Goal: Task Accomplishment & Management: Use online tool/utility

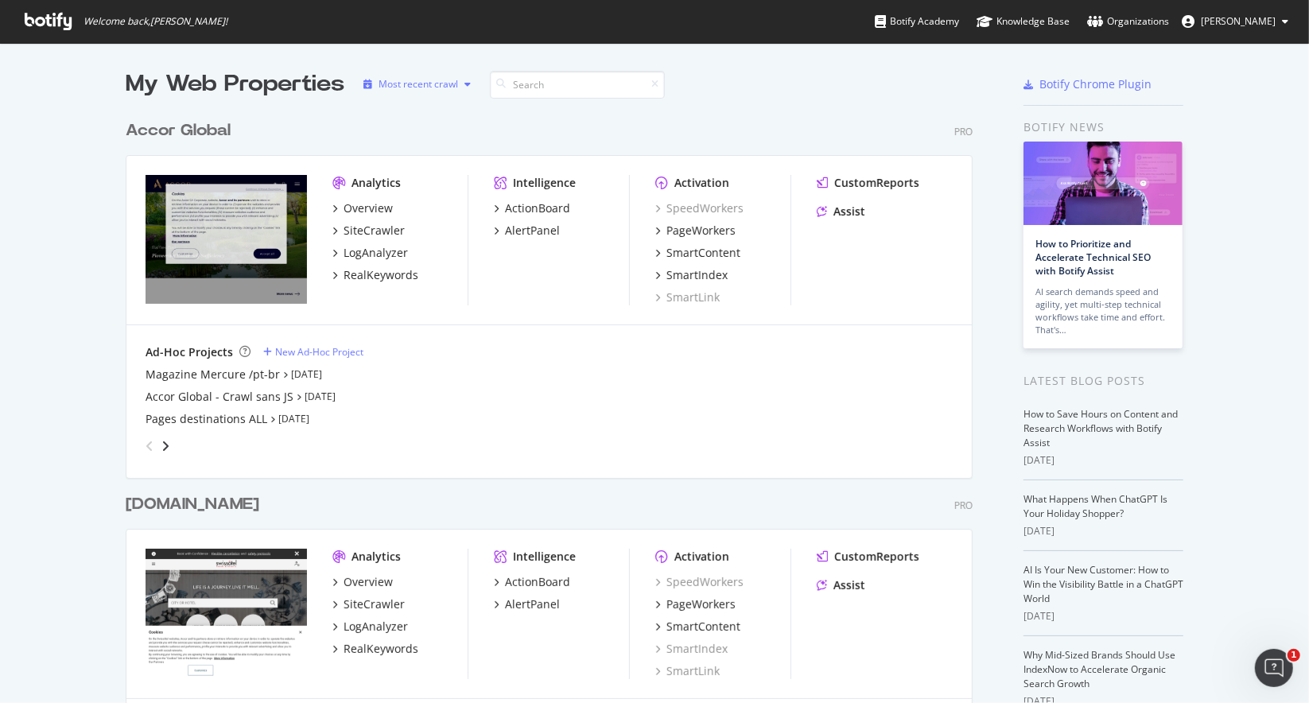
click at [412, 87] on div "Most recent crawl" at bounding box center [419, 85] width 80 height 10
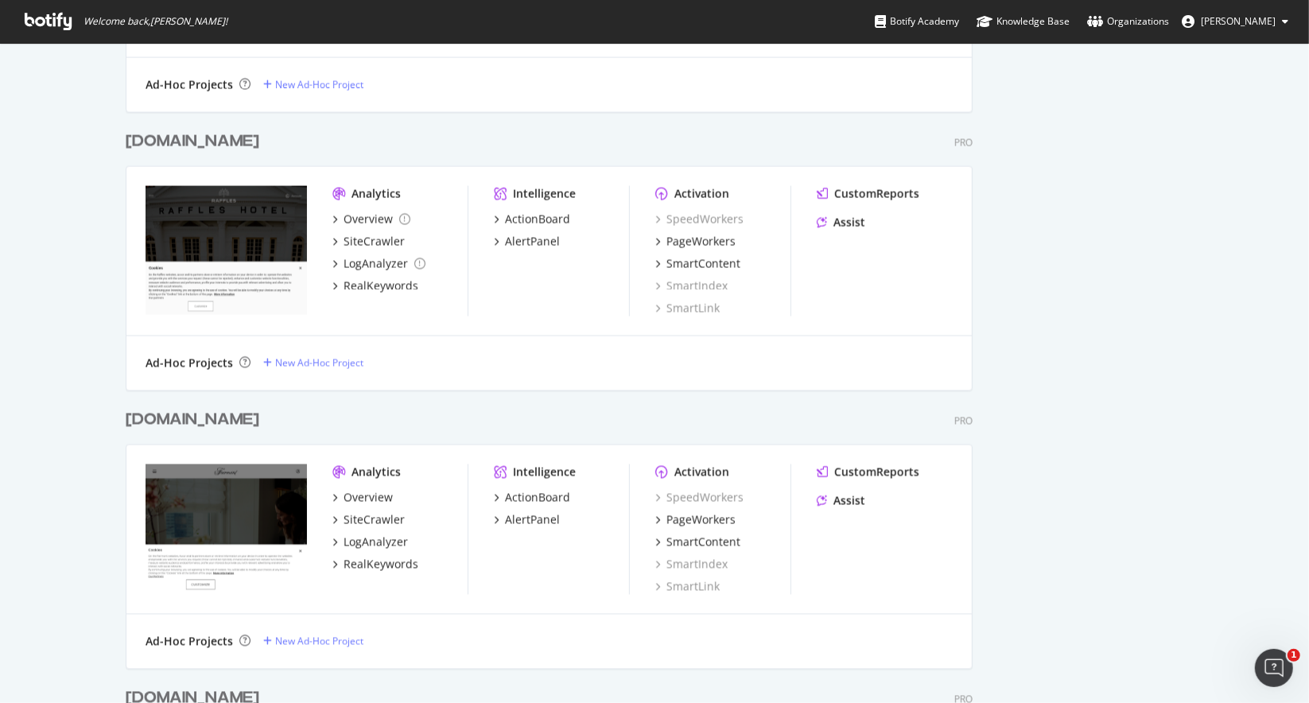
scroll to position [1988, 0]
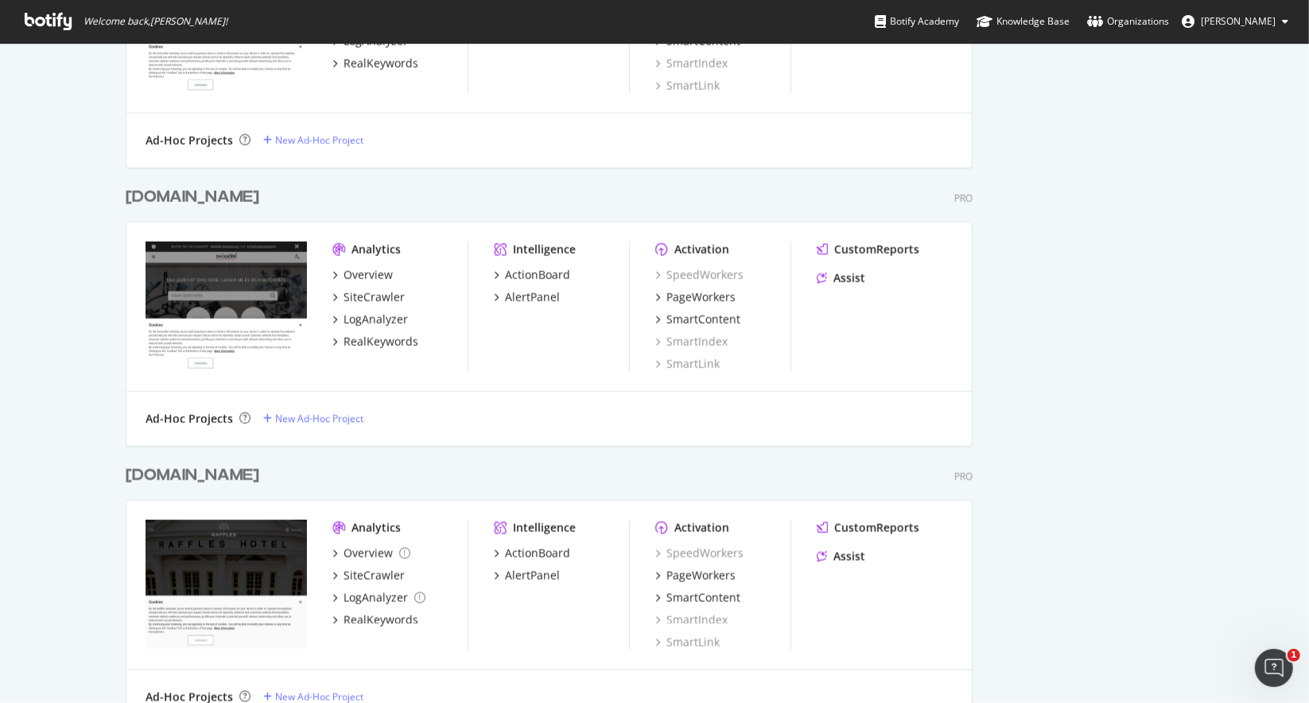
scroll to position [1670, 0]
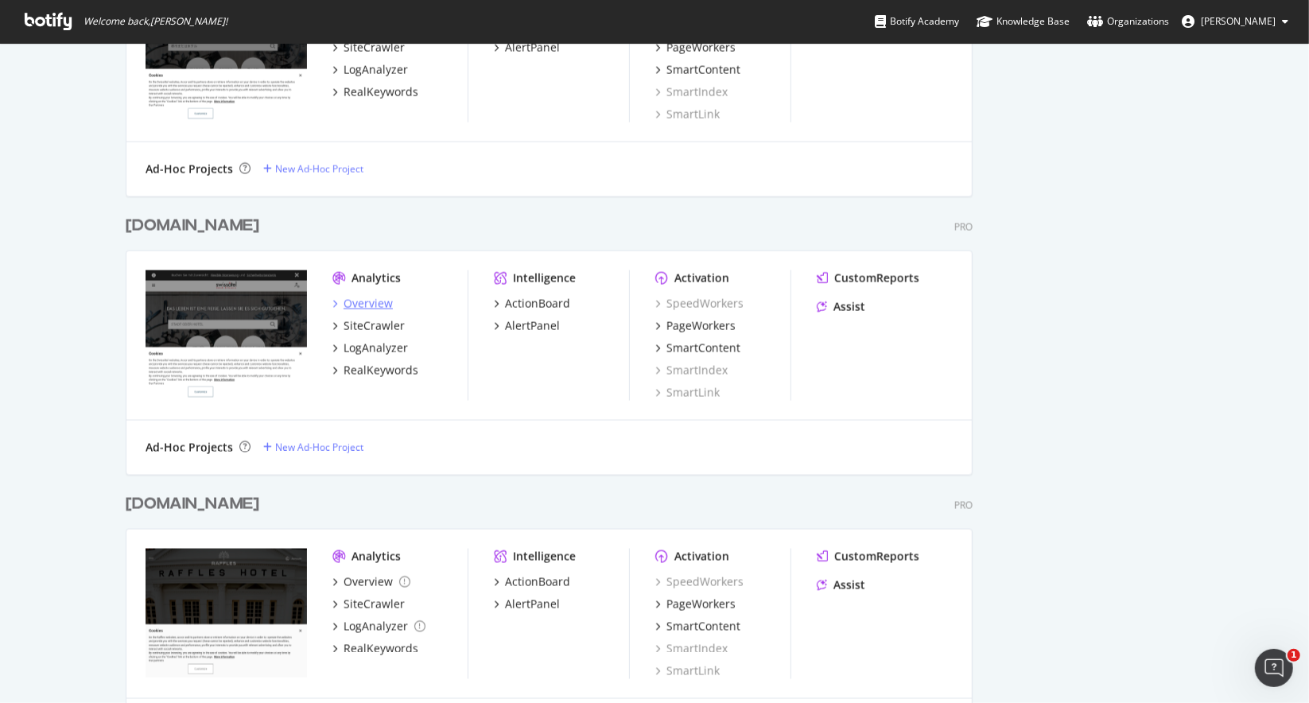
click at [346, 309] on div "Overview" at bounding box center [368, 304] width 49 height 16
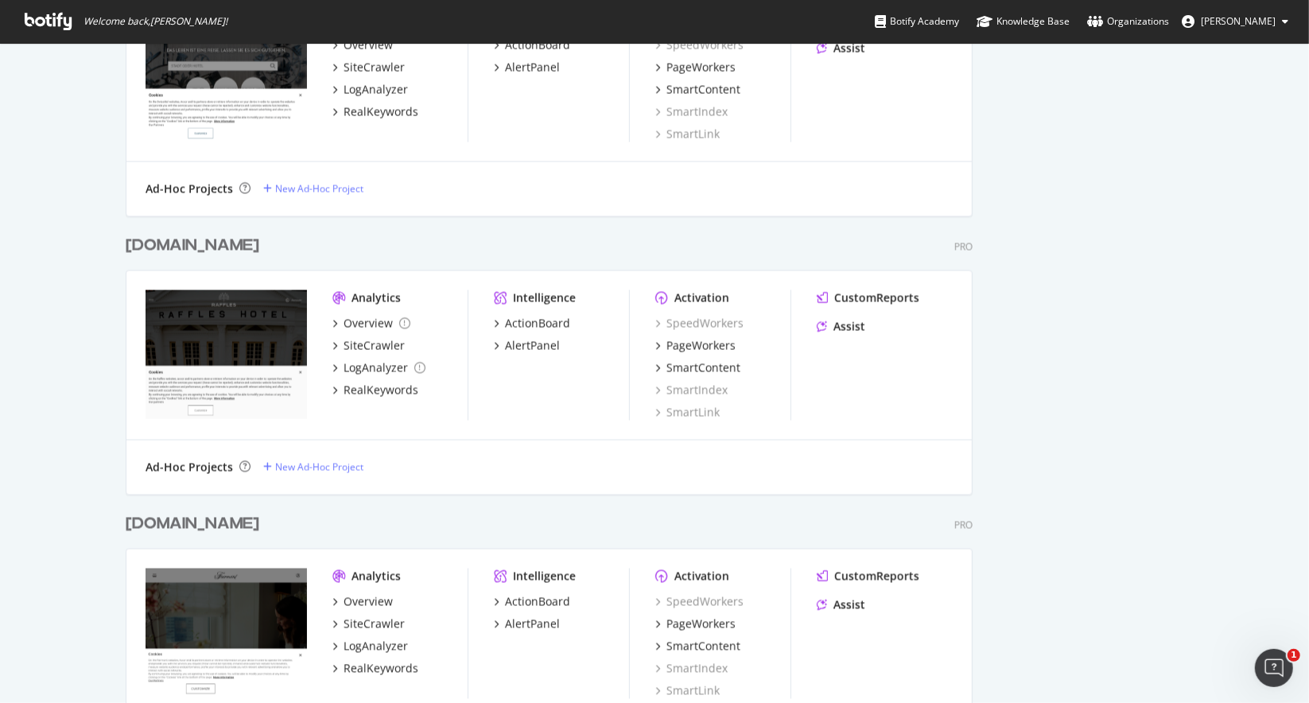
scroll to position [2068, 0]
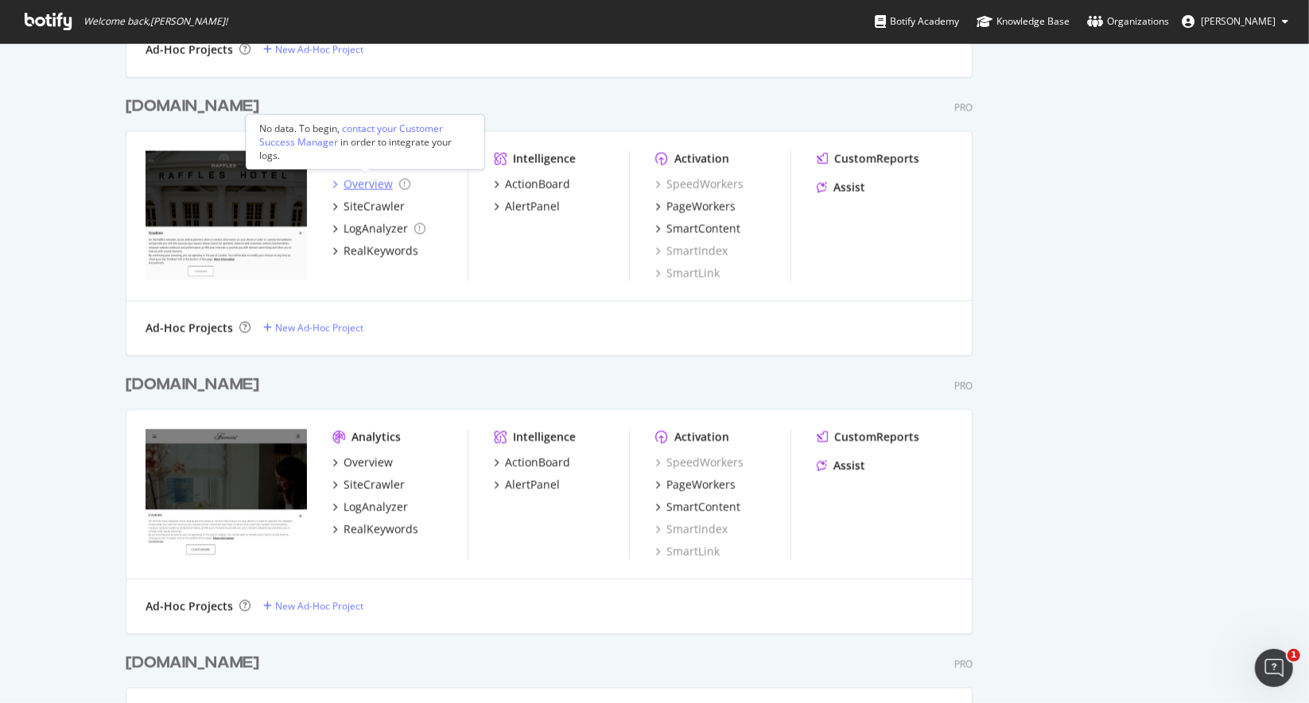
click at [367, 184] on div "Overview" at bounding box center [368, 185] width 49 height 16
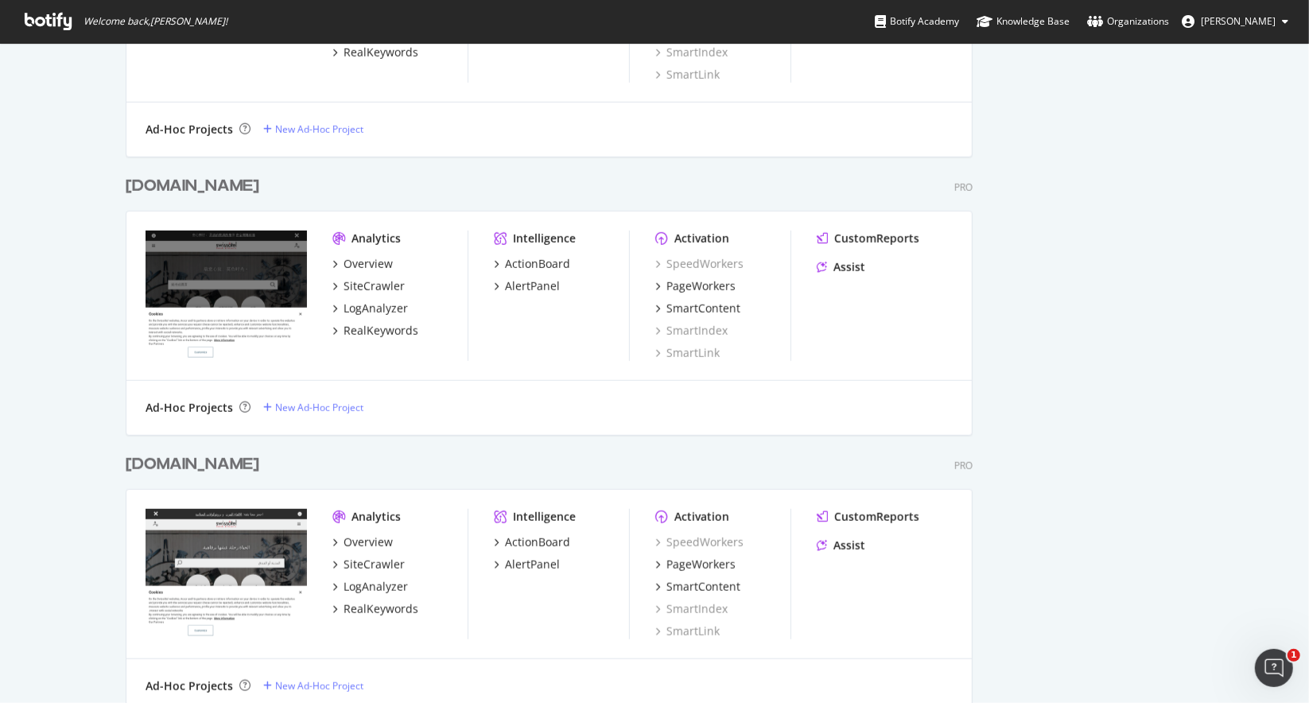
scroll to position [1432, 0]
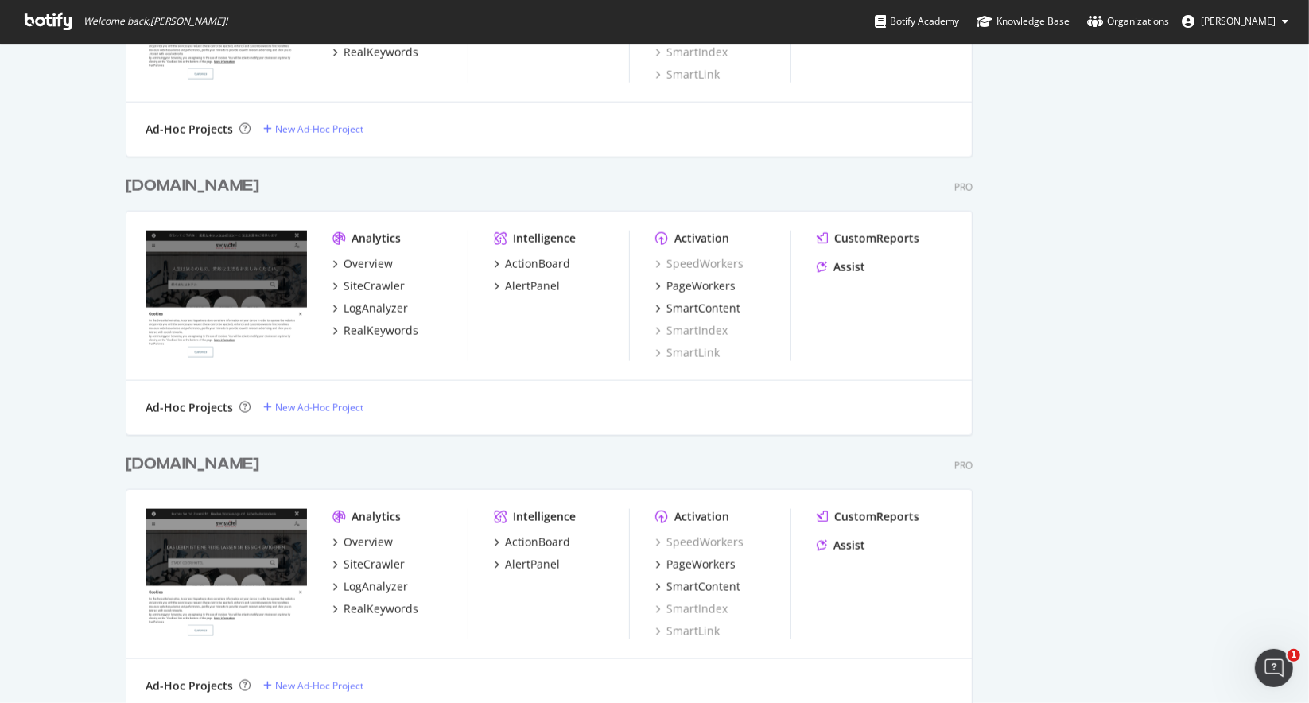
click at [0, 273] on div "My Web Properties Most recent crawl www.swissotel.cn Pro Analytics Overview Sit…" at bounding box center [654, 231] width 1309 height 3240
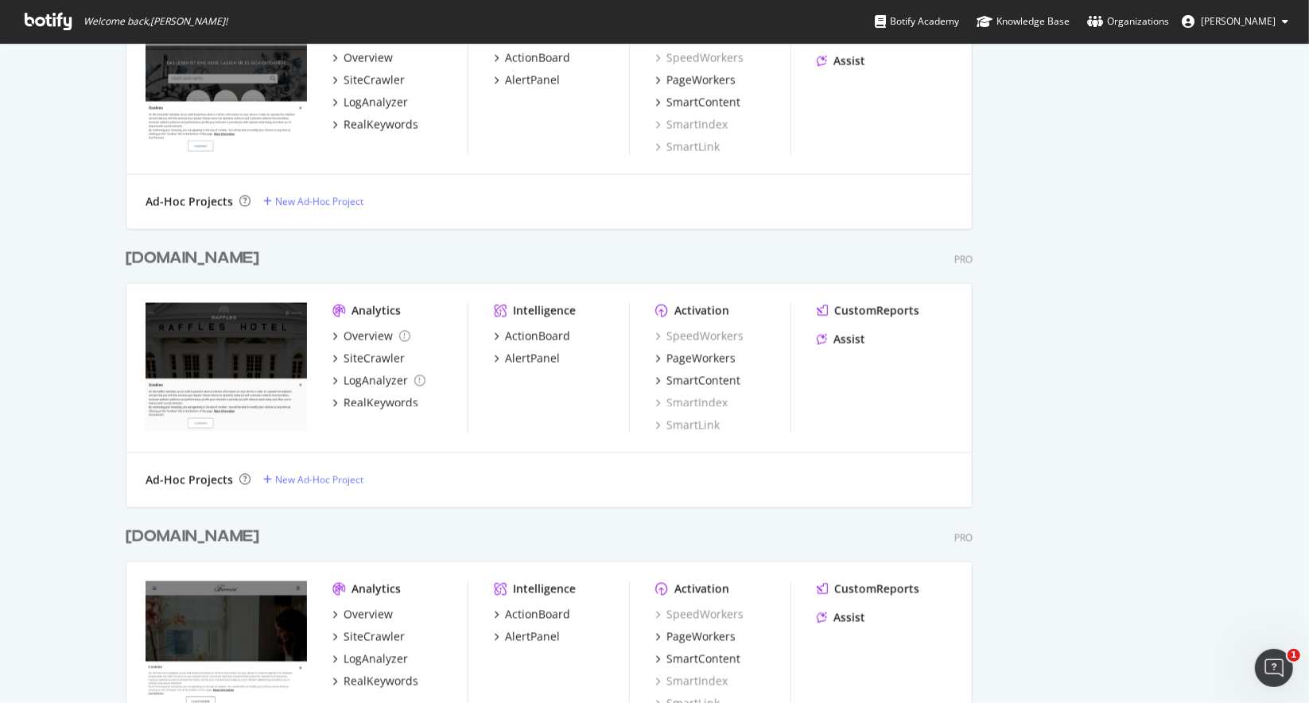
scroll to position [1909, 0]
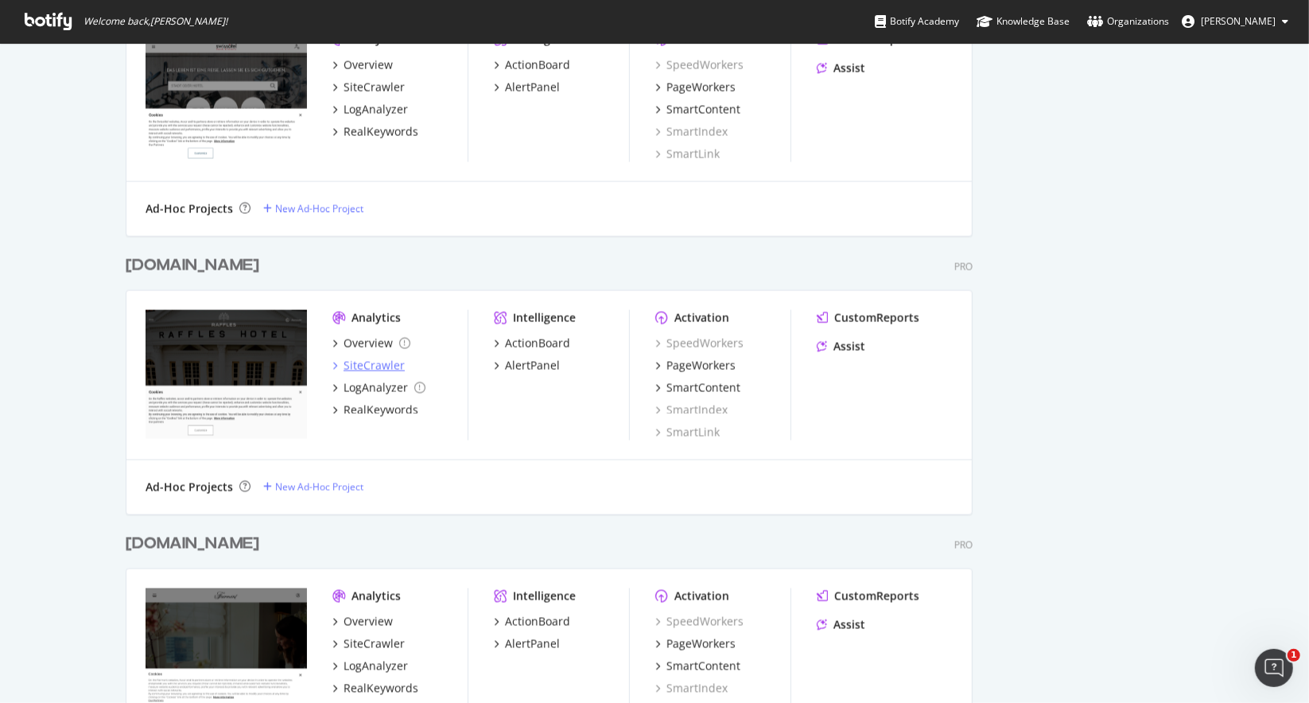
click at [387, 369] on div "SiteCrawler" at bounding box center [374, 366] width 61 height 16
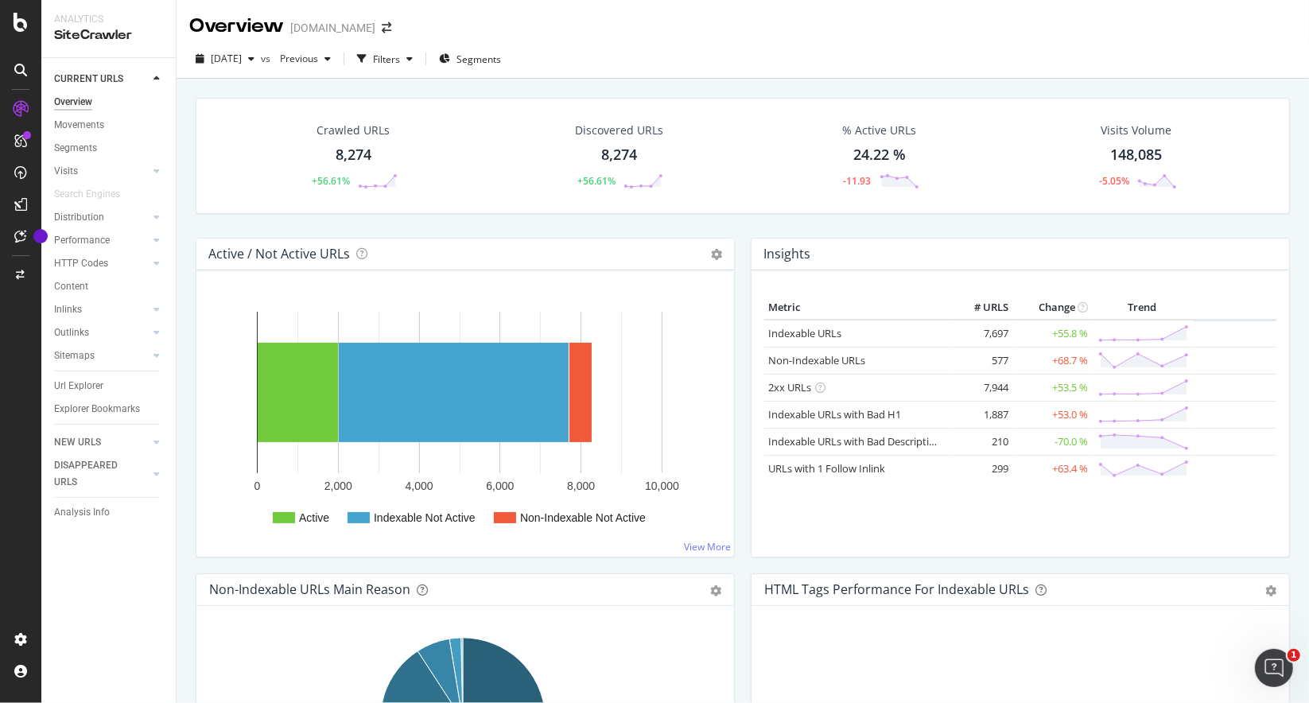
click at [493, 233] on div "Crawled URLs 8,274 +56.61% Discovered URLs 8,274 +56.61% % Active URLs 24.22 % …" at bounding box center [743, 168] width 1110 height 140
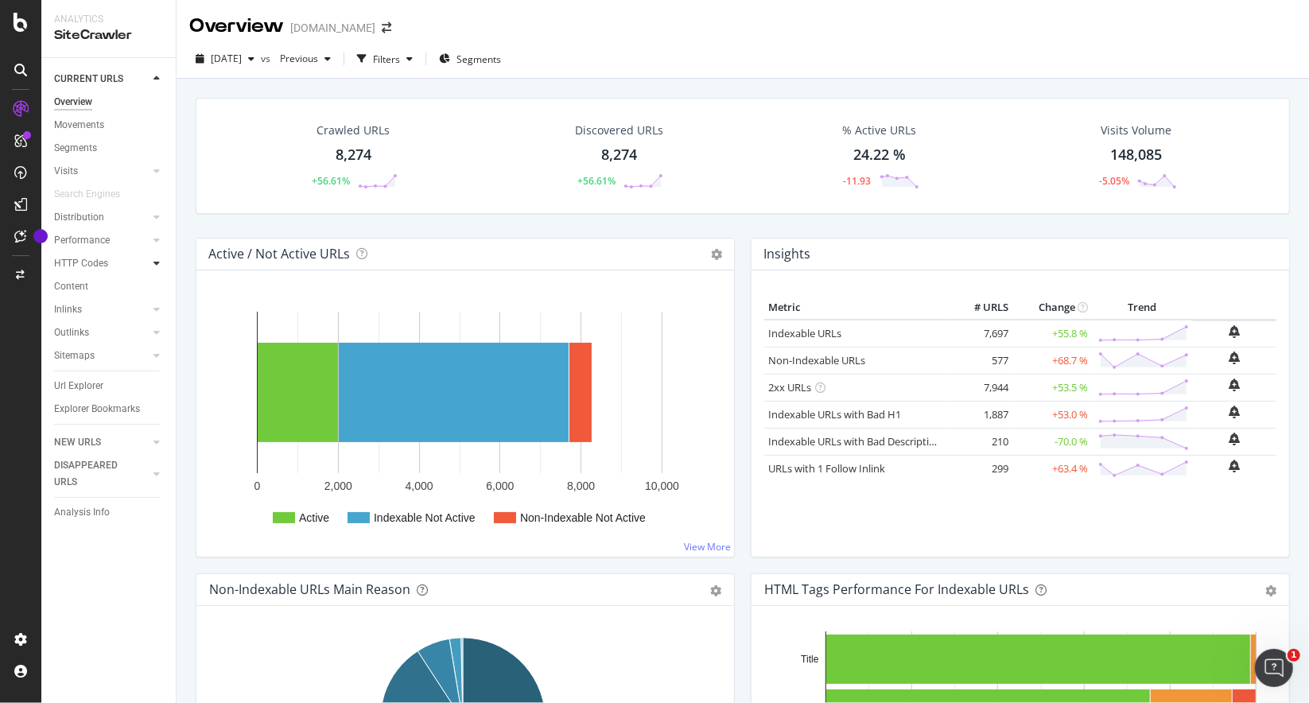
click at [150, 265] on div at bounding box center [157, 263] width 16 height 16
click at [169, 385] on div "Inlinks" at bounding box center [115, 378] width 122 height 23
click at [161, 377] on div at bounding box center [157, 379] width 16 height 16
click at [70, 305] on div "Inlinks" at bounding box center [68, 309] width 28 height 17
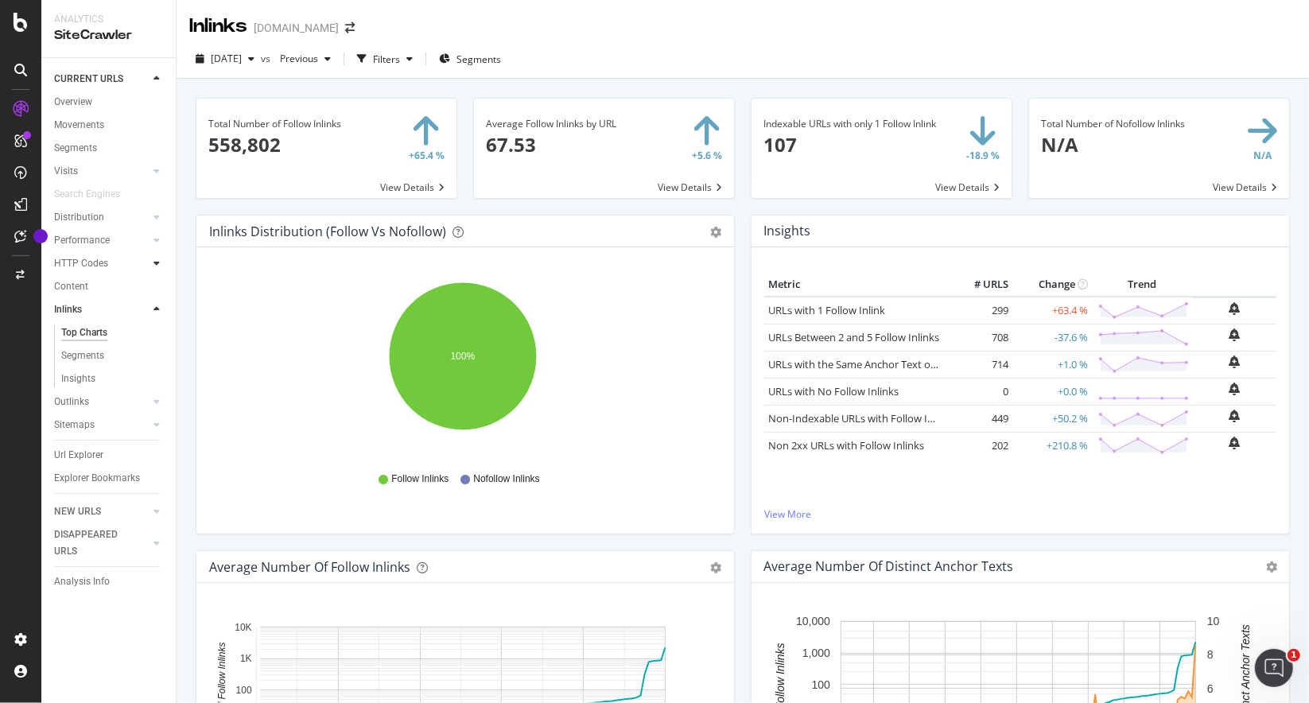
click at [157, 264] on icon at bounding box center [156, 263] width 6 height 10
click at [84, 328] on div "Insights" at bounding box center [78, 332] width 34 height 17
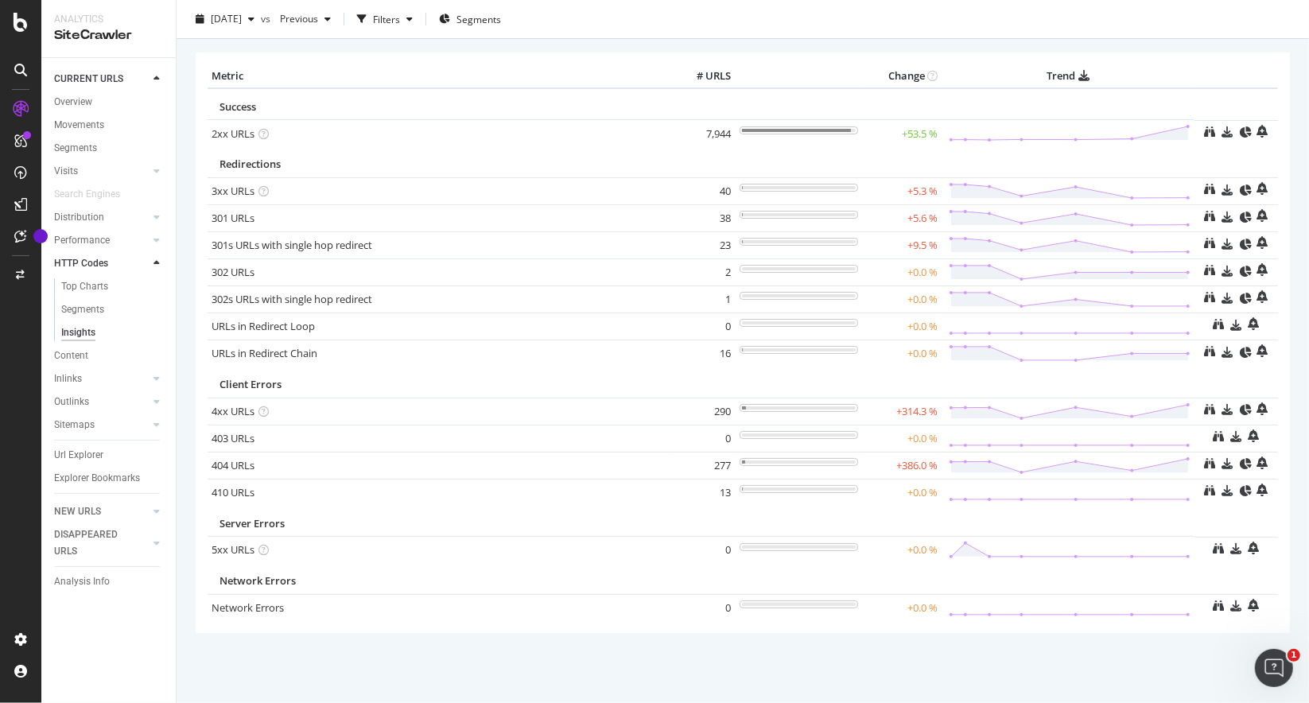
scroll to position [78, 0]
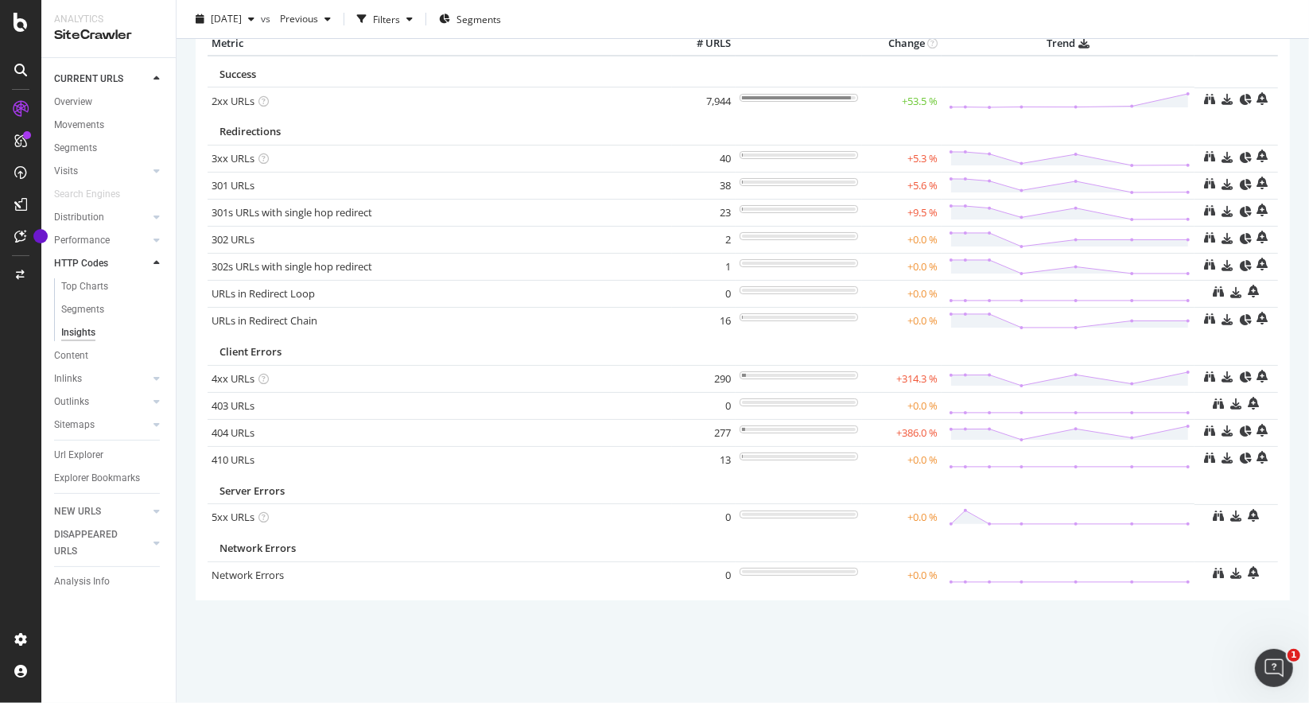
drag, startPoint x: 884, startPoint y: 375, endPoint x: 929, endPoint y: 374, distance: 44.5
click at [929, 374] on td "+314.3 %" at bounding box center [902, 378] width 80 height 27
click at [510, 351] on div "Client Errors" at bounding box center [701, 351] width 963 height 15
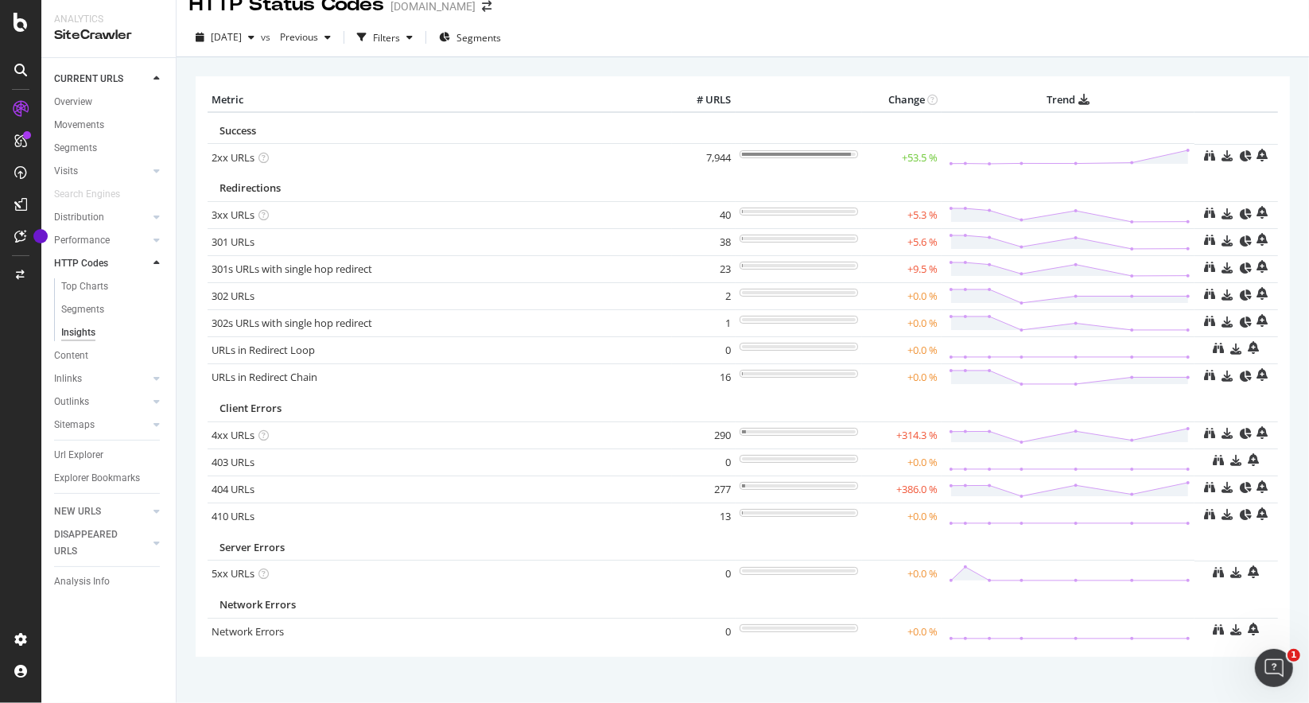
scroll to position [0, 0]
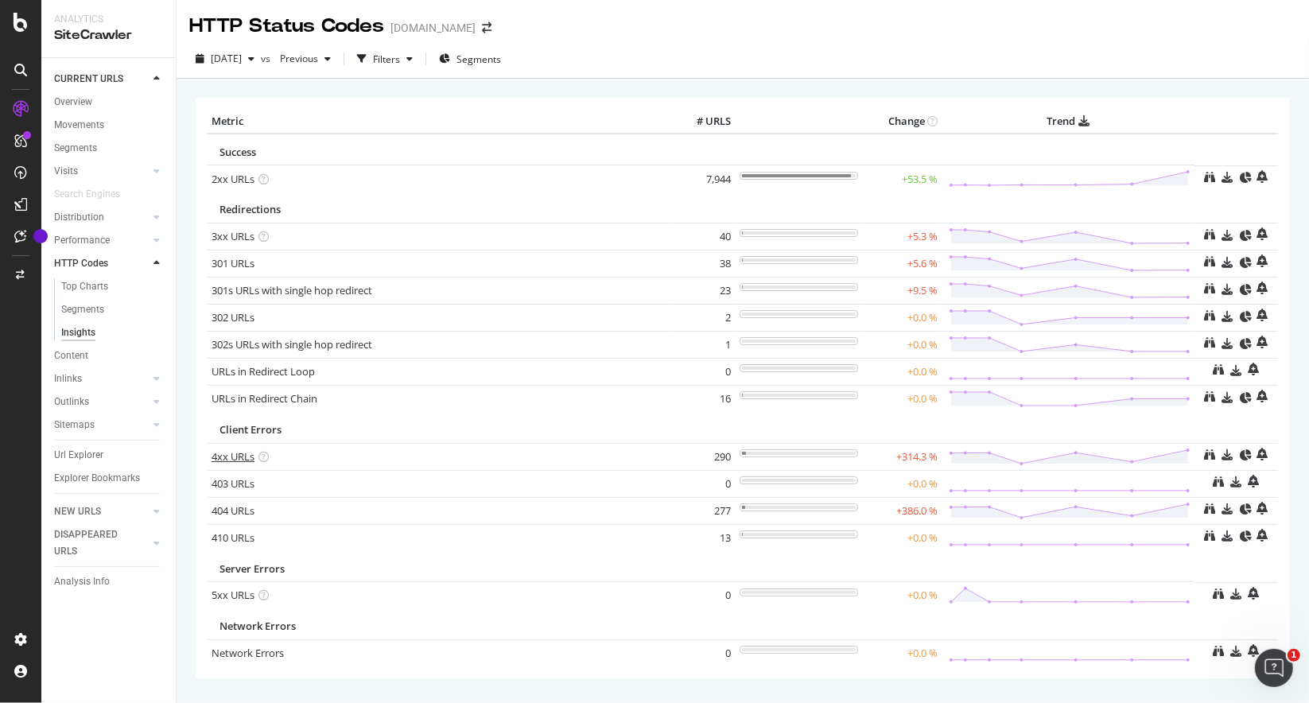
drag, startPoint x: 239, startPoint y: 453, endPoint x: 350, endPoint y: 571, distance: 162.1
click at [239, 453] on link "4xx URLs" at bounding box center [233, 456] width 43 height 14
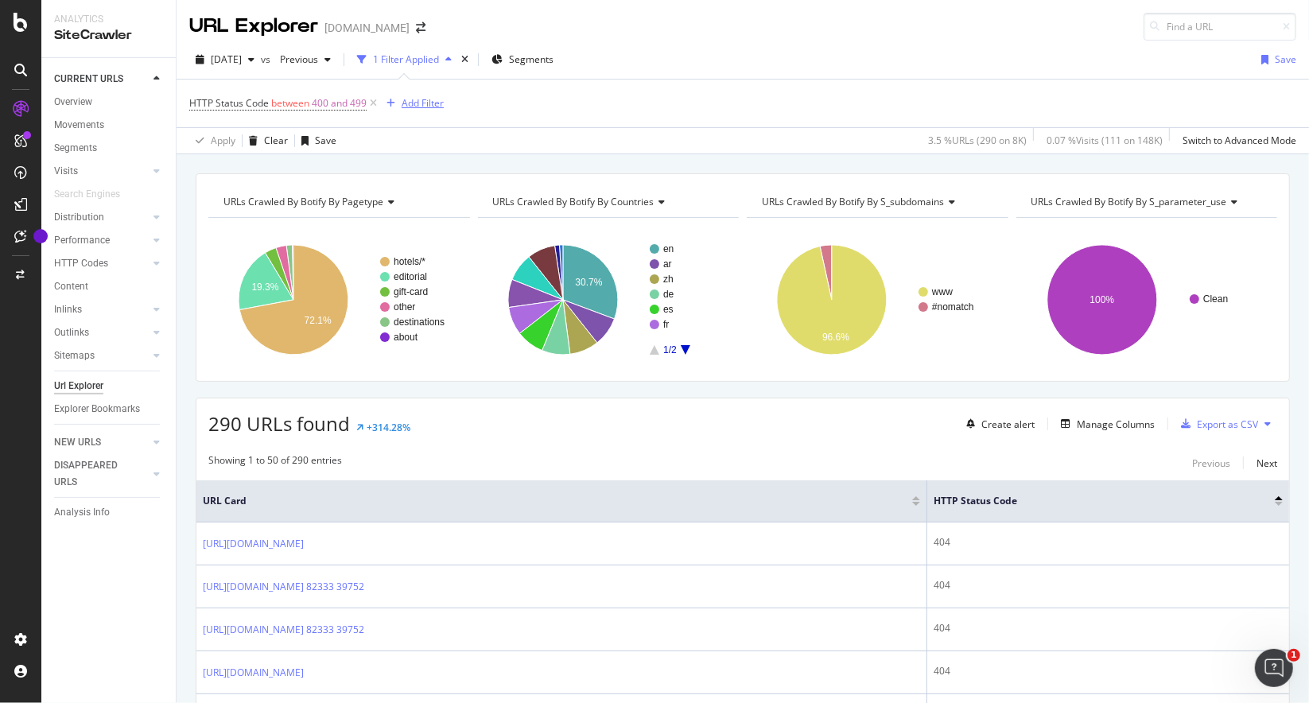
click at [395, 104] on div "button" at bounding box center [390, 104] width 21 height 10
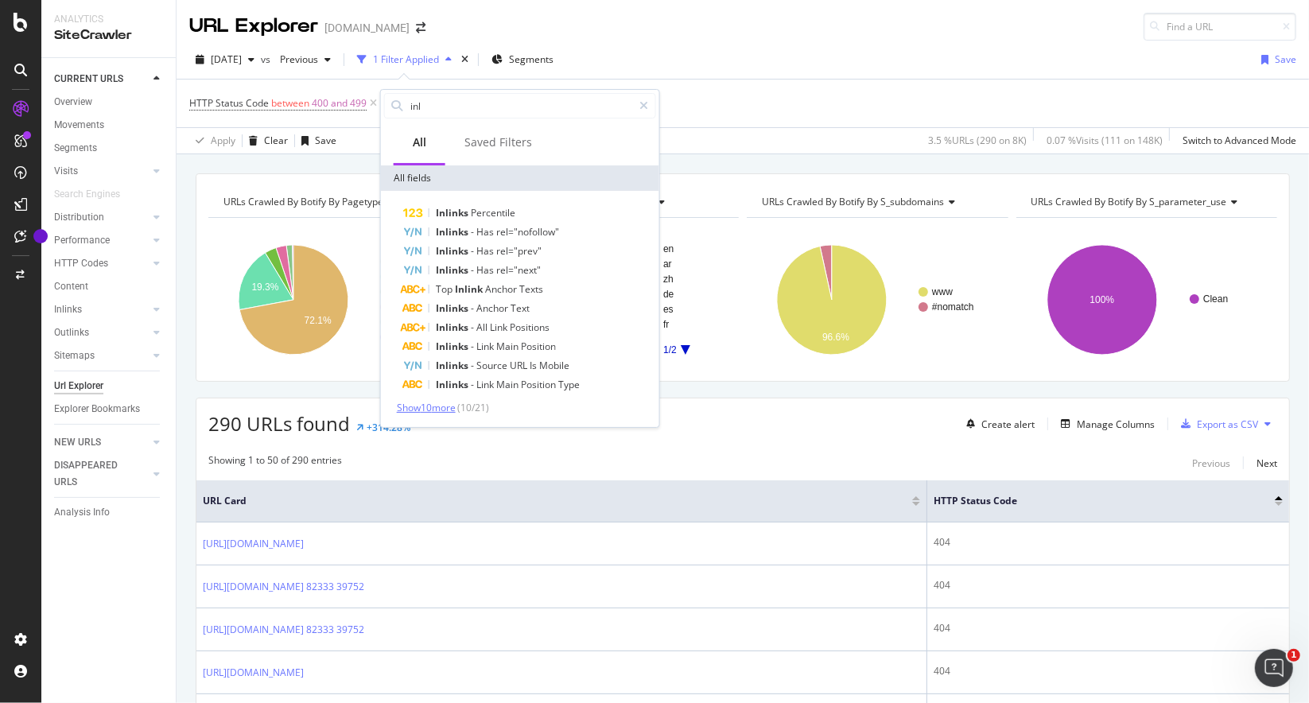
type input "inl"
click at [422, 411] on span "Show 10 more" at bounding box center [426, 408] width 59 height 14
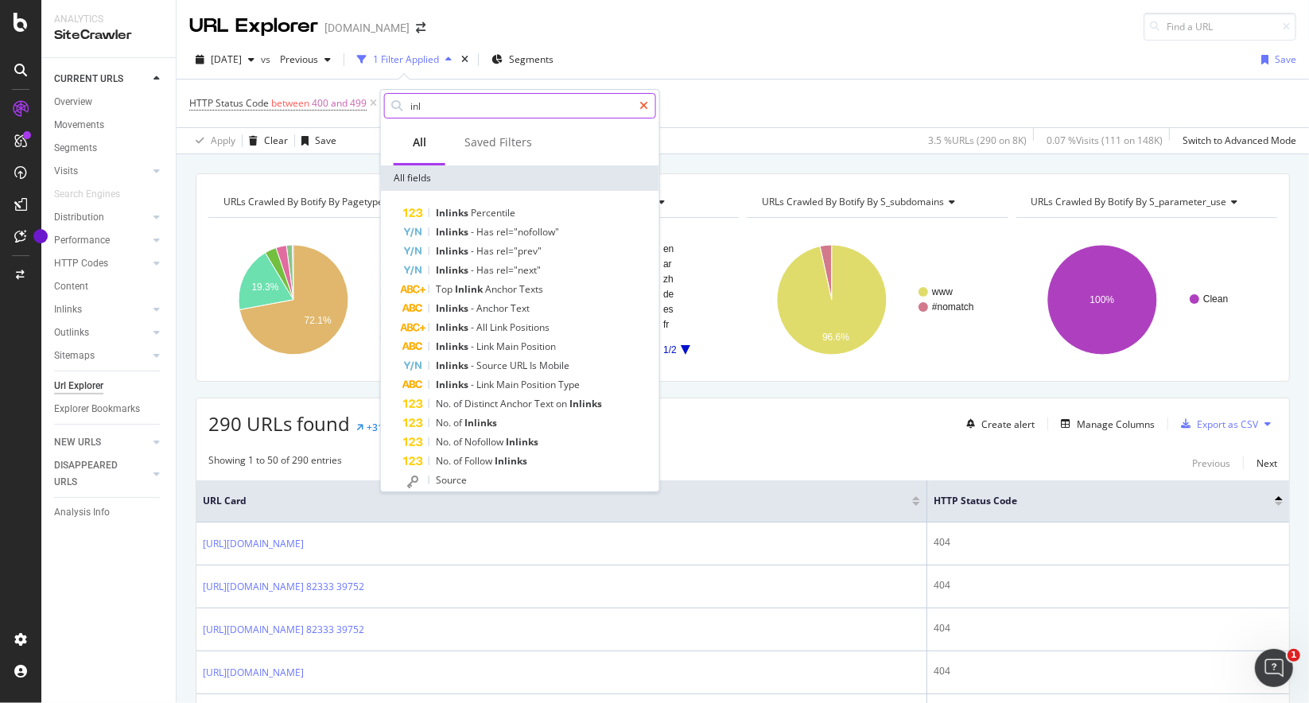
click at [651, 113] on div at bounding box center [643, 105] width 23 height 25
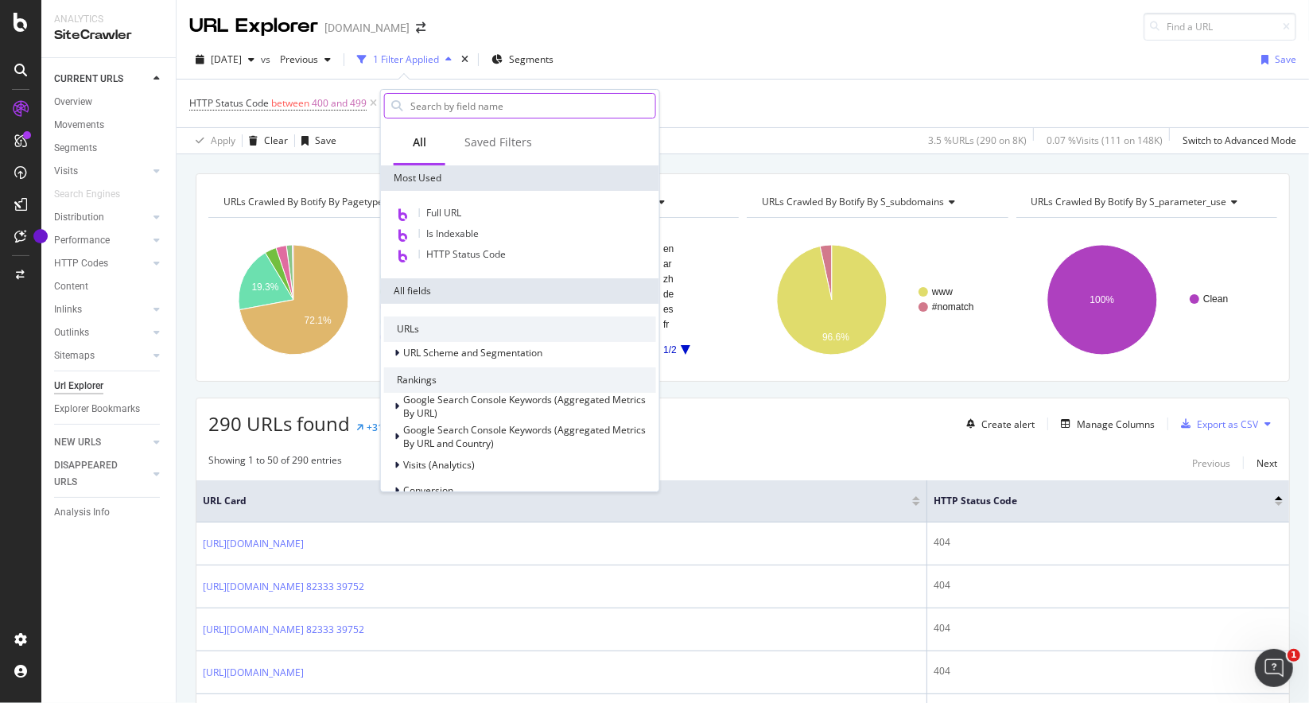
click at [737, 100] on div "HTTP Status Code between 400 and 499 Add Filter" at bounding box center [742, 104] width 1107 height 48
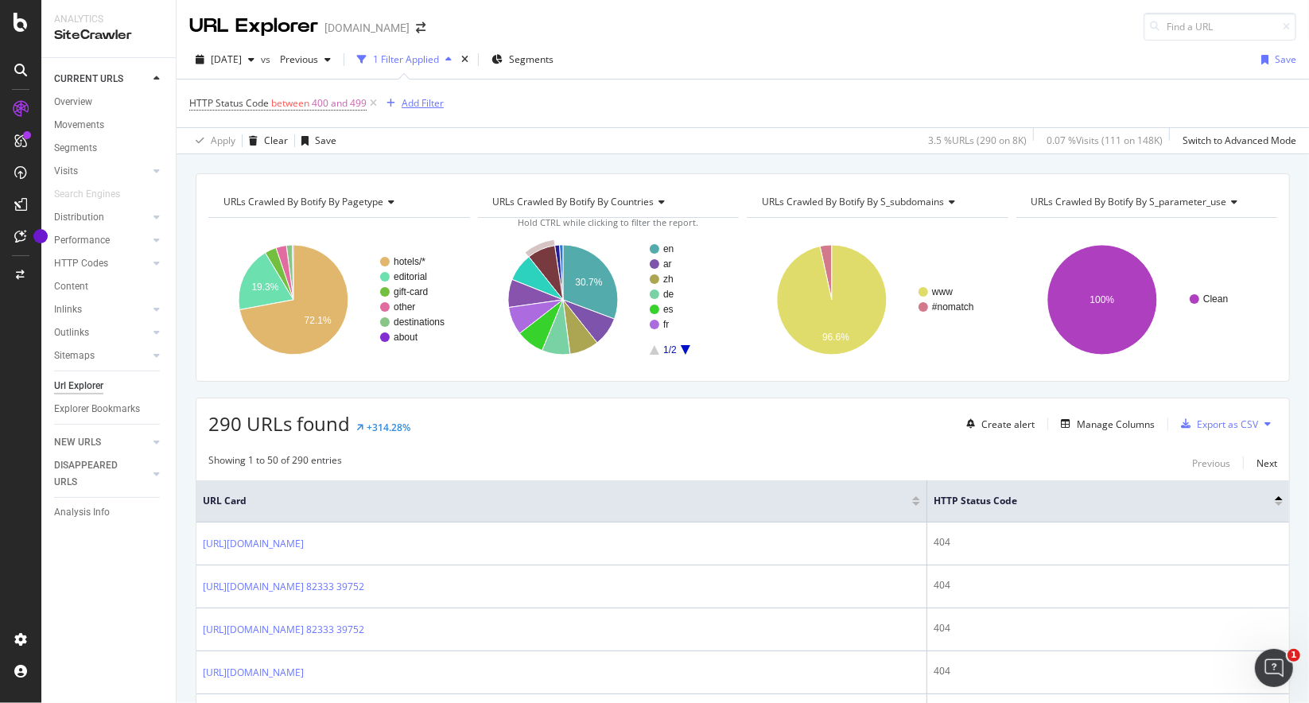
click at [394, 102] on icon "button" at bounding box center [391, 104] width 9 height 10
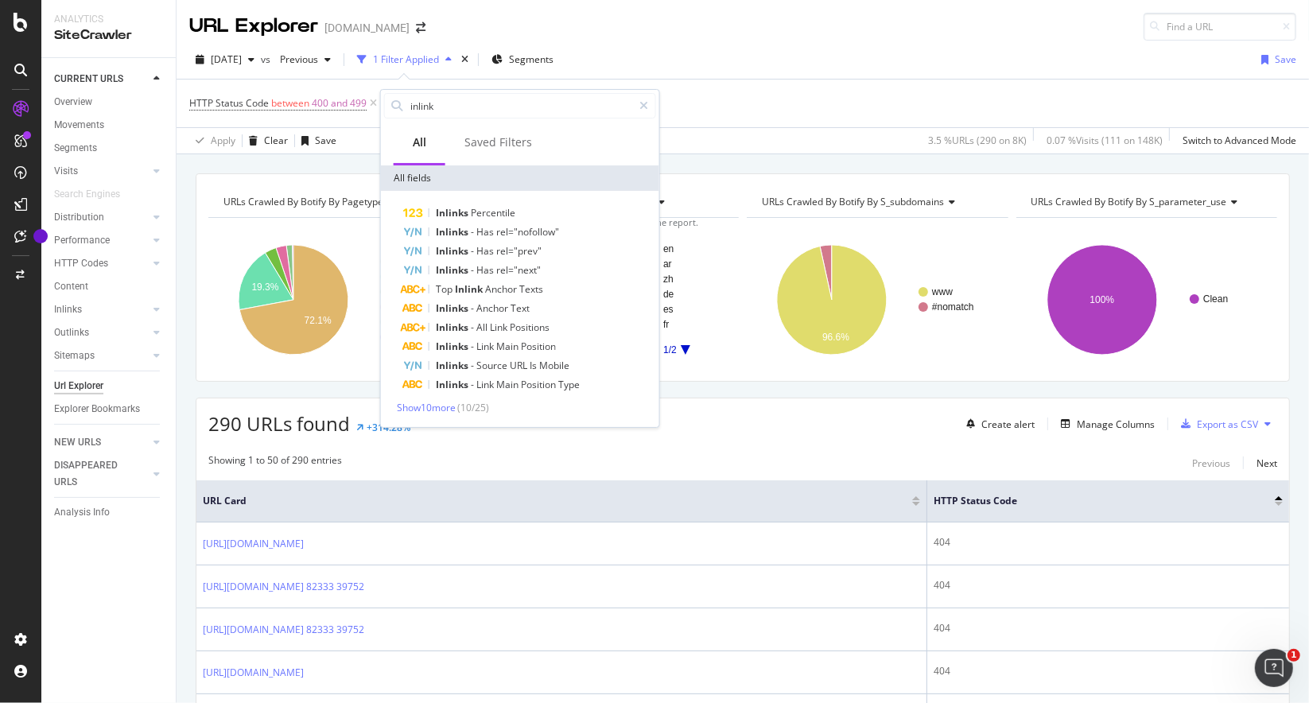
type input "inlink"
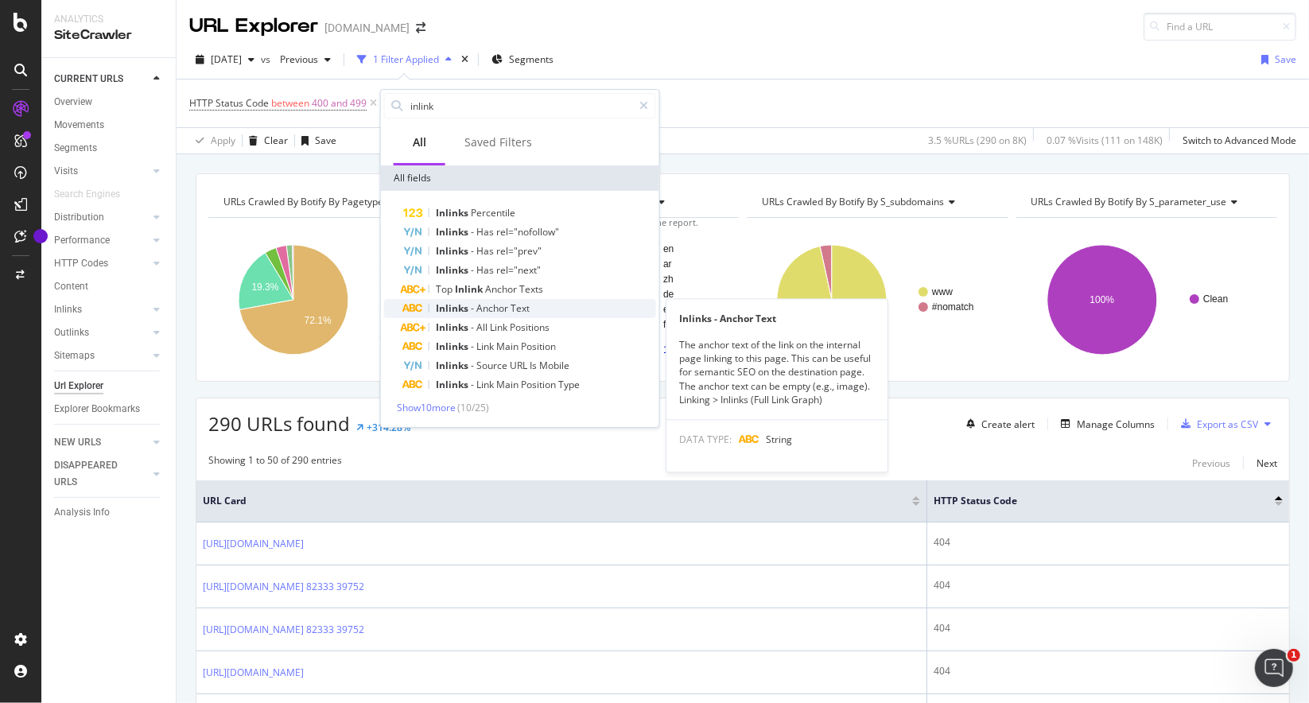
click at [494, 305] on span "Anchor" at bounding box center [493, 308] width 34 height 14
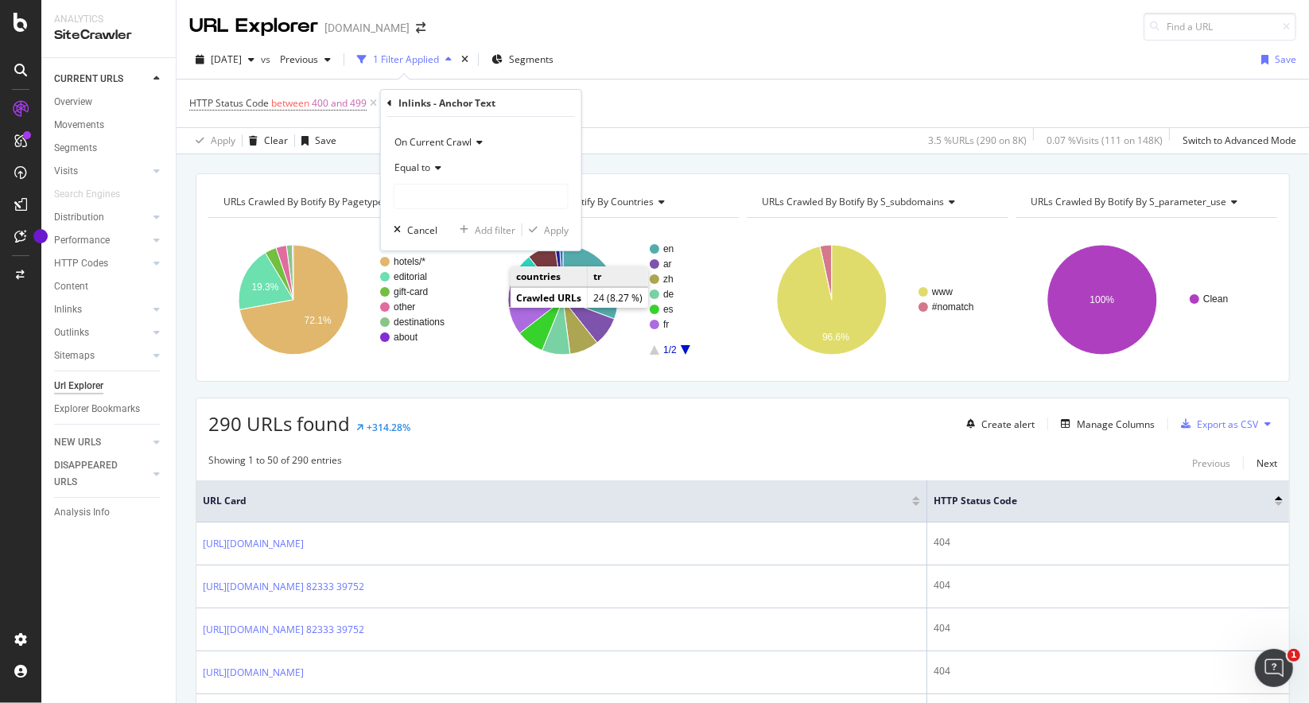
click at [653, 122] on div "HTTP Status Code between 400 and 499 Add Filter" at bounding box center [742, 104] width 1107 height 48
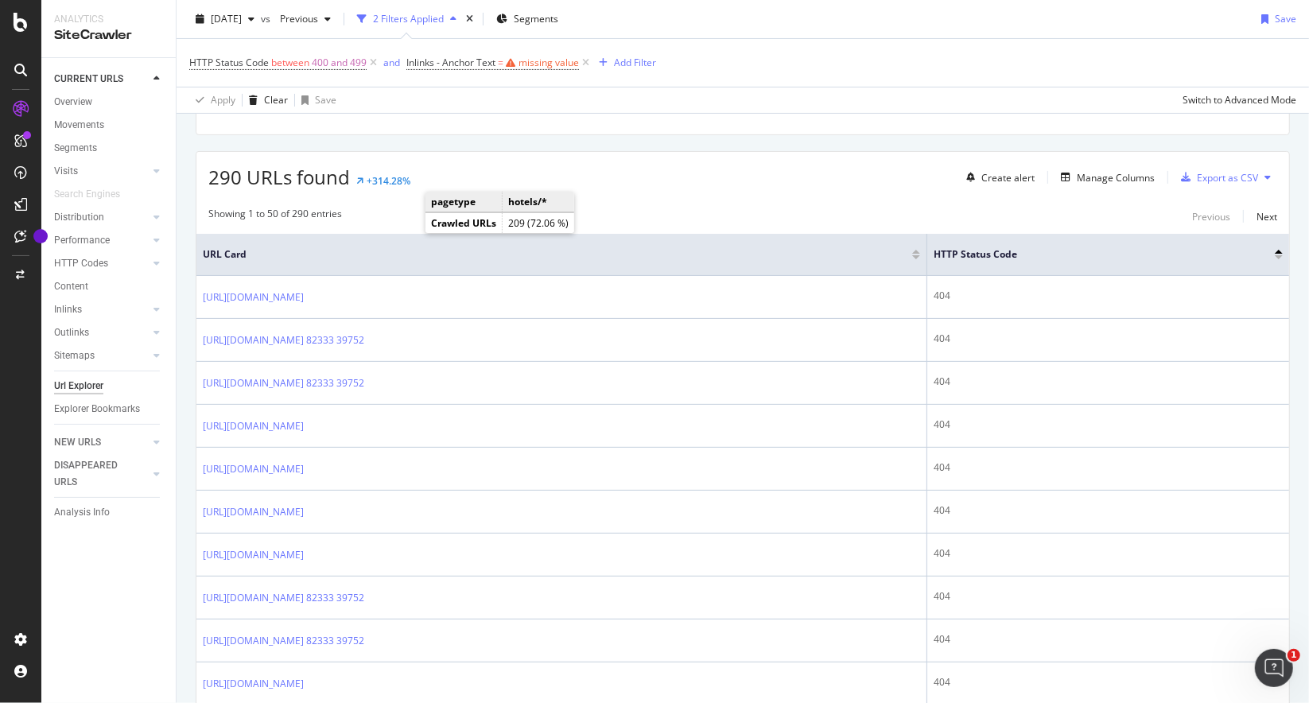
scroll to position [239, 0]
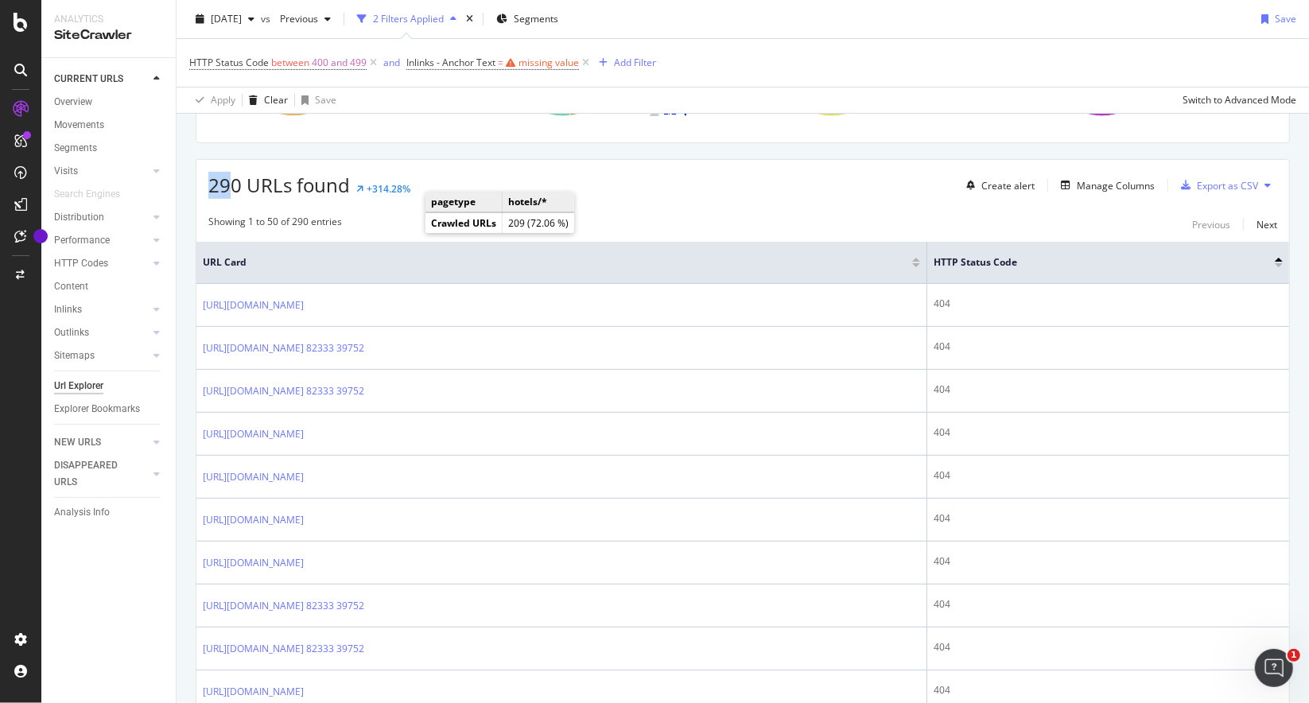
drag, startPoint x: 216, startPoint y: 173, endPoint x: 235, endPoint y: 181, distance: 20.7
click at [230, 175] on div "290 URLs found +314.28% Create alert Manage Columns Export as CSV" at bounding box center [742, 179] width 1093 height 39
click at [261, 184] on span "290 URLs found" at bounding box center [279, 185] width 142 height 26
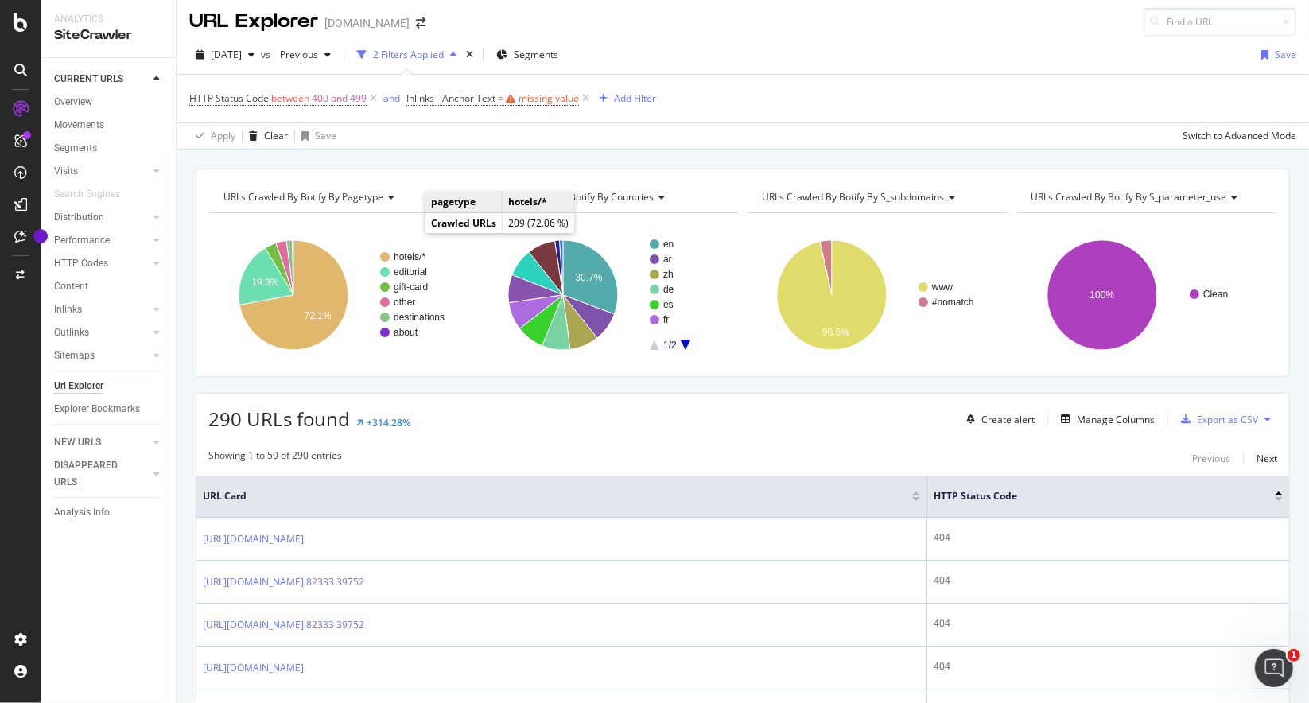
scroll to position [0, 0]
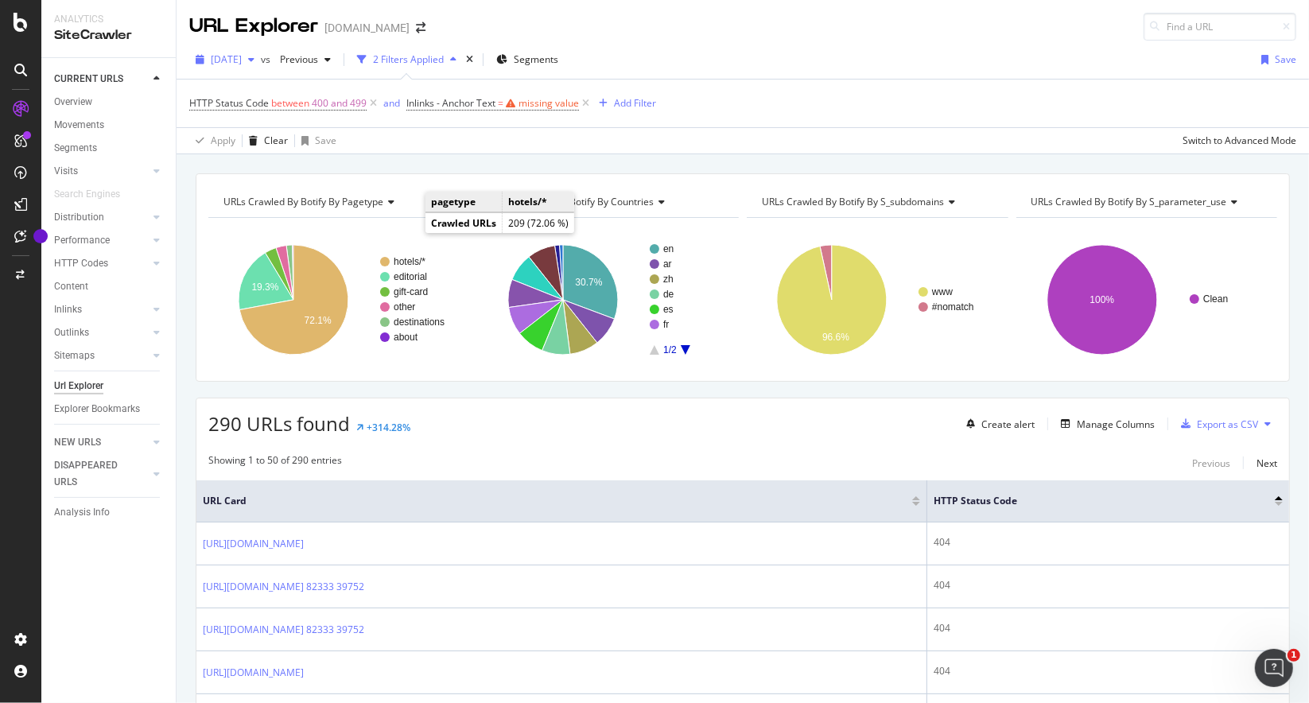
click at [242, 62] on span "[DATE]" at bounding box center [226, 59] width 31 height 14
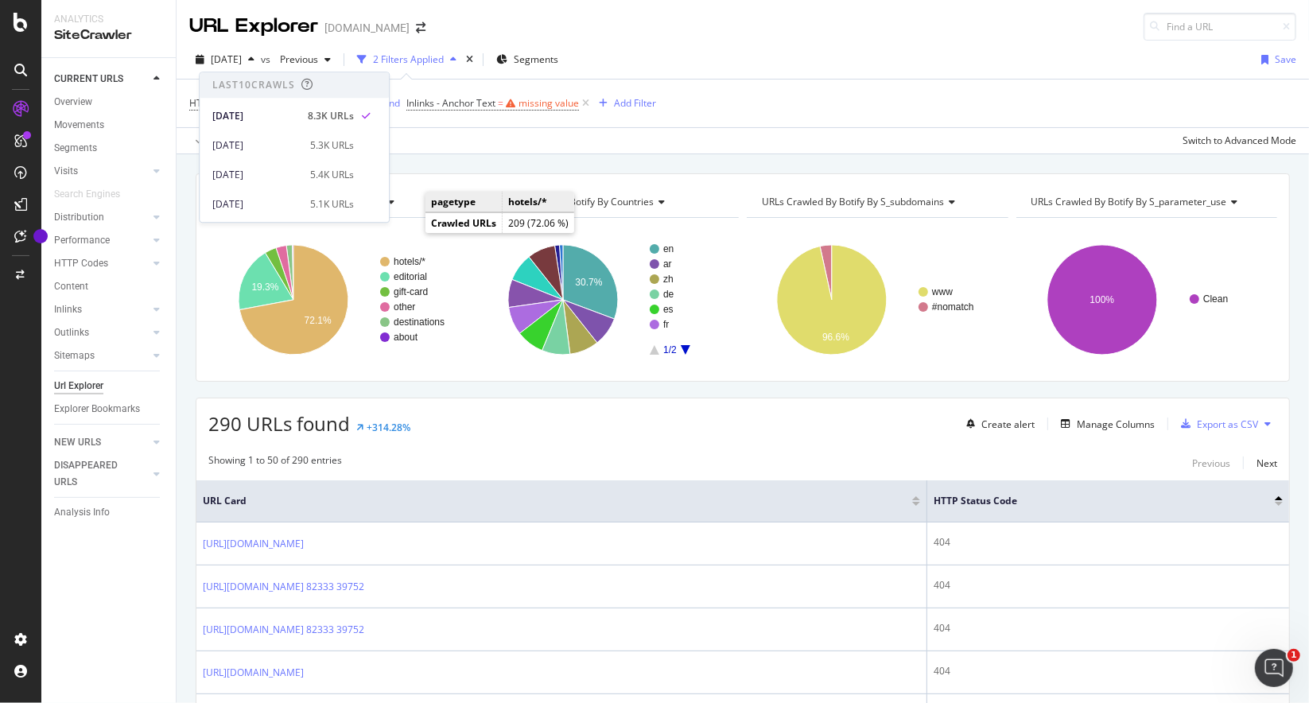
click at [734, 72] on div "2025 Sep. 1st vs Previous 2 Filters Applied Segments Save" at bounding box center [743, 63] width 1133 height 32
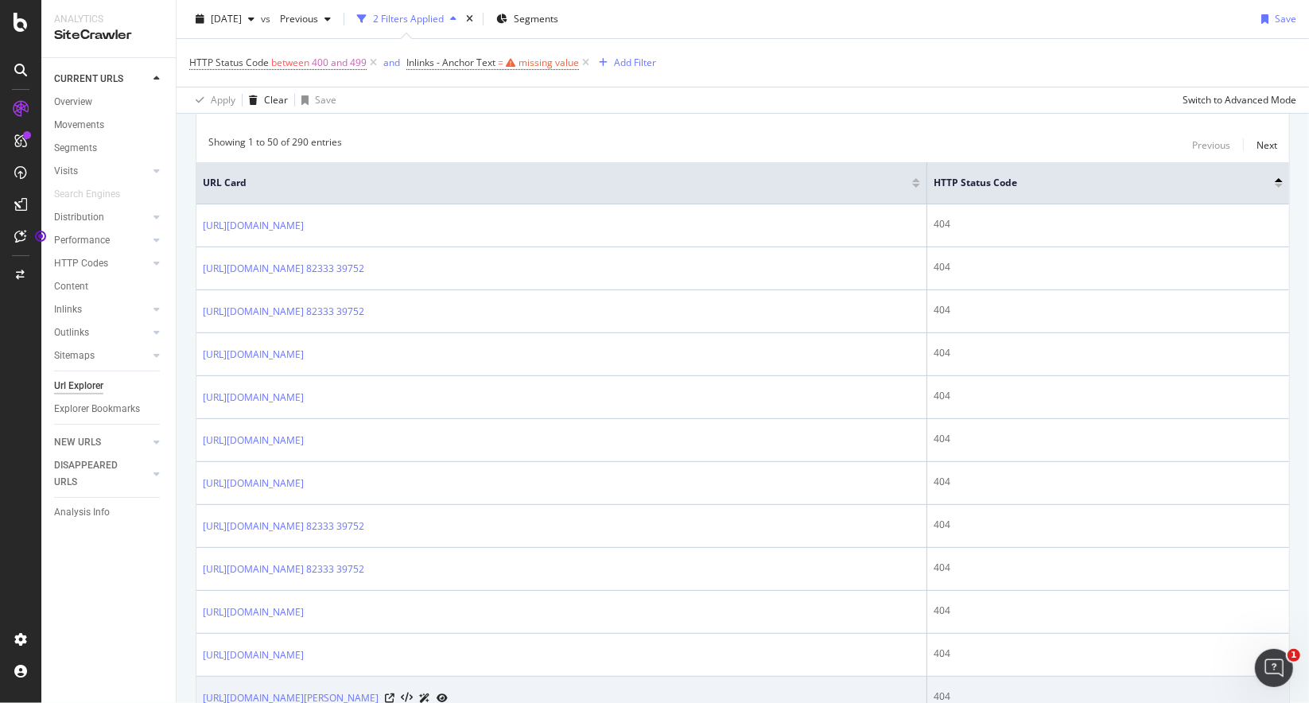
scroll to position [557, 0]
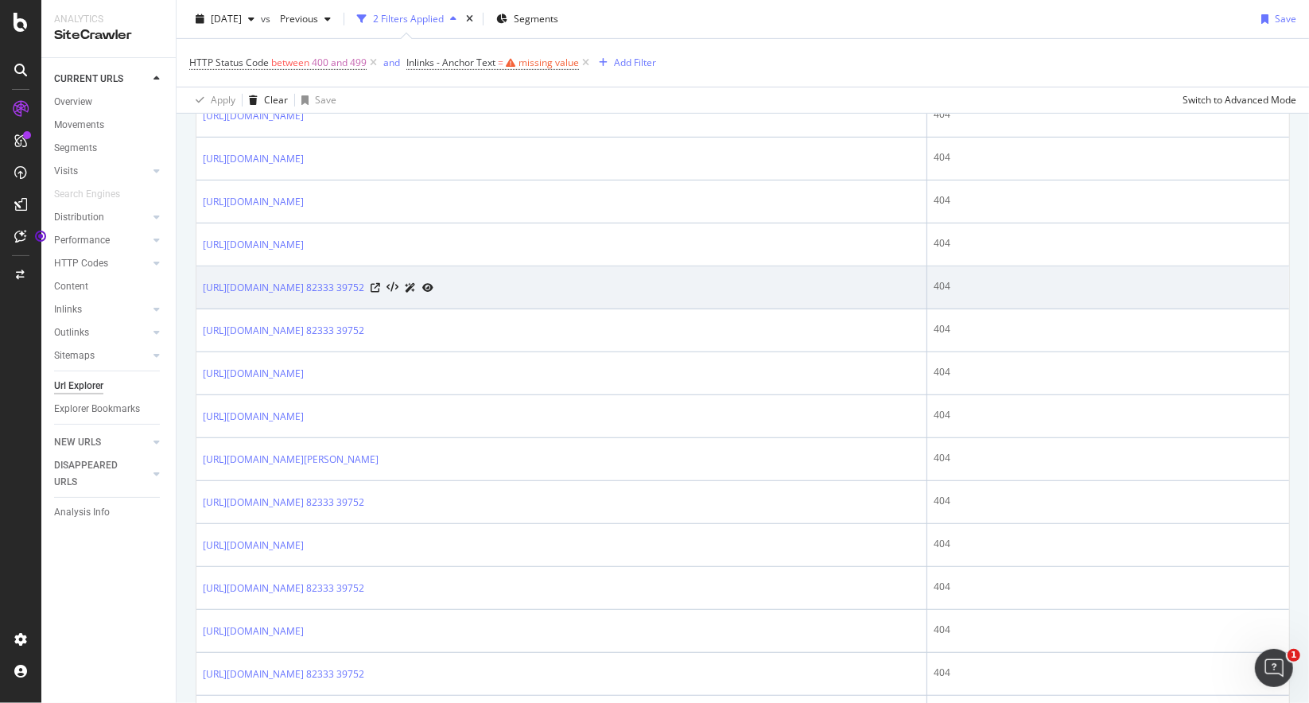
drag, startPoint x: 888, startPoint y: 316, endPoint x: 1246, endPoint y: 301, distance: 359.0
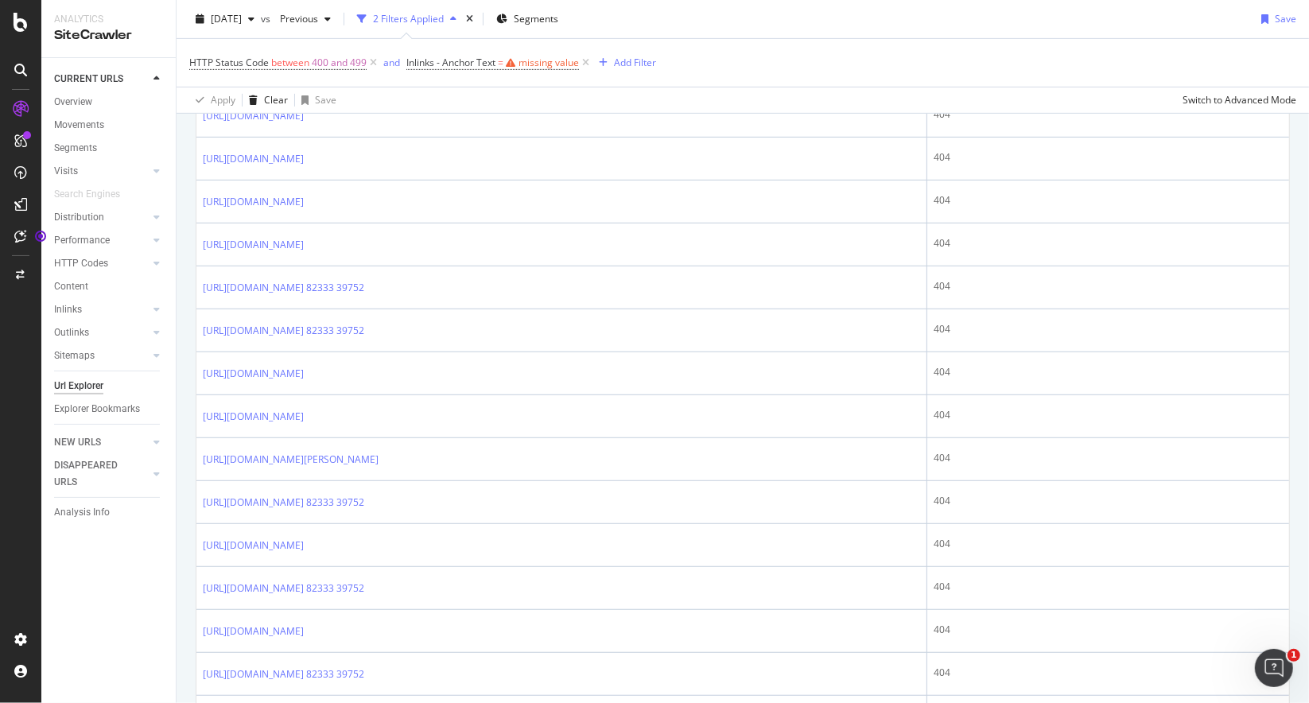
scroll to position [0, 0]
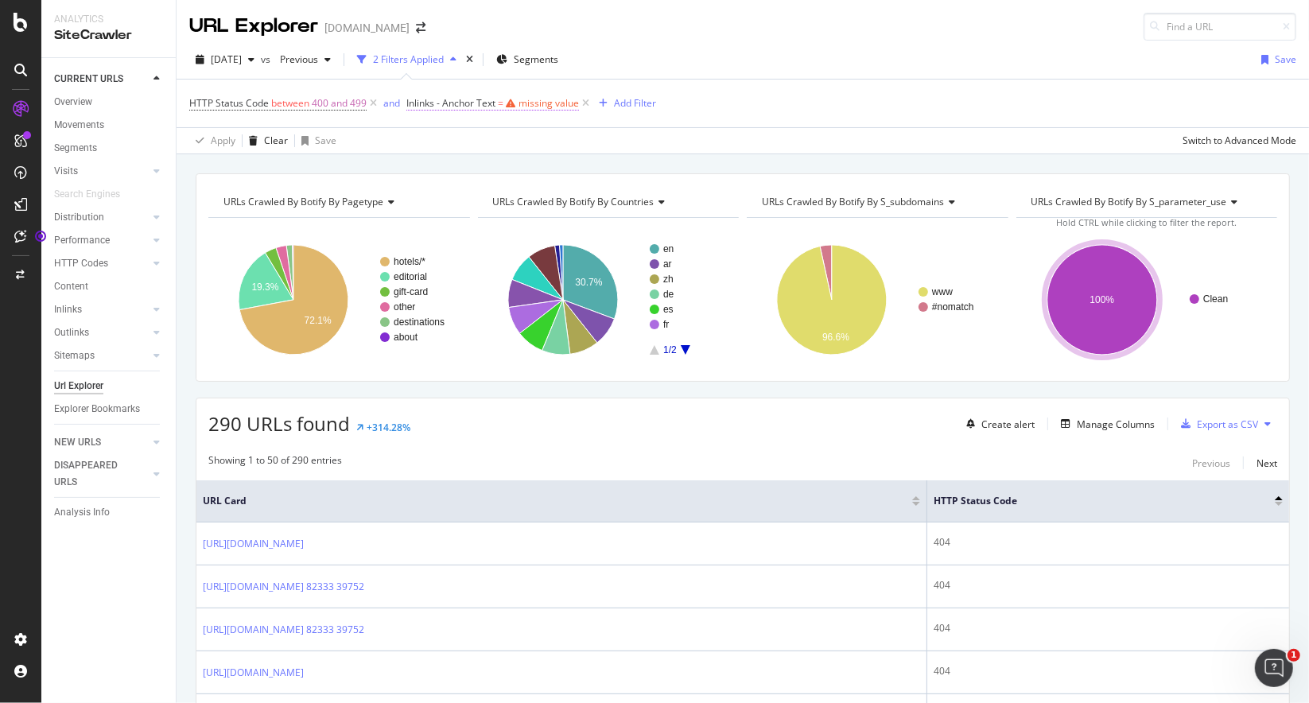
click at [529, 104] on div "missing value" at bounding box center [549, 103] width 60 height 14
click at [777, 127] on div "Apply Clear Save Switch to Advanced Mode" at bounding box center [743, 140] width 1133 height 26
click at [161, 312] on div at bounding box center [157, 309] width 16 height 16
click at [80, 378] on div "Insights" at bounding box center [78, 379] width 34 height 17
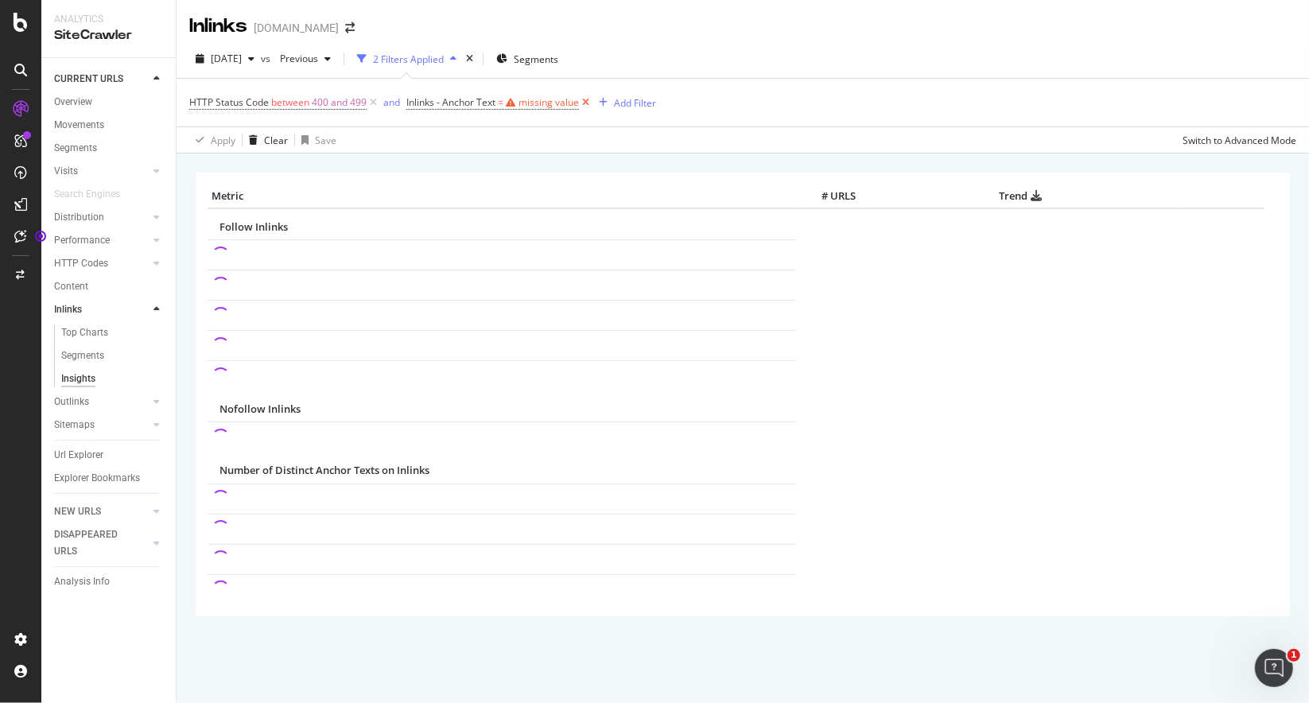
click at [585, 102] on icon at bounding box center [586, 103] width 14 height 16
click at [371, 102] on icon at bounding box center [374, 103] width 14 height 16
click at [84, 379] on div "Insights" at bounding box center [78, 379] width 34 height 17
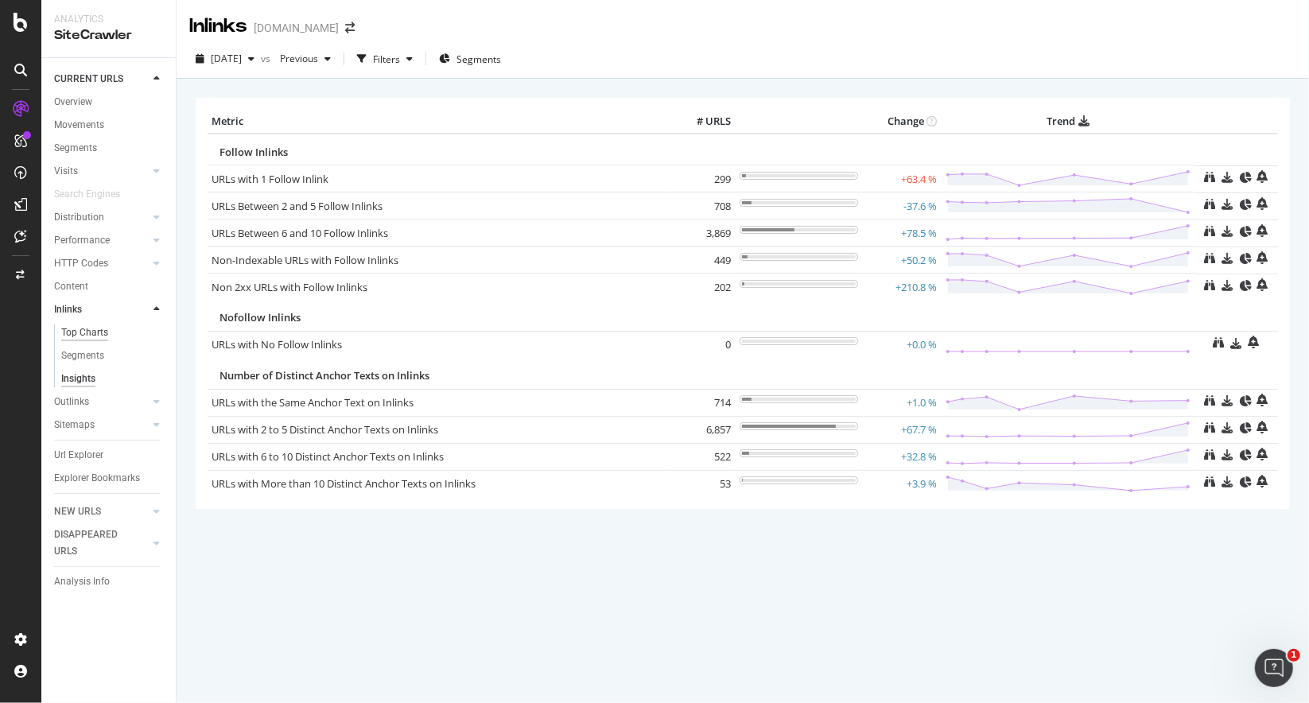
click at [80, 330] on div "Top Charts" at bounding box center [84, 332] width 47 height 17
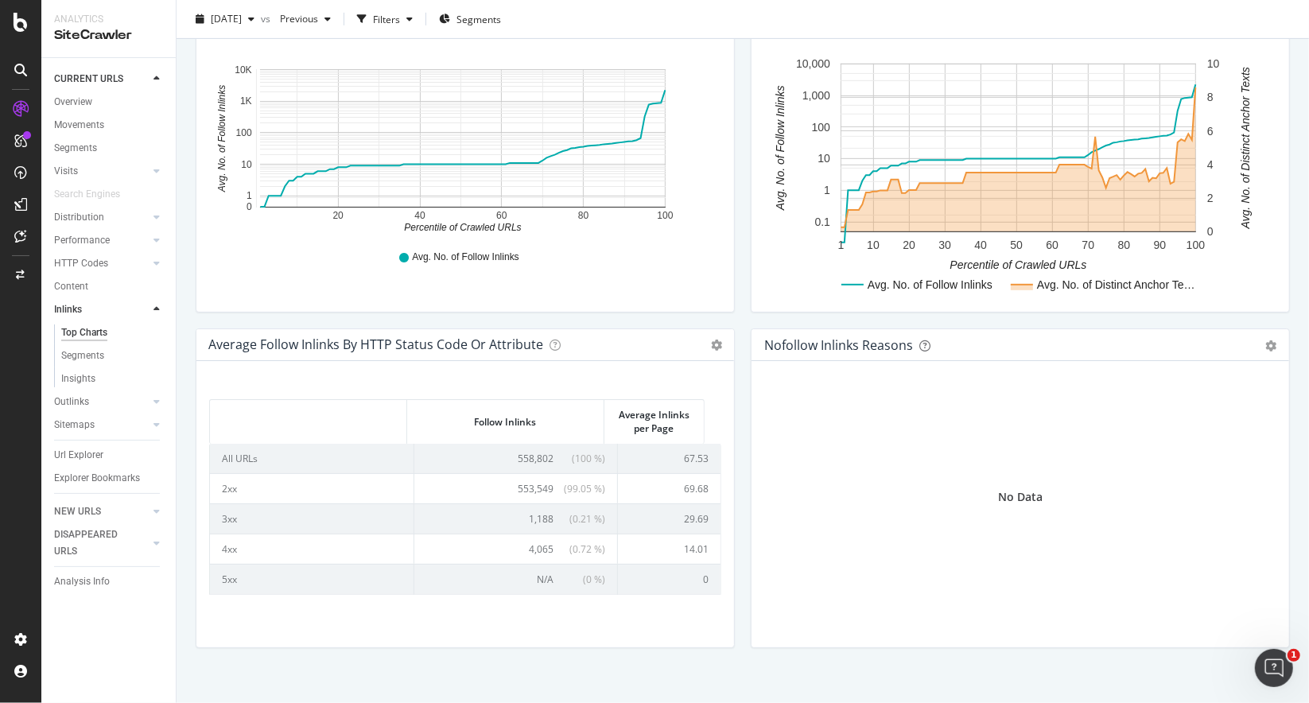
scroll to position [572, 0]
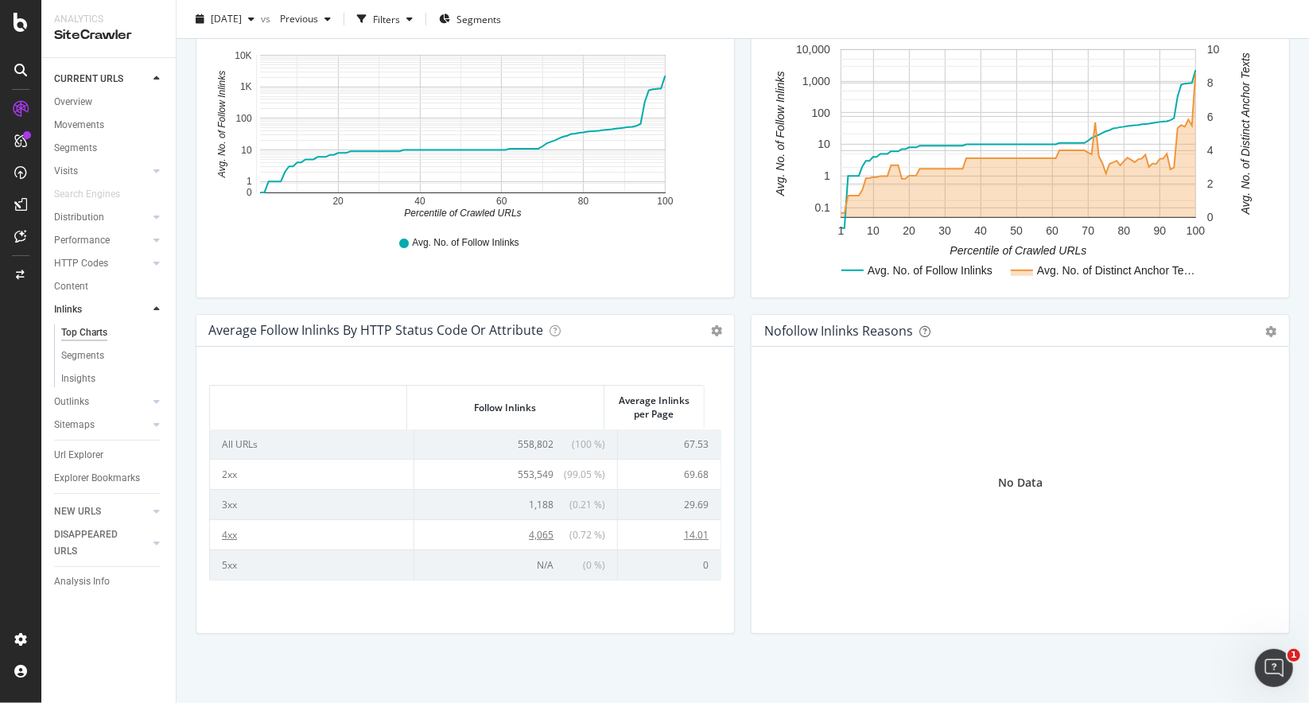
click at [529, 530] on span "4,065" at bounding box center [541, 535] width 25 height 14
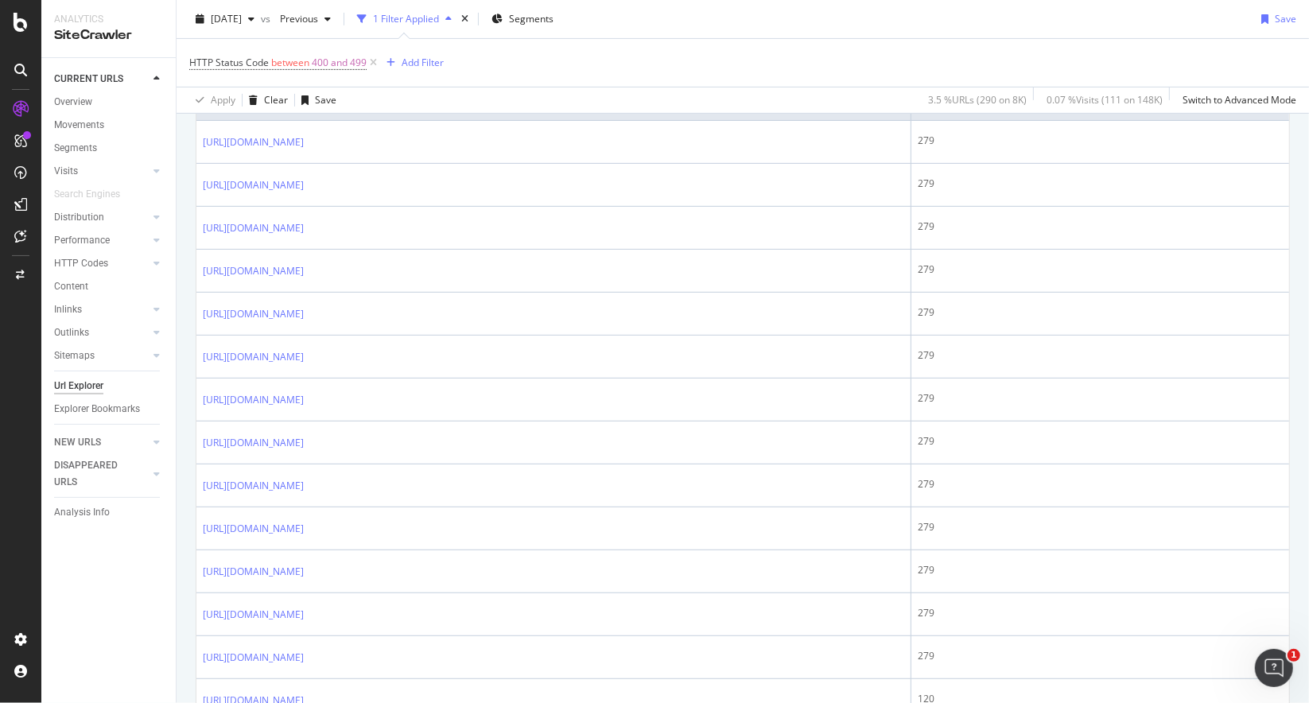
scroll to position [80, 0]
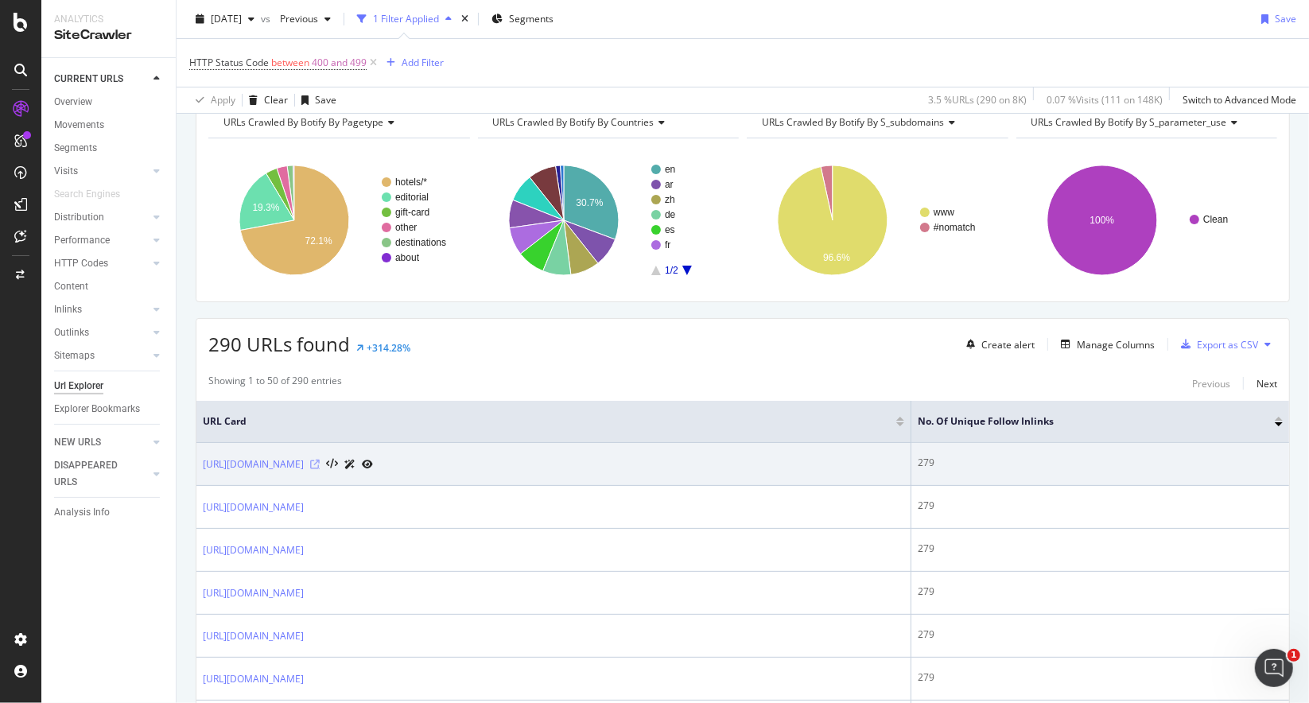
click at [320, 460] on icon at bounding box center [315, 465] width 10 height 10
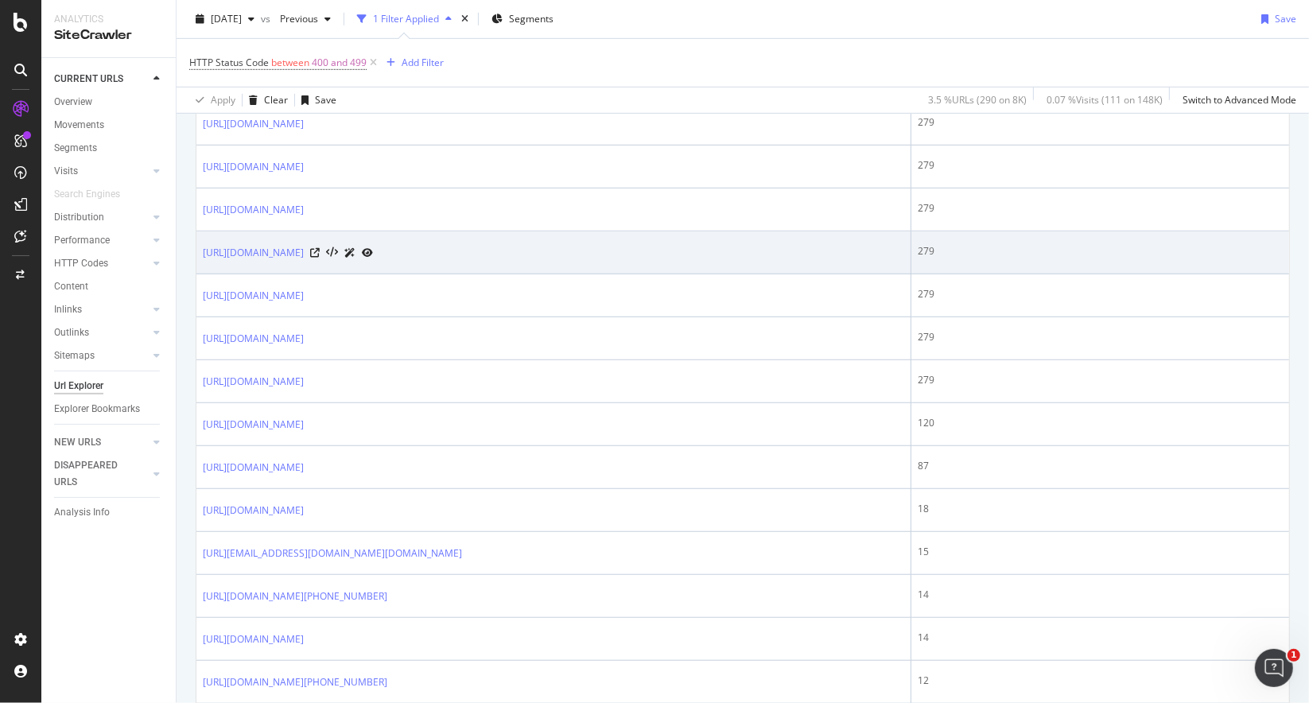
scroll to position [716, 0]
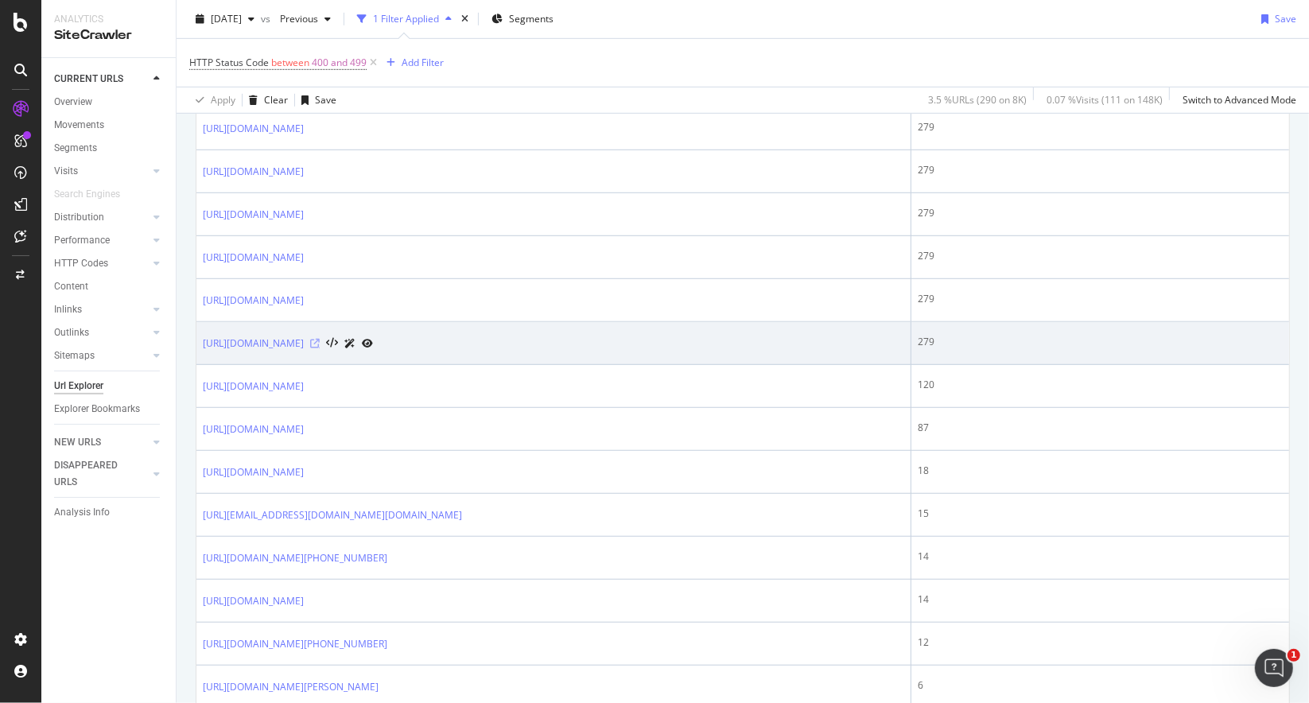
click at [320, 339] on icon at bounding box center [315, 344] width 10 height 10
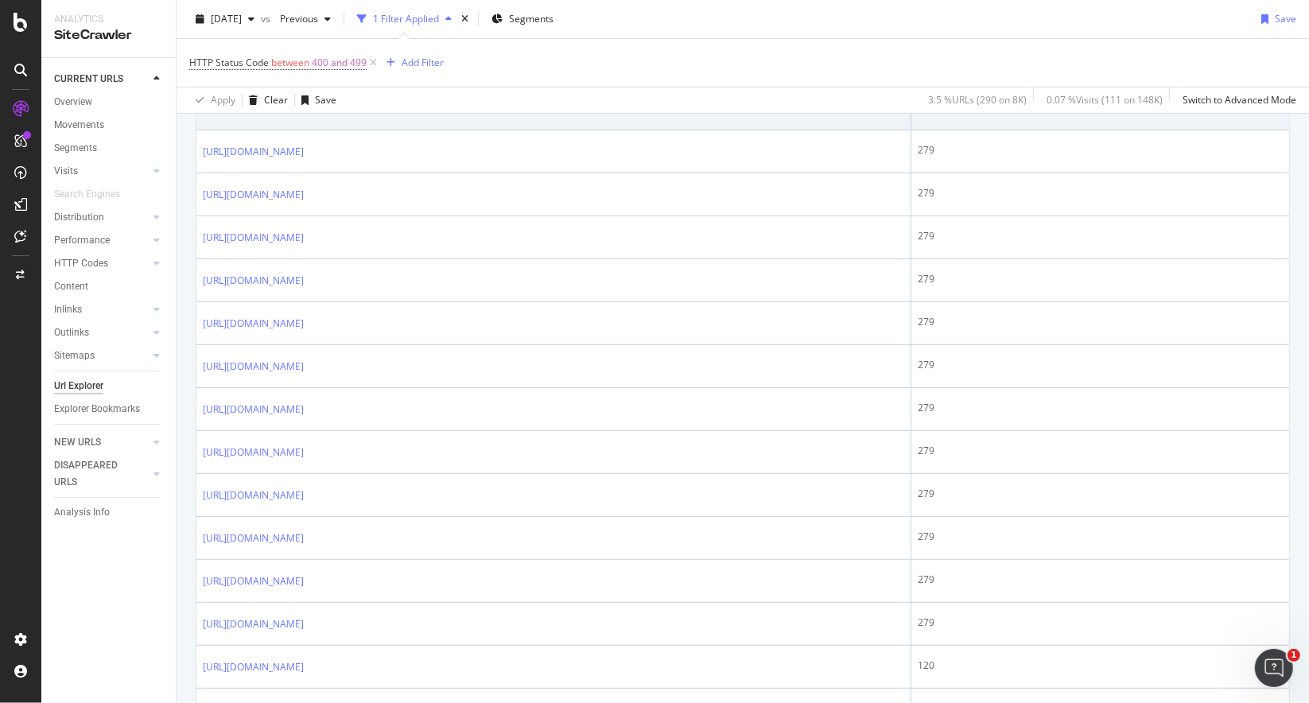
scroll to position [318, 0]
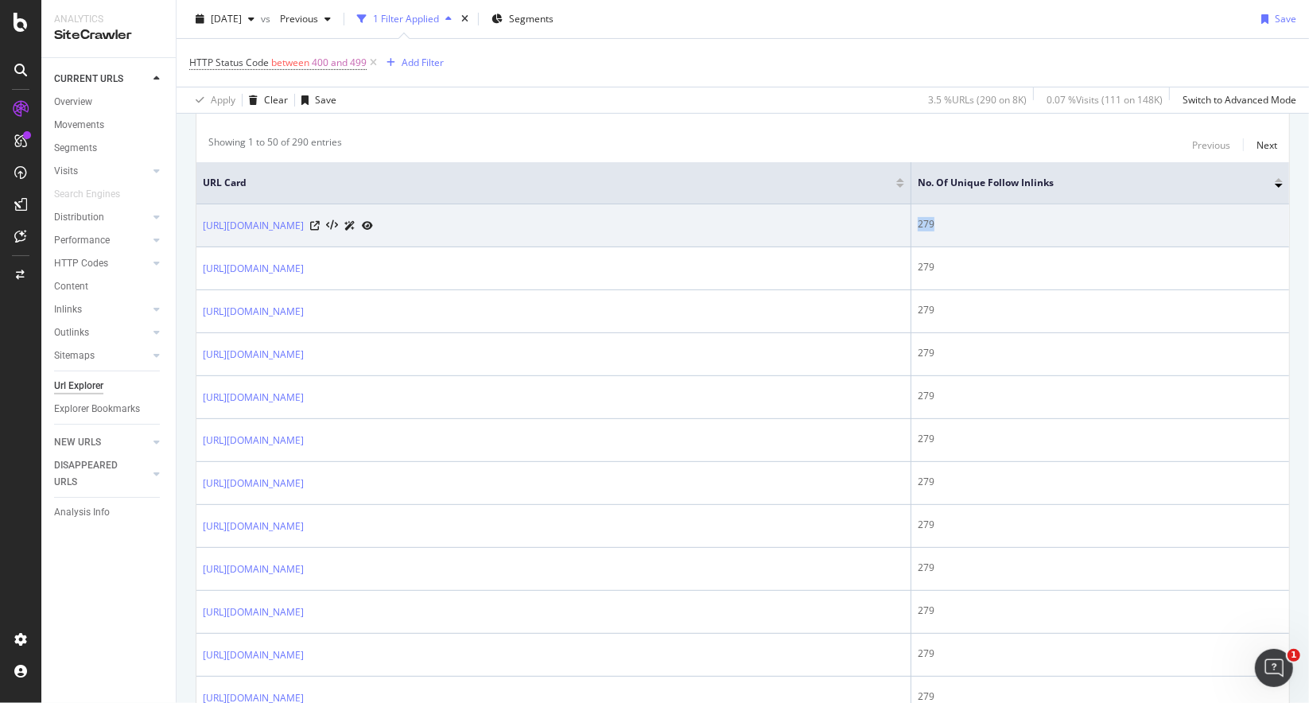
drag, startPoint x: 996, startPoint y: 217, endPoint x: 939, endPoint y: 223, distance: 56.8
click at [939, 223] on tr "[URL][DOMAIN_NAME] 279" at bounding box center [742, 225] width 1093 height 43
click at [975, 225] on div "279" at bounding box center [1100, 224] width 365 height 14
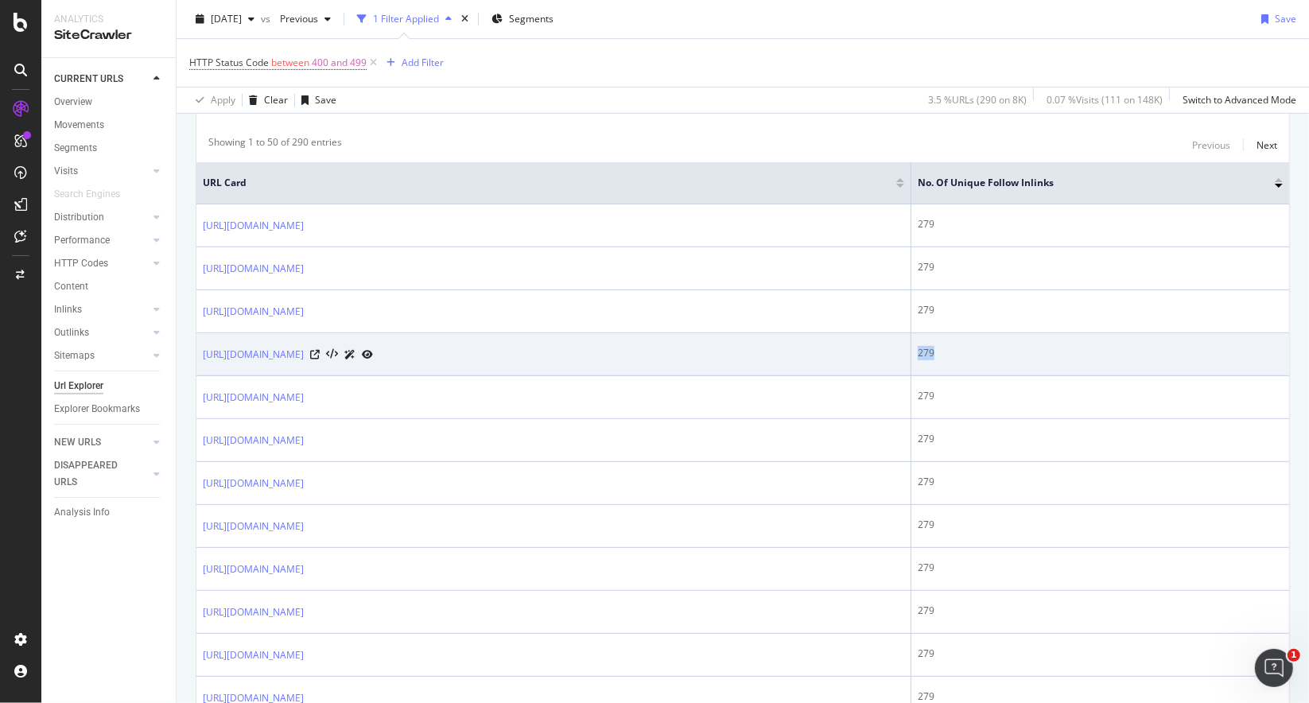
drag, startPoint x: 1009, startPoint y: 356, endPoint x: 942, endPoint y: 362, distance: 67.1
click at [942, 362] on td "279" at bounding box center [1100, 354] width 378 height 43
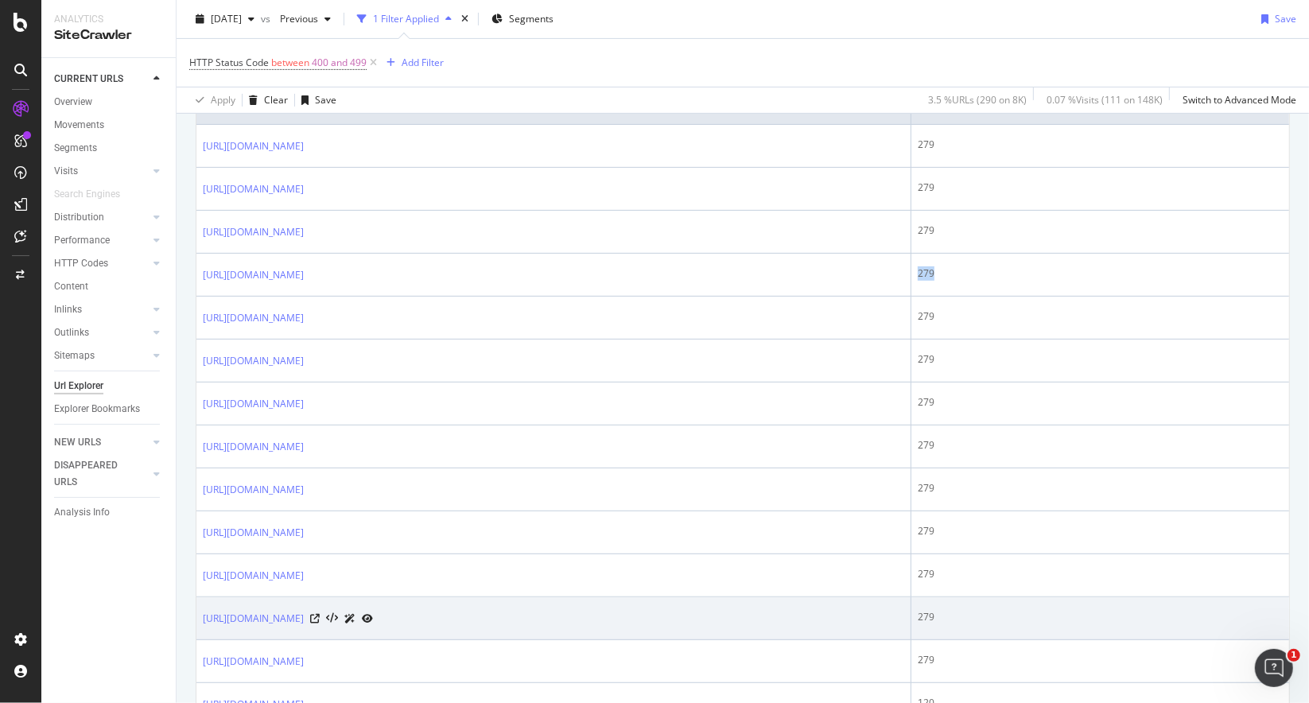
scroll to position [557, 0]
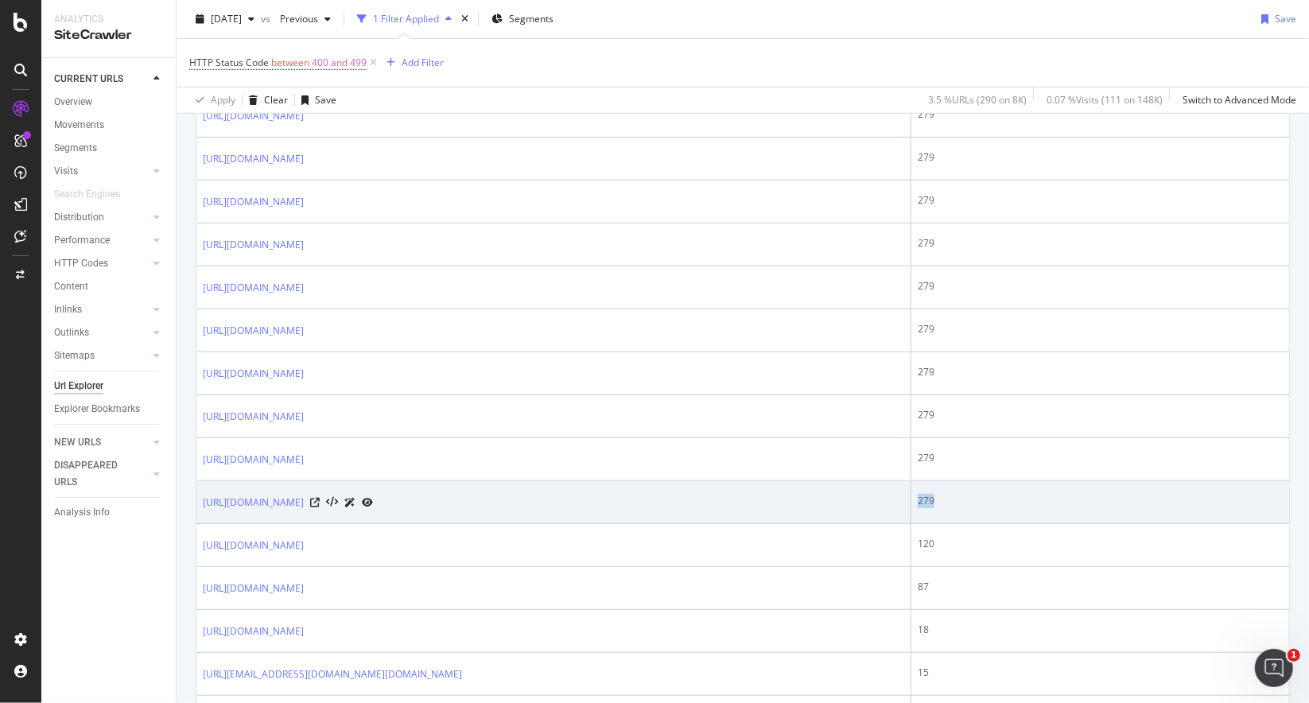
drag, startPoint x: 1019, startPoint y: 488, endPoint x: 950, endPoint y: 494, distance: 69.5
click at [950, 494] on div "279" at bounding box center [1100, 501] width 365 height 14
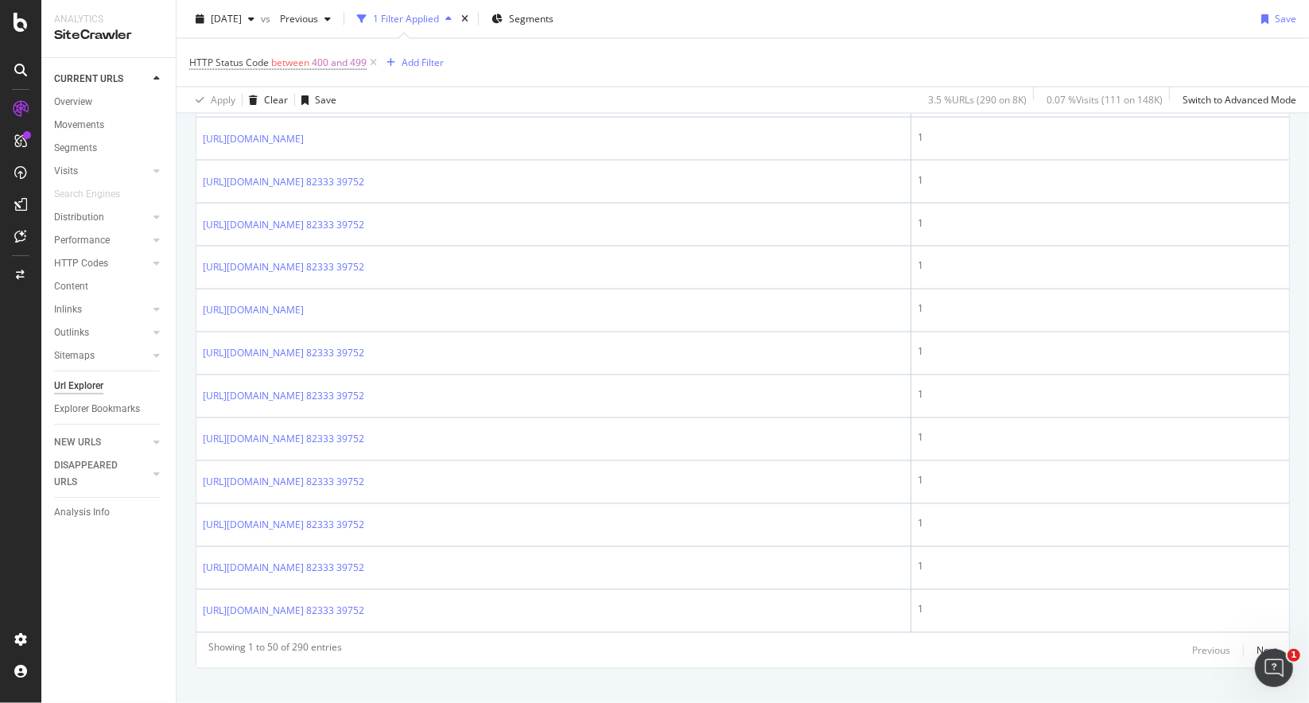
scroll to position [2038, 0]
click at [1257, 643] on div "Next" at bounding box center [1267, 650] width 21 height 14
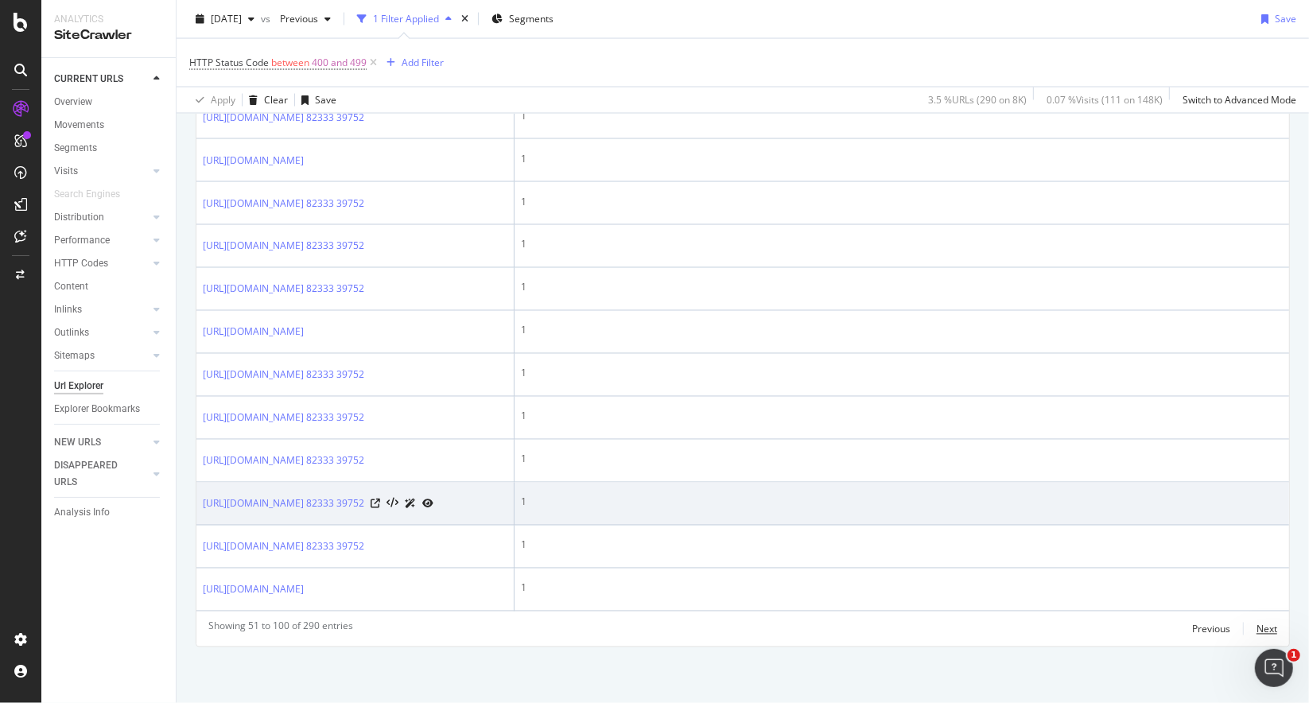
scroll to position [2749, 0]
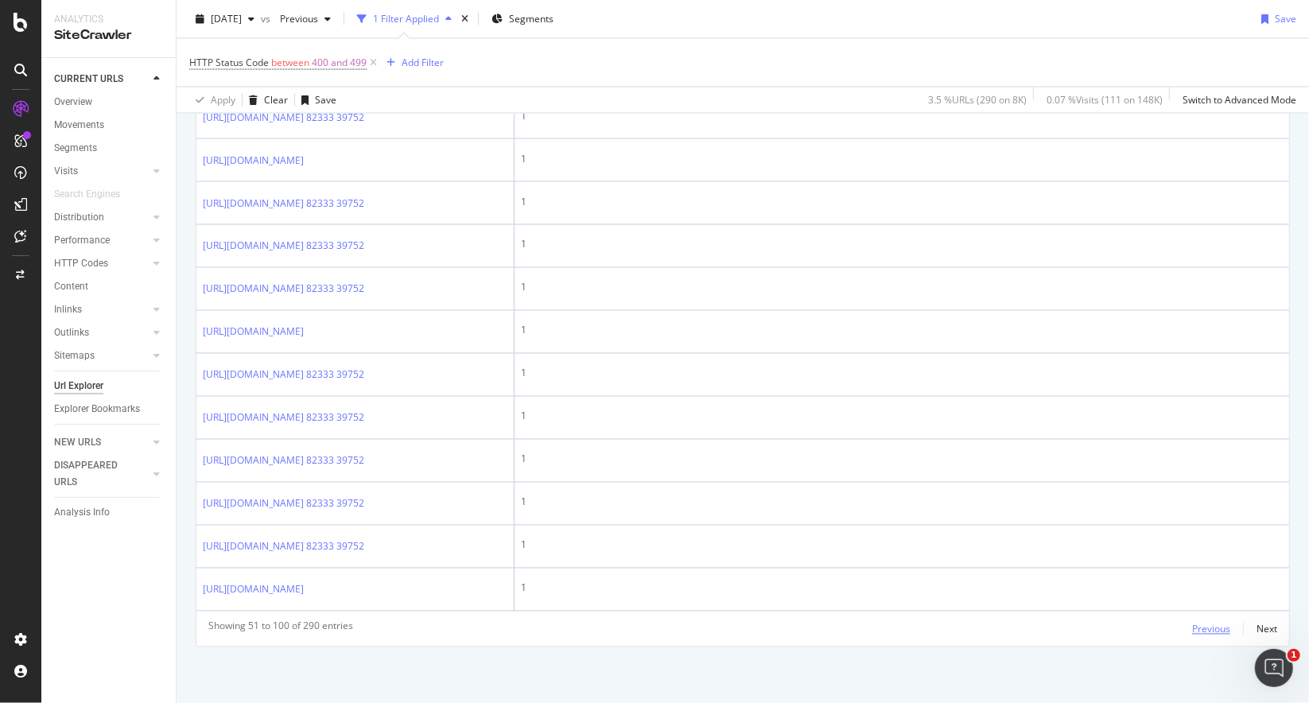
click at [1203, 638] on button "Previous" at bounding box center [1211, 629] width 38 height 19
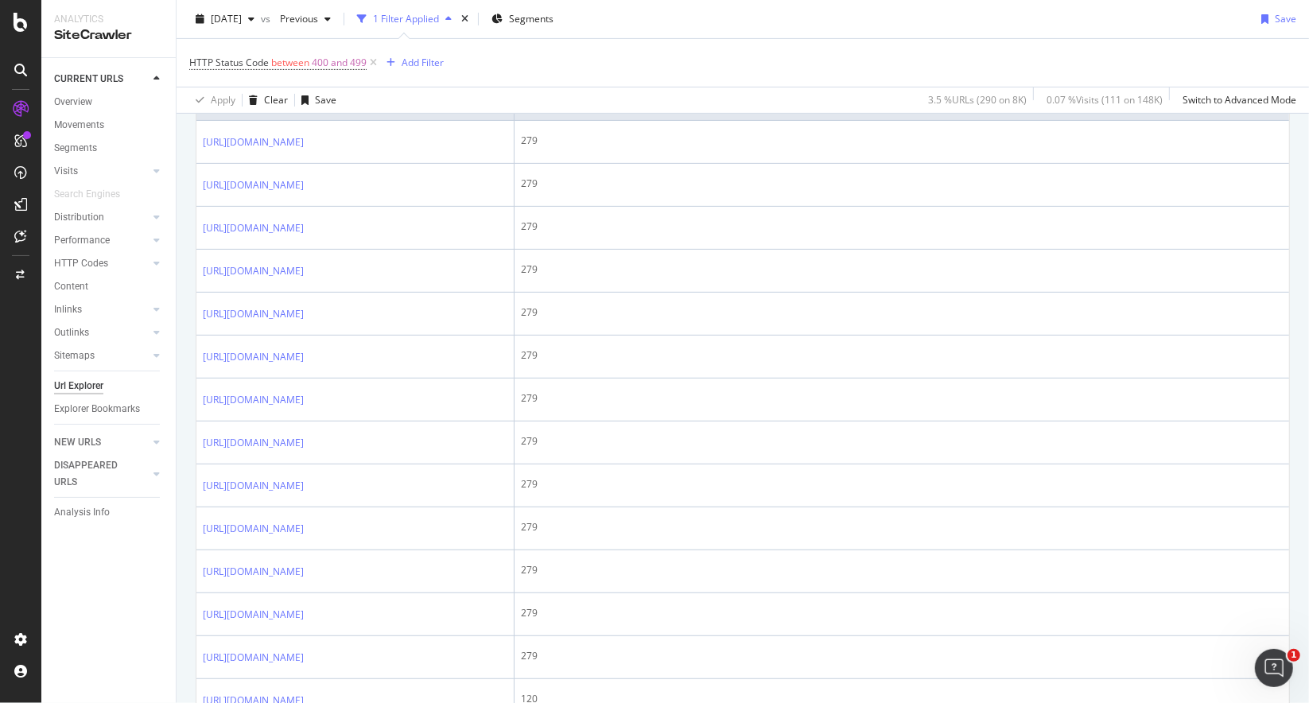
scroll to position [0, 0]
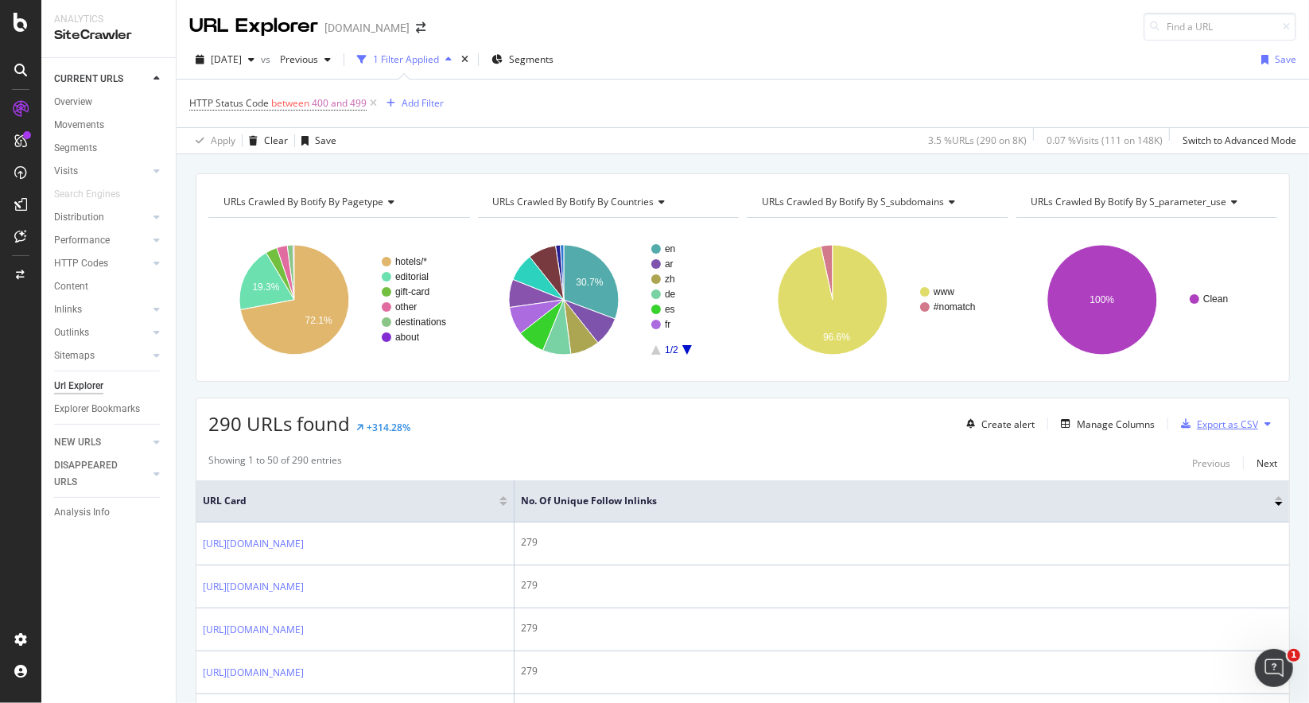
click at [1224, 421] on div "Export as CSV" at bounding box center [1227, 425] width 61 height 14
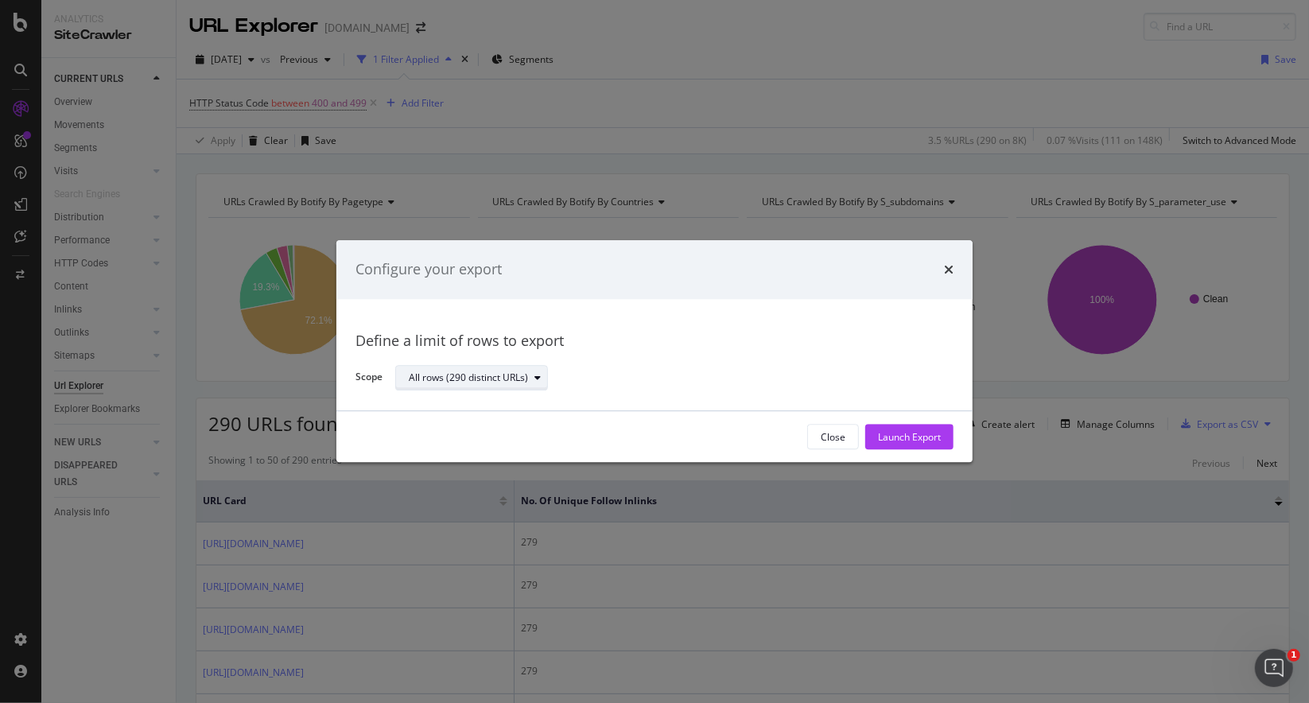
click at [453, 375] on div "All rows (290 distinct URLs)" at bounding box center [468, 378] width 119 height 10
click at [757, 313] on div "Define a limit of rows to export Scope All rows (290 distinct URLs)" at bounding box center [654, 355] width 636 height 112
click at [927, 437] on div "Launch Export" at bounding box center [909, 437] width 63 height 14
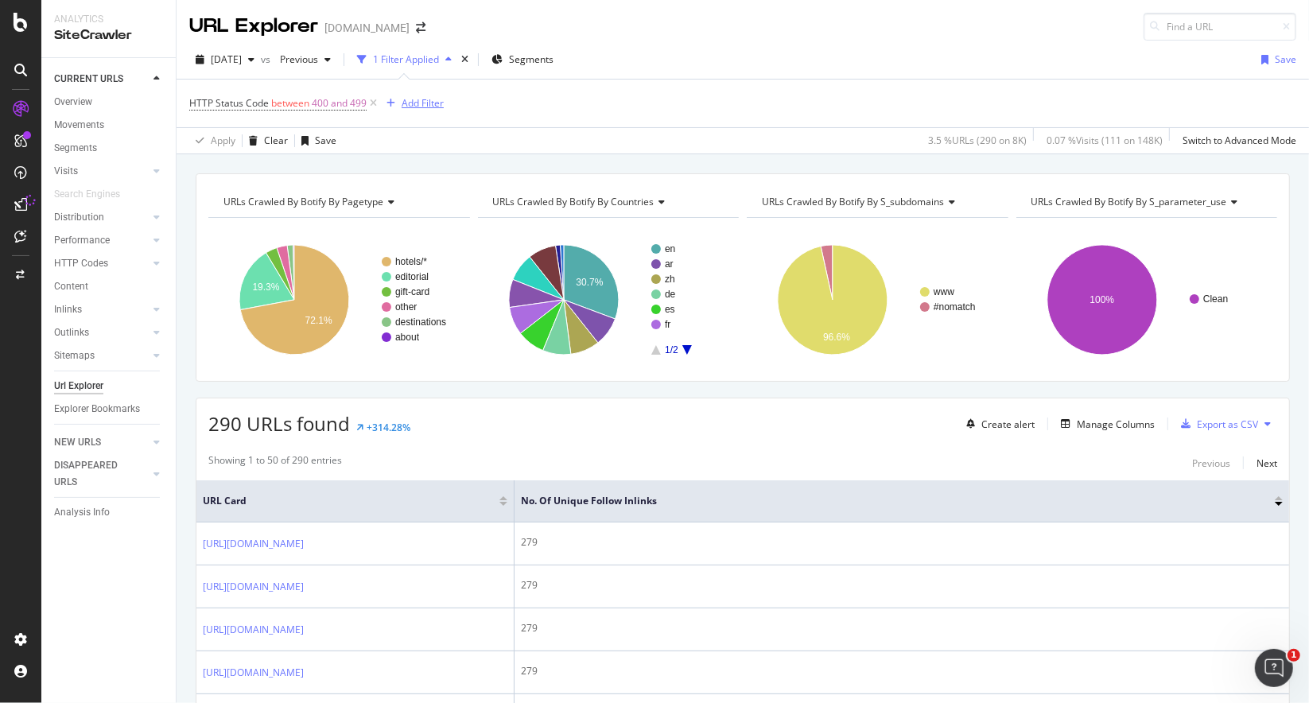
click at [430, 100] on div "Add Filter" at bounding box center [423, 103] width 42 height 14
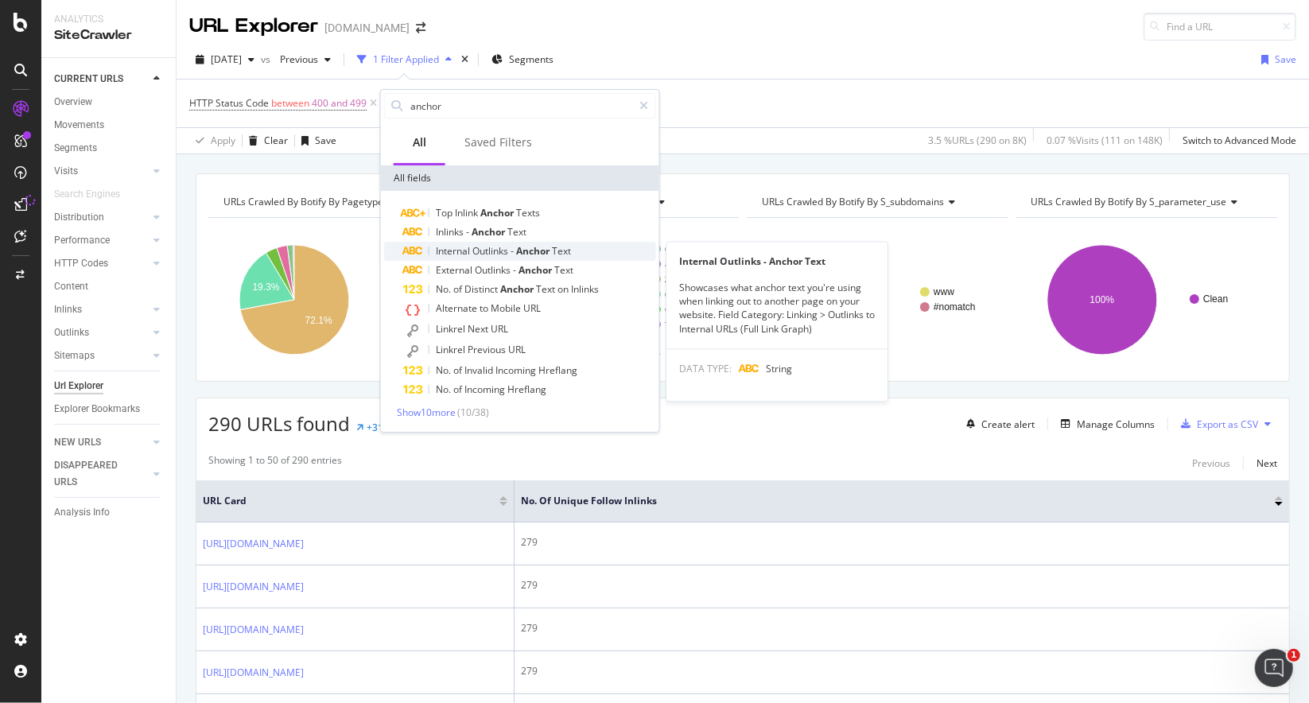
type input "anchor"
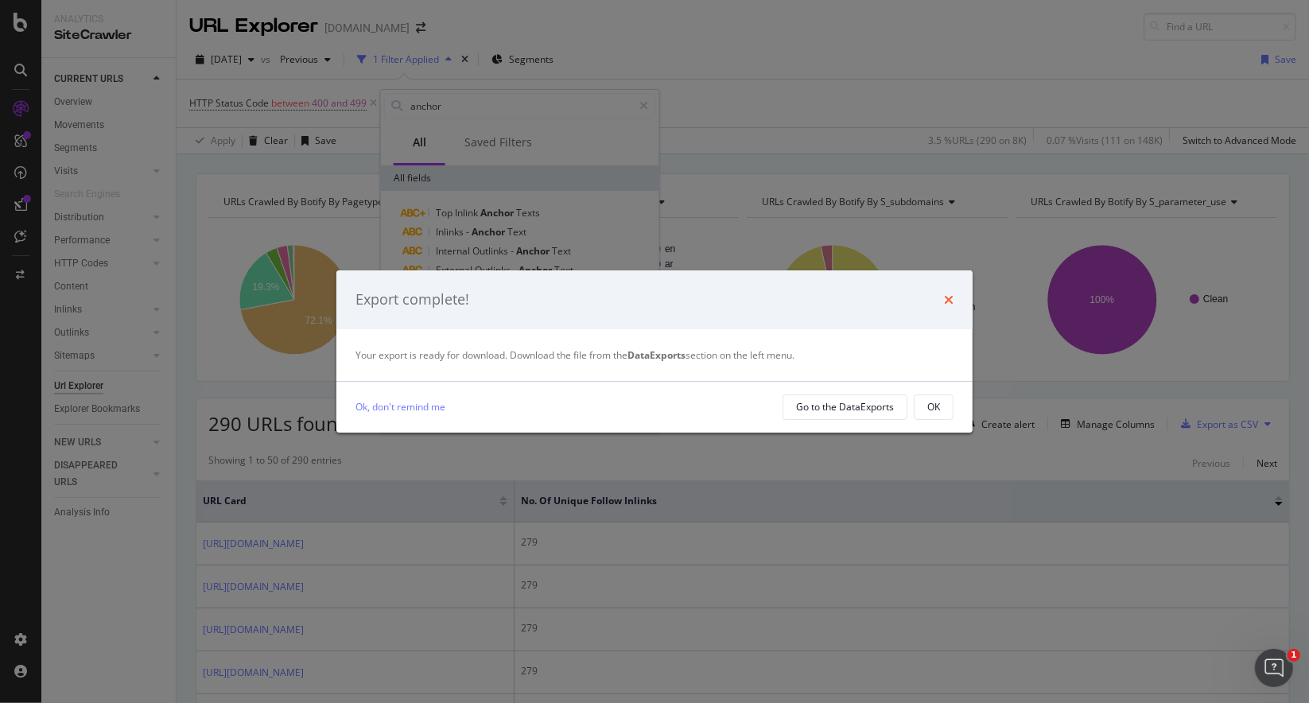
click at [948, 296] on icon "times" at bounding box center [949, 299] width 10 height 13
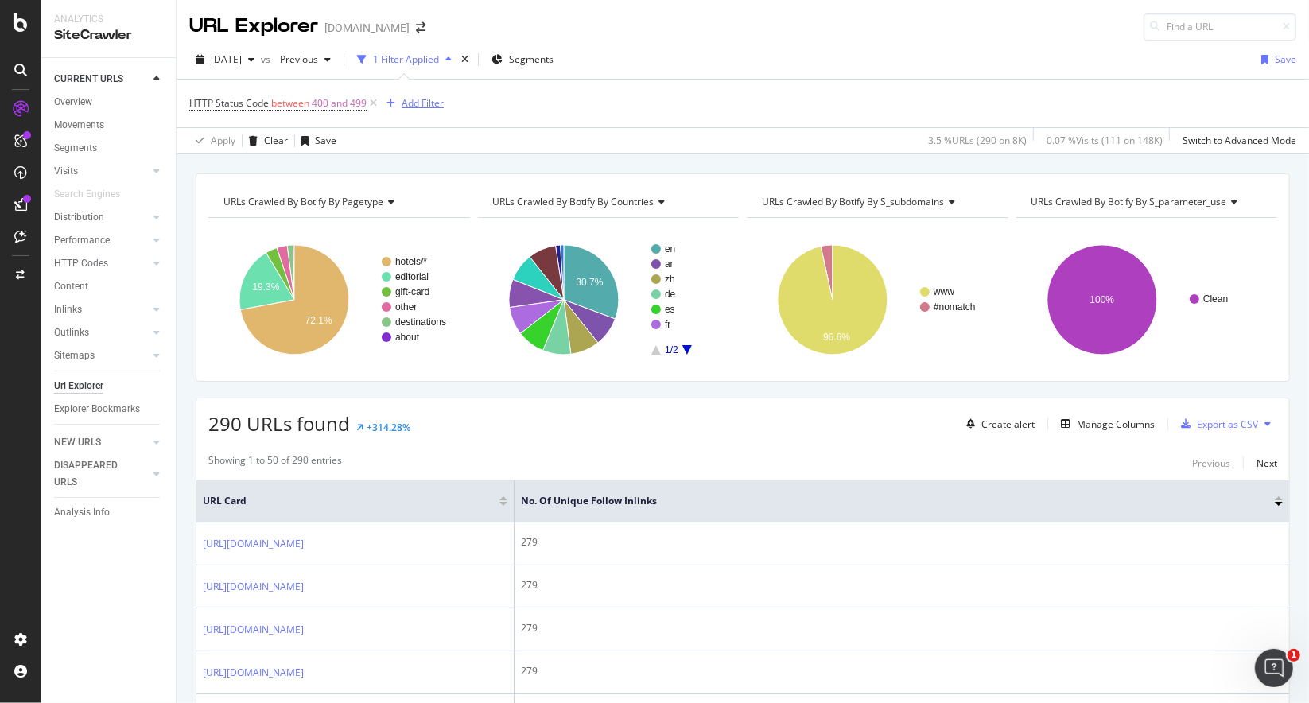
click at [421, 109] on div "Add Filter" at bounding box center [412, 103] width 64 height 17
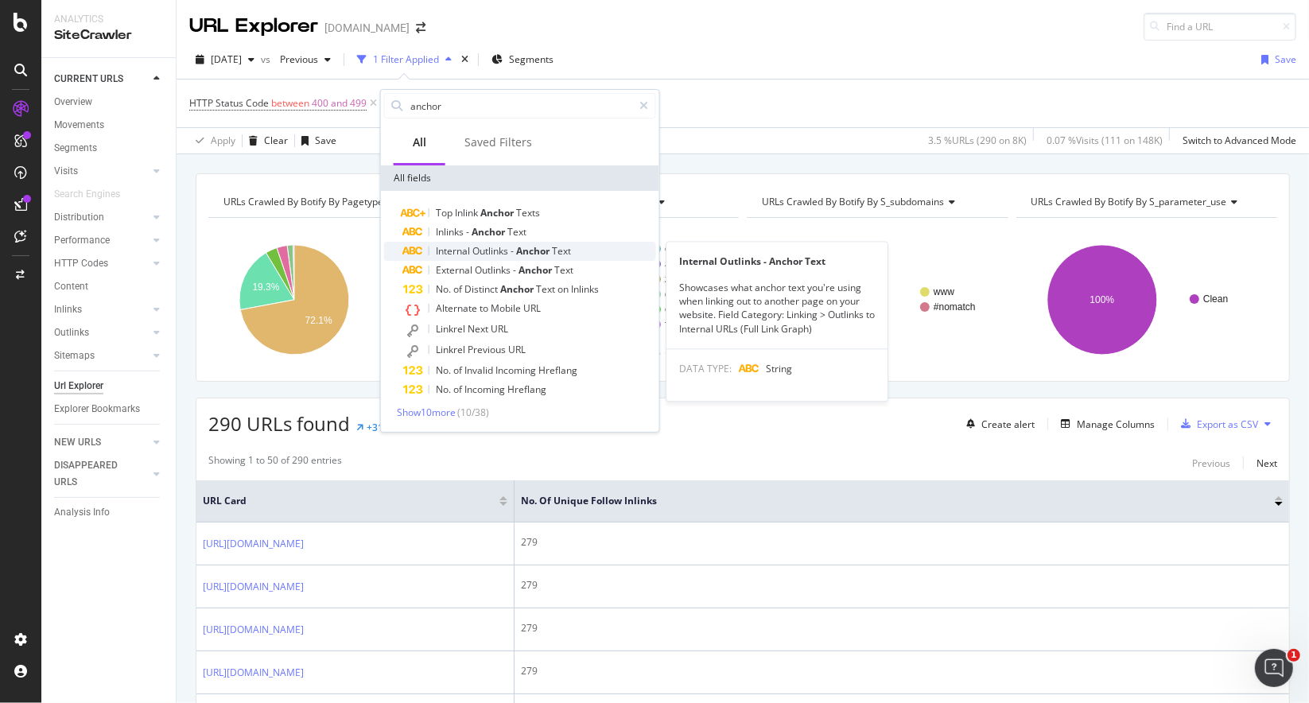
click at [468, 251] on span "Internal" at bounding box center [454, 251] width 37 height 14
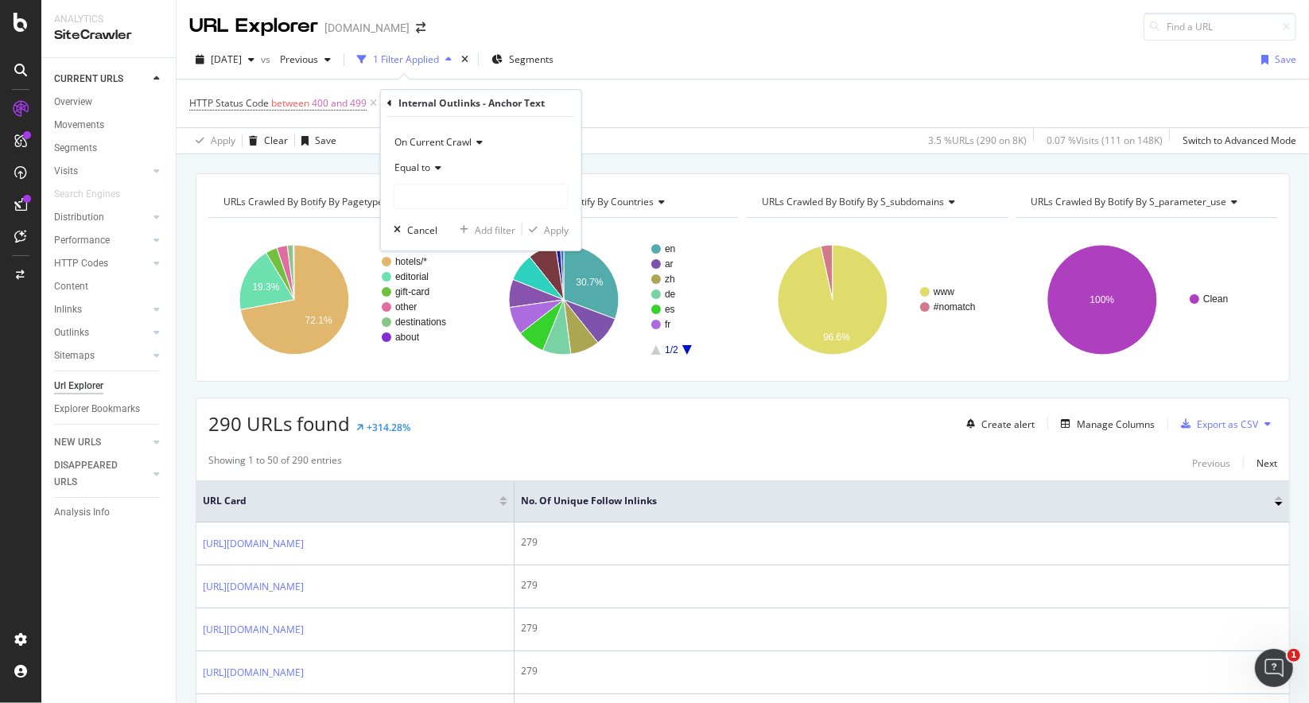
click at [669, 108] on div "HTTP Status Code between 400 and 499 Add Filter" at bounding box center [742, 104] width 1107 height 48
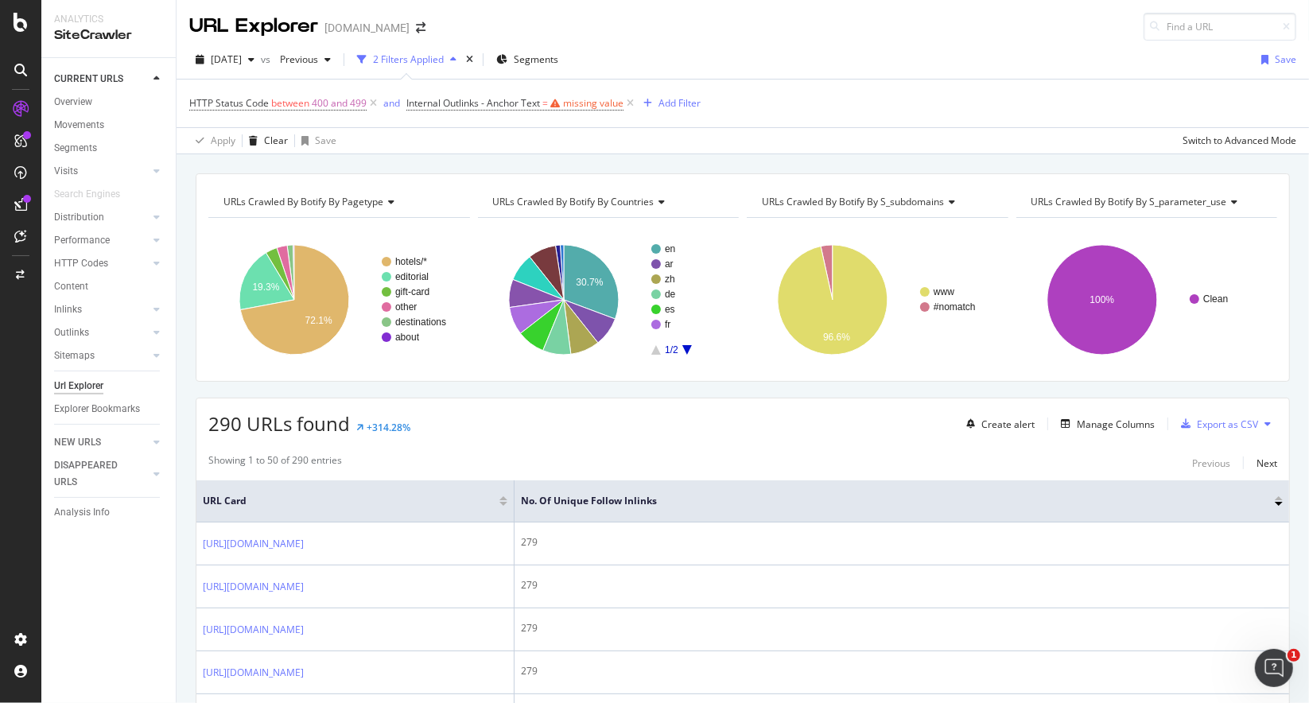
click at [507, 109] on span "Internal Outlinks - Anchor Text = missing value" at bounding box center [521, 103] width 231 height 22
click at [511, 102] on span "Internal Outlinks - Anchor Text" at bounding box center [473, 103] width 134 height 14
click at [635, 136] on div "Apply Clear Save Switch to Advanced Mode" at bounding box center [743, 140] width 1133 height 26
click at [631, 101] on icon at bounding box center [631, 103] width 14 height 16
click at [423, 101] on div "Add Filter" at bounding box center [423, 103] width 42 height 14
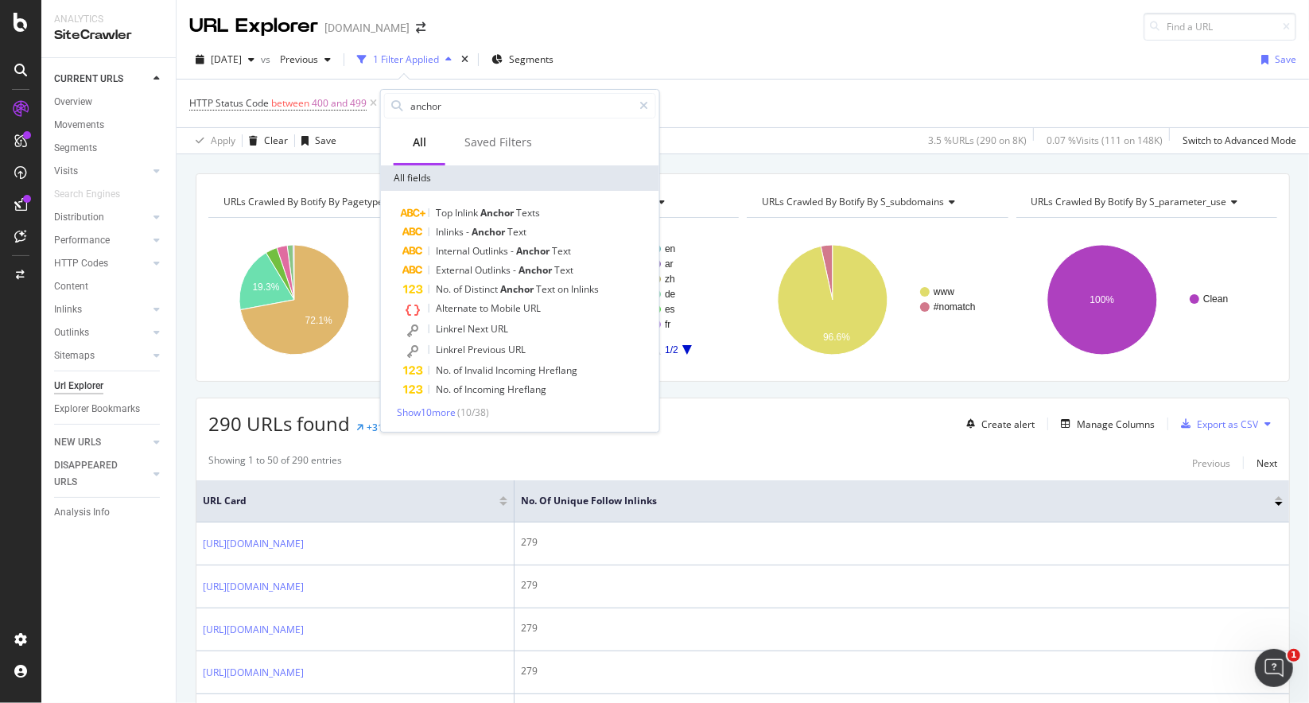
click at [774, 113] on div "HTTP Status Code between 400 and 499 Add Filter" at bounding box center [742, 104] width 1107 height 48
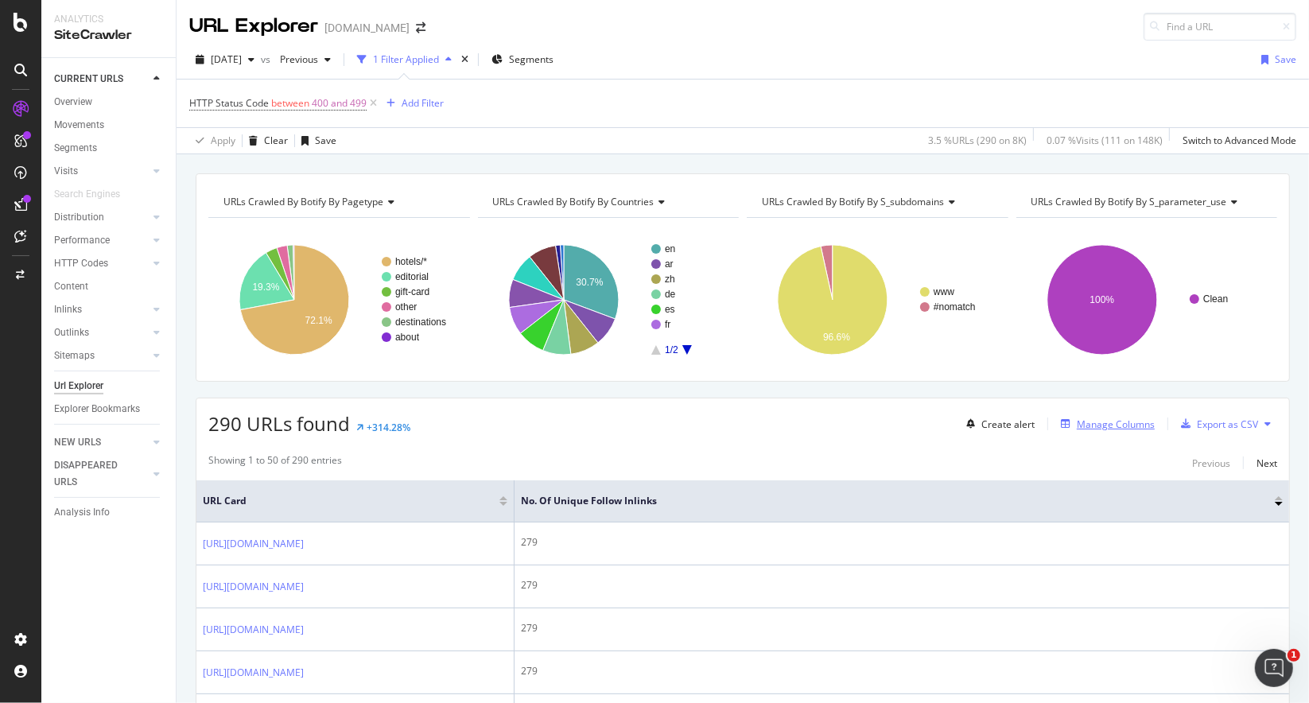
click at [1079, 418] on div "Manage Columns" at bounding box center [1116, 425] width 78 height 14
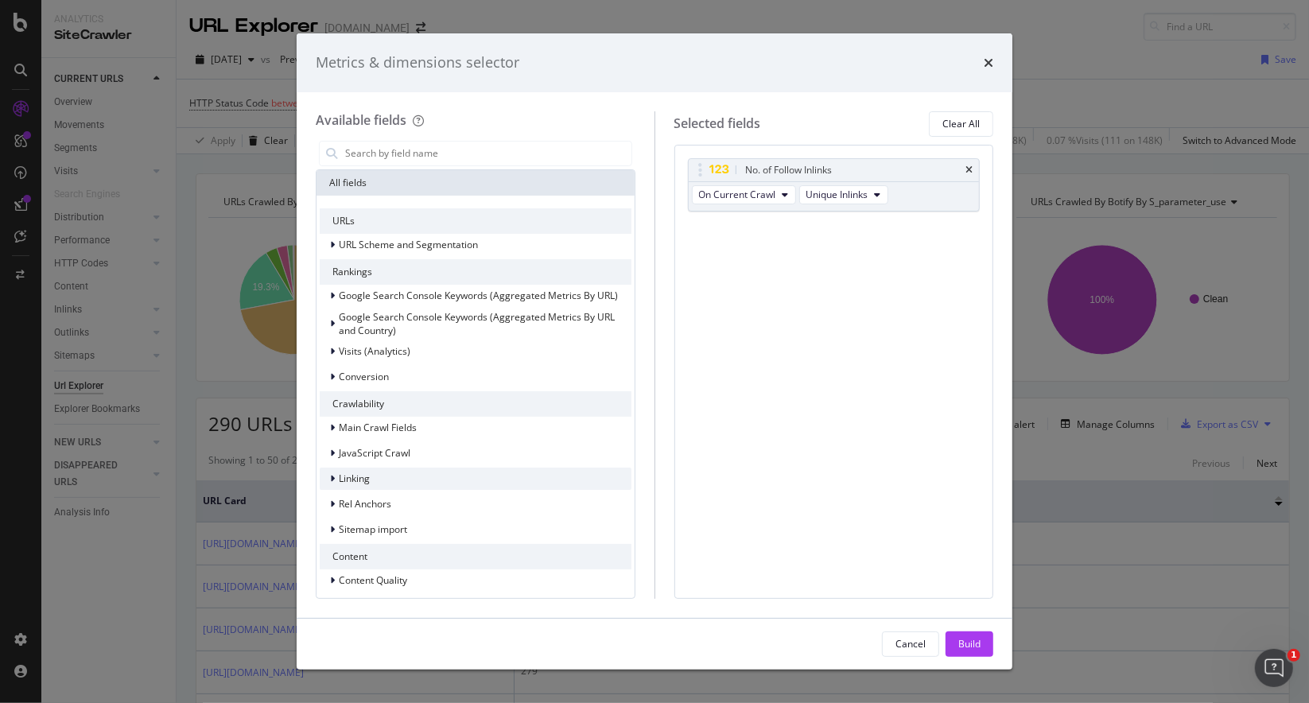
click at [334, 477] on icon "modal" at bounding box center [332, 479] width 5 height 10
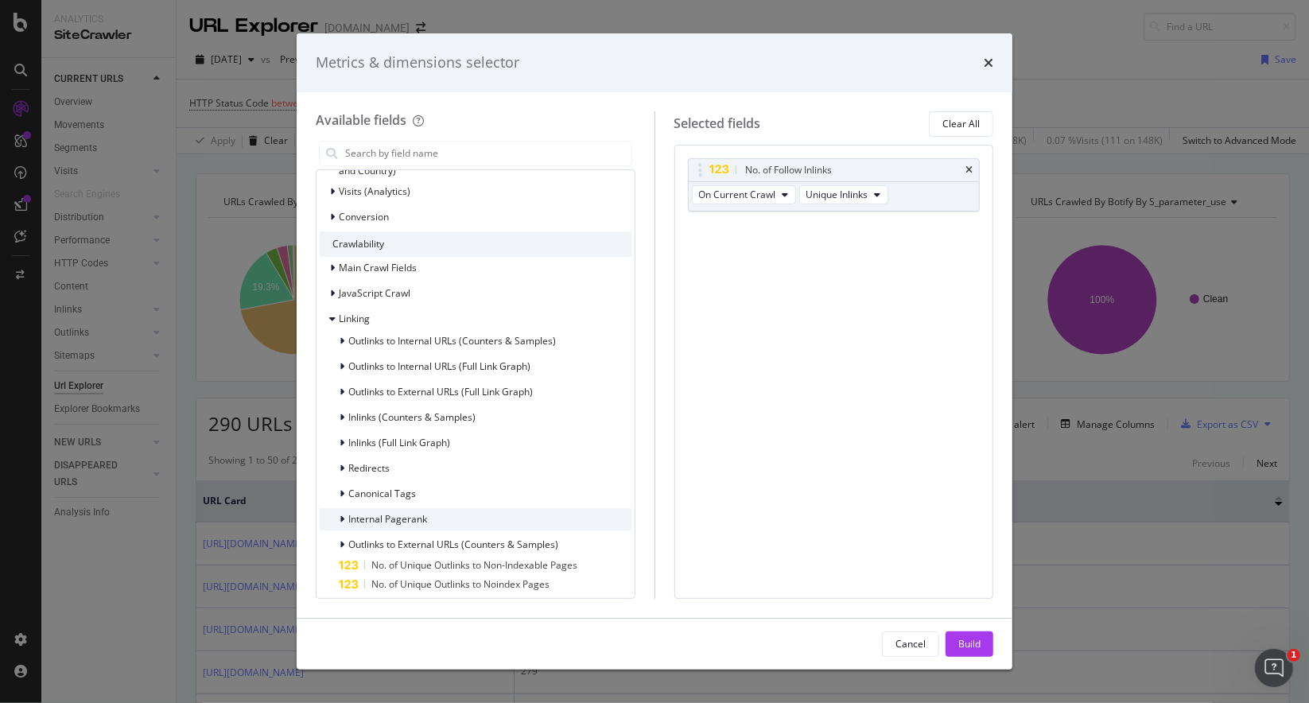
scroll to position [239, 0]
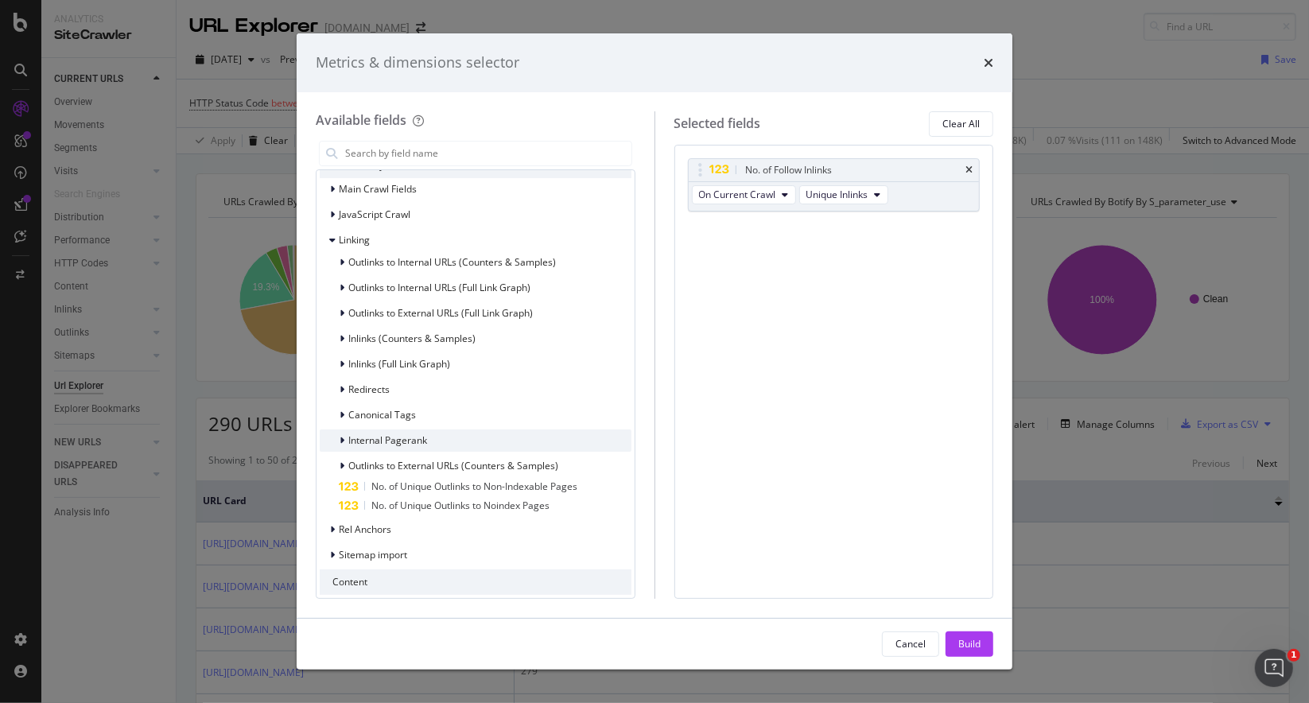
click at [341, 441] on icon "modal" at bounding box center [342, 441] width 5 height 10
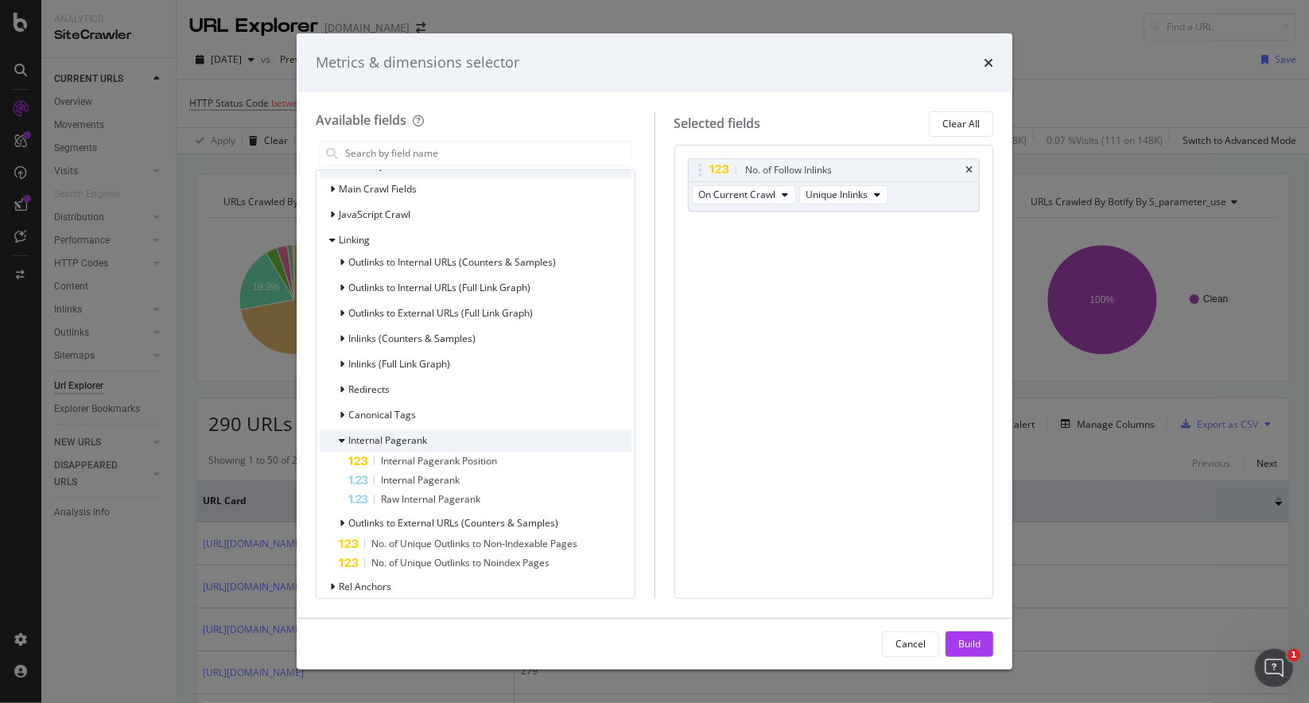
click at [341, 441] on icon "modal" at bounding box center [342, 441] width 6 height 10
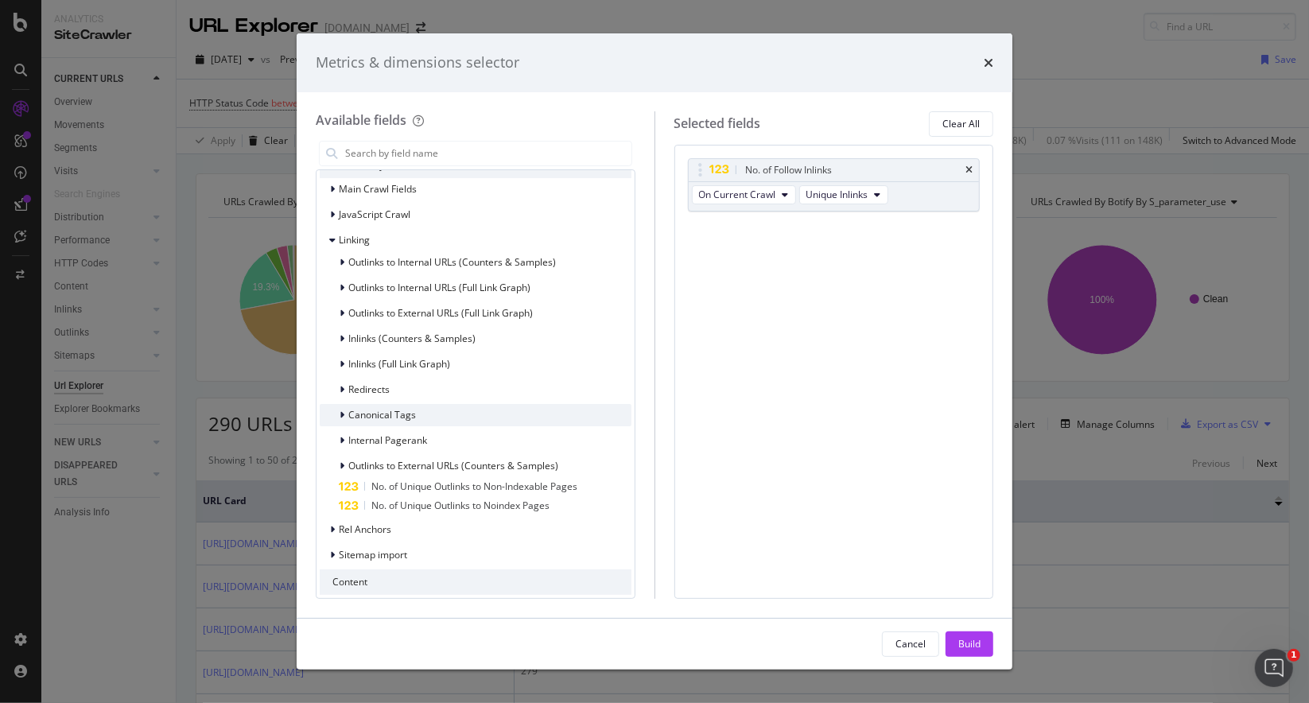
click at [342, 418] on icon "modal" at bounding box center [342, 415] width 5 height 10
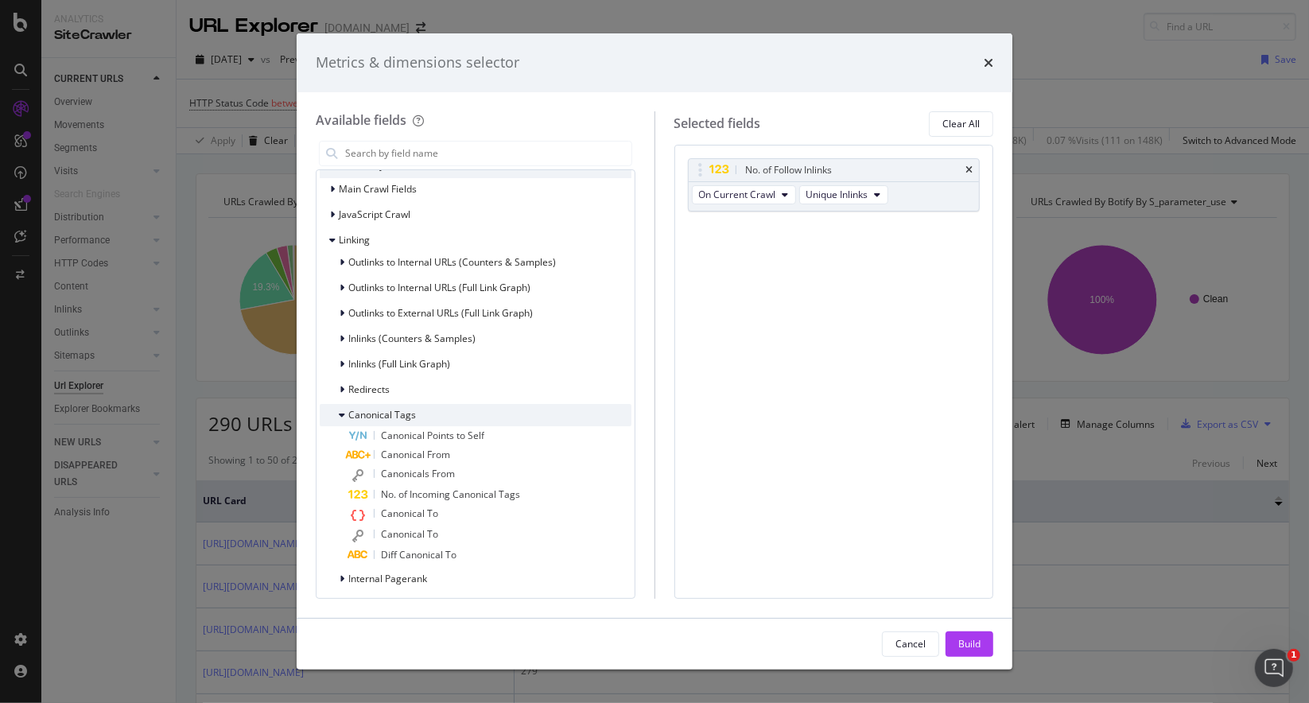
click at [342, 418] on icon "modal" at bounding box center [342, 415] width 6 height 10
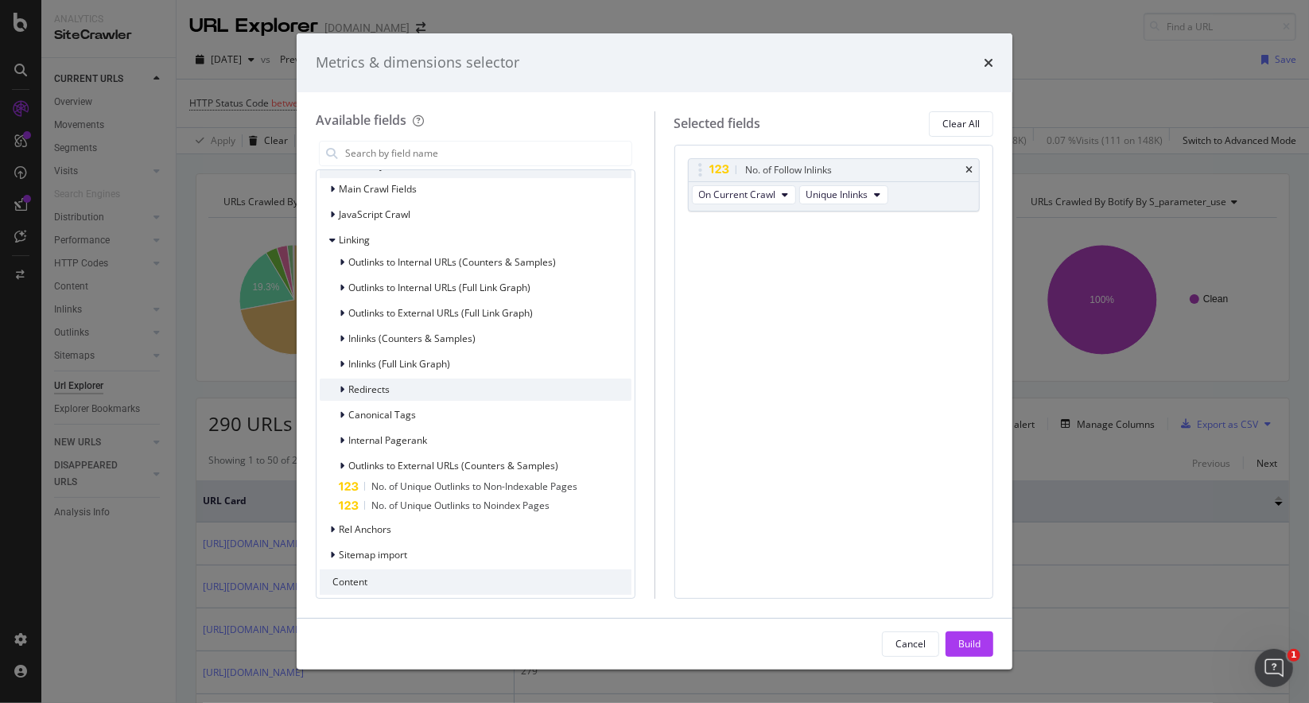
click at [344, 388] on div "modal" at bounding box center [344, 390] width 10 height 16
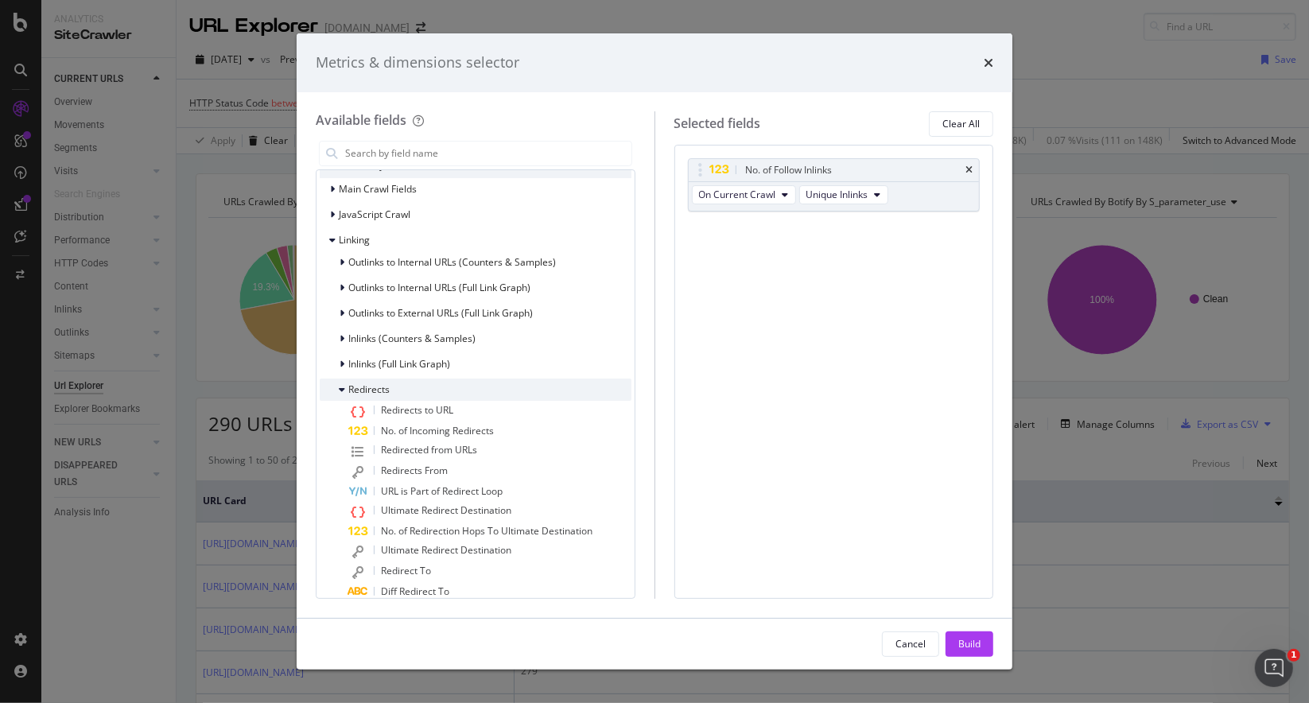
click at [342, 392] on icon "modal" at bounding box center [342, 390] width 6 height 10
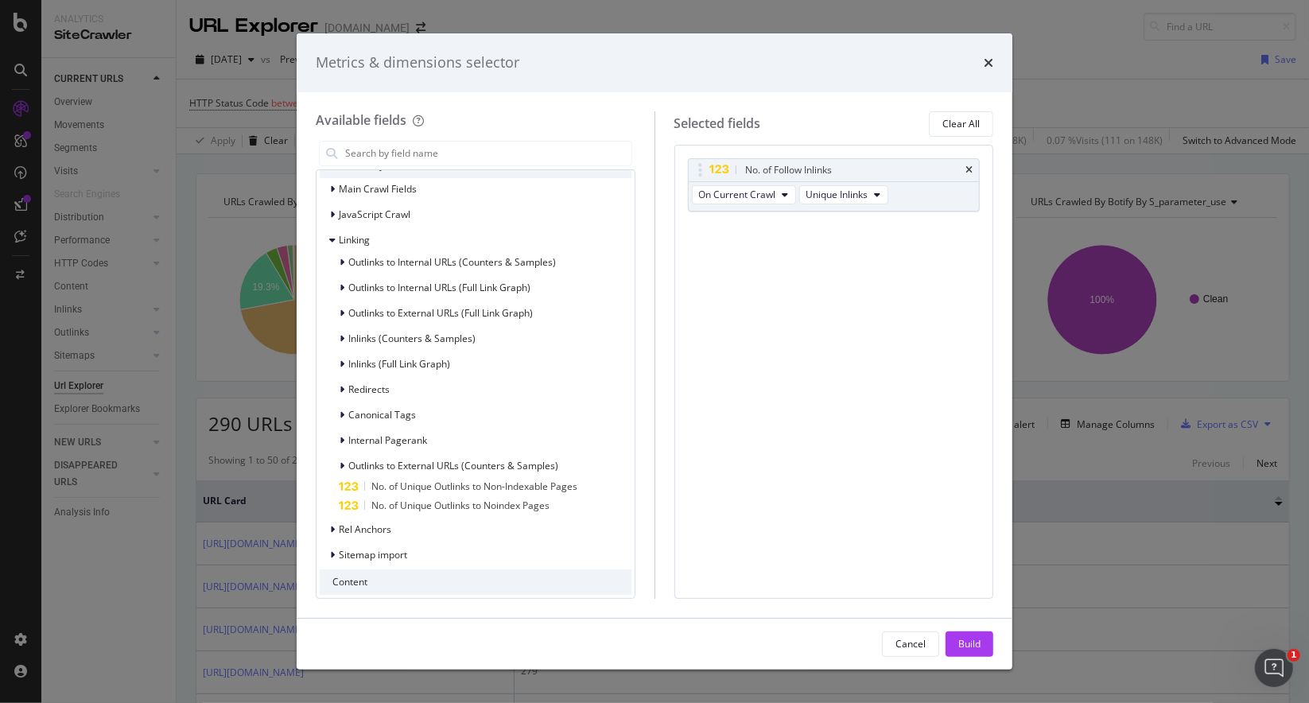
scroll to position [0, 0]
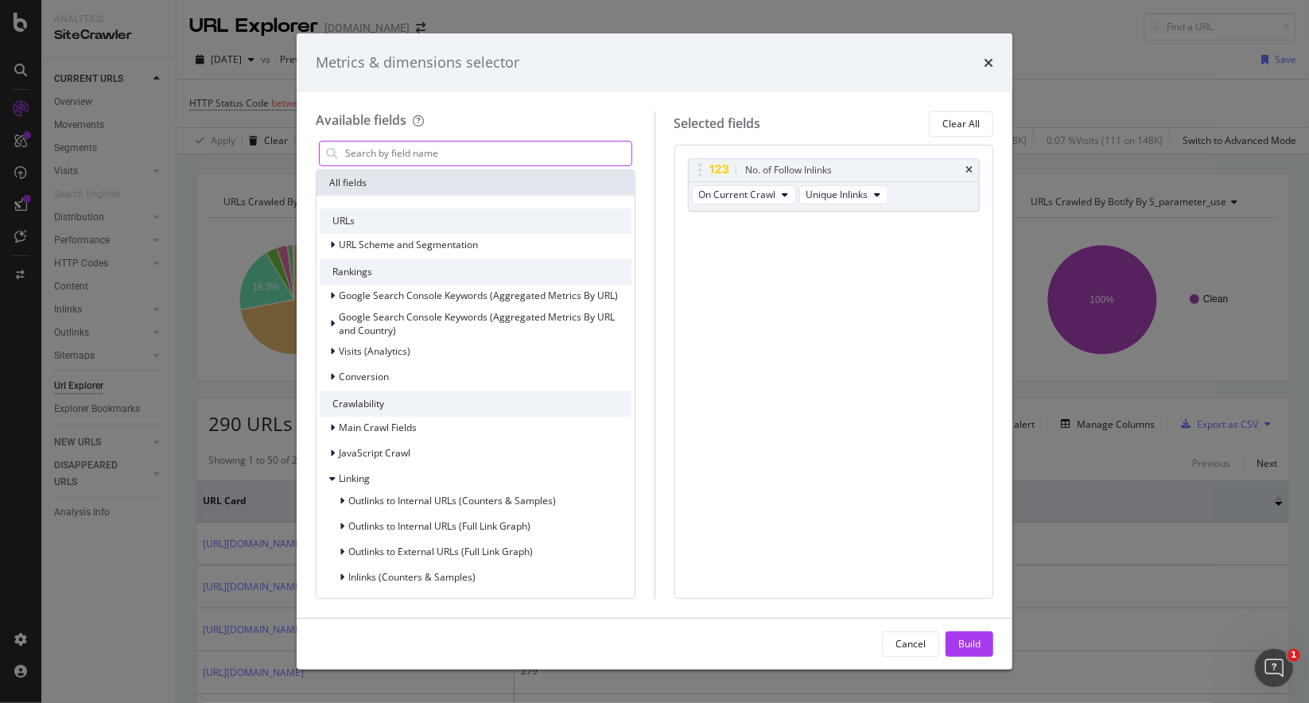
click at [422, 152] on input "modal" at bounding box center [488, 154] width 288 height 24
type input "e"
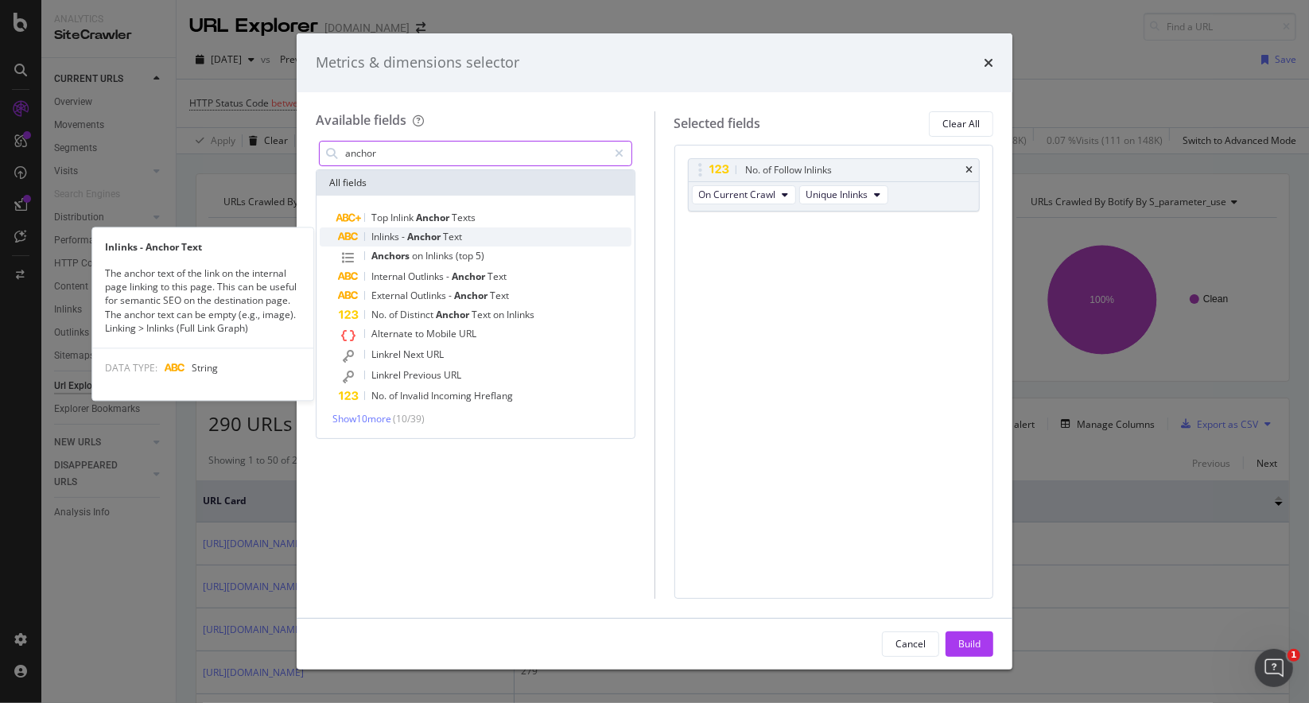
type input "anchor"
click at [404, 239] on span "-" at bounding box center [405, 237] width 6 height 14
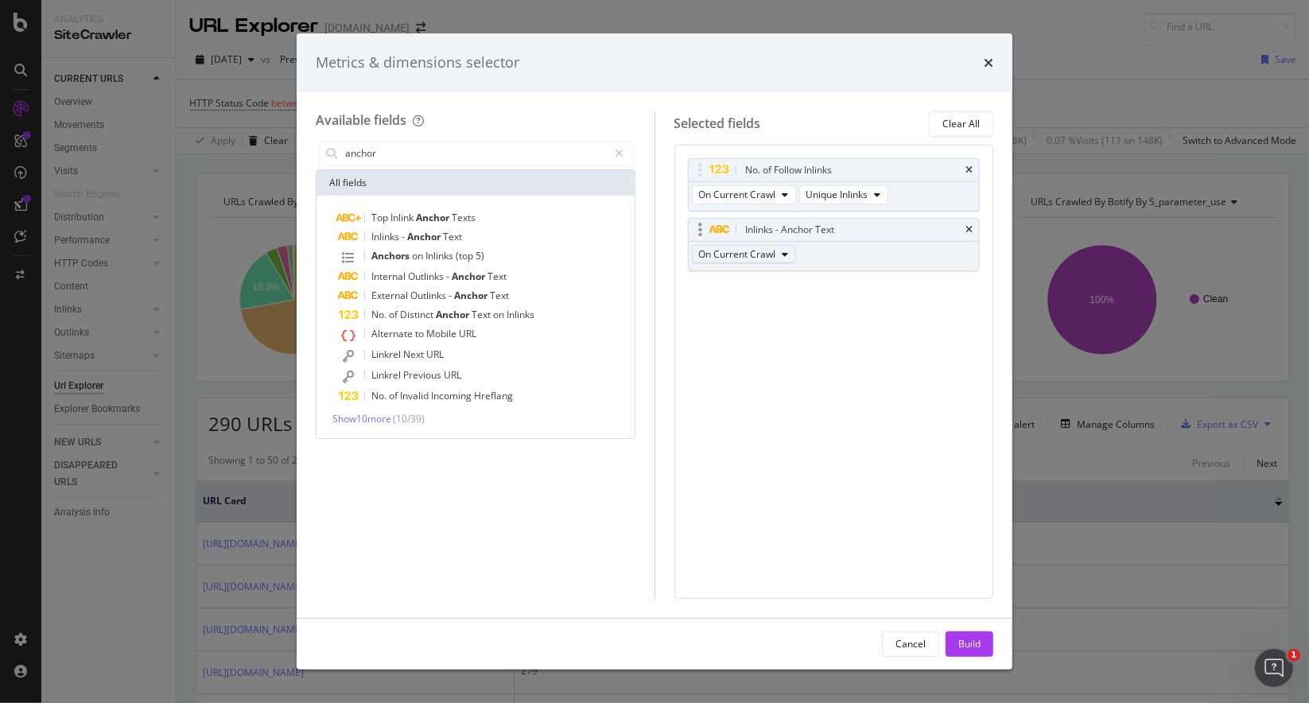
click at [767, 254] on span "On Current Crawl" at bounding box center [737, 254] width 77 height 14
click at [853, 254] on div "Inlinks - Anchor Text On Current Crawl" at bounding box center [834, 244] width 293 height 53
click at [968, 645] on div "Build" at bounding box center [969, 644] width 22 height 14
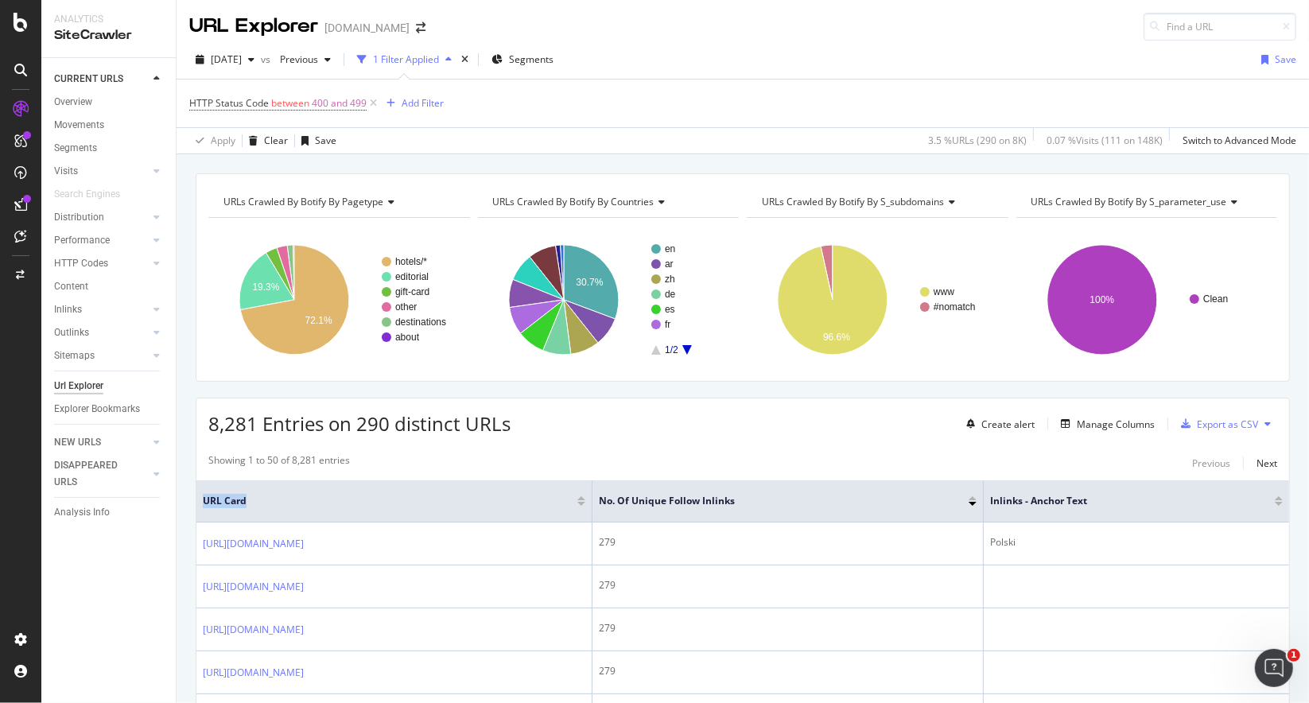
drag, startPoint x: 247, startPoint y: 497, endPoint x: 192, endPoint y: 499, distance: 54.9
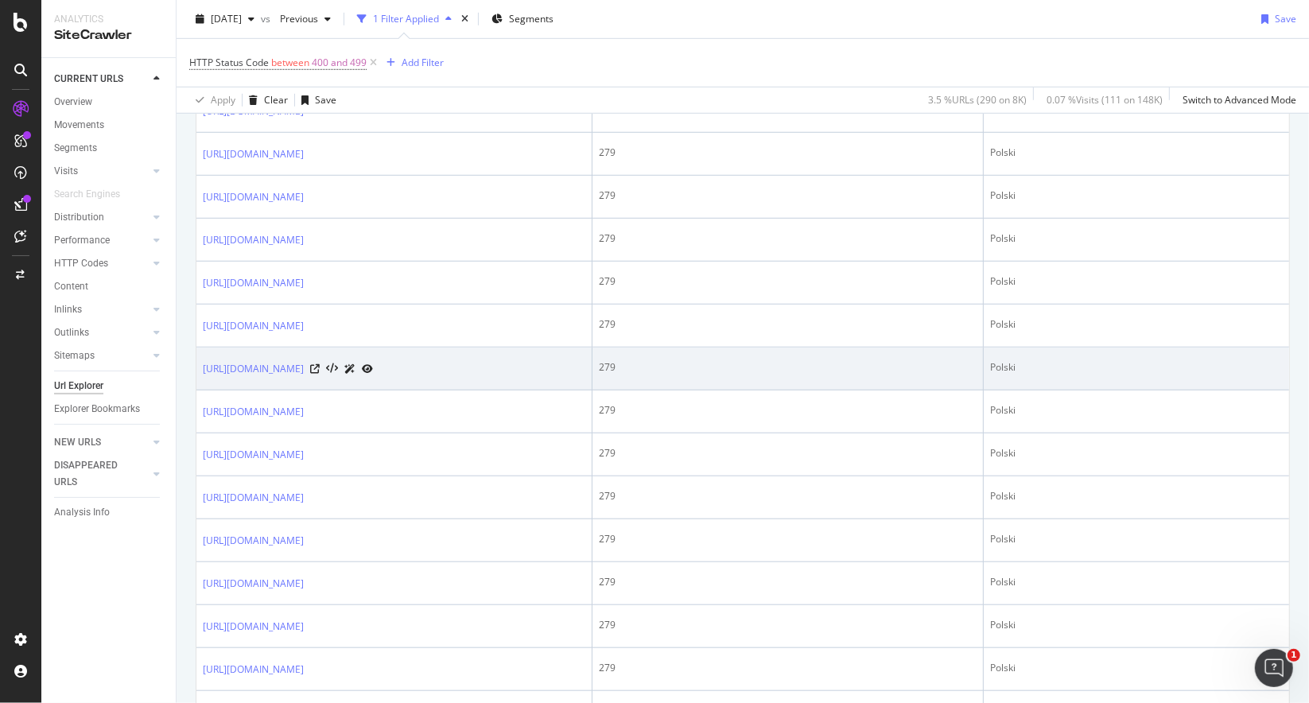
scroll to position [159, 0]
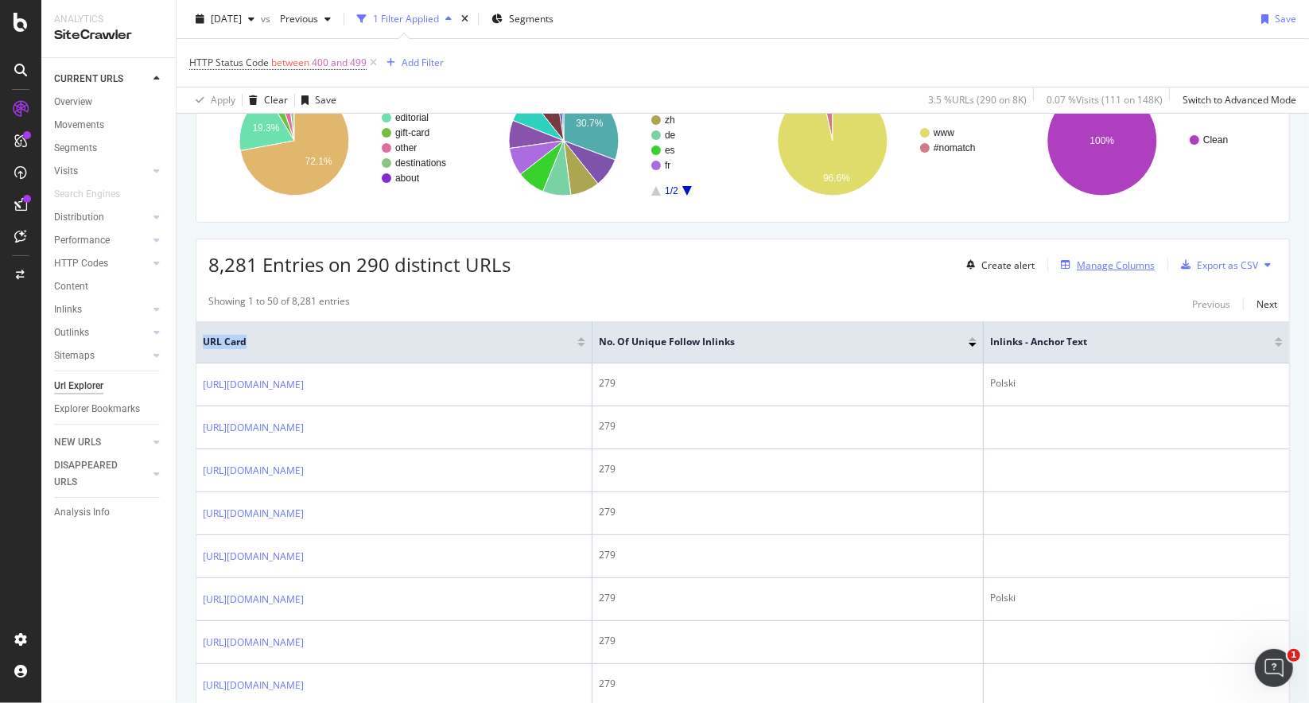
click at [1089, 269] on div "Manage Columns" at bounding box center [1105, 264] width 100 height 17
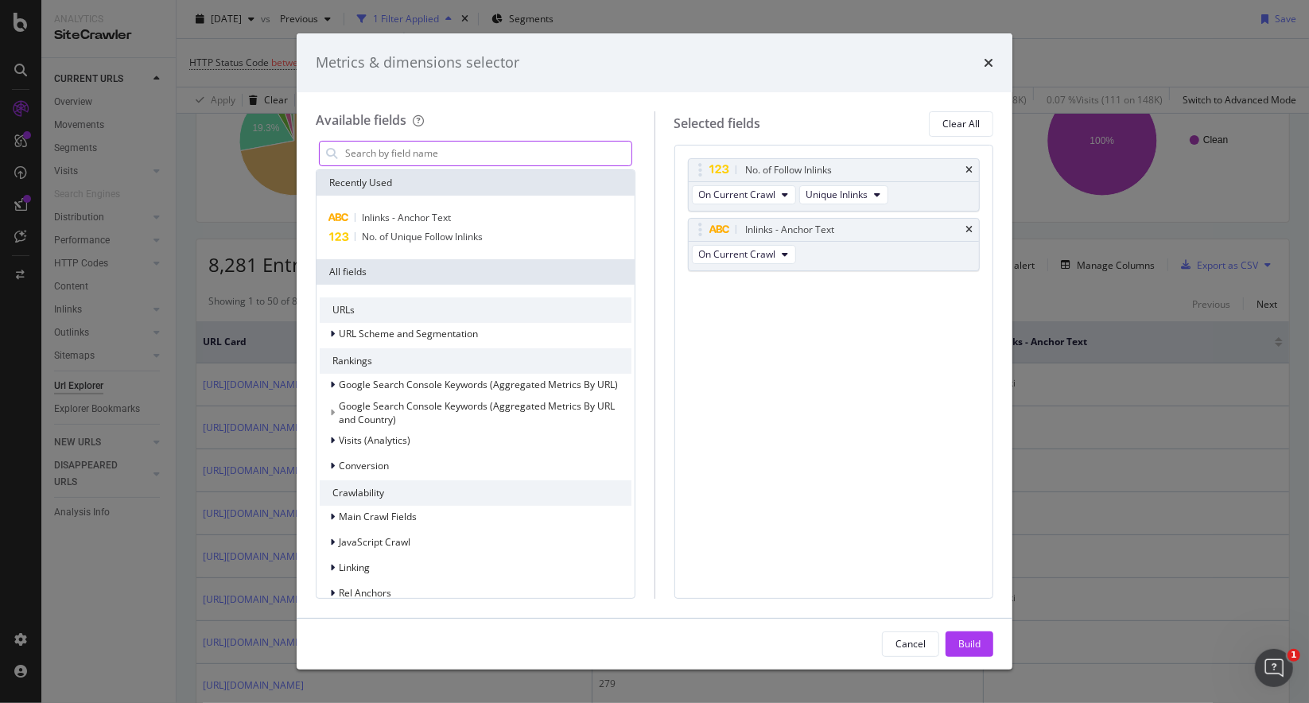
click at [445, 145] on input "modal" at bounding box center [488, 154] width 288 height 24
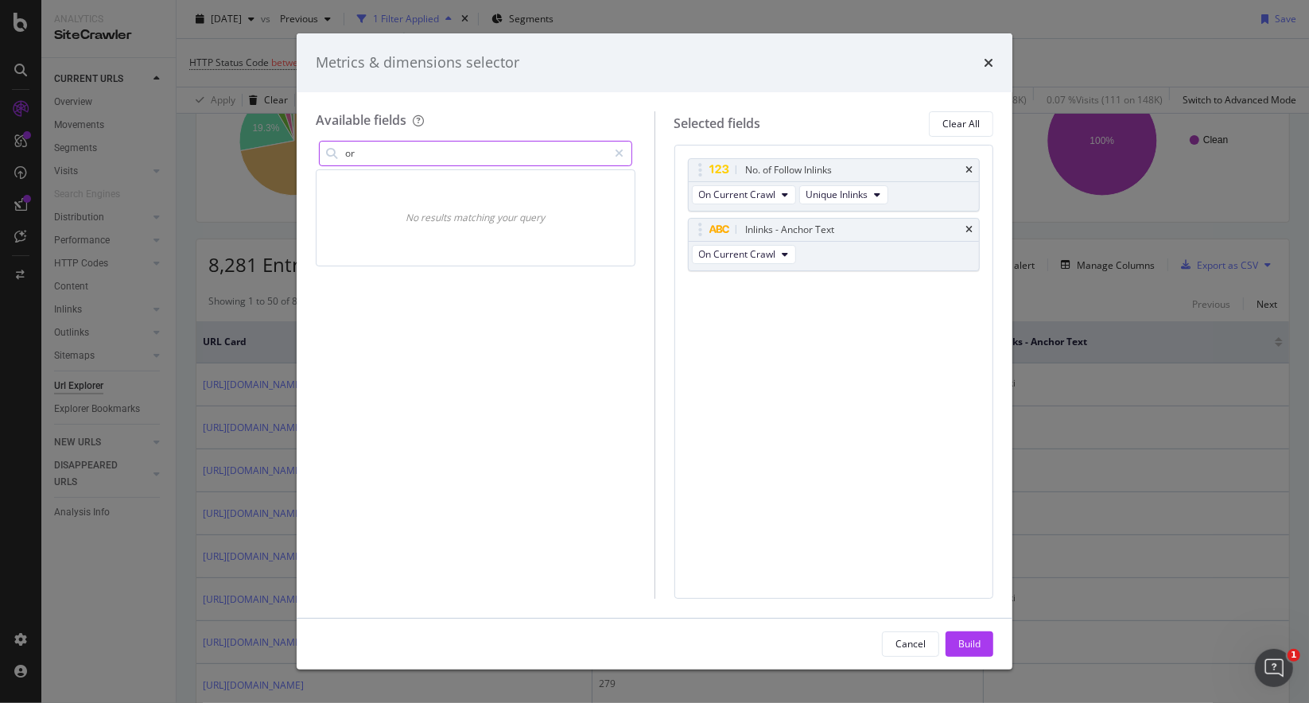
type input "o"
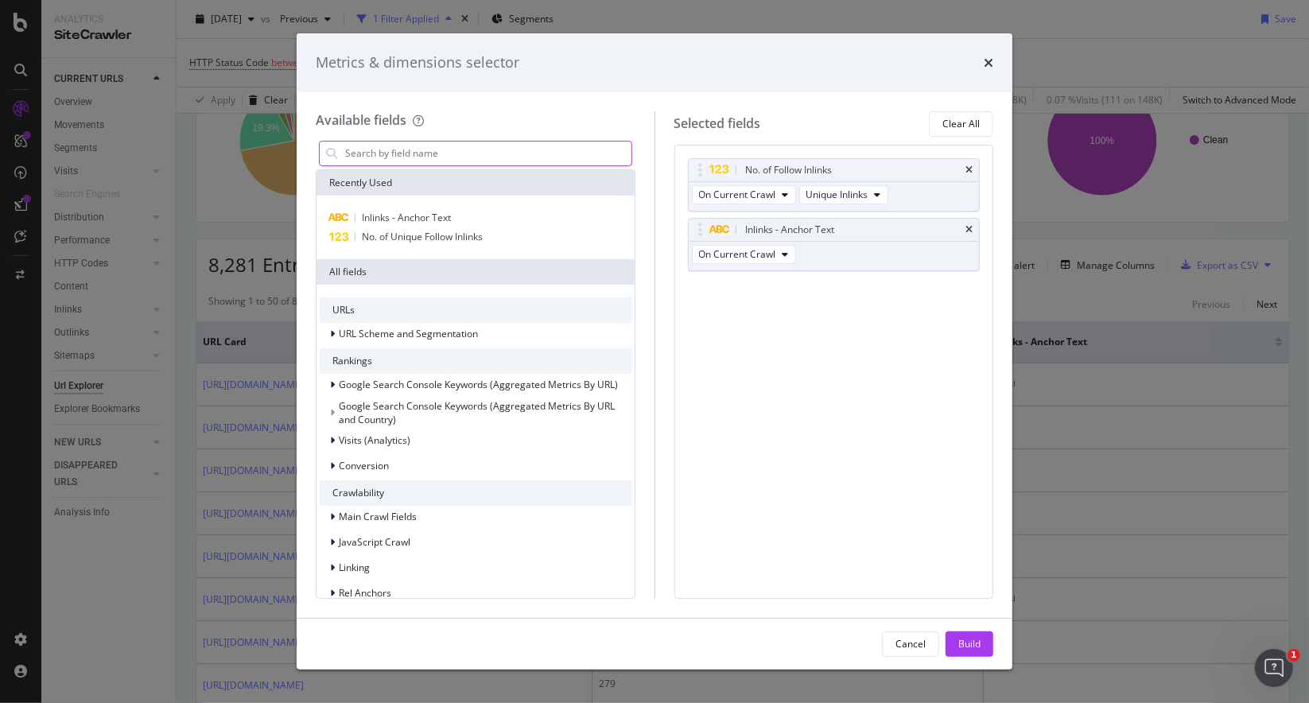
click at [460, 155] on input "modal" at bounding box center [488, 154] width 288 height 24
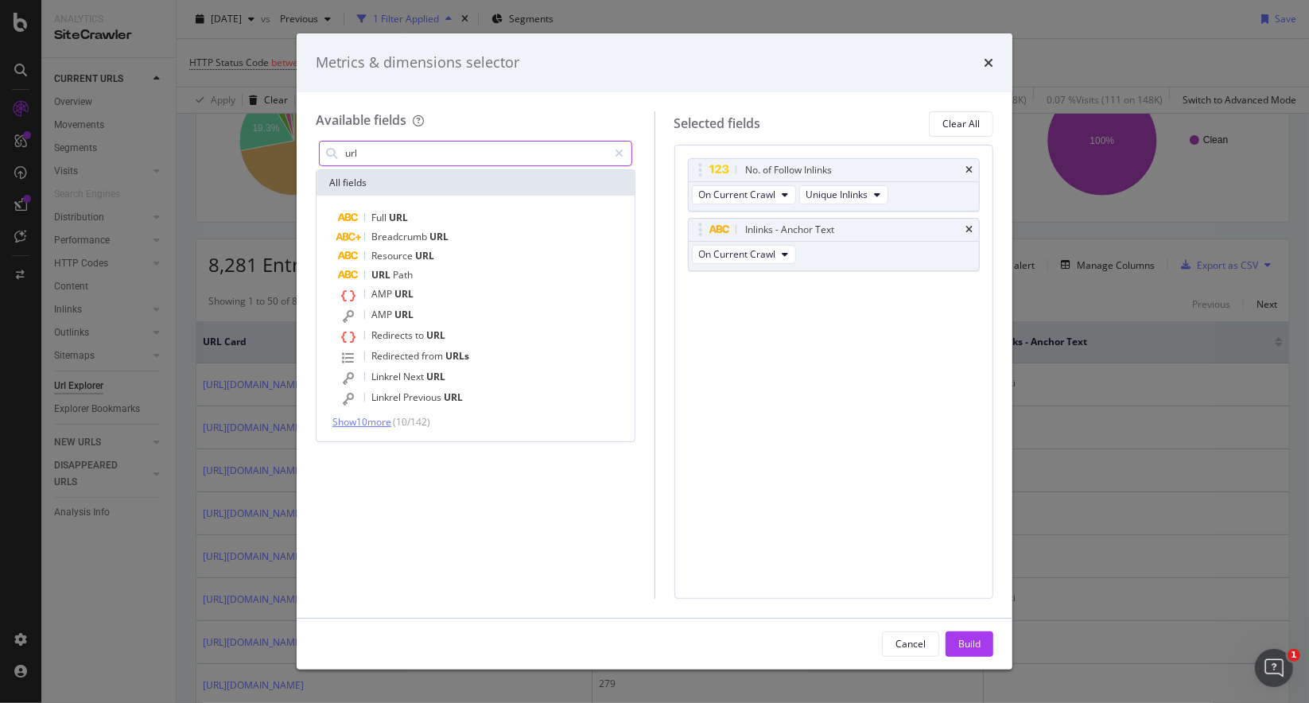
type input "url"
click at [367, 419] on span "Show 10 more" at bounding box center [361, 422] width 59 height 14
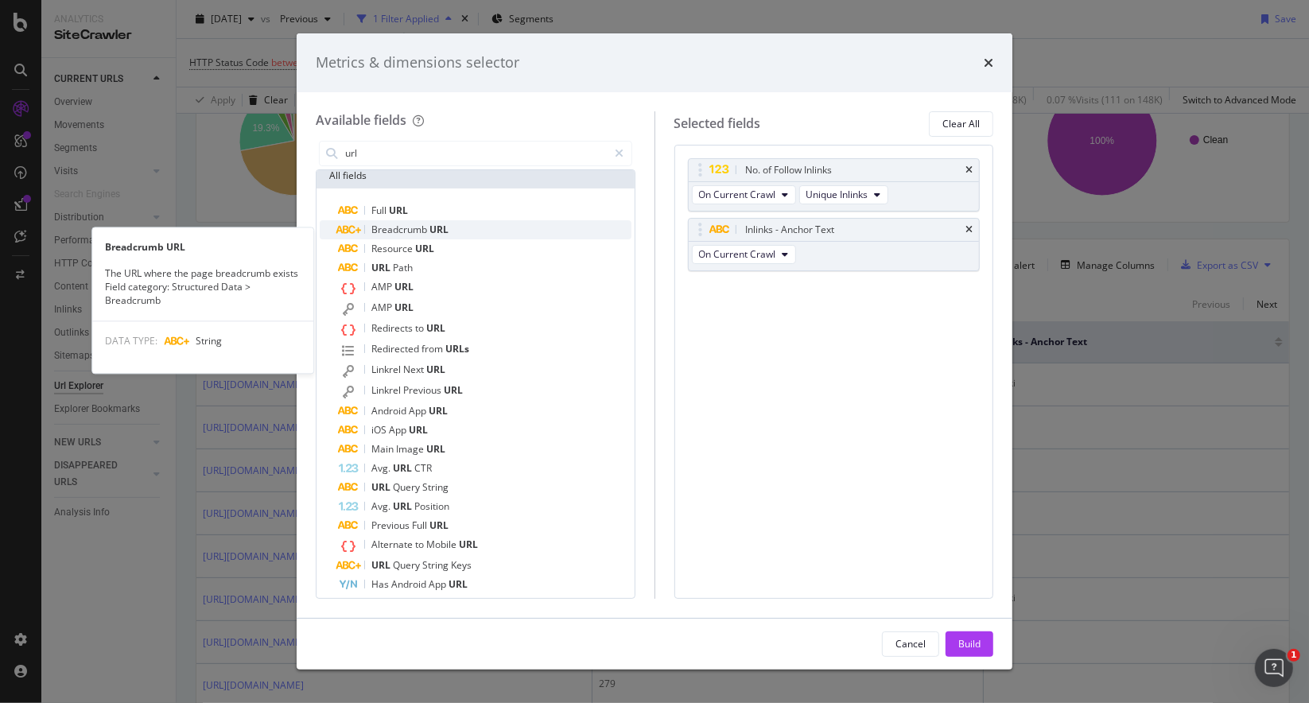
scroll to position [0, 0]
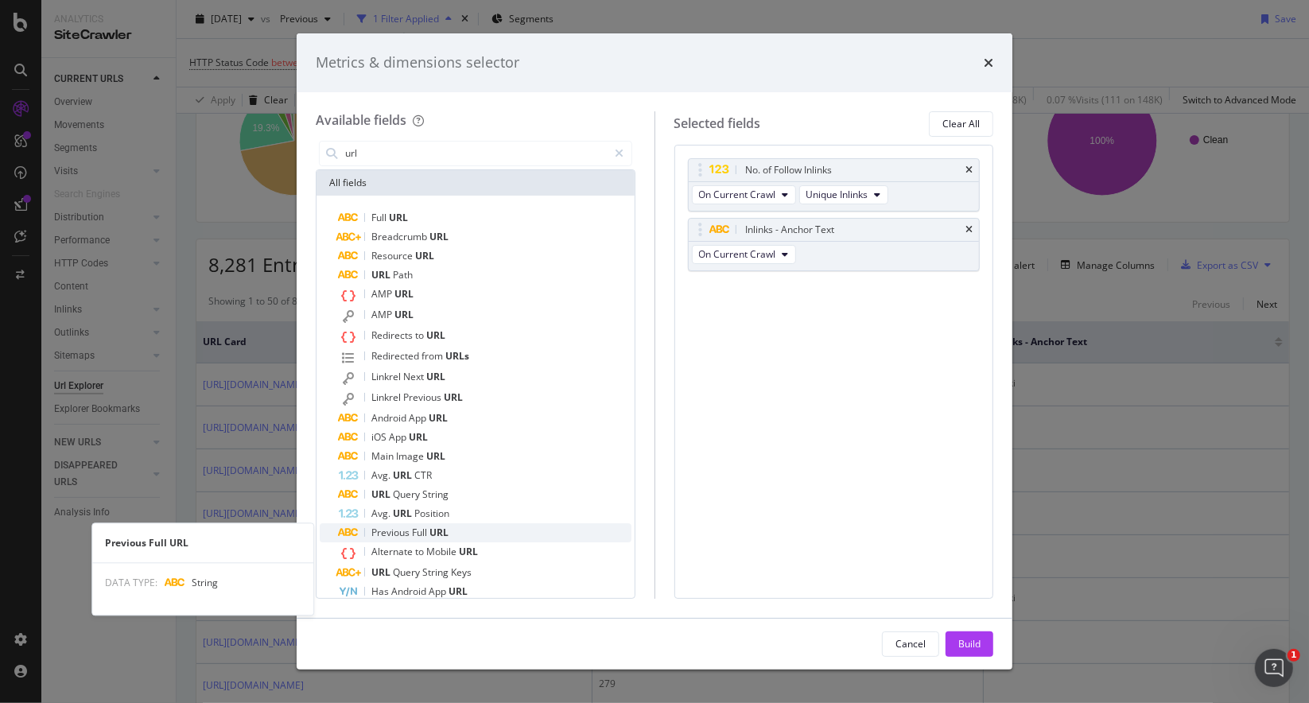
click at [405, 534] on span "Previous" at bounding box center [391, 533] width 41 height 14
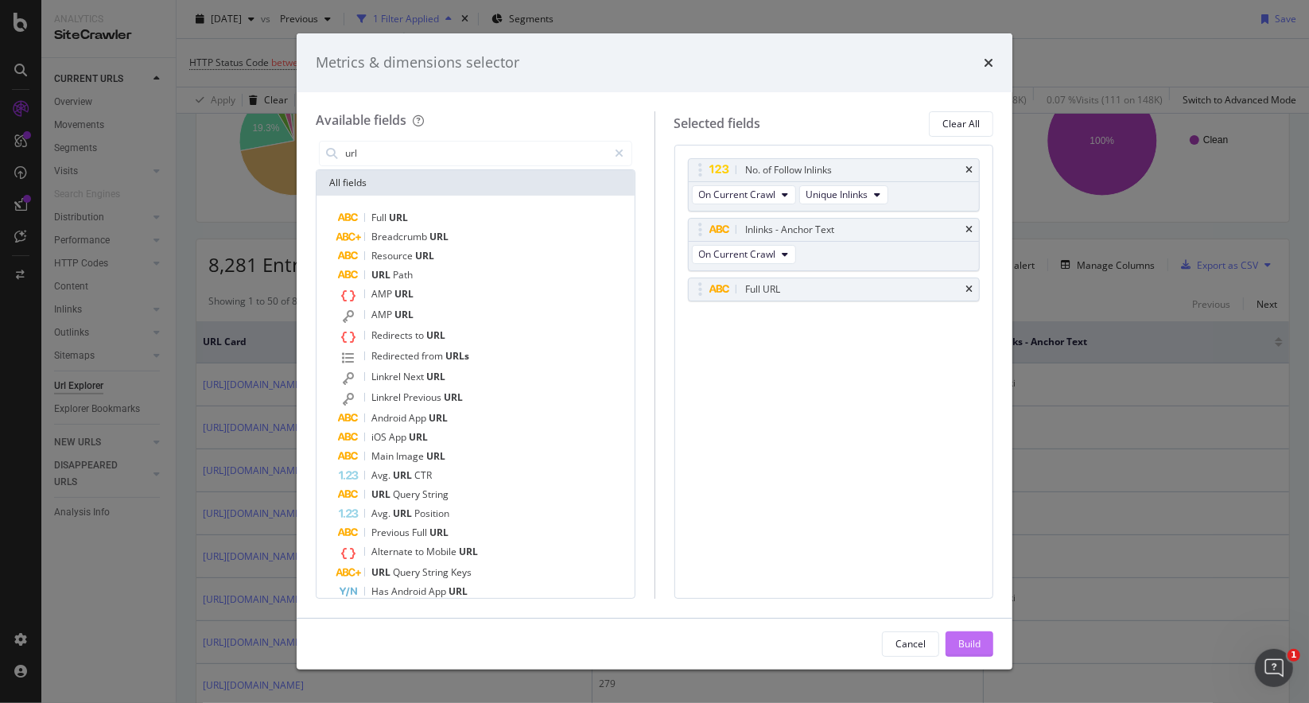
click at [966, 641] on div "Build" at bounding box center [969, 644] width 22 height 14
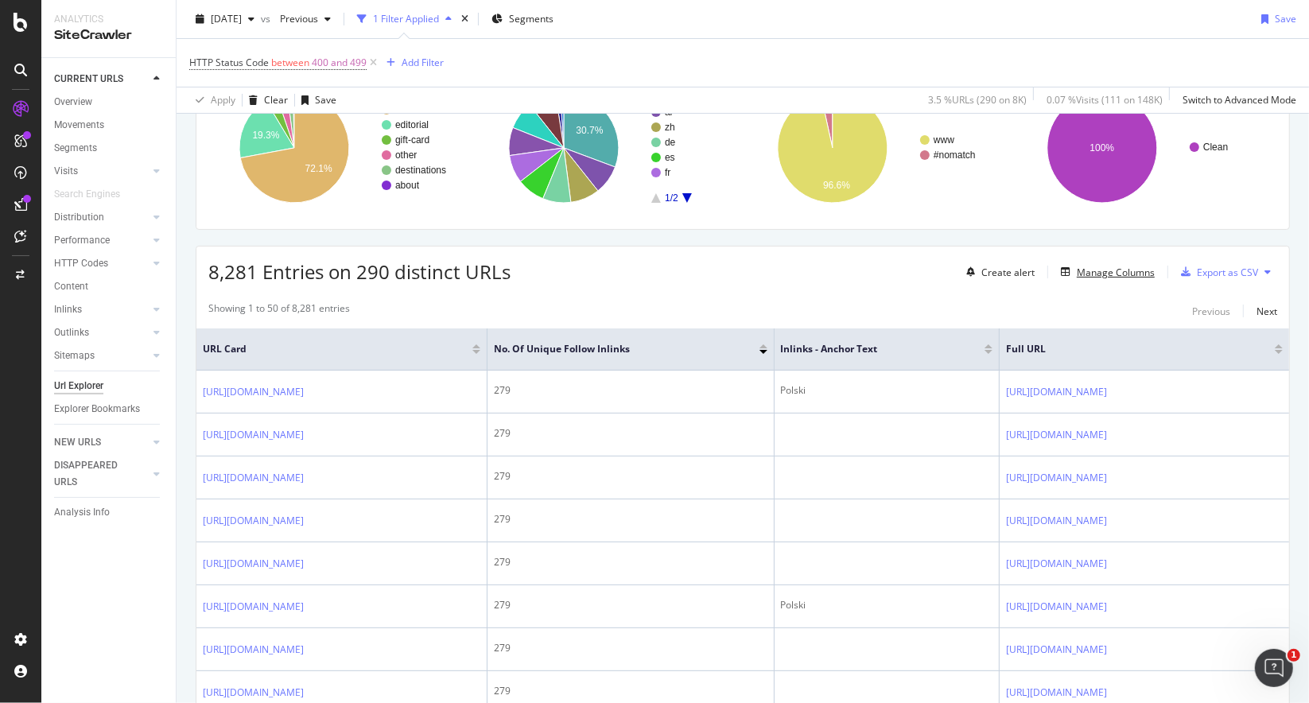
scroll to position [129, 0]
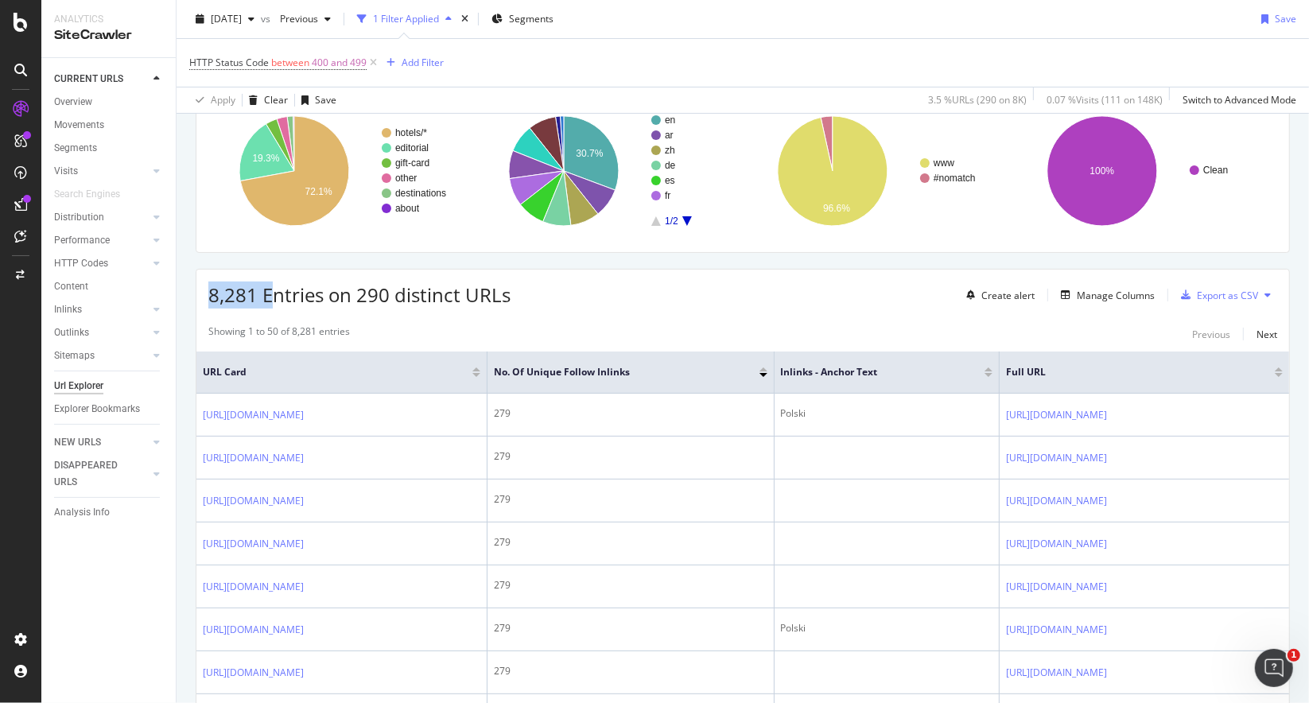
drag, startPoint x: 208, startPoint y: 292, endPoint x: 315, endPoint y: 287, distance: 106.7
click at [289, 287] on span "8,281 Entries on 290 distinct URLs" at bounding box center [359, 295] width 302 height 26
drag, startPoint x: 375, startPoint y: 289, endPoint x: 433, endPoint y: 289, distance: 58.1
click at [433, 289] on span "8,281 Entries on 290 distinct URLs" at bounding box center [359, 295] width 302 height 26
click at [517, 277] on div "8,281 Entries on 290 distinct URLs Create alert Manage Columns Export as CSV" at bounding box center [742, 289] width 1093 height 39
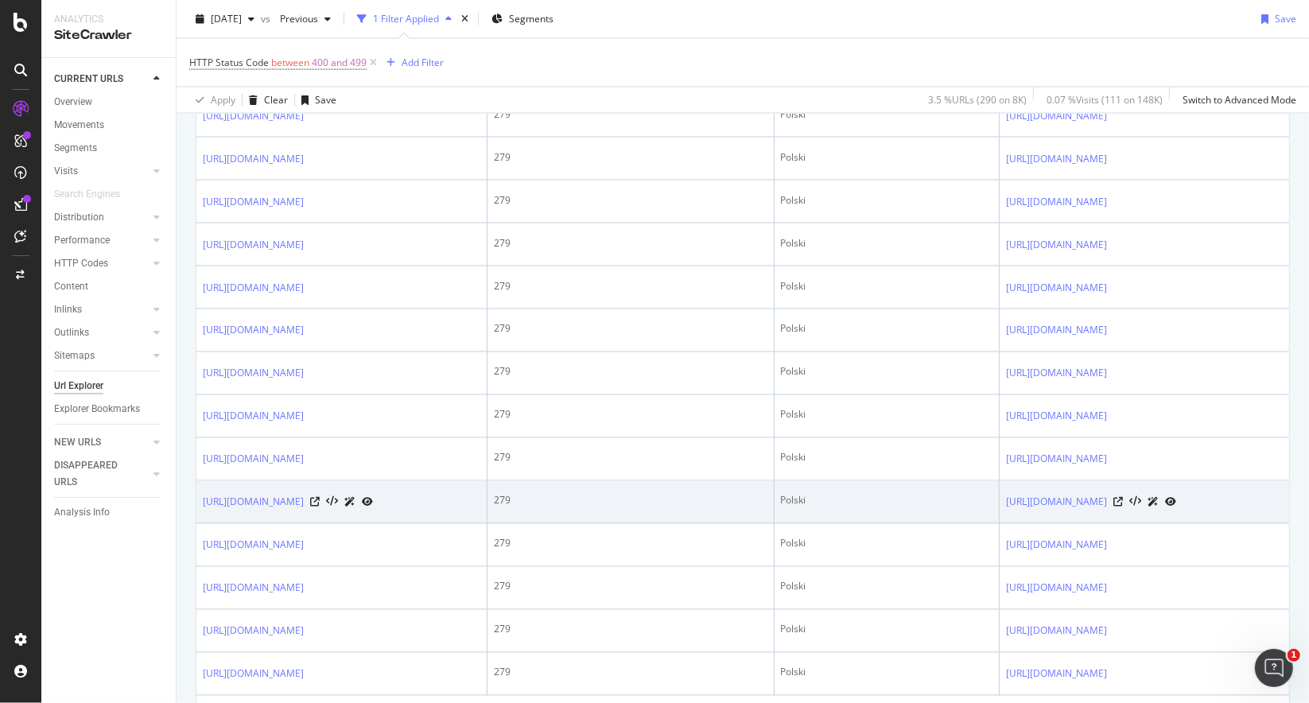
scroll to position [2038, 0]
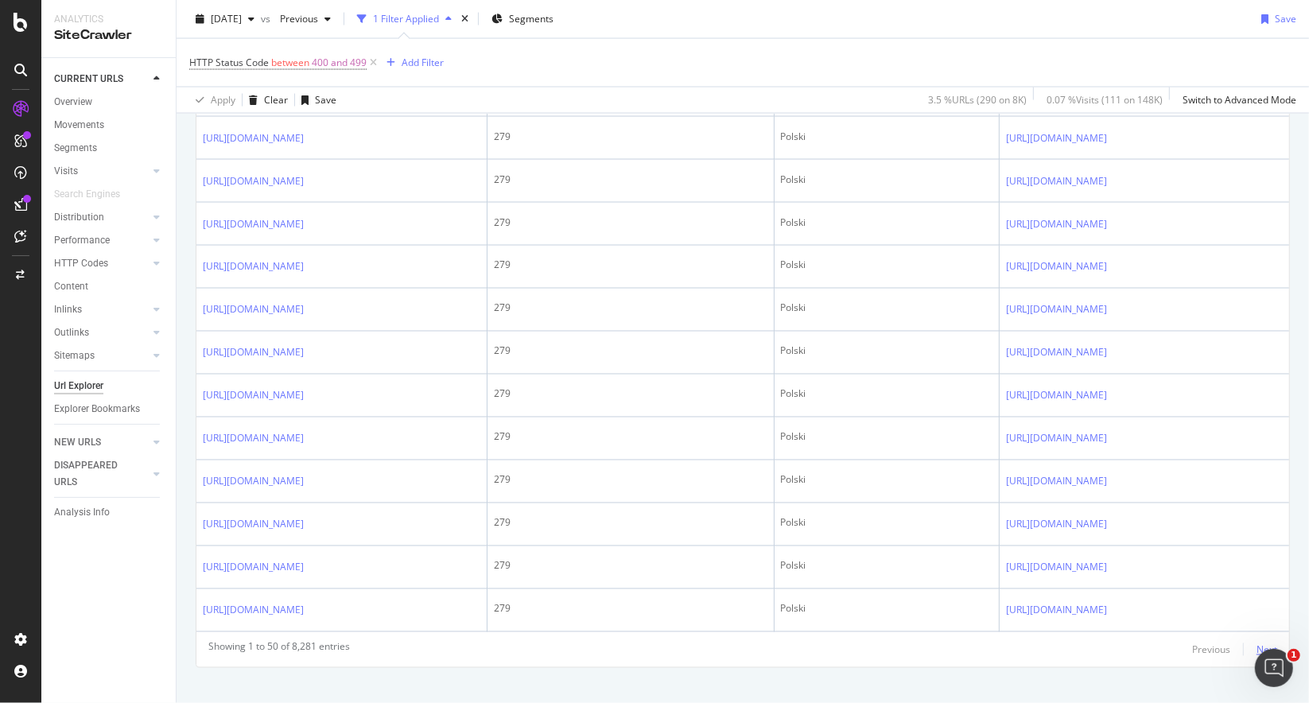
click at [1257, 643] on div "Next" at bounding box center [1267, 650] width 21 height 14
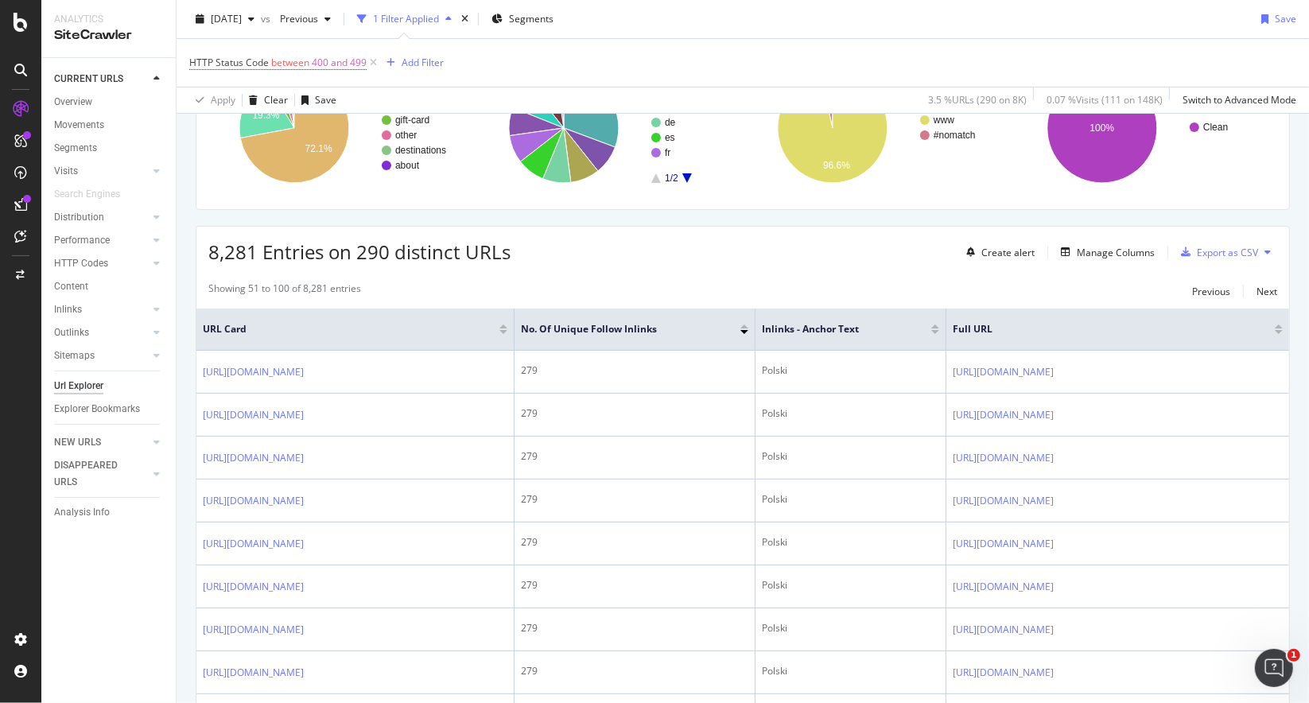
scroll to position [0, 0]
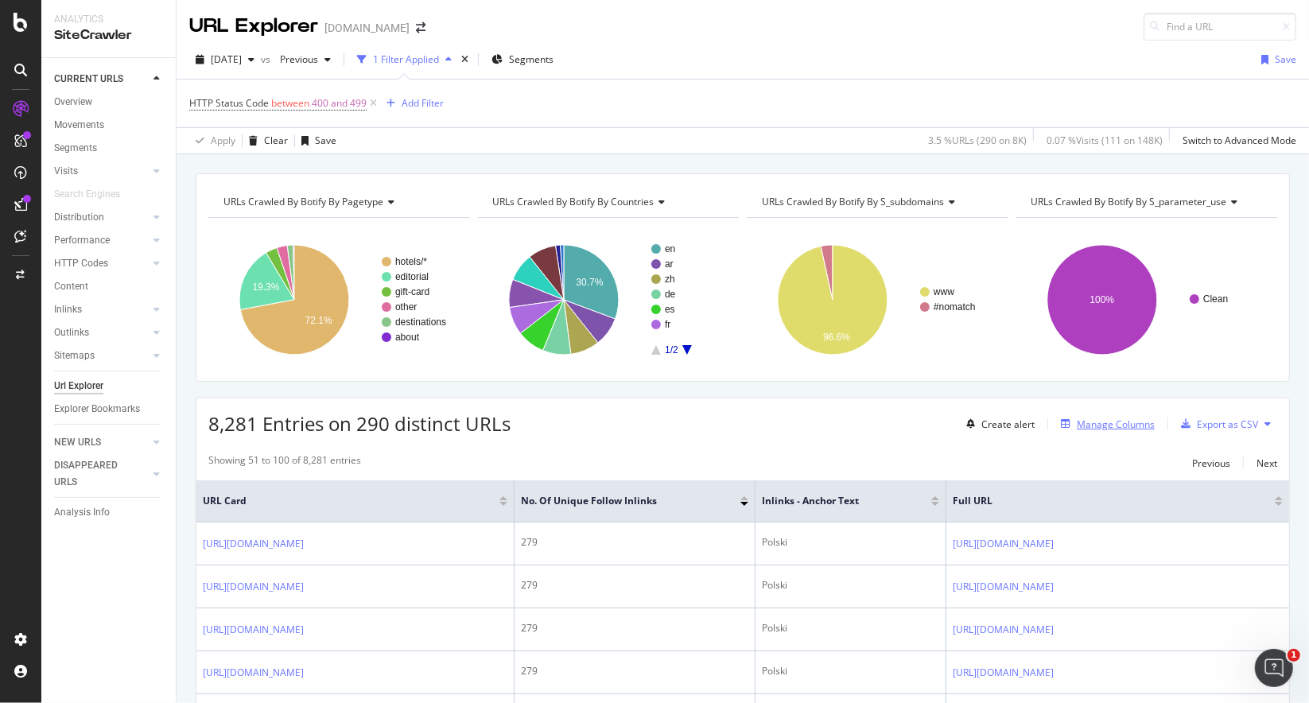
click at [1108, 427] on div "Manage Columns" at bounding box center [1116, 425] width 78 height 14
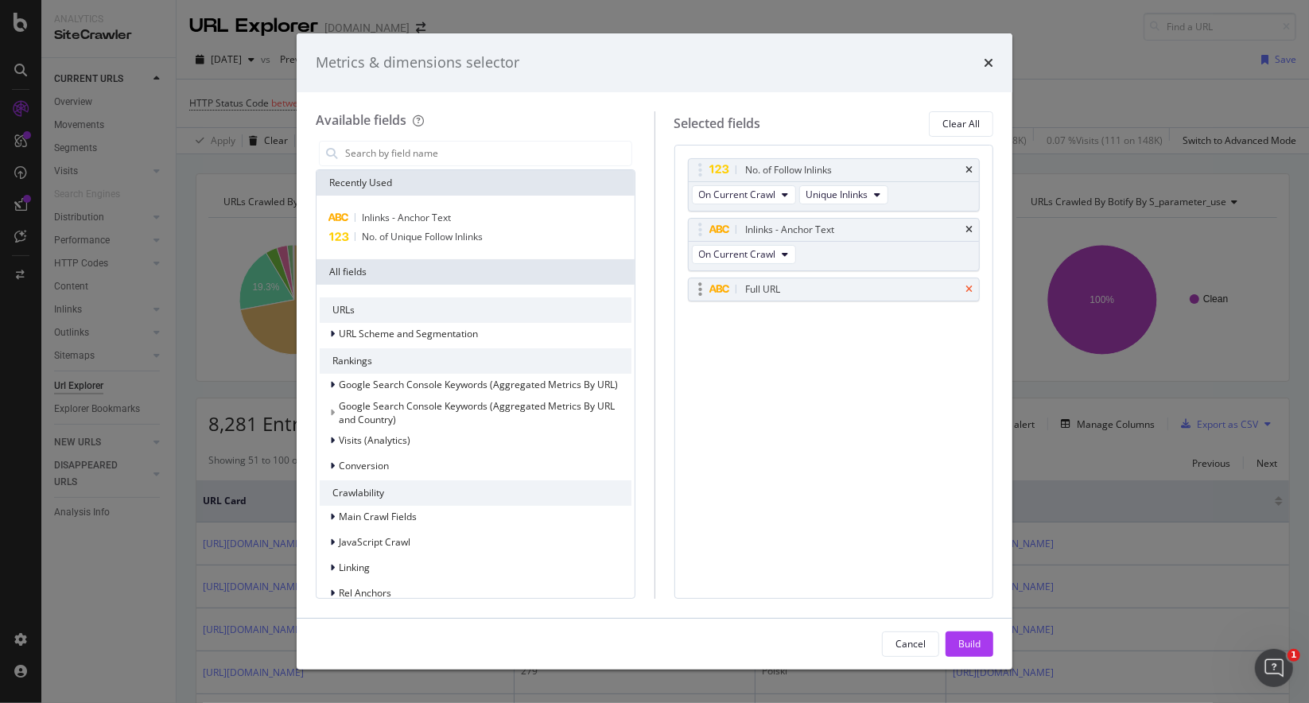
click at [970, 289] on icon "times" at bounding box center [969, 290] width 7 height 10
drag, startPoint x: 429, startPoint y: 178, endPoint x: 425, endPoint y: 166, distance: 12.8
click at [428, 179] on div "Recently Used" at bounding box center [476, 182] width 318 height 25
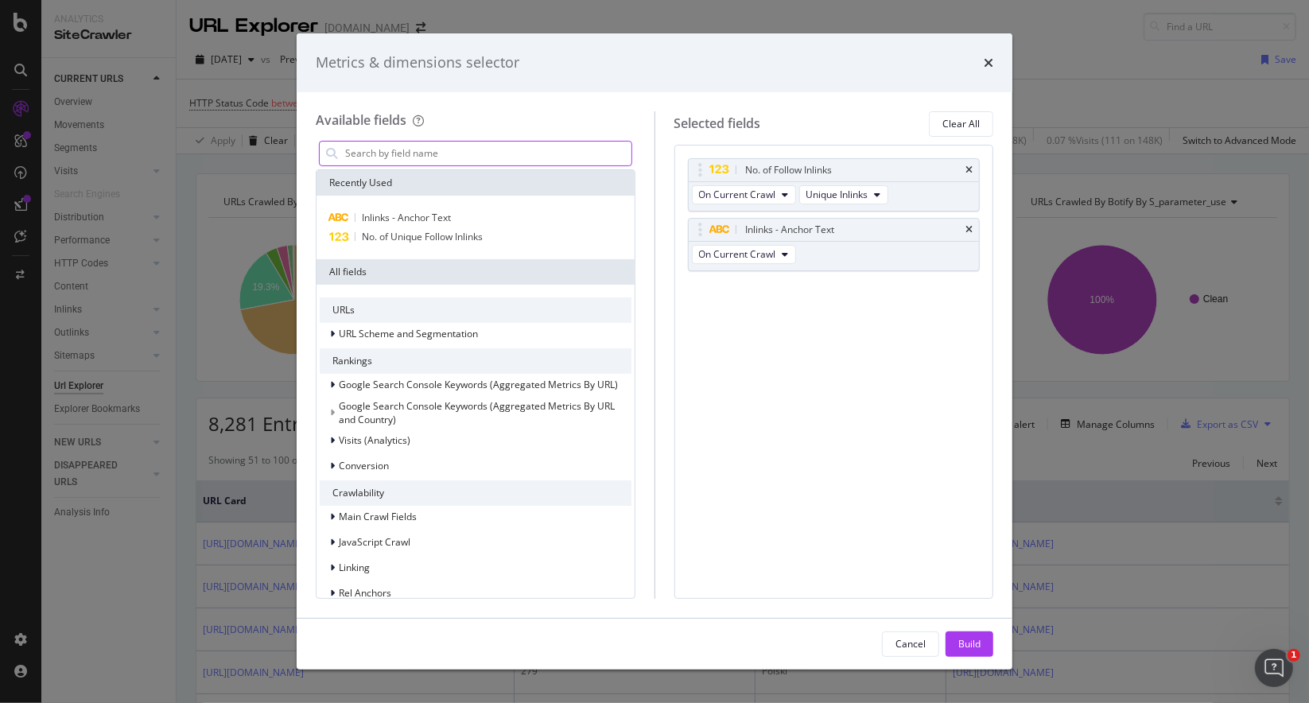
click at [424, 158] on input "modal" at bounding box center [488, 154] width 288 height 24
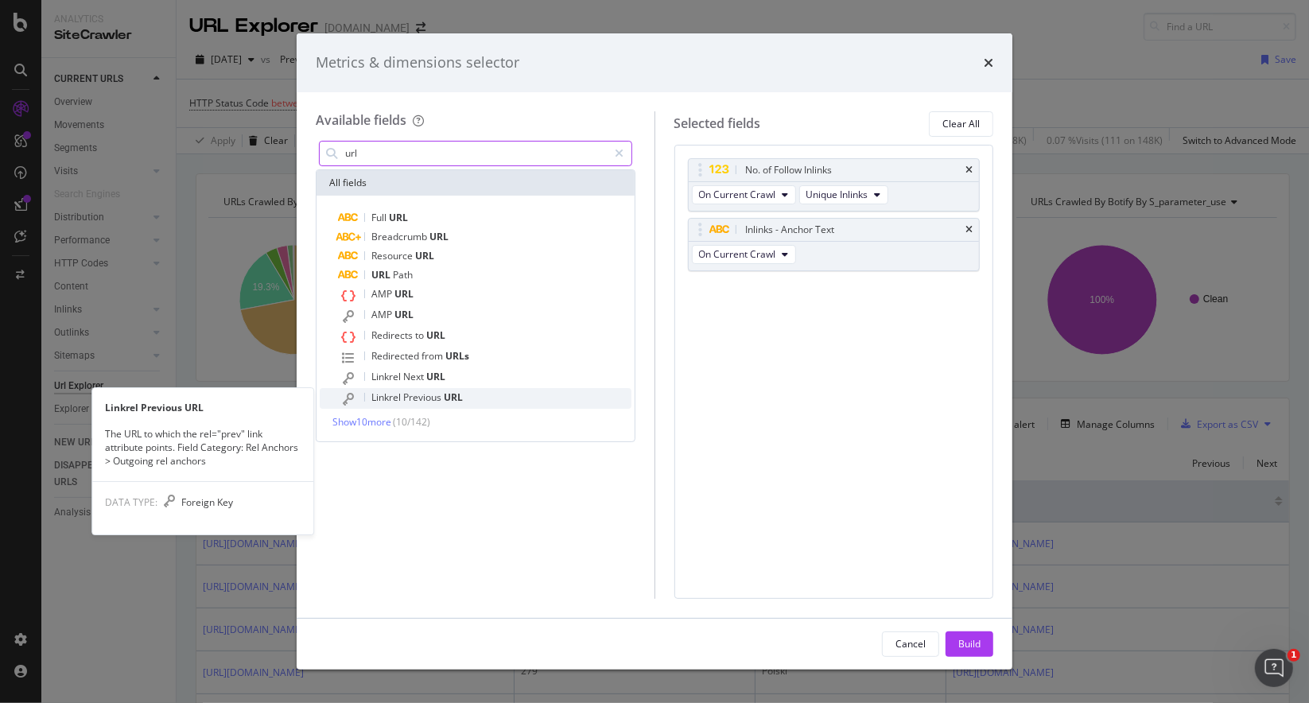
type input "url"
click at [395, 398] on span "Linkrel" at bounding box center [387, 397] width 32 height 14
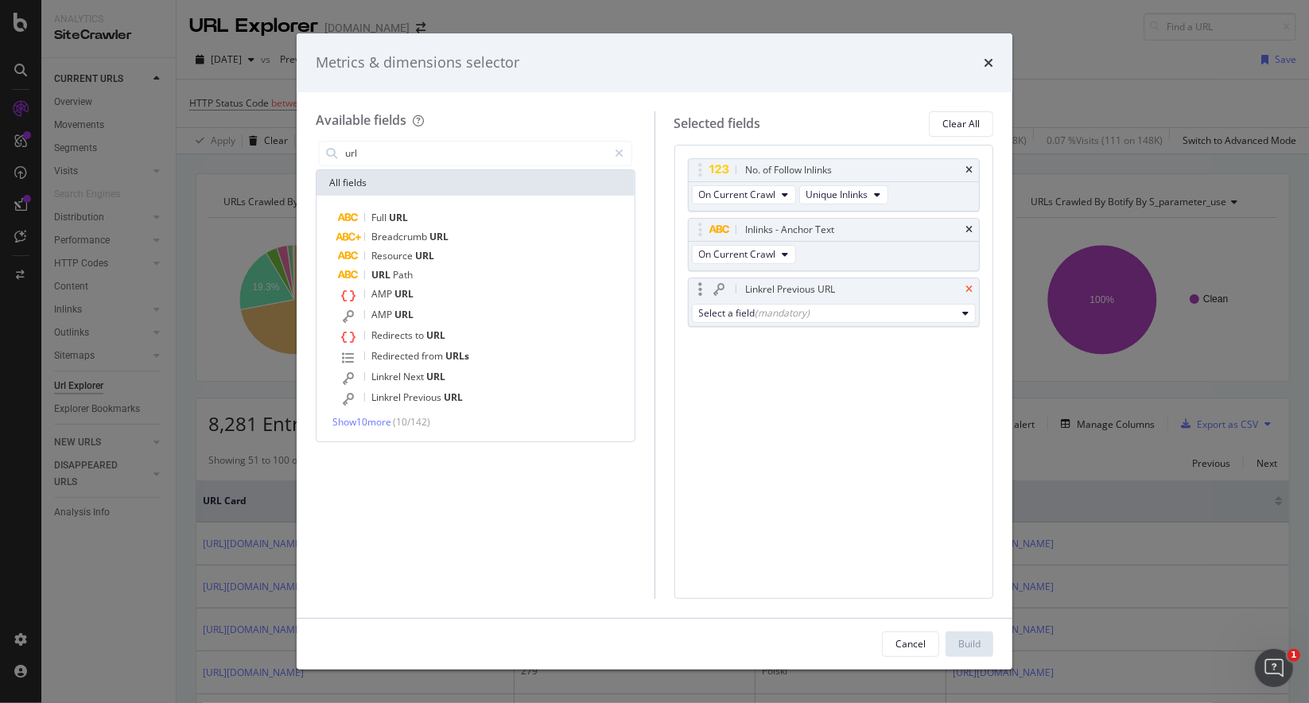
click at [973, 285] on icon "times" at bounding box center [969, 290] width 7 height 10
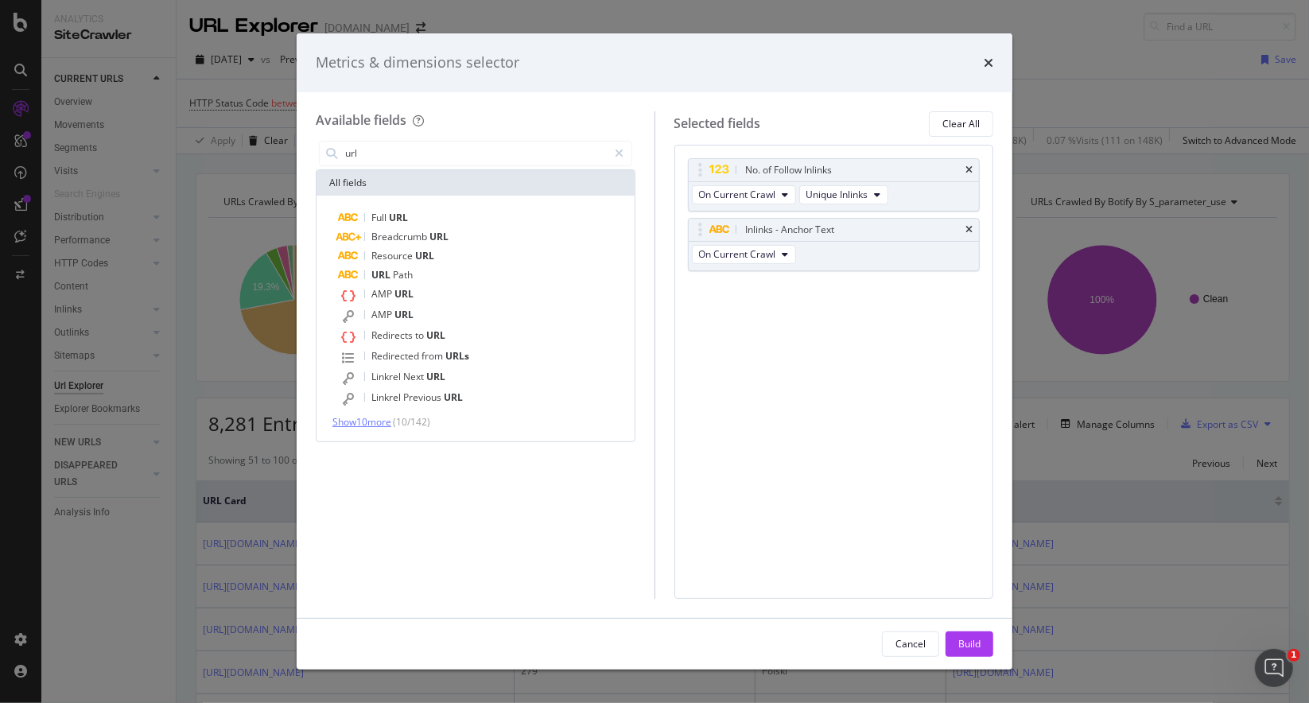
click at [372, 416] on span "Show 10 more" at bounding box center [361, 422] width 59 height 14
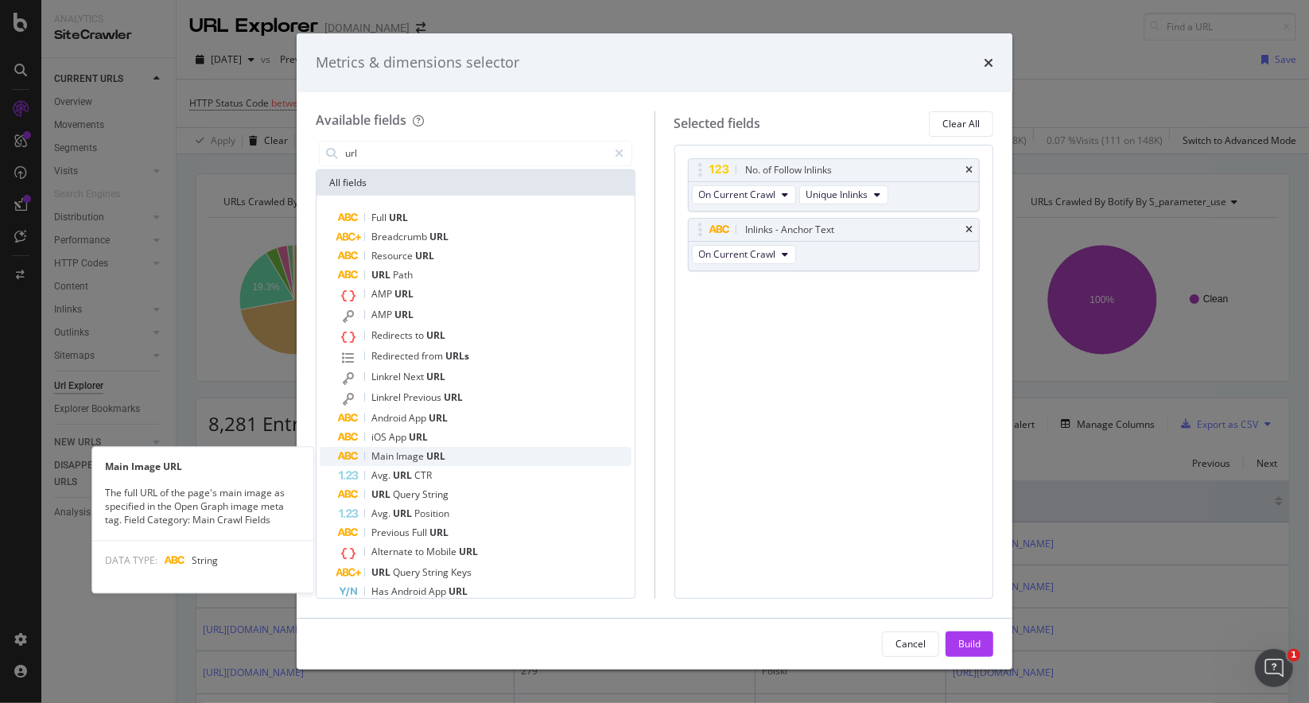
scroll to position [35, 0]
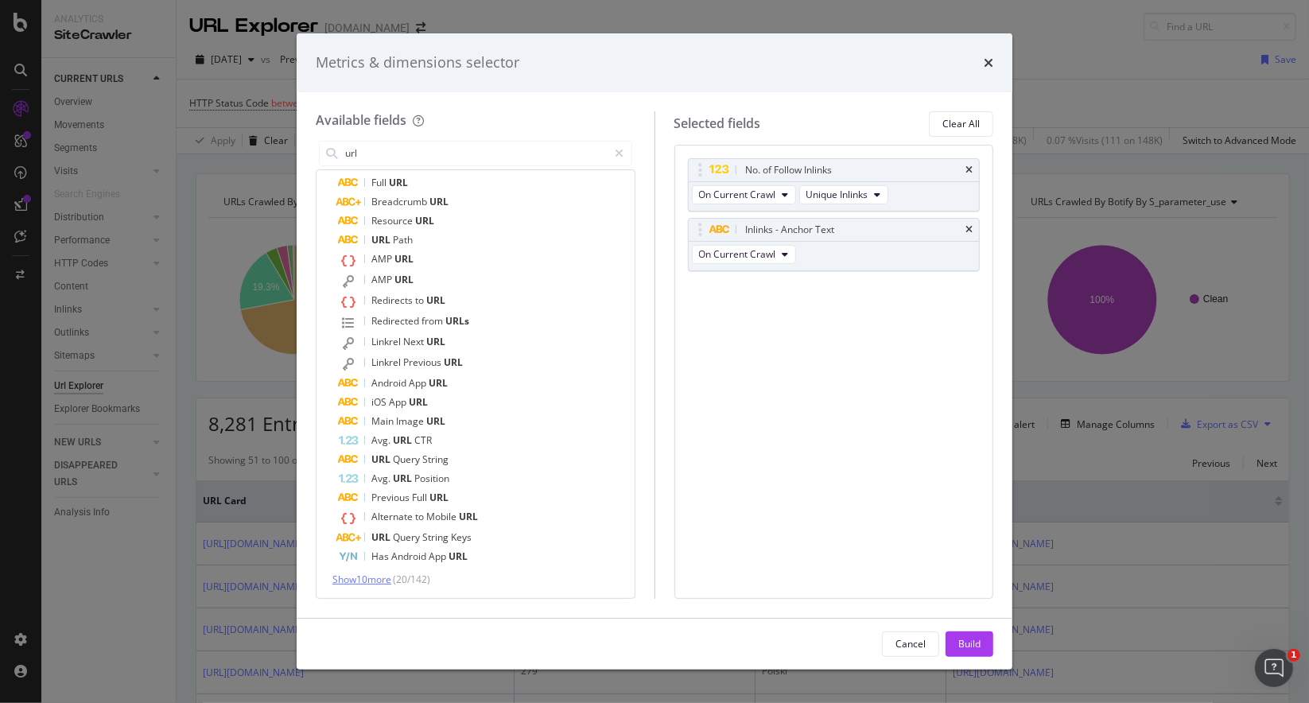
click at [391, 577] on span "Show 10 more" at bounding box center [361, 580] width 59 height 14
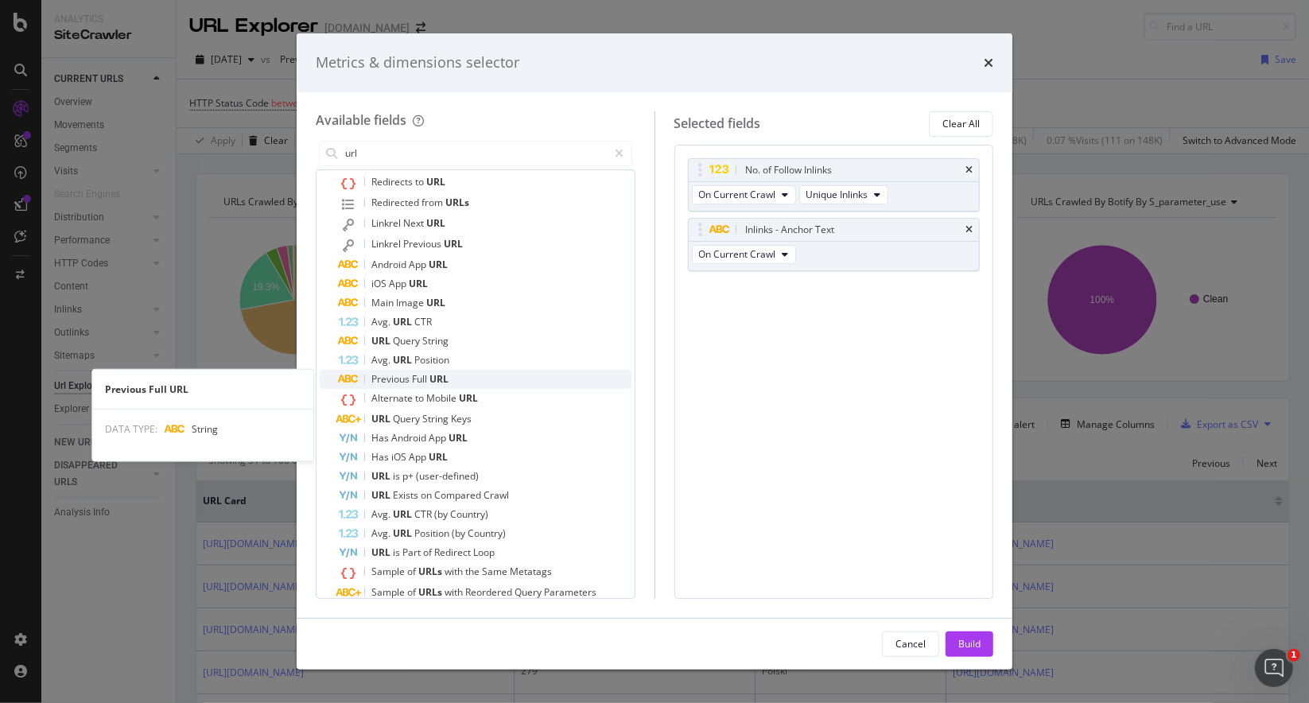
scroll to position [227, 0]
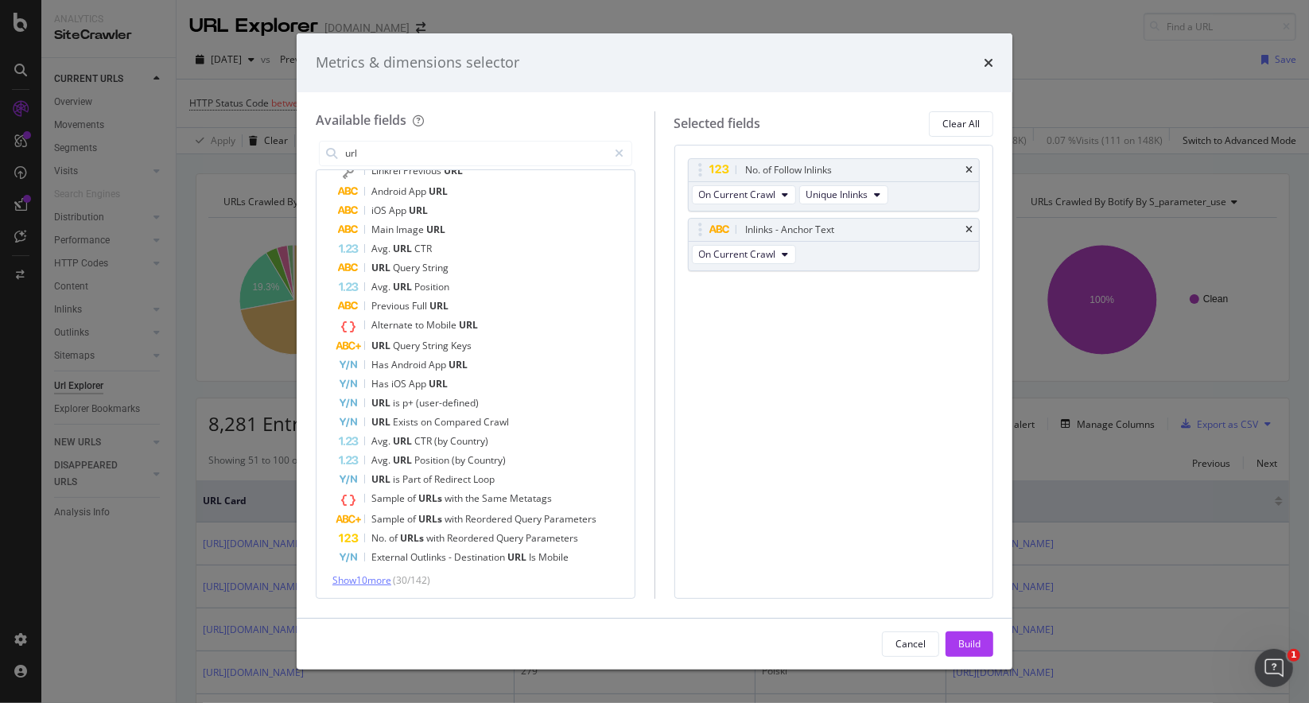
click at [383, 580] on span "Show 10 more" at bounding box center [361, 580] width 59 height 14
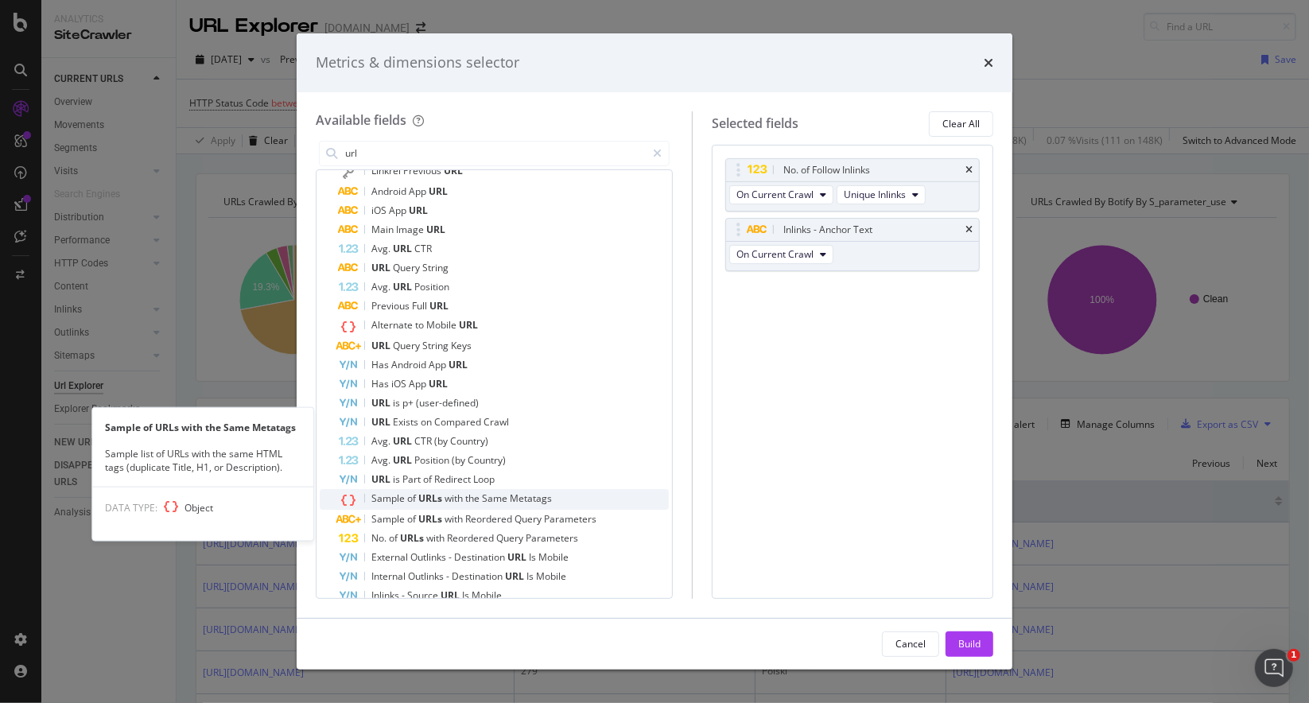
scroll to position [420, 0]
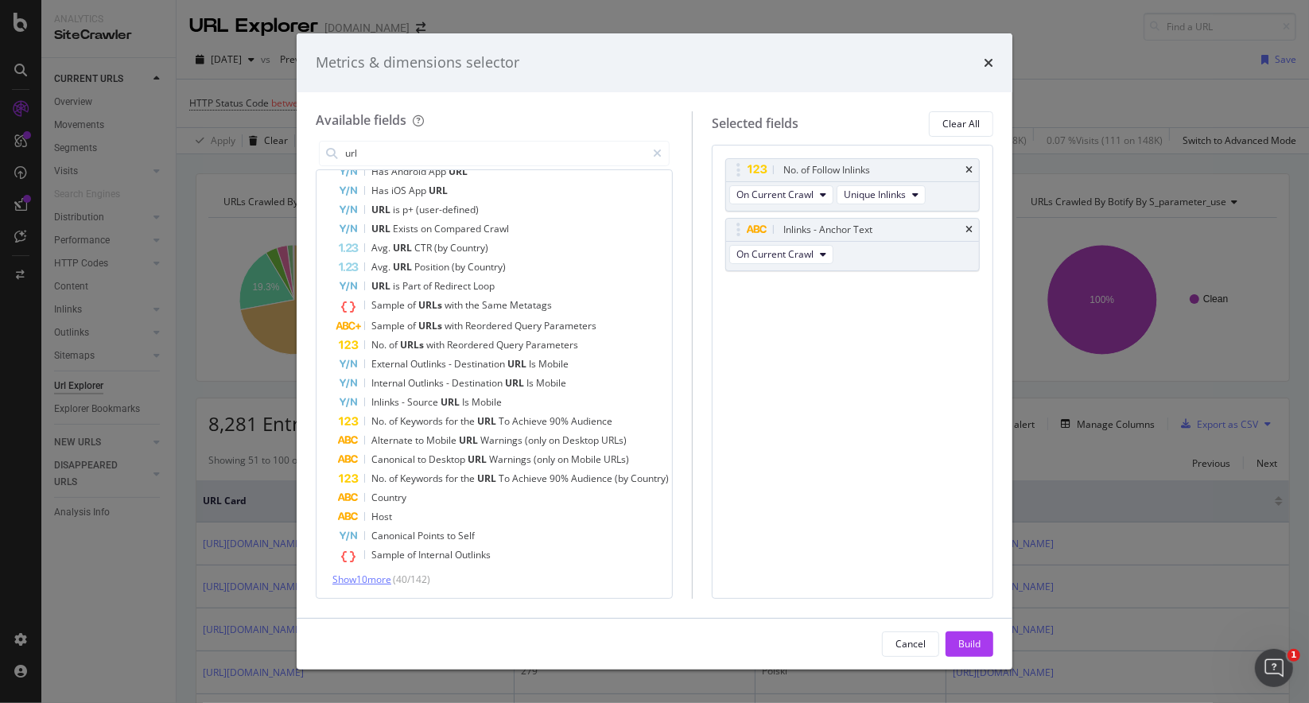
click at [380, 580] on span "Show 10 more" at bounding box center [361, 580] width 59 height 14
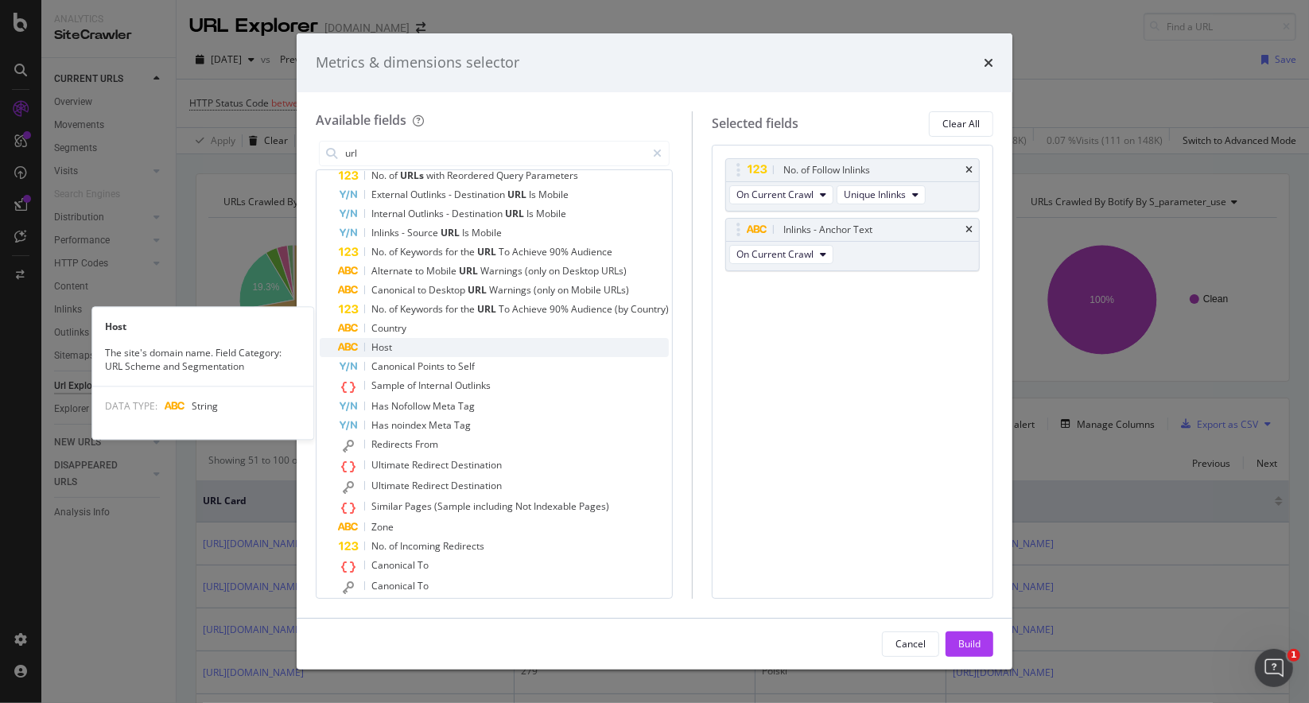
scroll to position [620, 0]
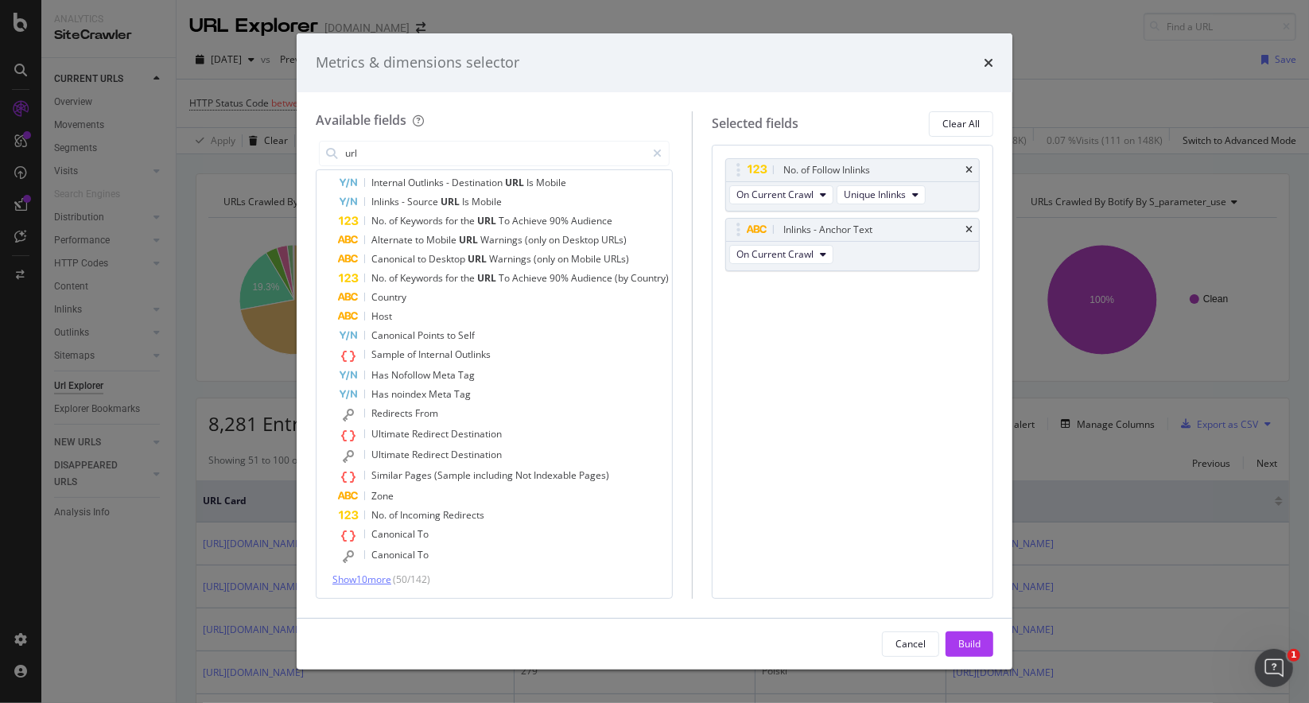
click at [377, 585] on span "Show 10 more" at bounding box center [361, 580] width 59 height 14
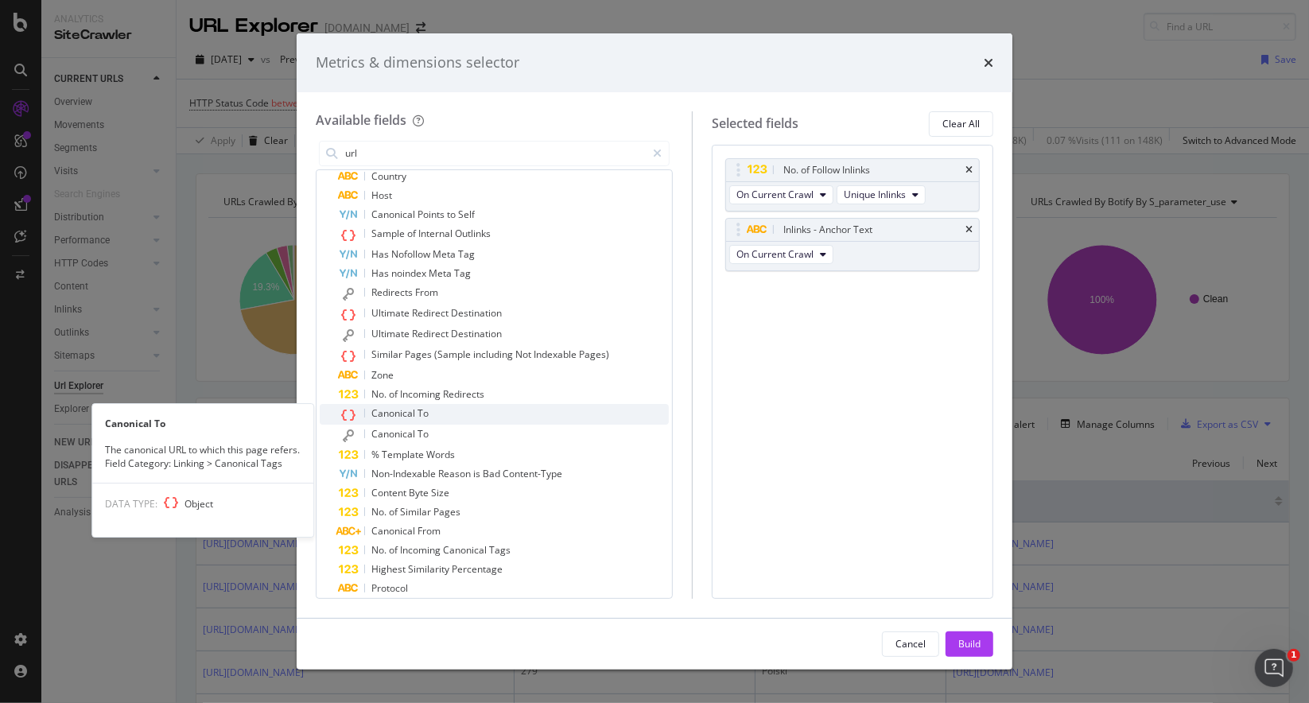
scroll to position [811, 0]
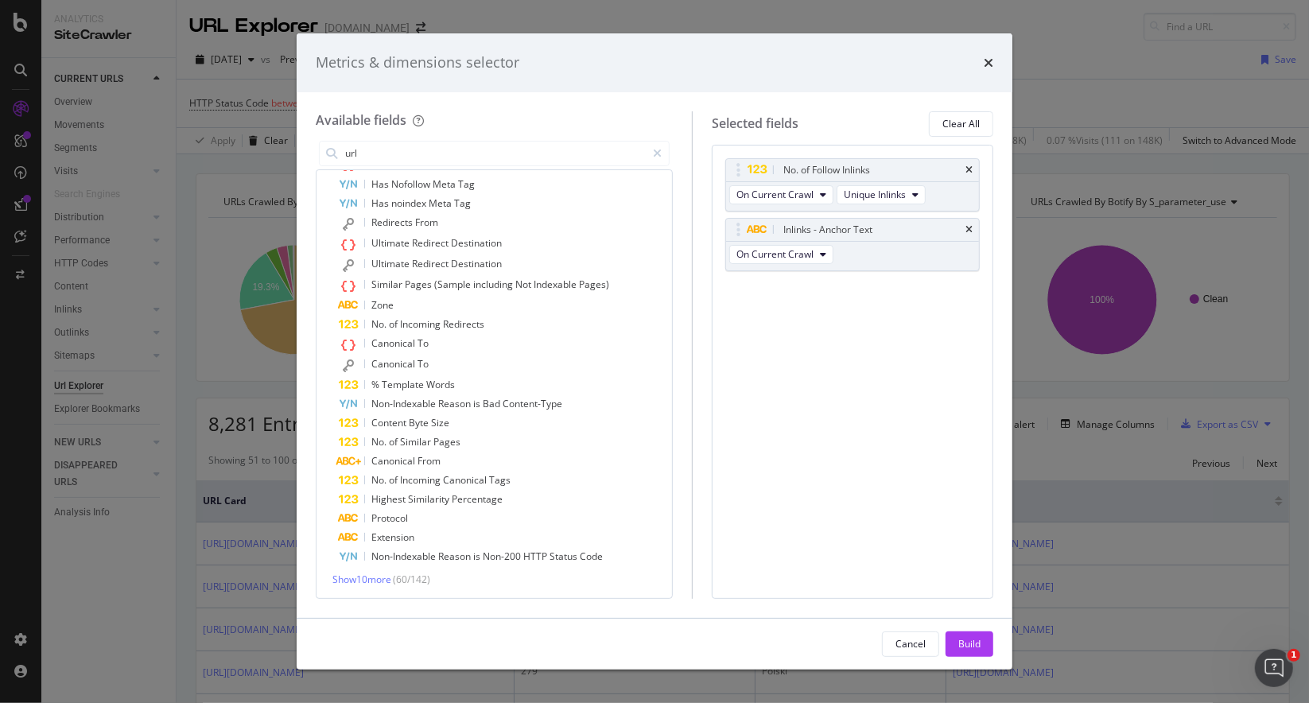
click at [178, 146] on div "Metrics & dimensions selector Available fields url All fields Full URL Breadcru…" at bounding box center [654, 351] width 1309 height 703
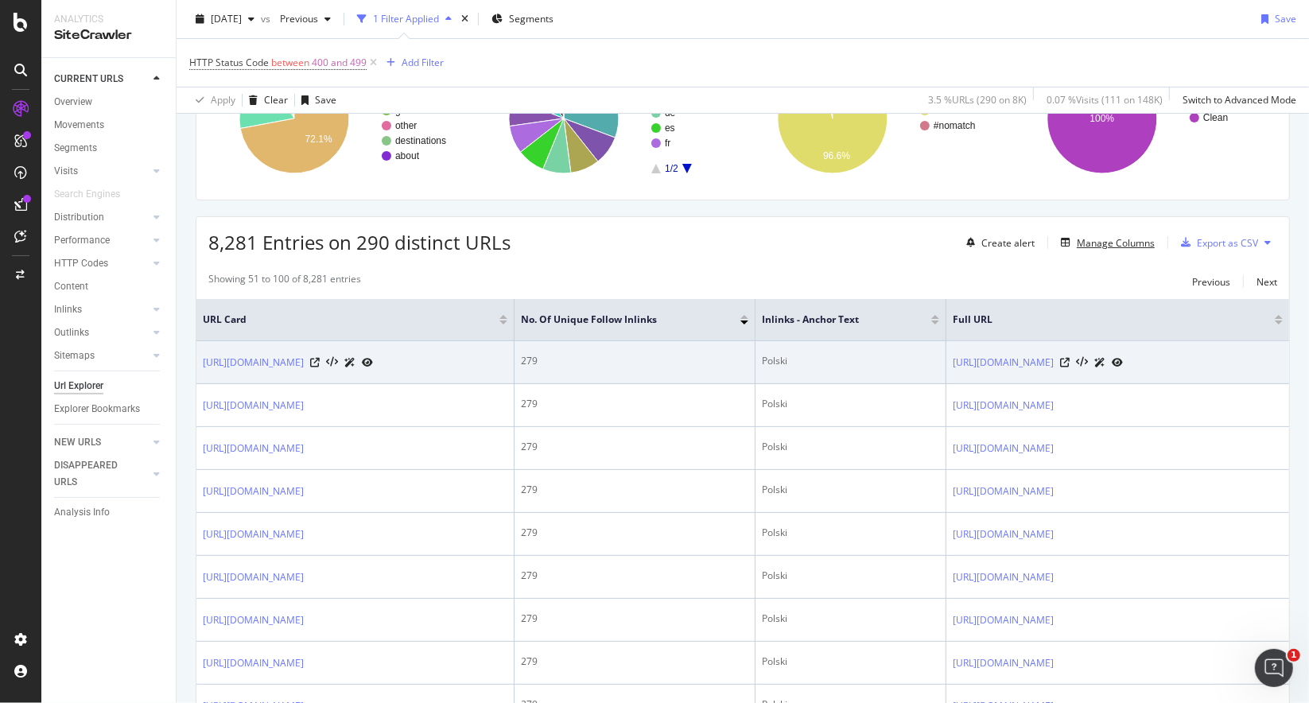
scroll to position [239, 0]
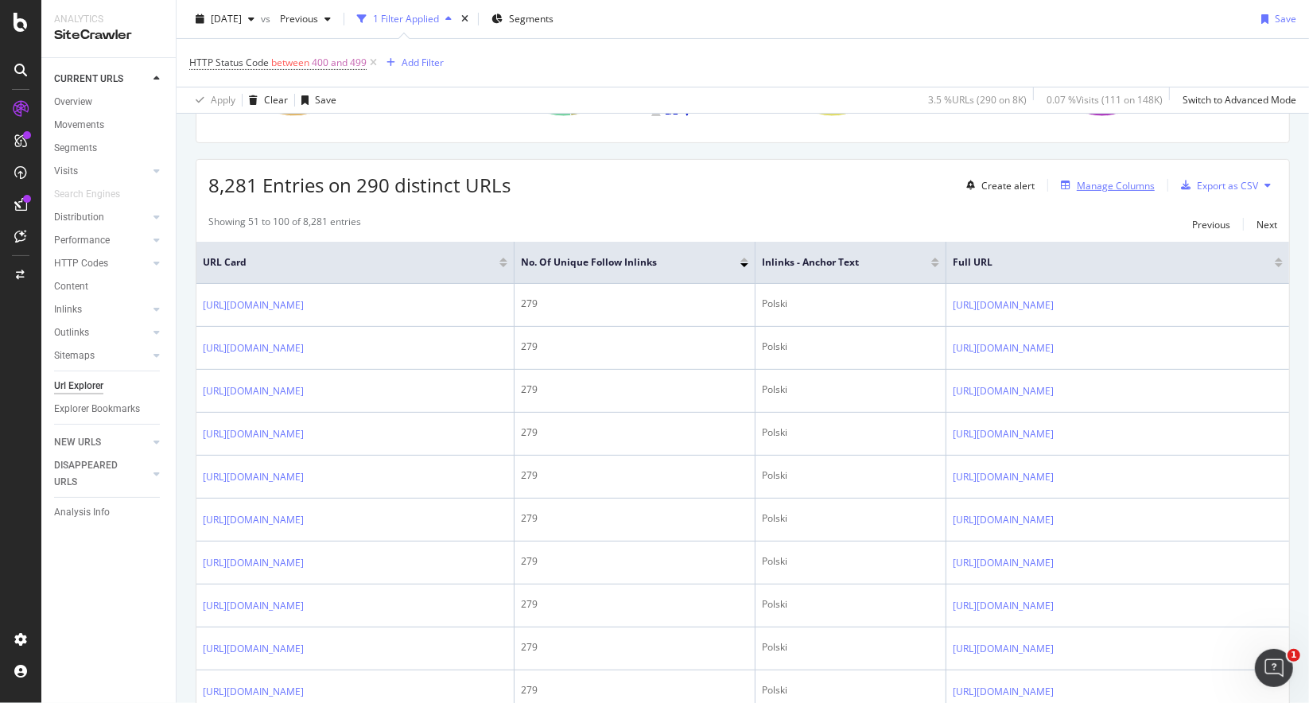
click at [1124, 181] on div "Manage Columns" at bounding box center [1116, 186] width 78 height 14
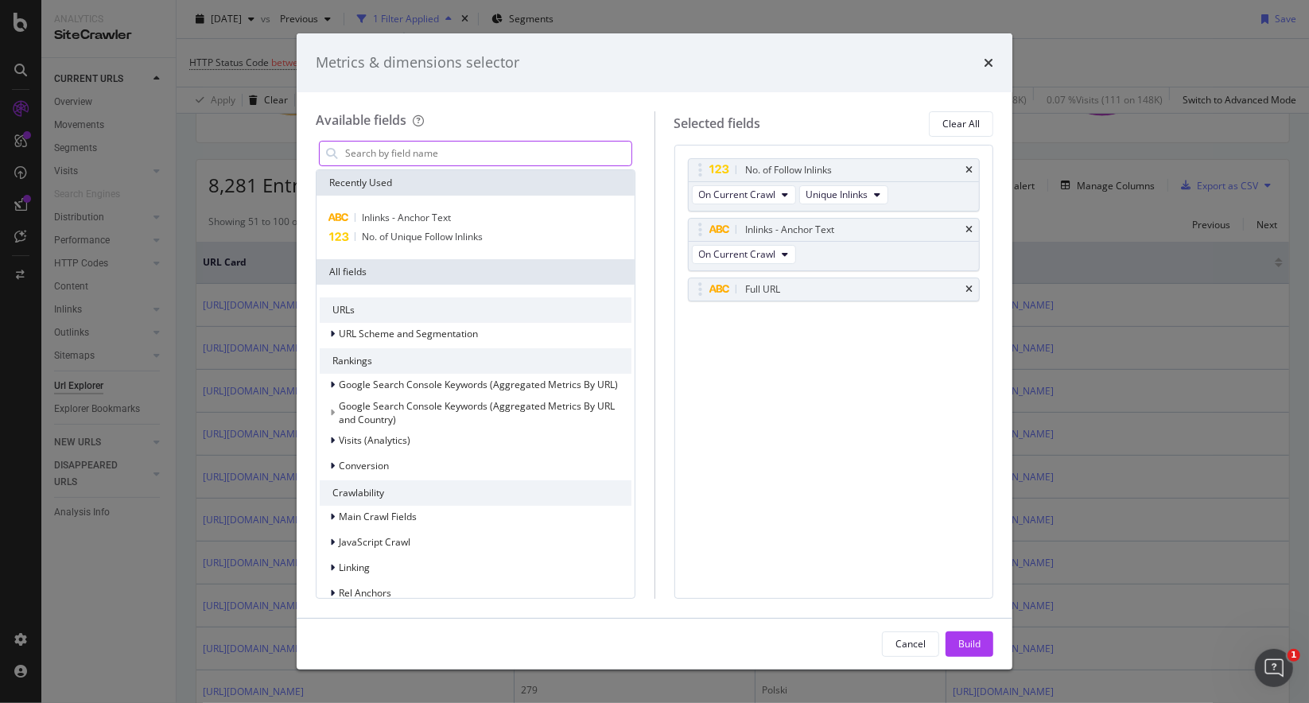
click at [500, 146] on input "modal" at bounding box center [488, 154] width 288 height 24
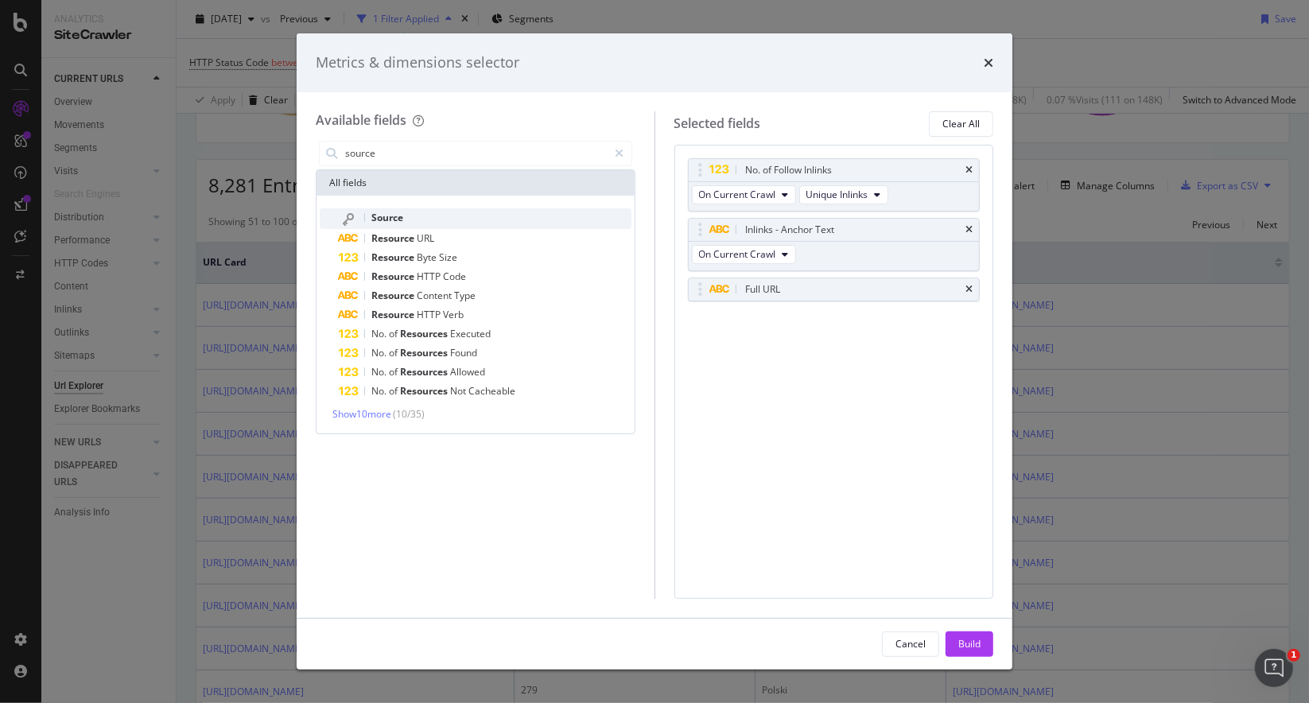
click at [392, 216] on span "Source" at bounding box center [387, 218] width 32 height 14
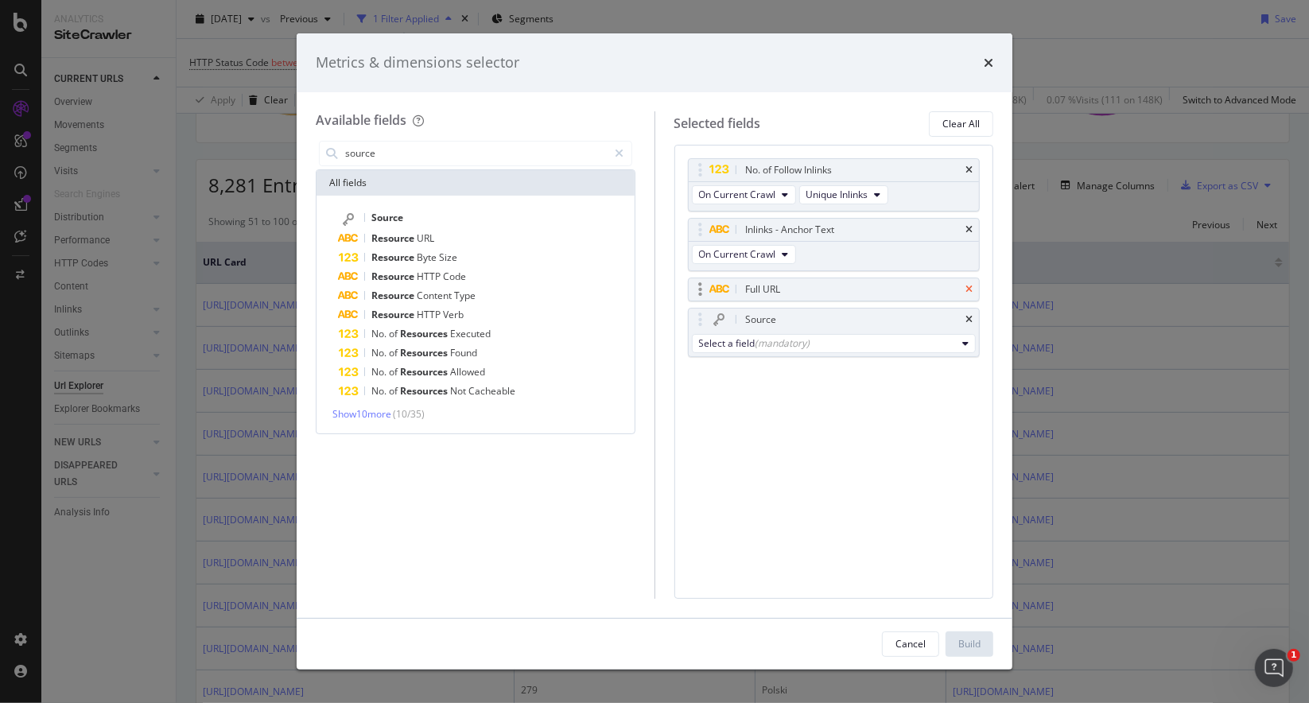
click at [968, 285] on icon "times" at bounding box center [969, 290] width 7 height 10
click at [796, 313] on div "(mandatory)" at bounding box center [783, 313] width 55 height 14
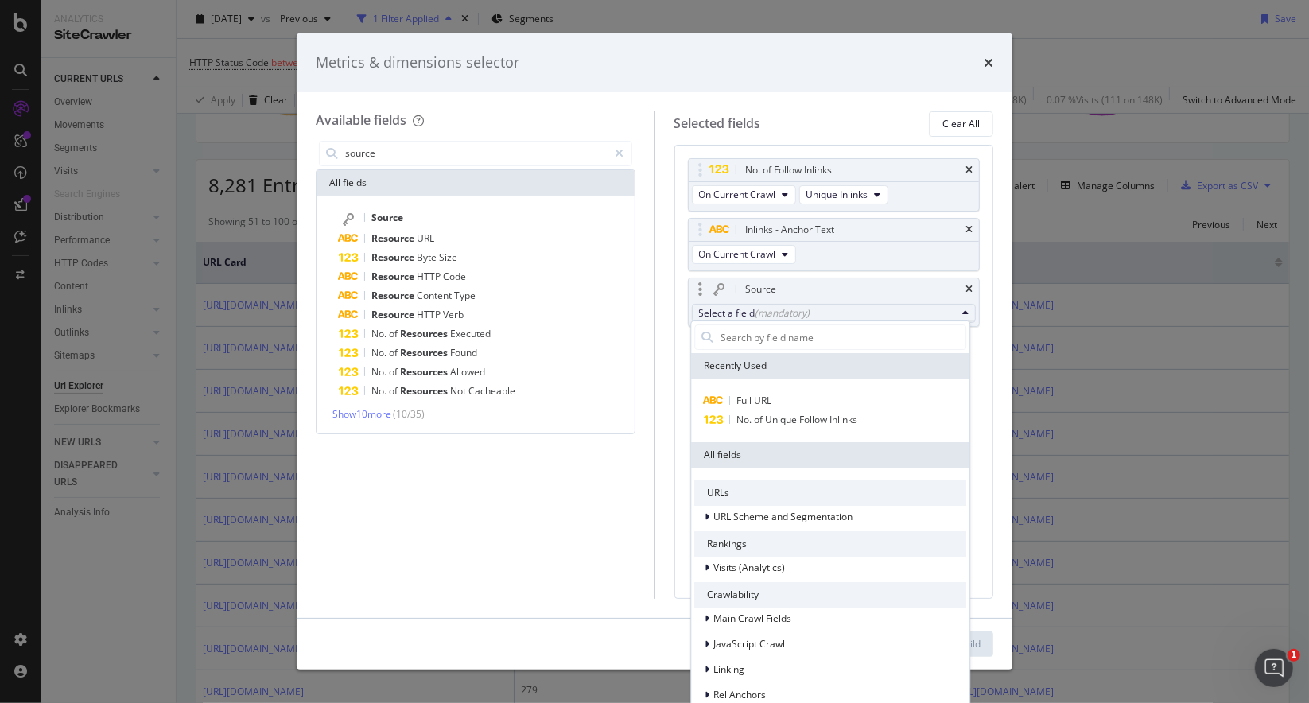
click at [810, 304] on button "Select a field (mandatory)" at bounding box center [834, 313] width 285 height 19
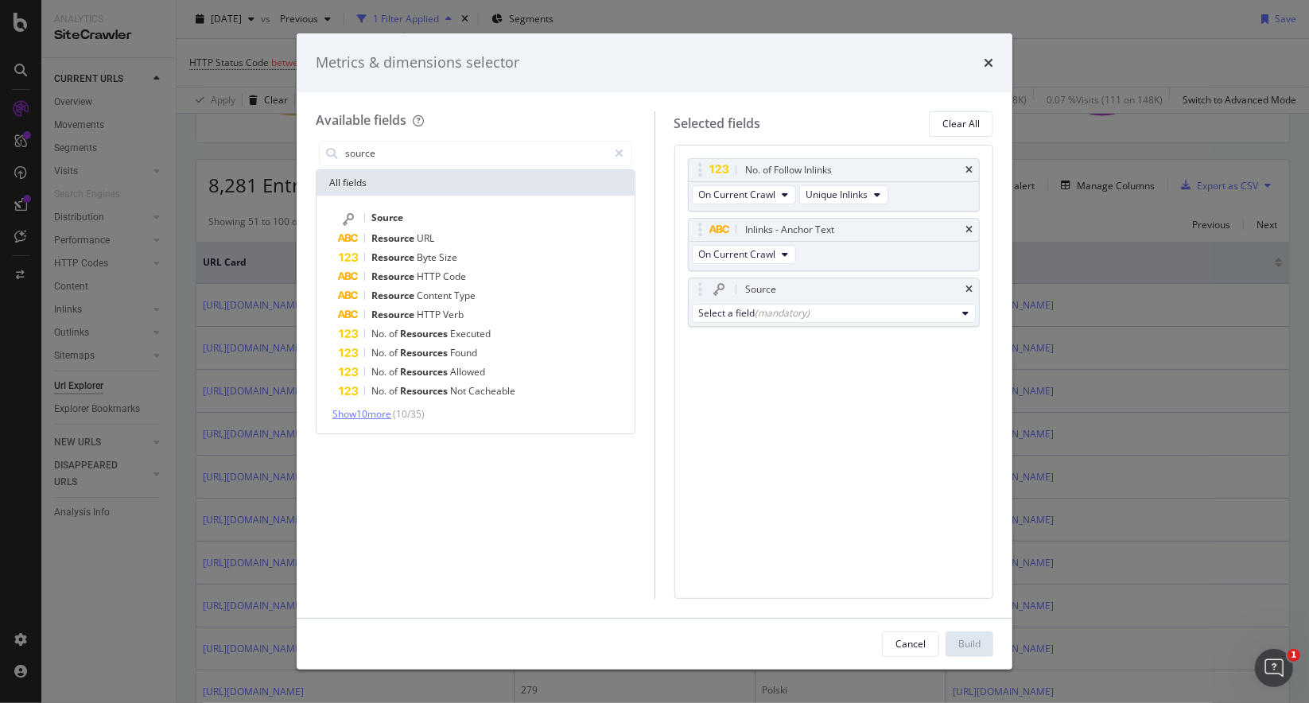
click at [379, 414] on span "Show 10 more" at bounding box center [361, 414] width 59 height 14
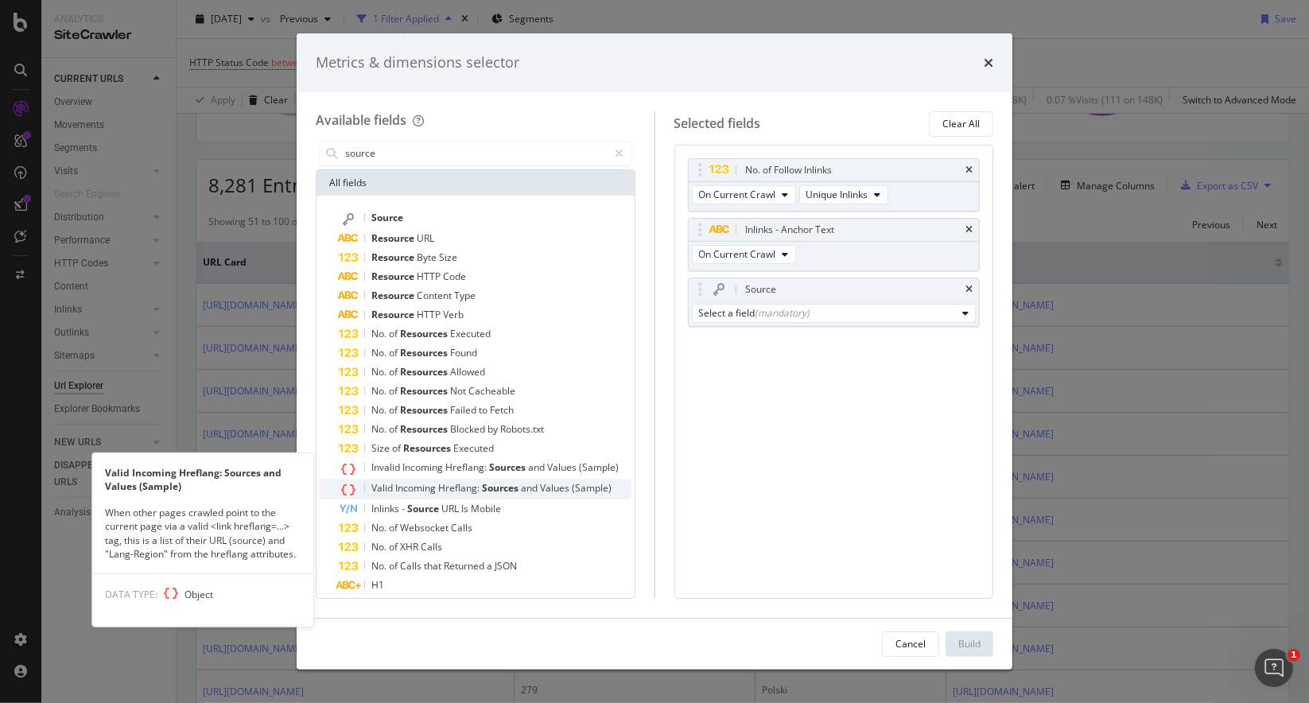
scroll to position [29, 0]
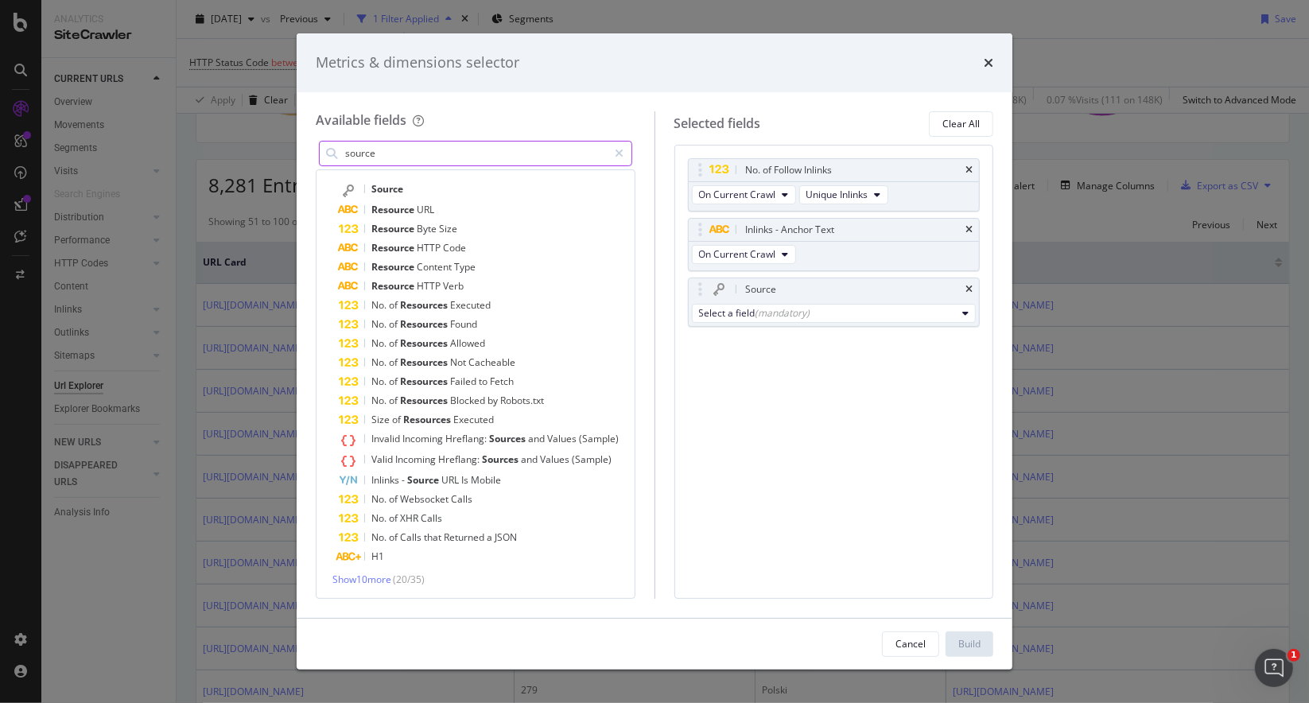
paste input "Inlink"
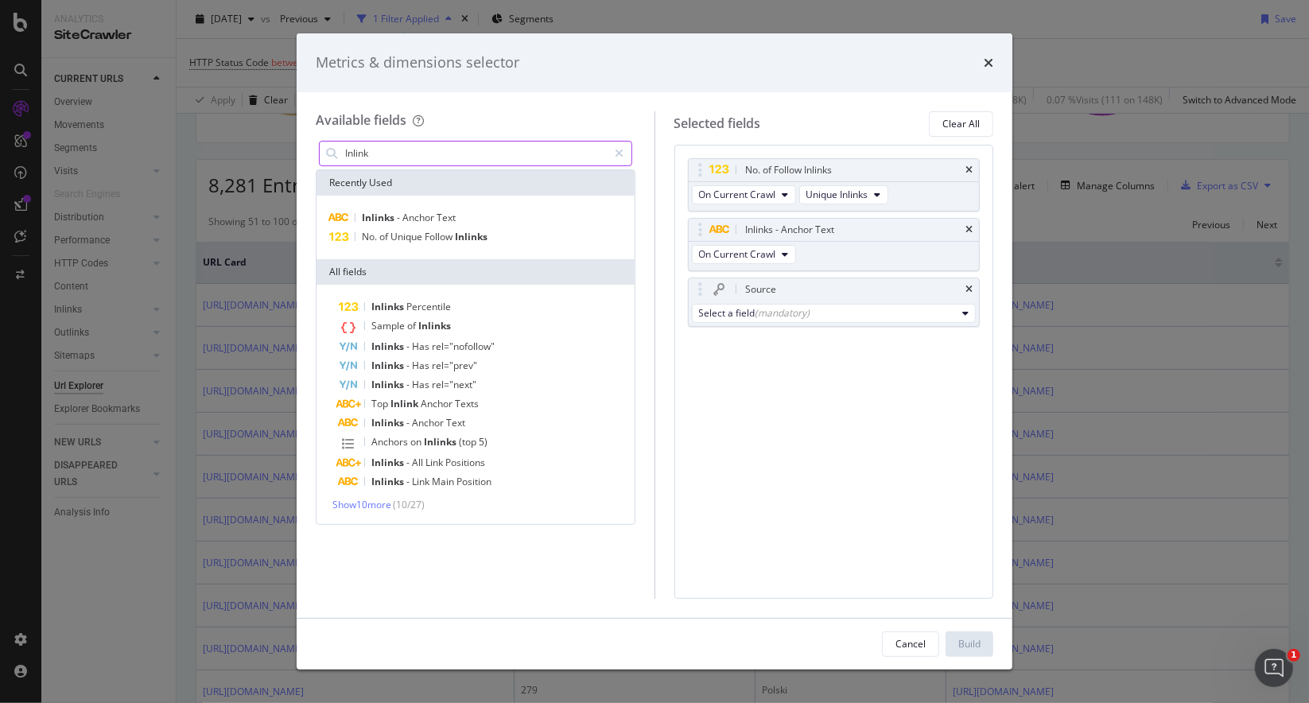
scroll to position [0, 0]
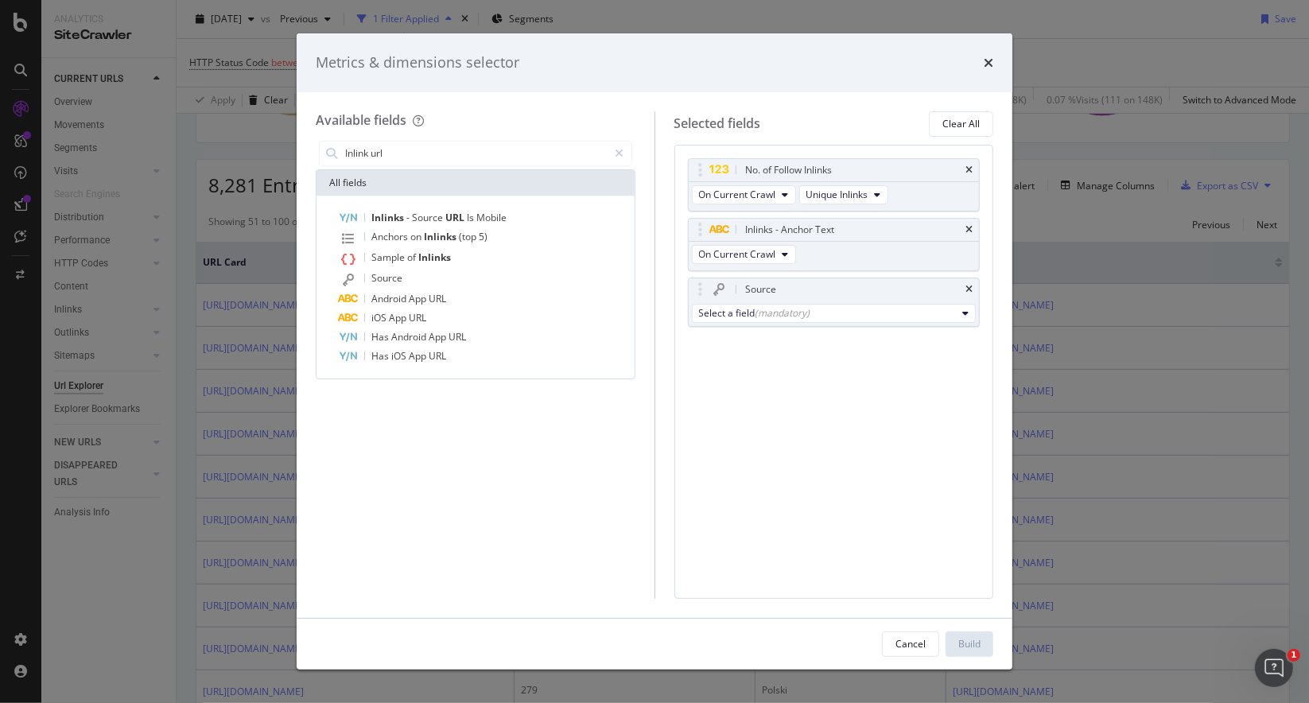
click at [971, 285] on icon "times" at bounding box center [969, 290] width 7 height 10
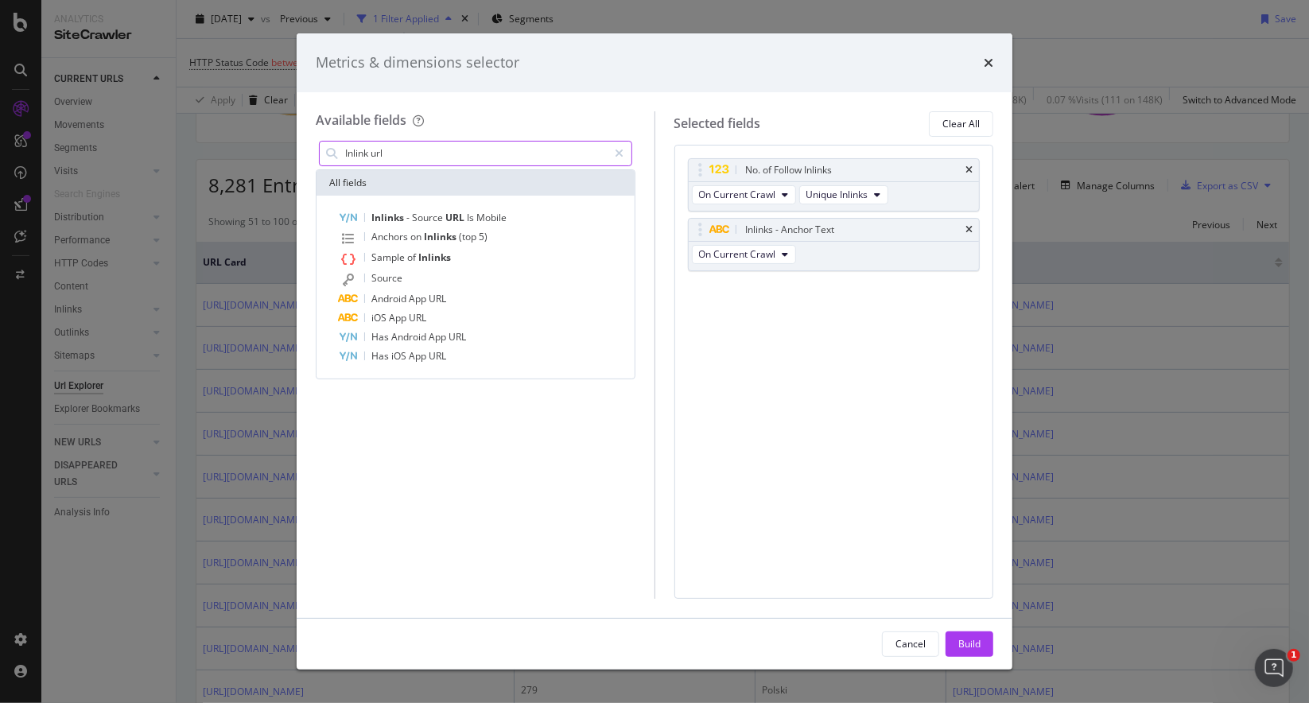
click at [412, 150] on input "Inlink url" at bounding box center [476, 154] width 265 height 24
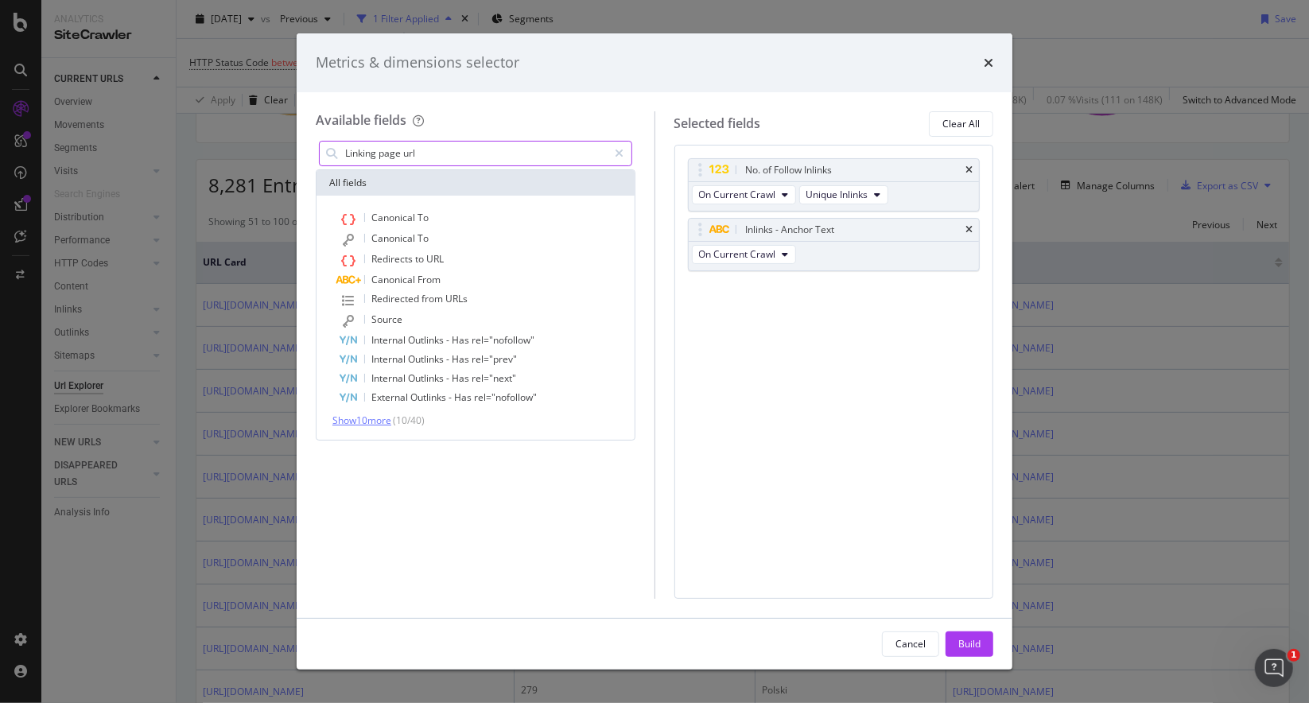
type input "Linking page url"
click at [391, 417] on span "Show 10 more" at bounding box center [361, 421] width 59 height 14
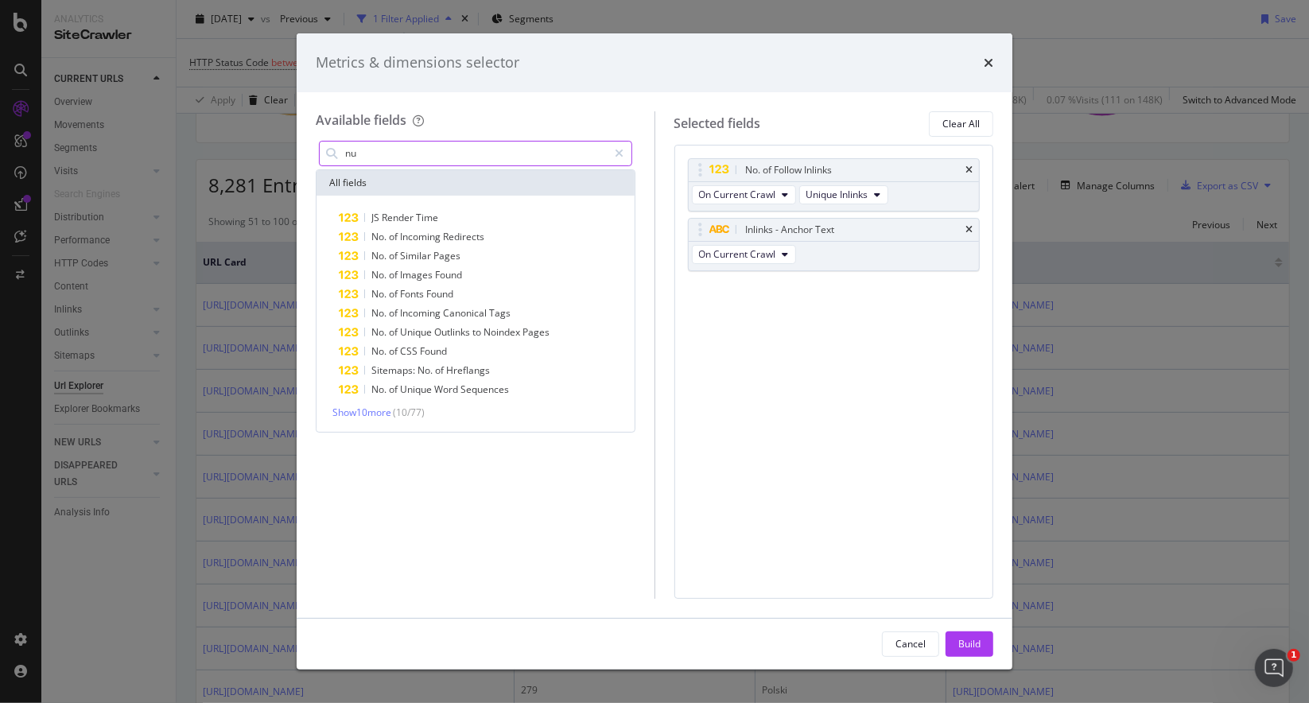
type input "n"
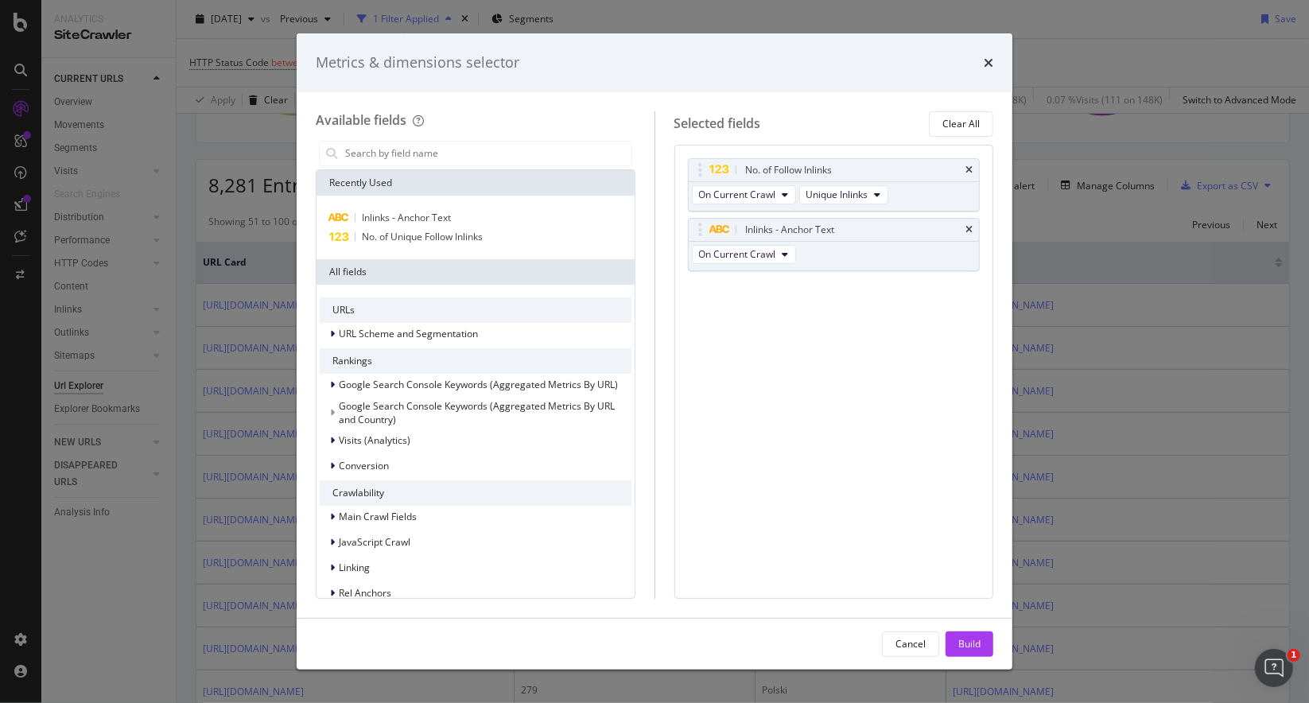
drag, startPoint x: 702, startPoint y: 41, endPoint x: 649, endPoint y: 63, distance: 57.4
click at [649, 63] on div "Metrics & dimensions selector" at bounding box center [655, 62] width 716 height 59
click at [549, 163] on input "modal" at bounding box center [488, 154] width 288 height 24
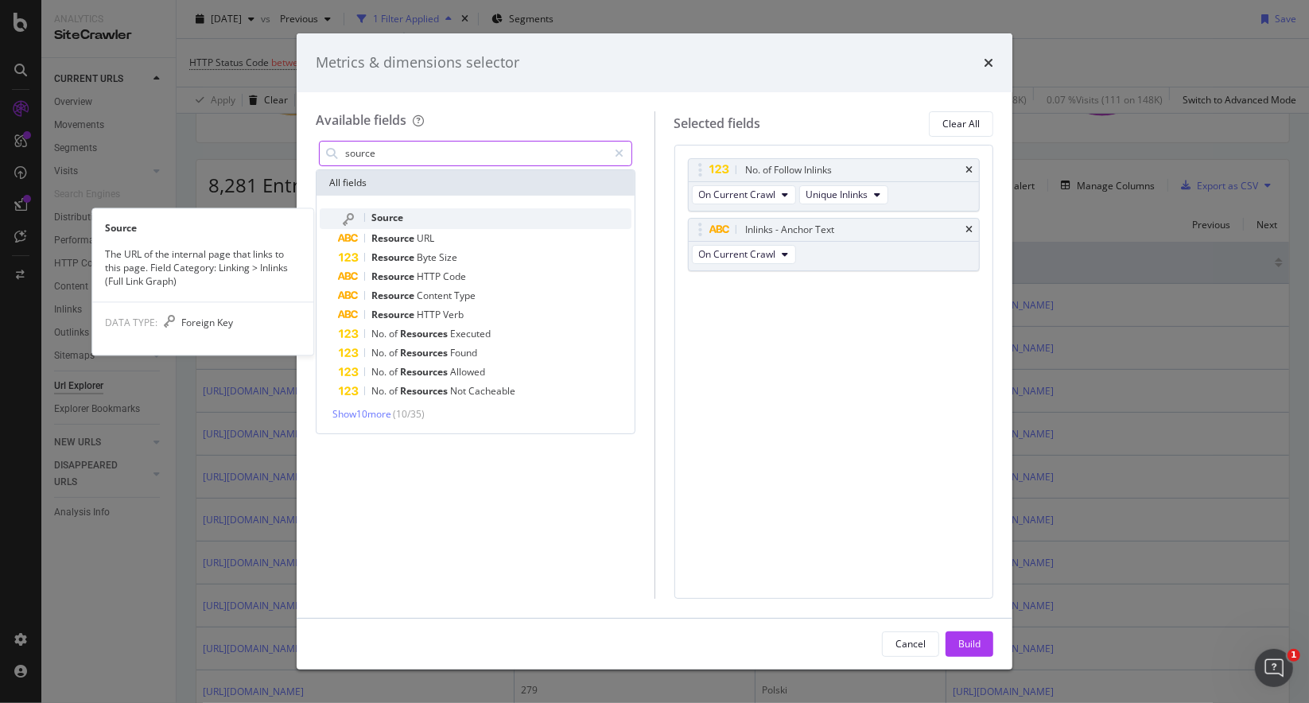
type input "source"
click at [392, 222] on span "Source" at bounding box center [387, 218] width 32 height 14
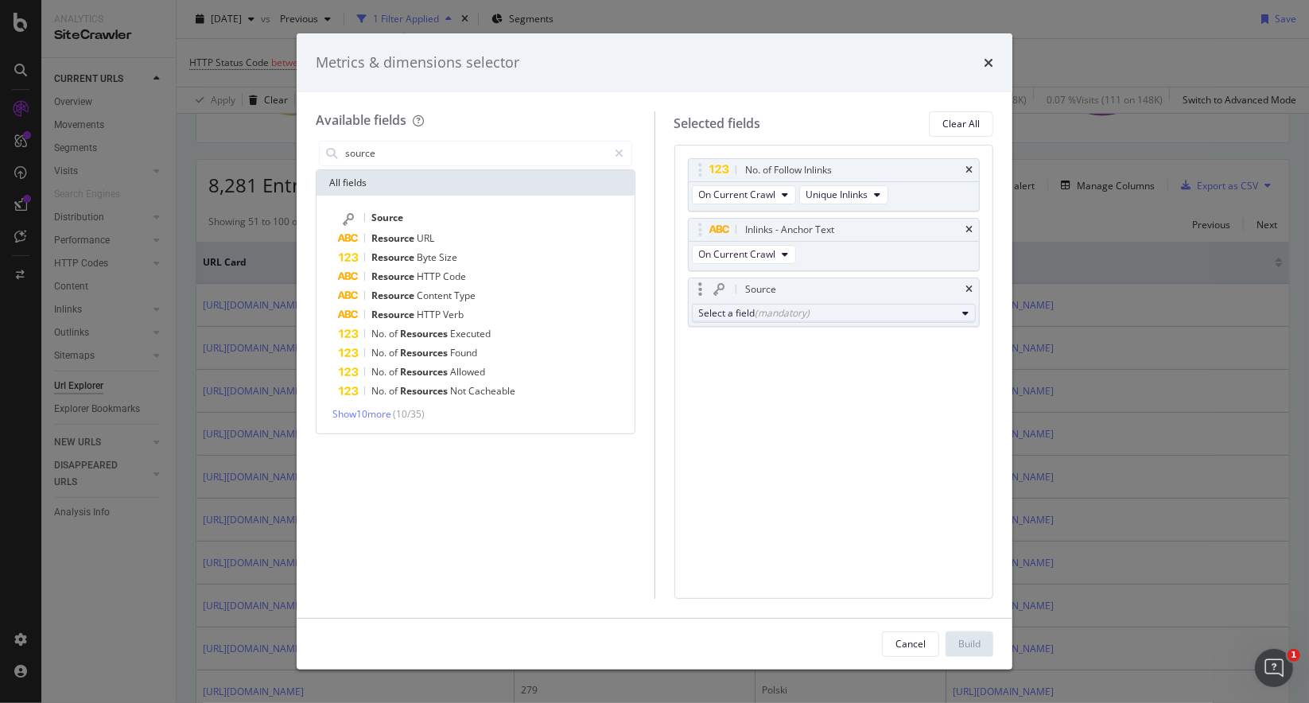
click at [859, 314] on div "Select a field (mandatory)" at bounding box center [828, 313] width 258 height 14
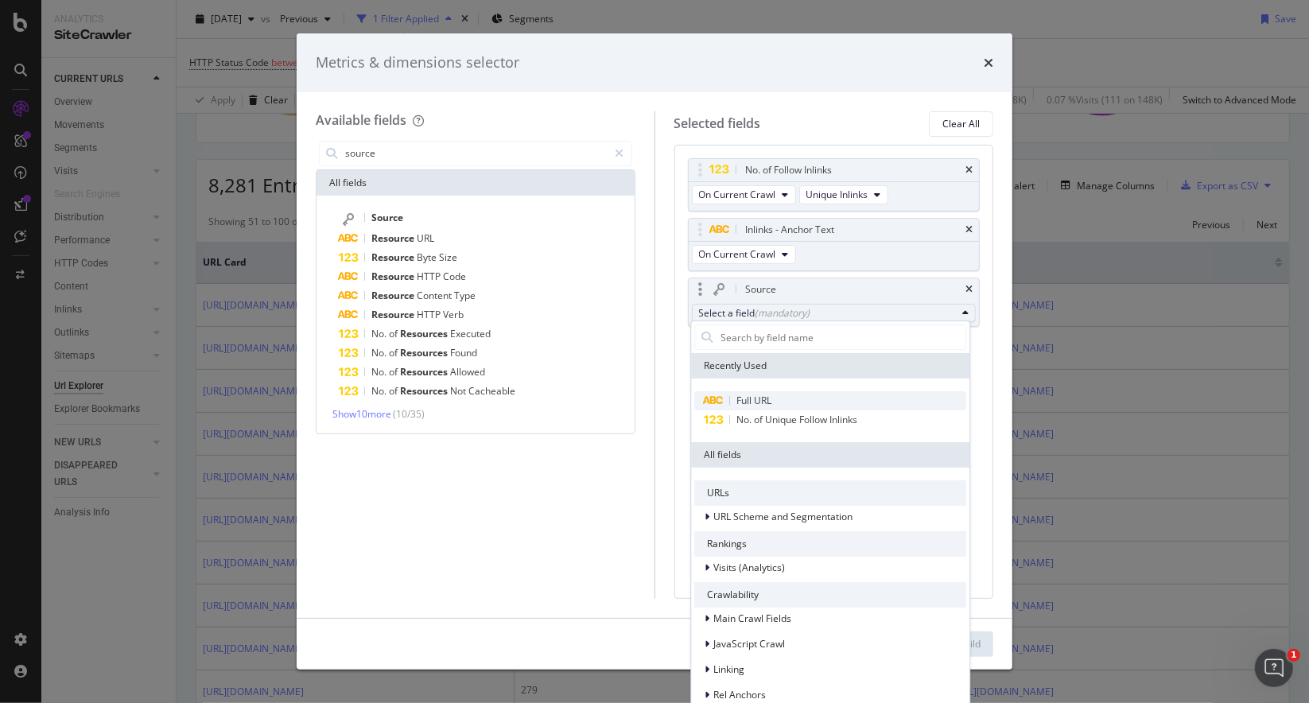
click at [808, 393] on span "Full URL" at bounding box center [830, 400] width 272 height 19
click at [795, 331] on input "modal" at bounding box center [842, 337] width 247 height 24
click at [863, 286] on div "Source" at bounding box center [853, 290] width 220 height 16
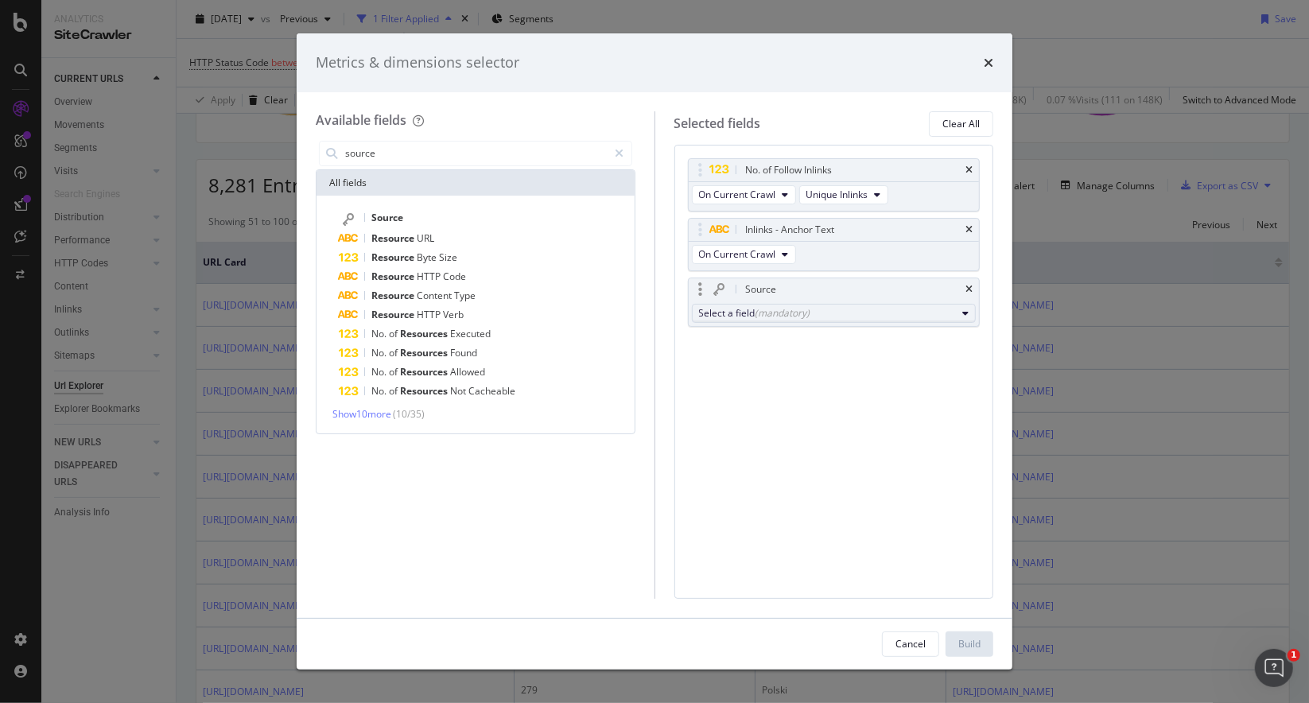
click at [824, 309] on div "Select a field (mandatory)" at bounding box center [828, 313] width 258 height 14
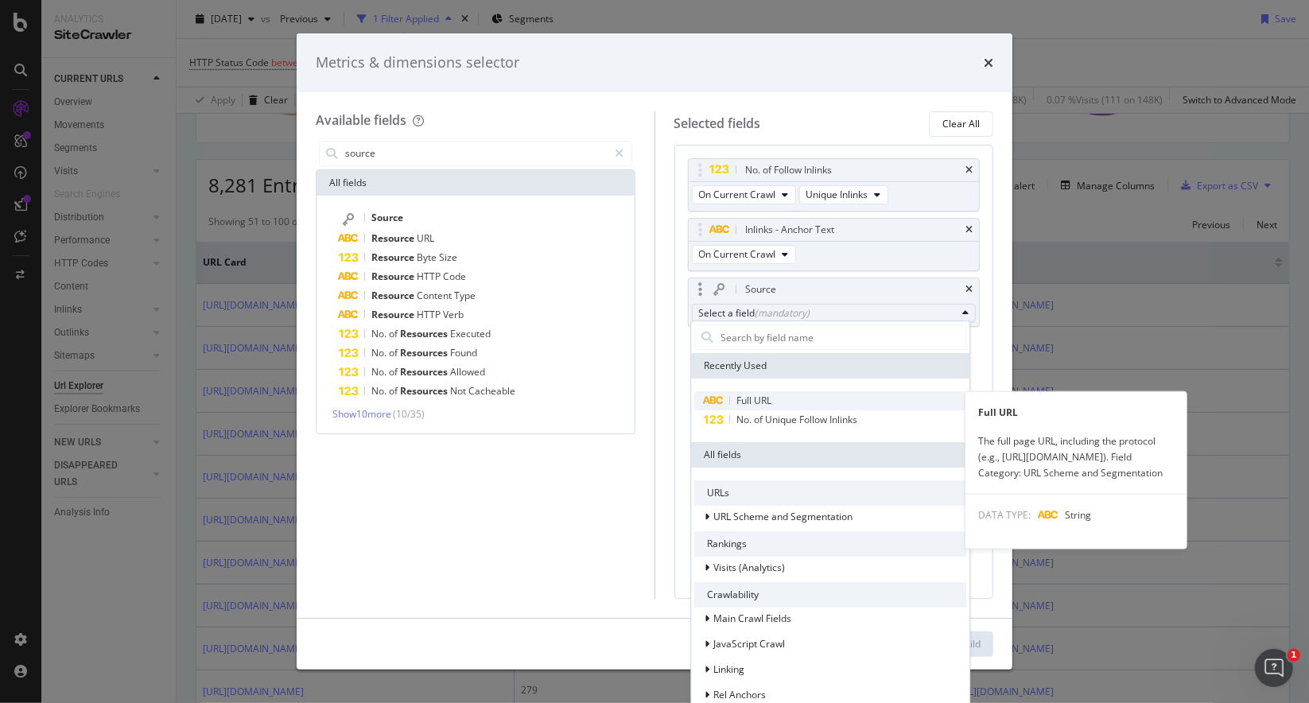
click at [758, 397] on span "Full URL" at bounding box center [753, 401] width 35 height 14
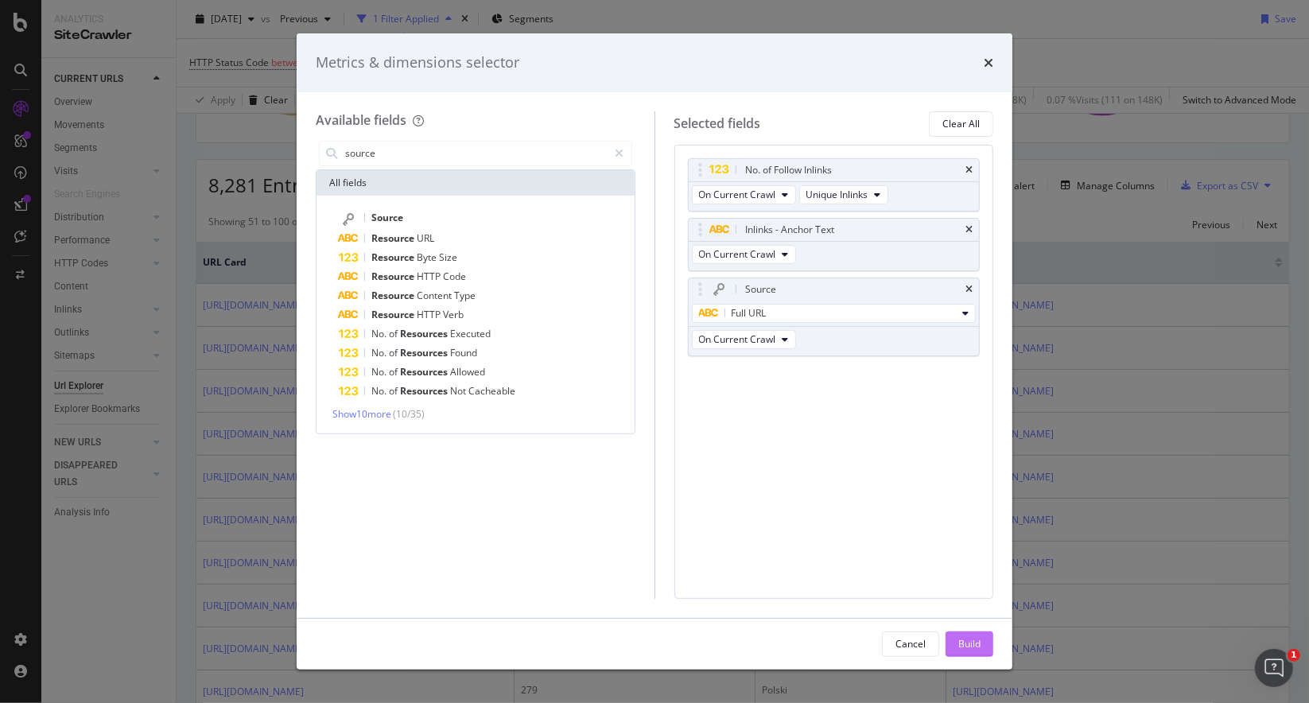
click at [967, 643] on div "Build" at bounding box center [969, 644] width 22 height 14
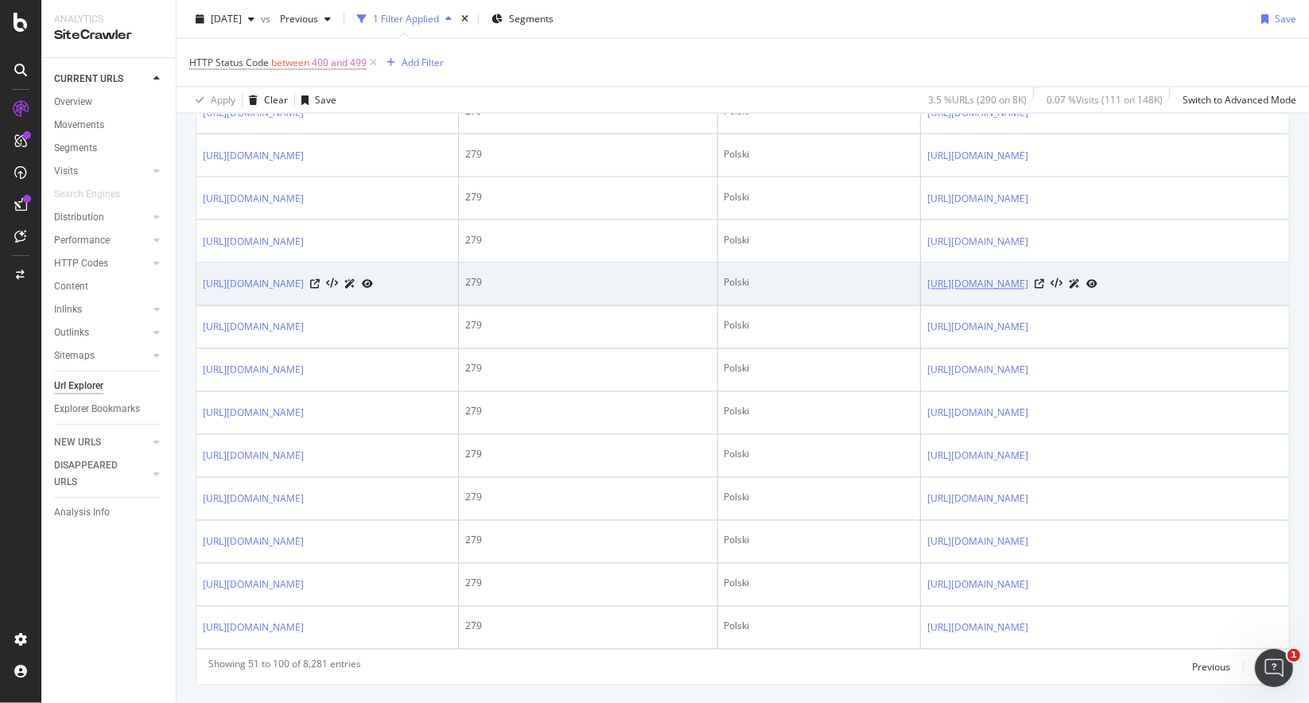
scroll to position [2038, 0]
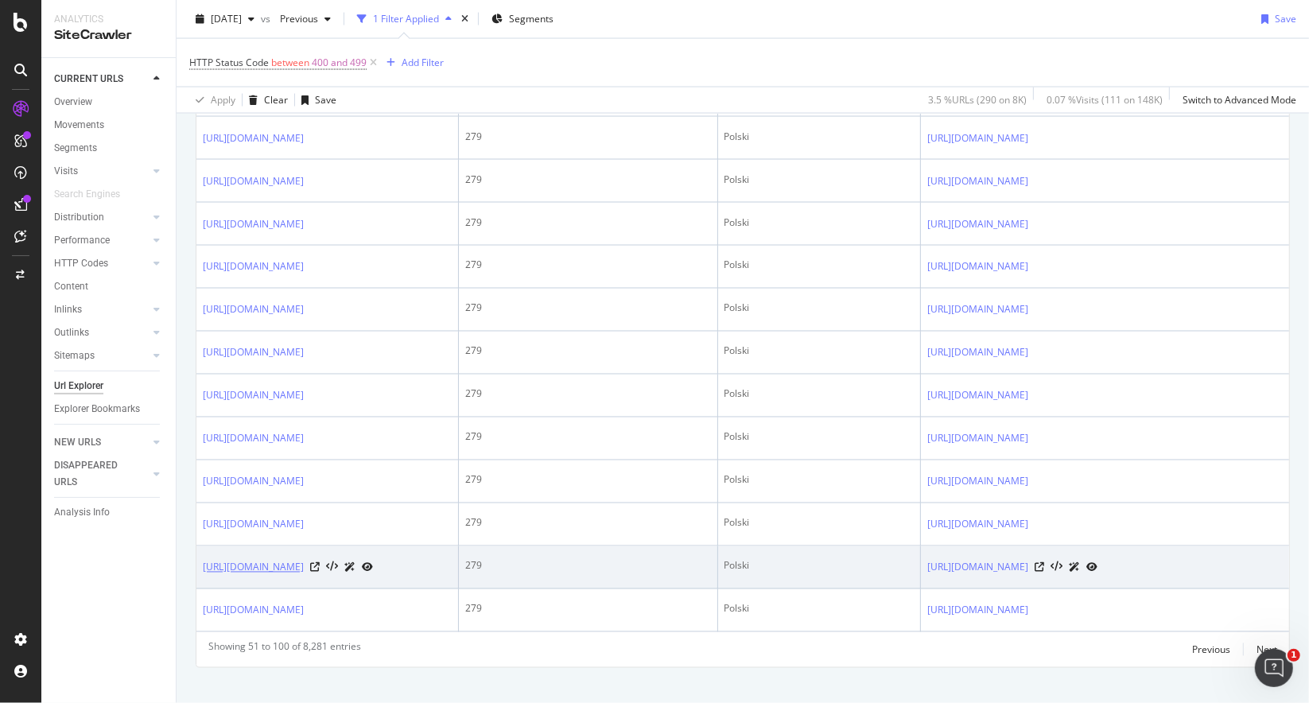
click at [304, 560] on link "[URL][DOMAIN_NAME]" at bounding box center [253, 568] width 101 height 16
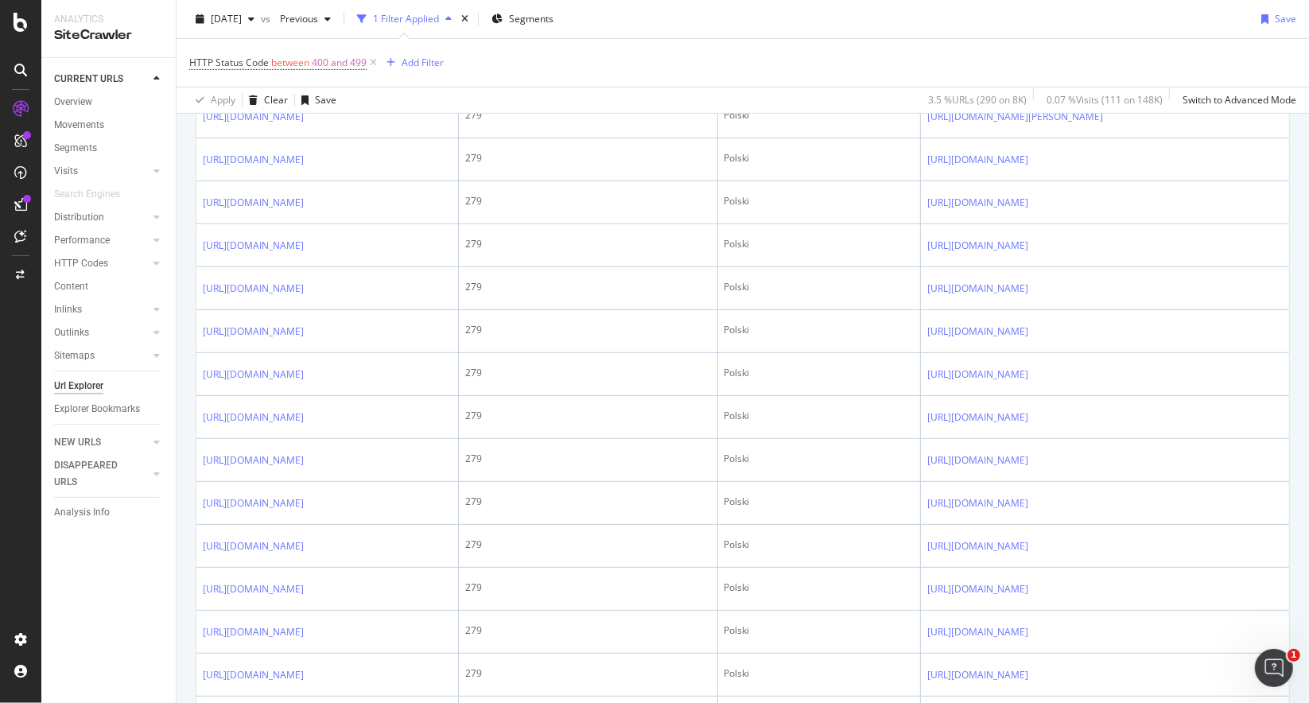
scroll to position [208, 0]
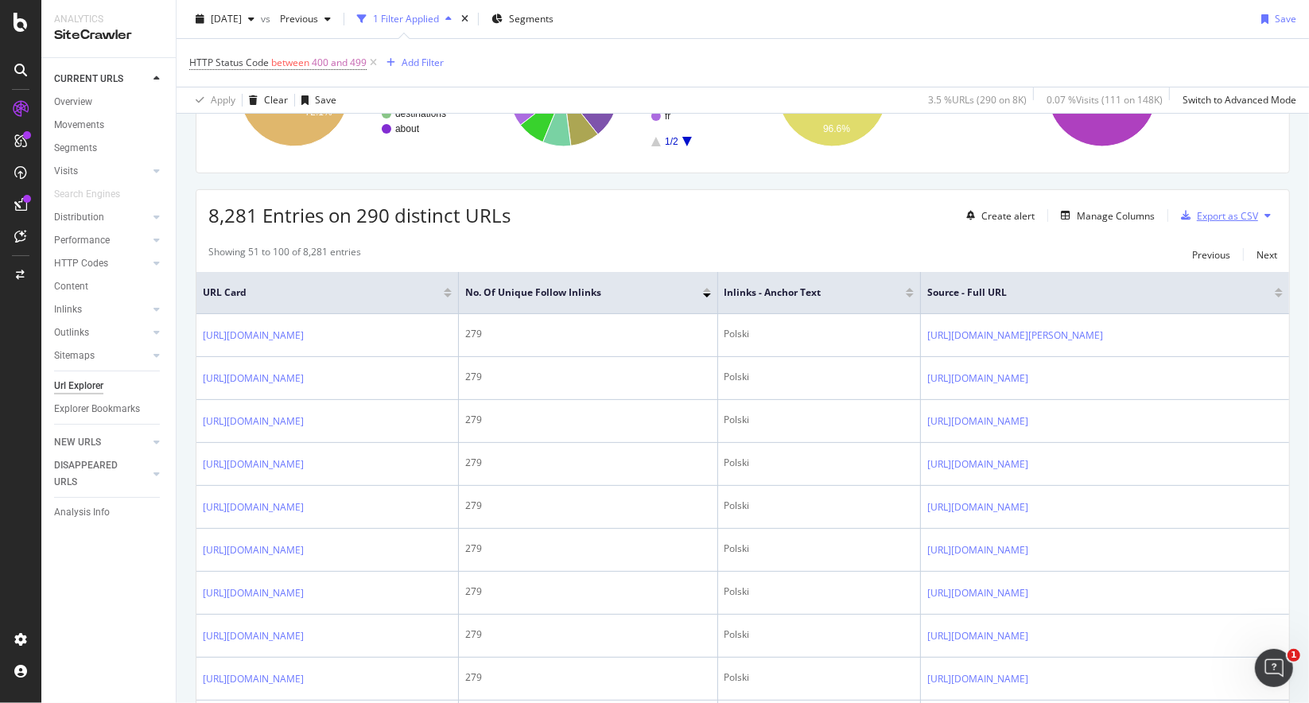
click at [1198, 217] on div "Export as CSV" at bounding box center [1227, 216] width 61 height 14
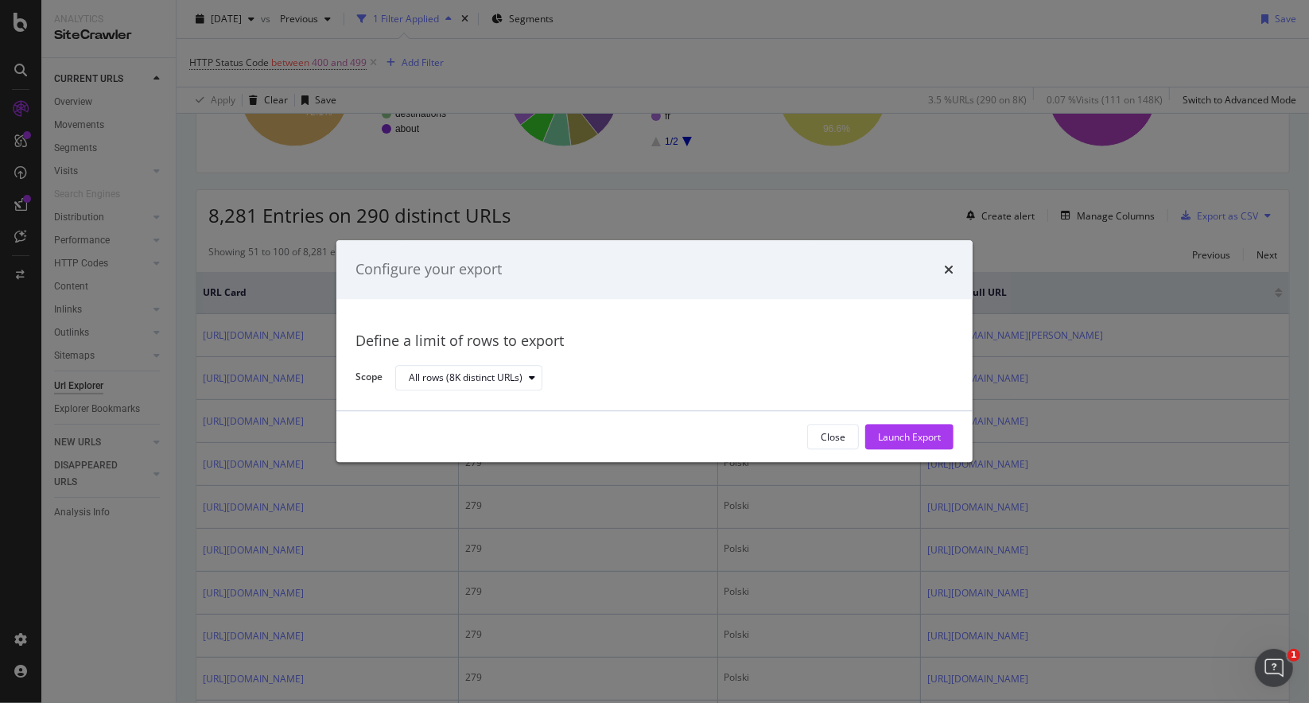
click at [664, 339] on div "Define a limit of rows to export" at bounding box center [655, 341] width 598 height 21
click at [948, 270] on icon "times" at bounding box center [949, 269] width 10 height 13
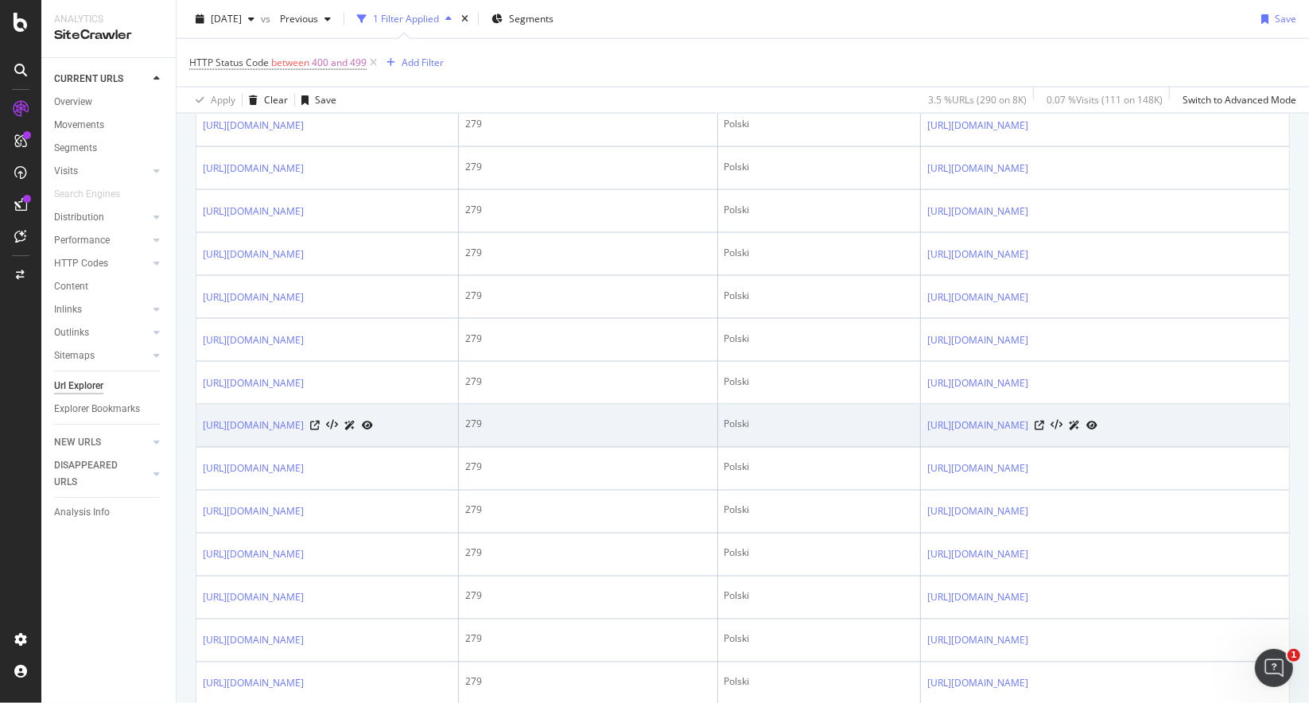
scroll to position [2038, 0]
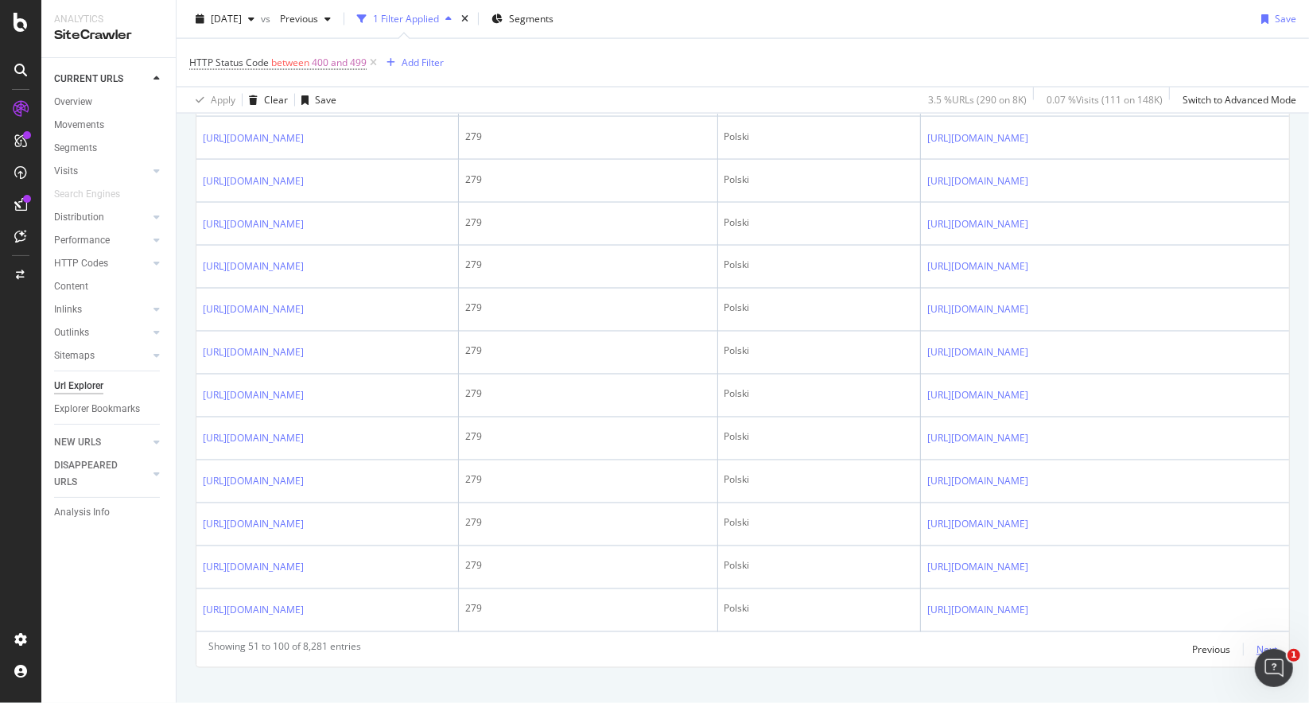
click at [1257, 643] on div "Next" at bounding box center [1267, 650] width 21 height 14
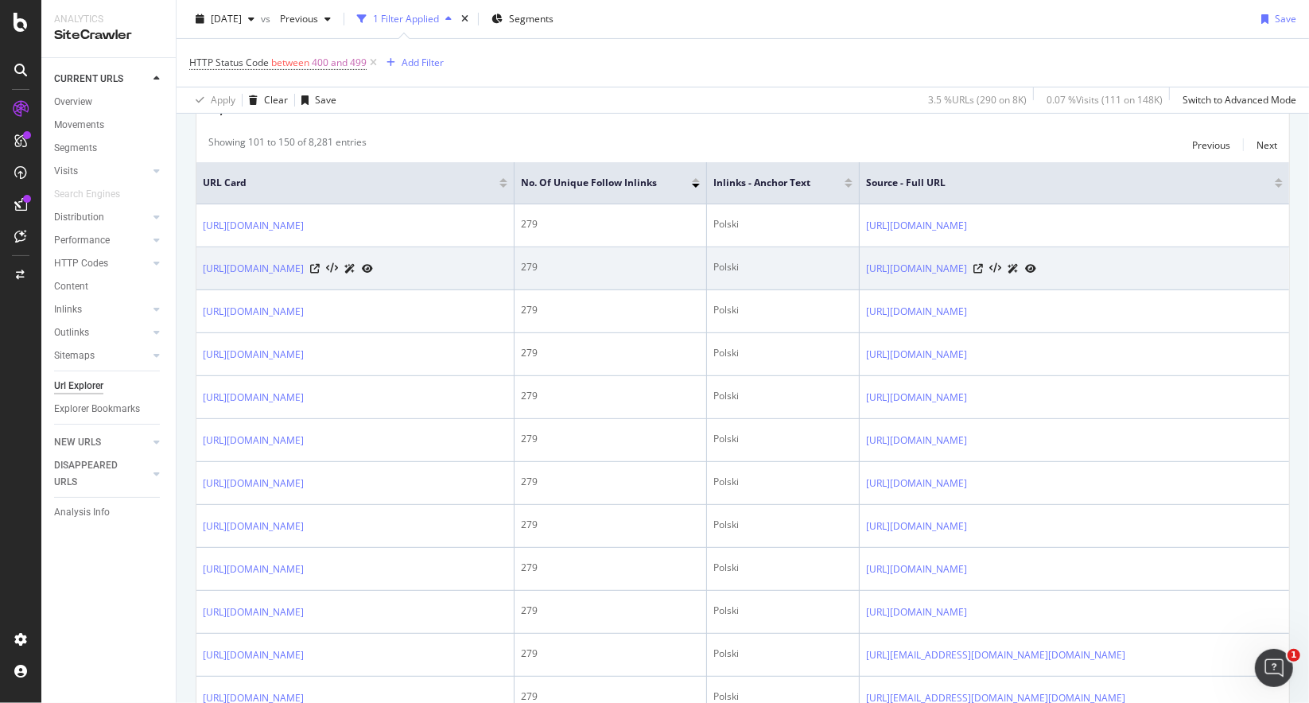
scroll to position [159, 0]
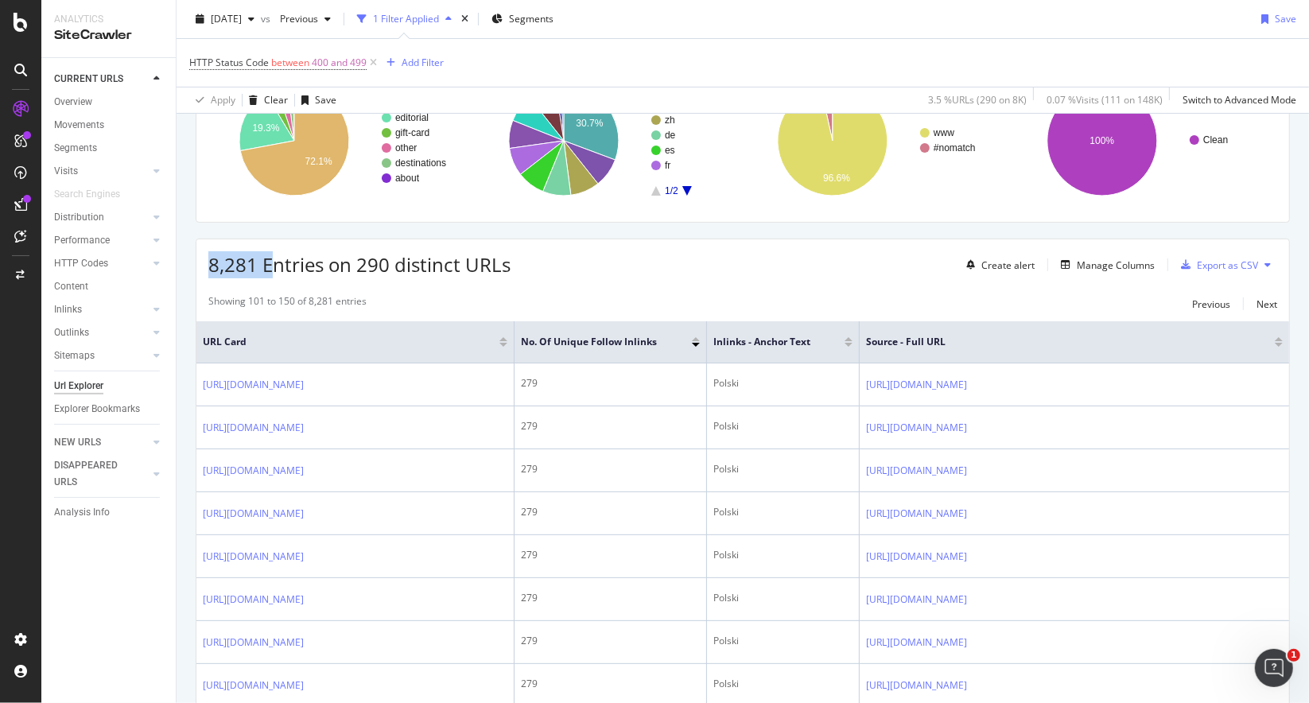
drag, startPoint x: 211, startPoint y: 262, endPoint x: 269, endPoint y: 260, distance: 58.1
click at [269, 260] on span "8,281 Entries on 290 distinct URLs" at bounding box center [359, 264] width 302 height 26
click at [278, 266] on span "8,281 Entries on 290 distinct URLs" at bounding box center [359, 264] width 302 height 26
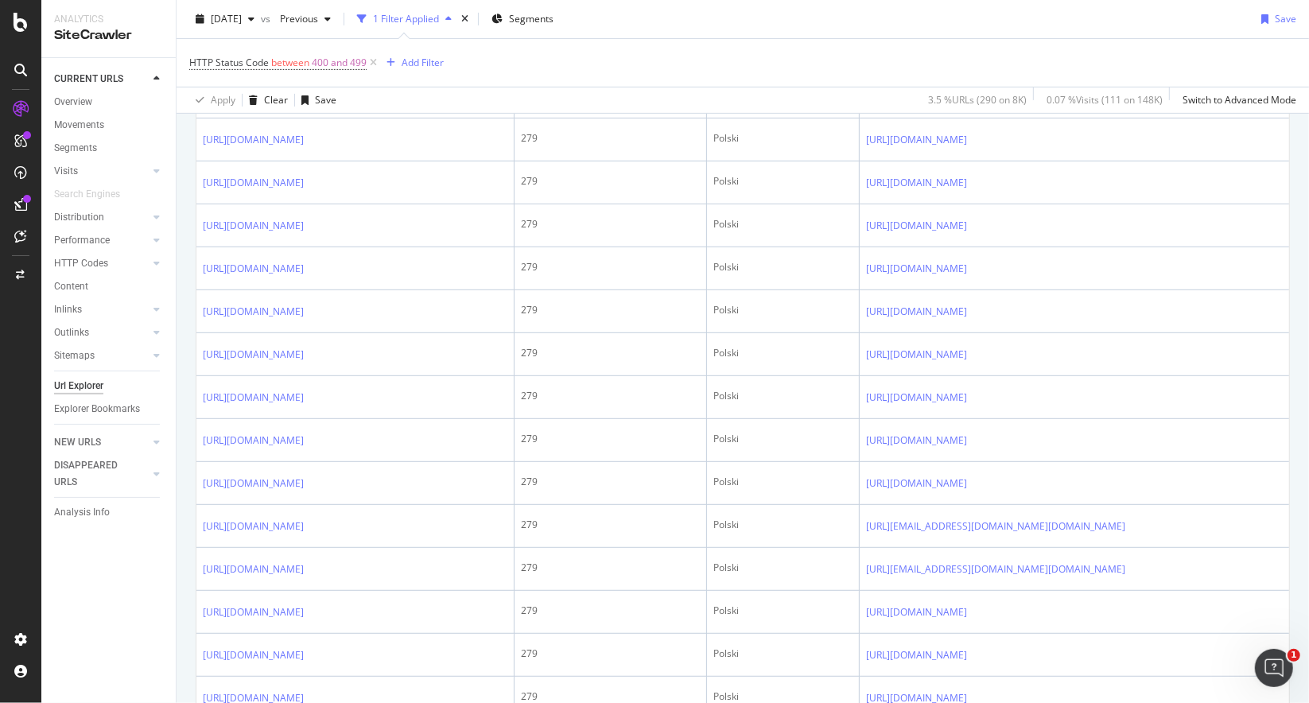
scroll to position [0, 0]
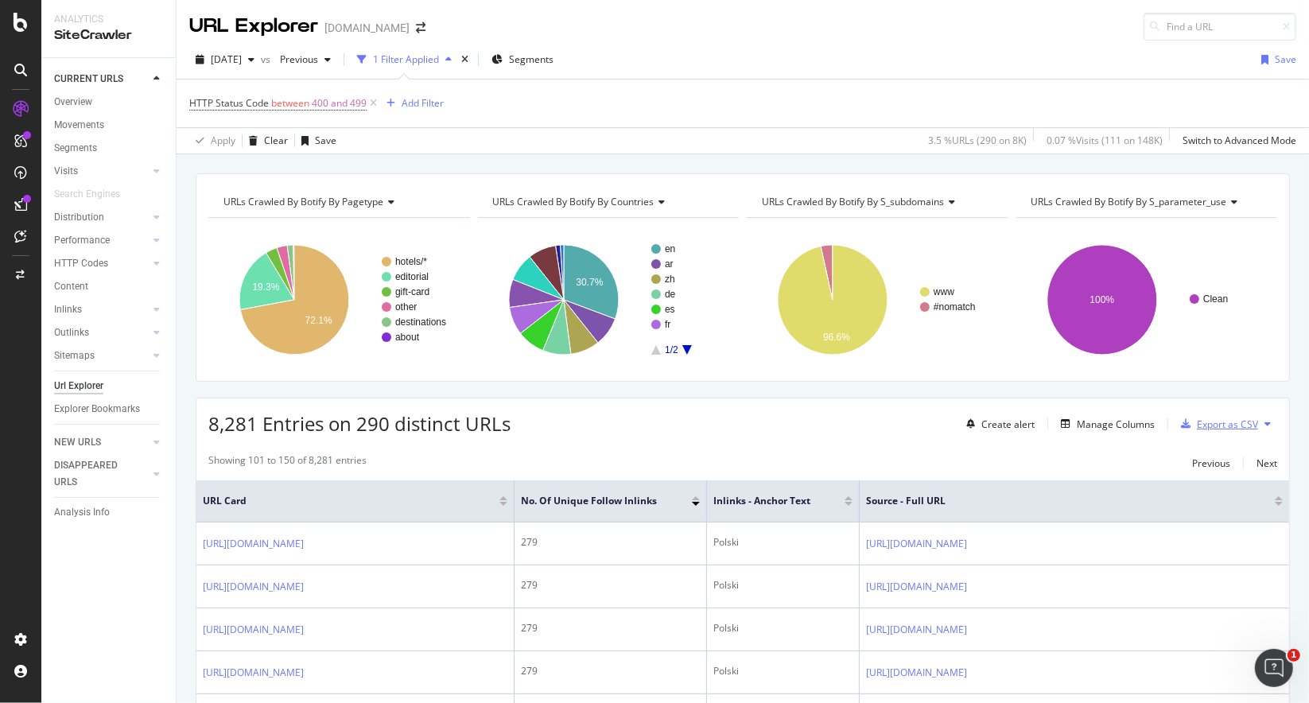
click at [1222, 421] on div "Export as CSV" at bounding box center [1227, 425] width 61 height 14
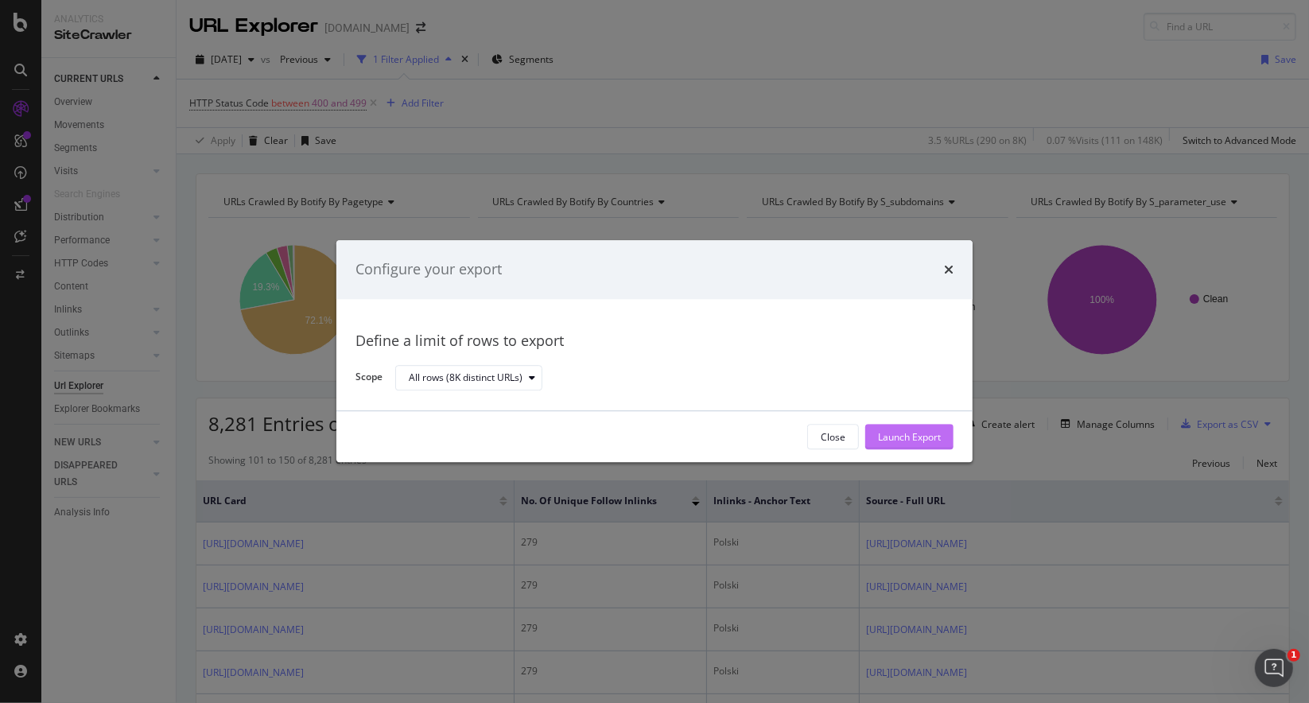
click at [903, 443] on div "Launch Export" at bounding box center [909, 437] width 63 height 14
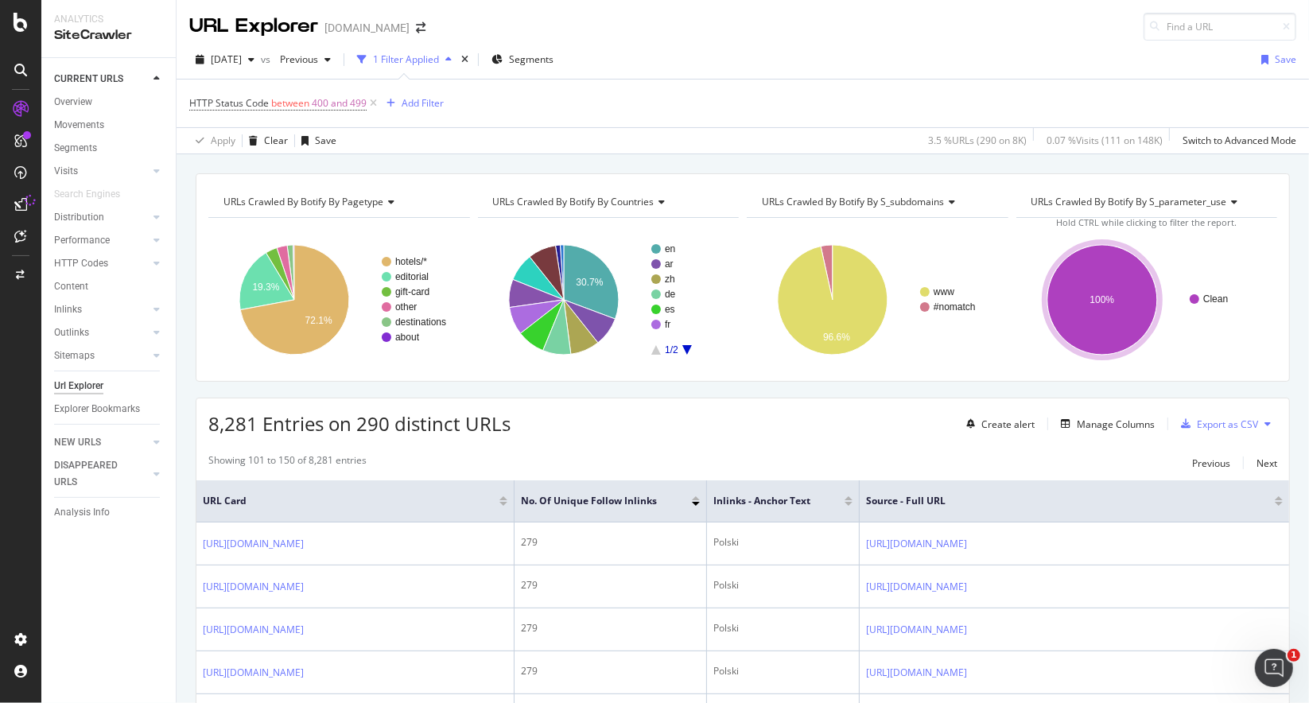
click at [756, 68] on div "[DATE] vs Previous 1 Filter Applied Segments Save" at bounding box center [743, 63] width 1133 height 32
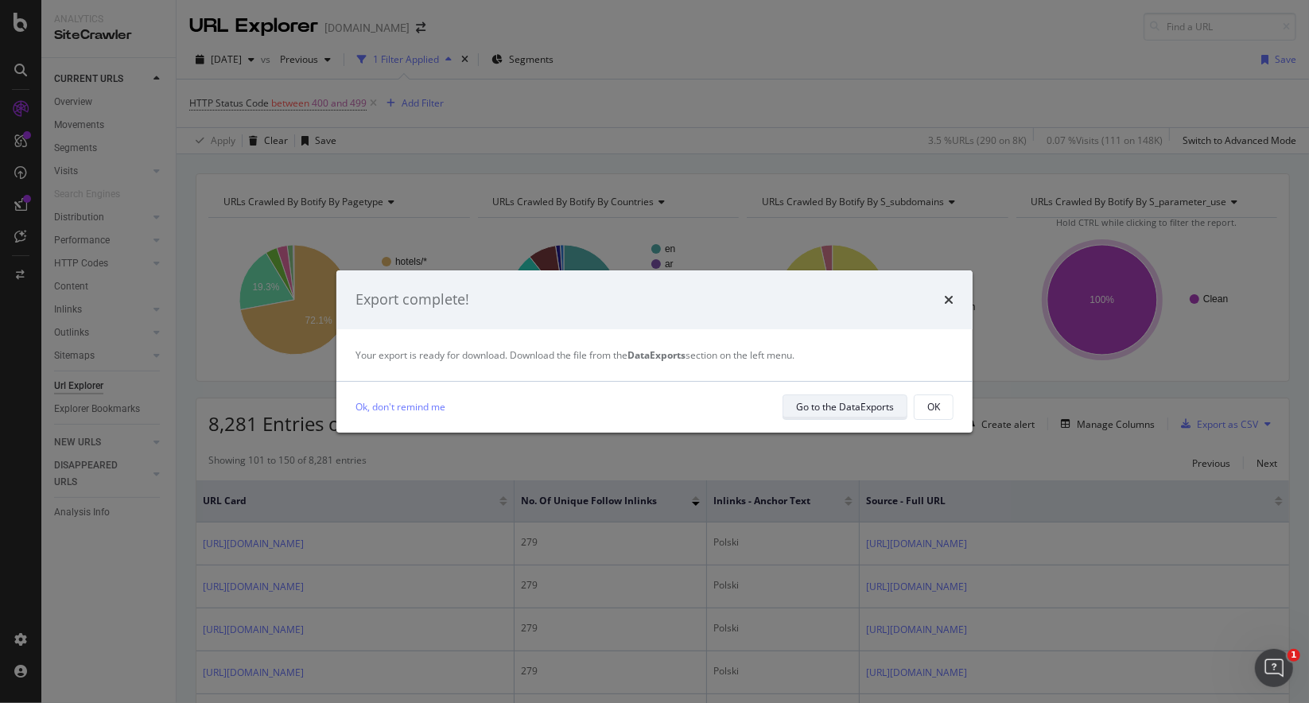
click at [832, 410] on div "Go to the DataExports" at bounding box center [845, 407] width 98 height 14
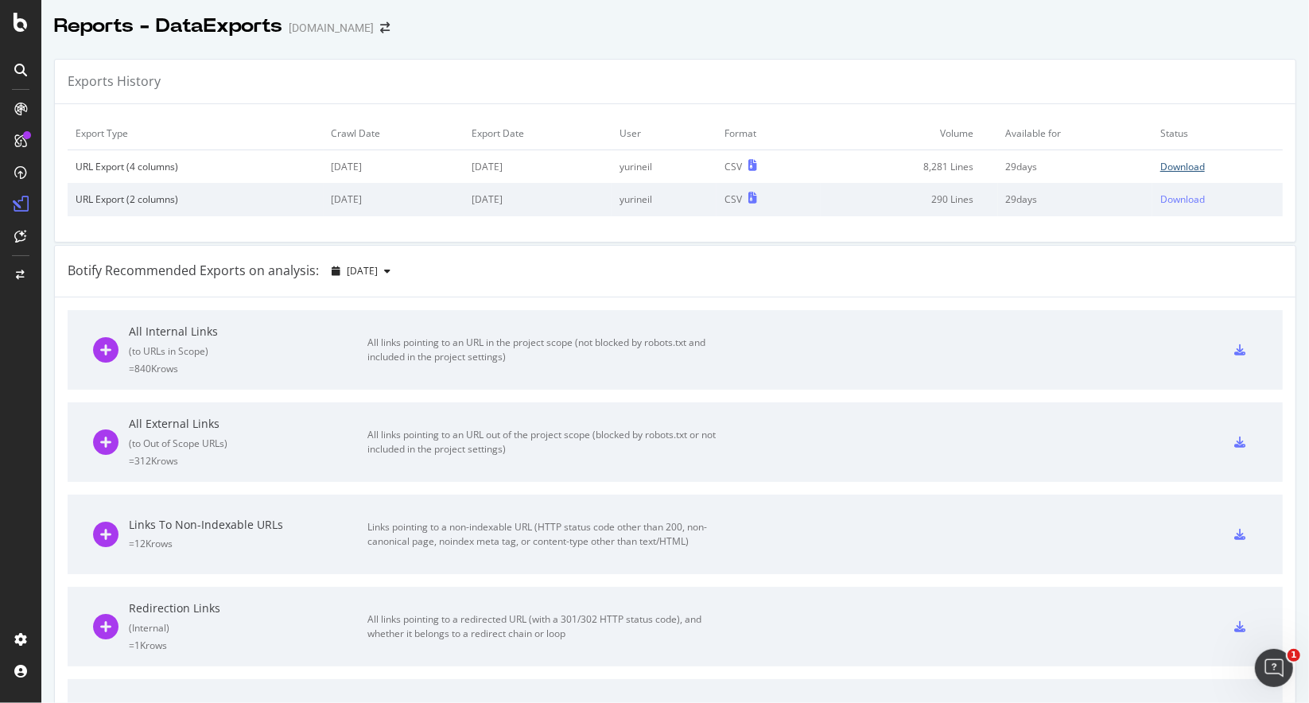
click at [1160, 165] on div "Download" at bounding box center [1182, 167] width 45 height 14
click at [14, 25] on icon at bounding box center [21, 22] width 14 height 19
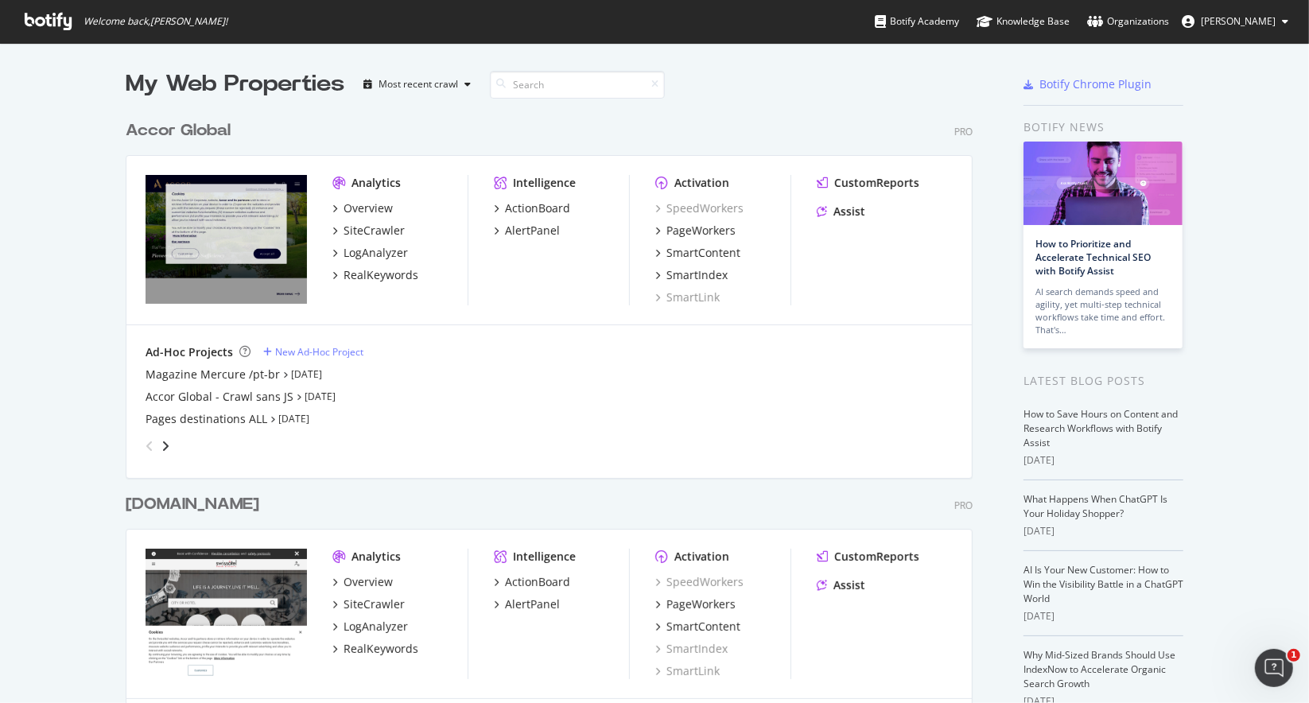
scroll to position [318, 0]
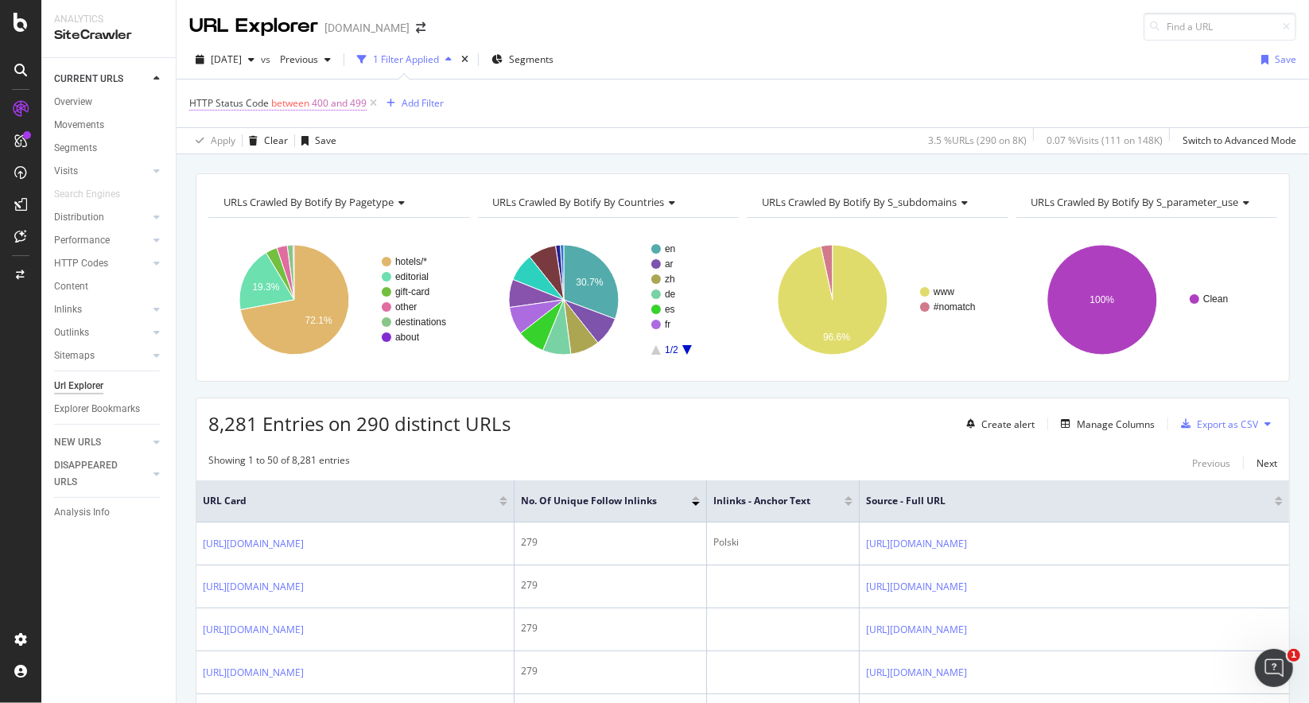
click at [234, 107] on span "HTTP Status Code" at bounding box center [229, 103] width 80 height 14
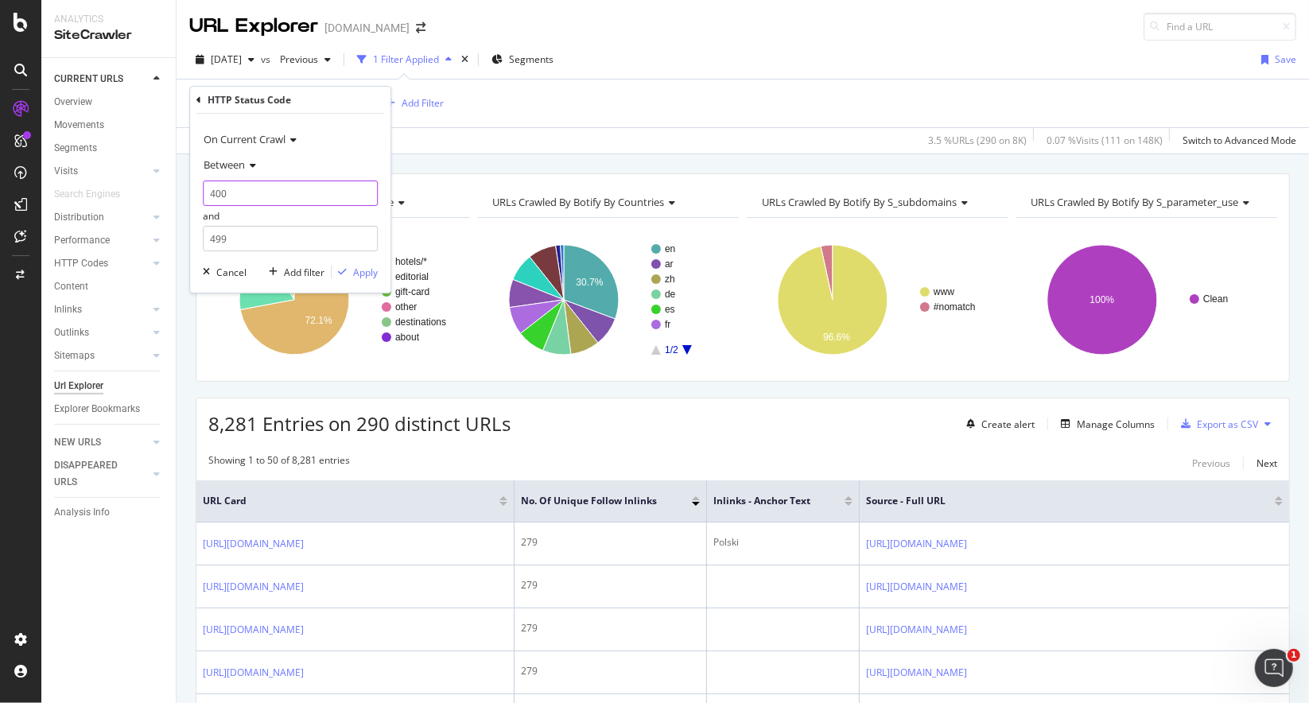
click at [252, 193] on input "400" at bounding box center [290, 193] width 175 height 25
click at [243, 172] on div "Between" at bounding box center [290, 164] width 175 height 25
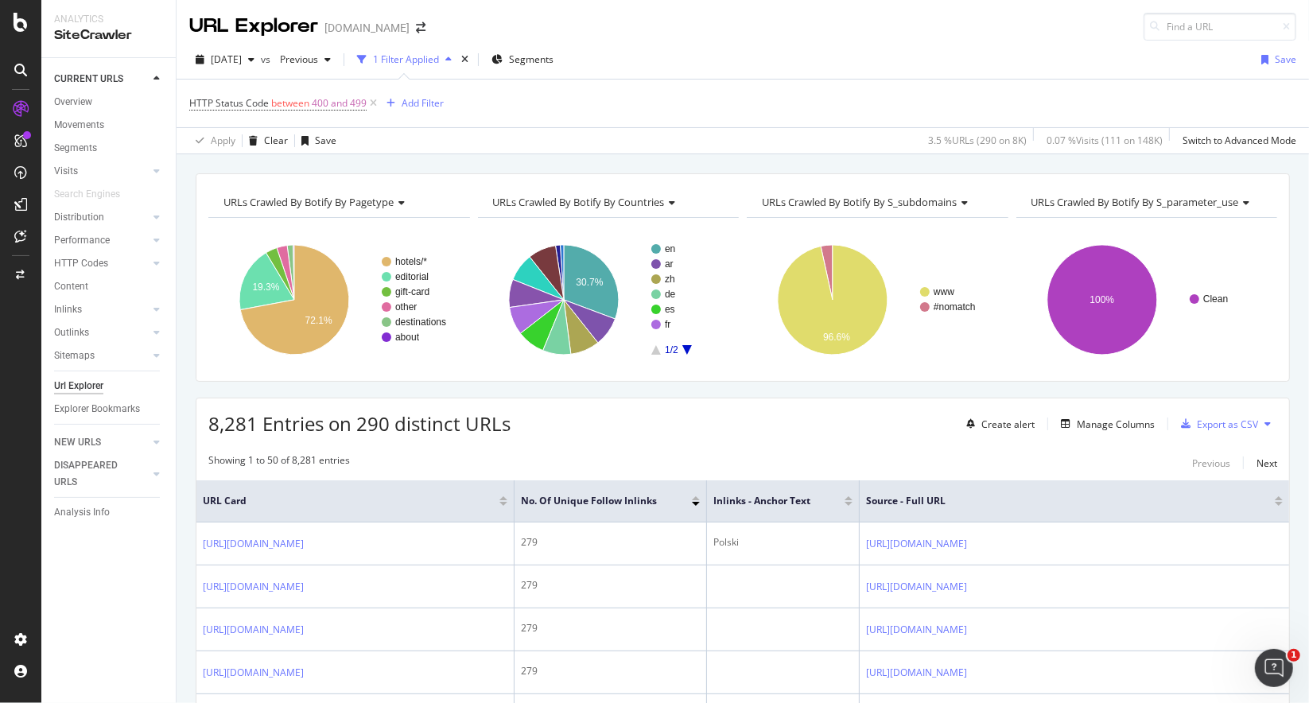
drag, startPoint x: 559, startPoint y: 150, endPoint x: 382, endPoint y: 161, distance: 177.8
click at [561, 150] on div "Apply Clear Save 3.5 % URLs ( 290 on 8K ) 0.07 % Visits ( 111 on 148K ) Switch …" at bounding box center [743, 140] width 1133 height 26
click at [106, 314] on link "Inlinks" at bounding box center [101, 309] width 95 height 17
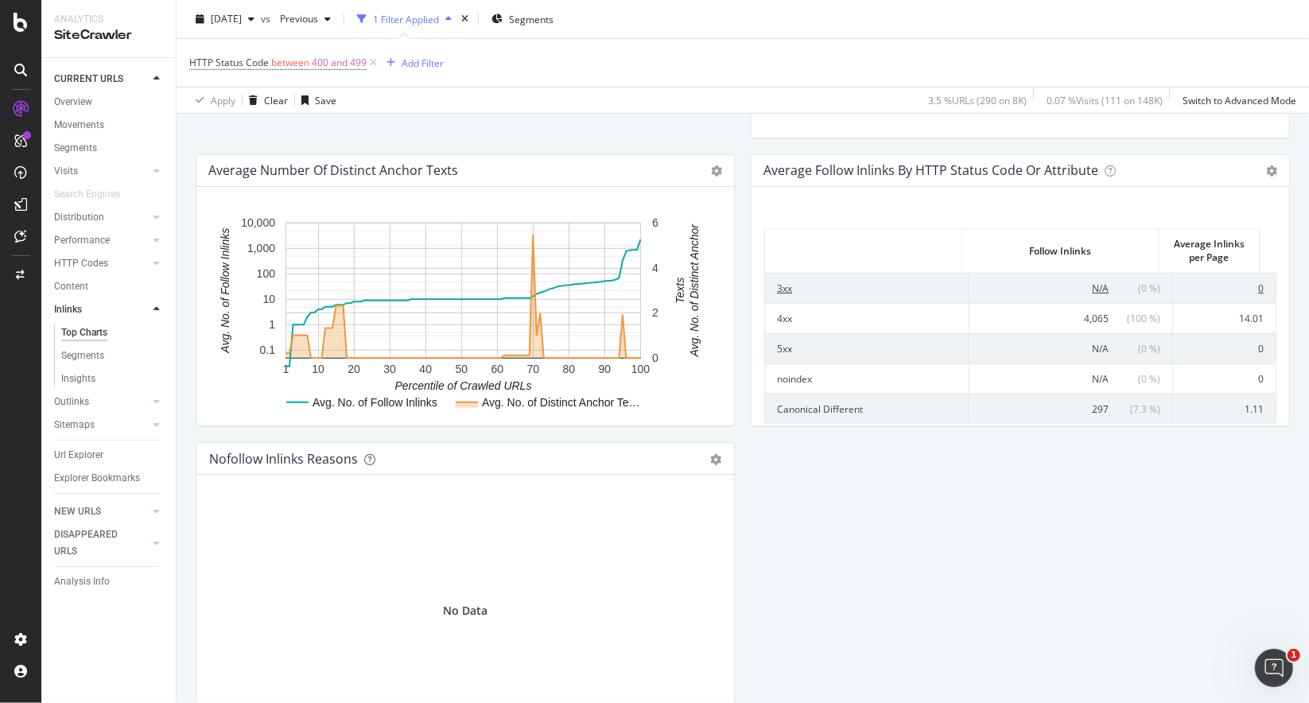
scroll to position [716, 0]
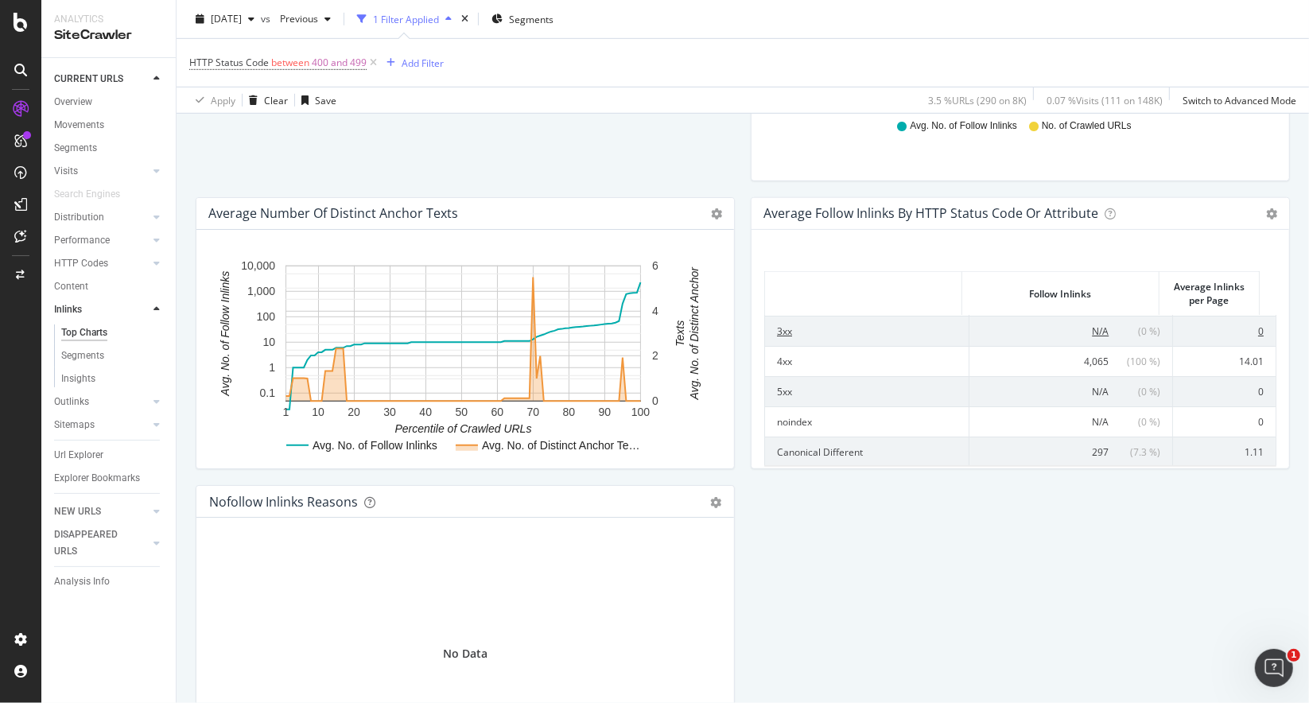
click at [783, 330] on td "3xx" at bounding box center [867, 331] width 204 height 30
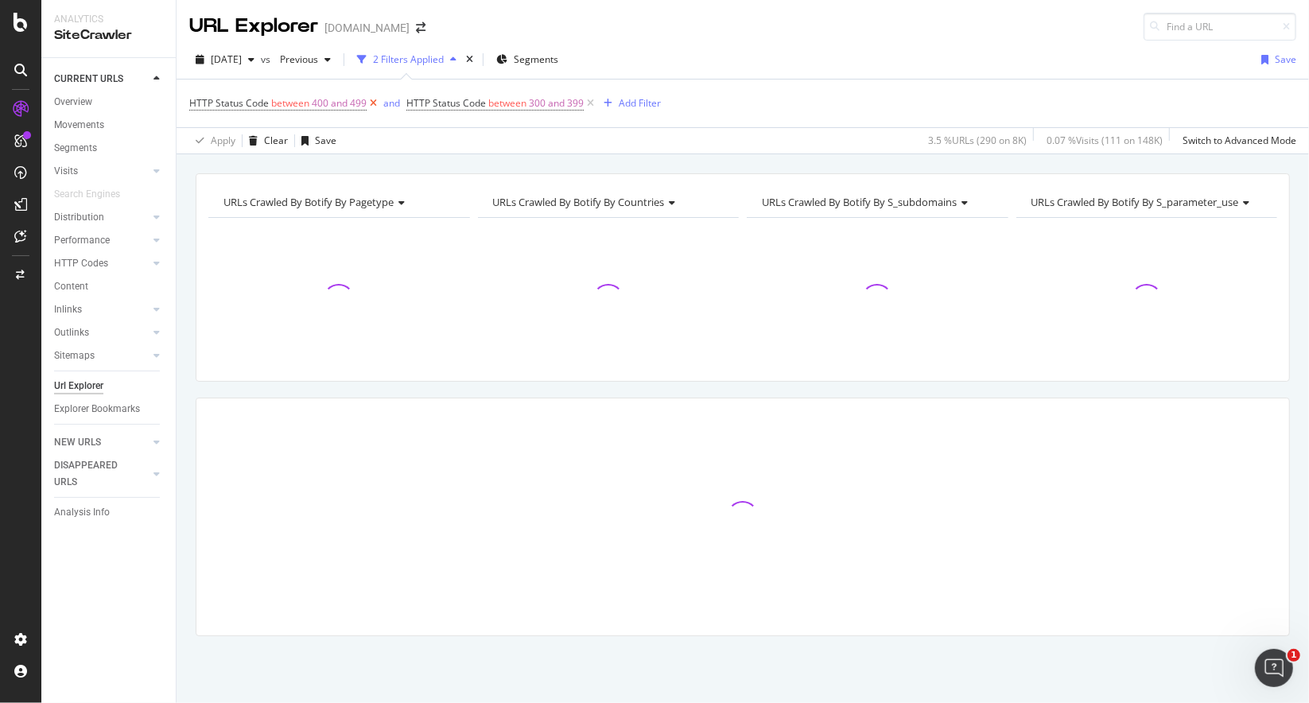
click at [375, 101] on icon at bounding box center [374, 103] width 14 height 16
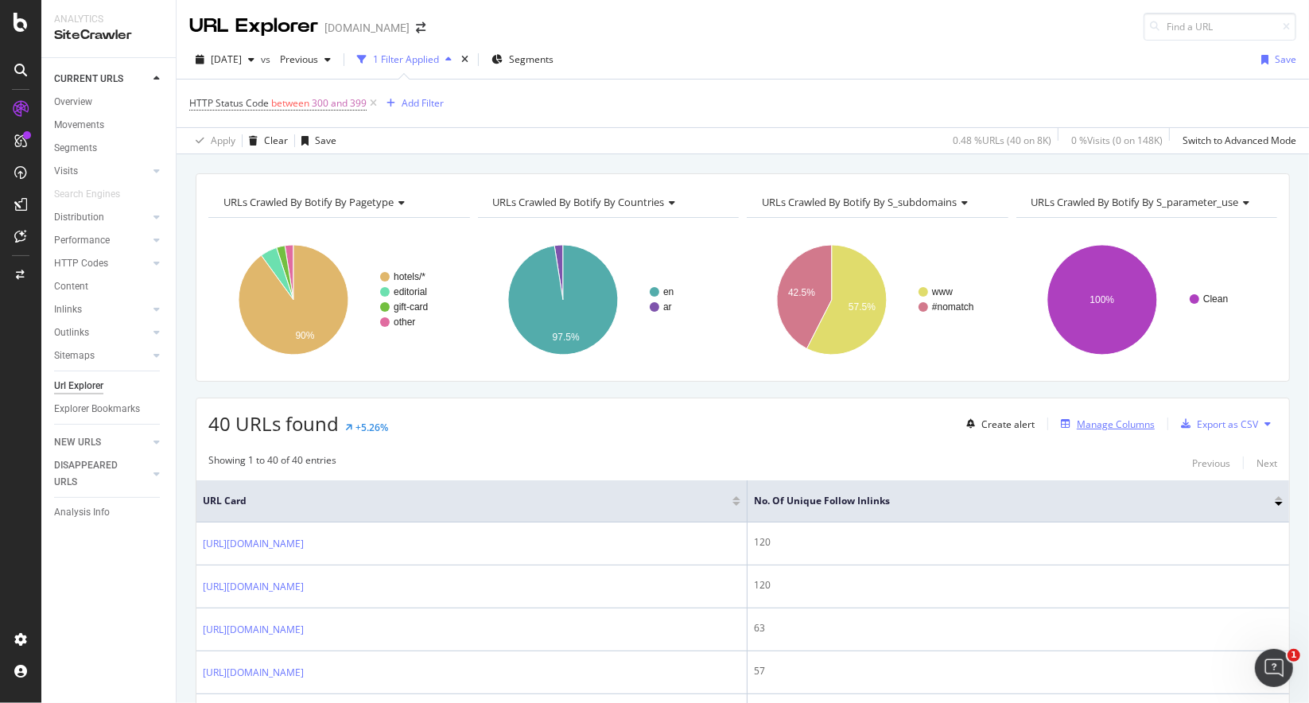
click at [1102, 418] on div "Manage Columns" at bounding box center [1116, 425] width 78 height 14
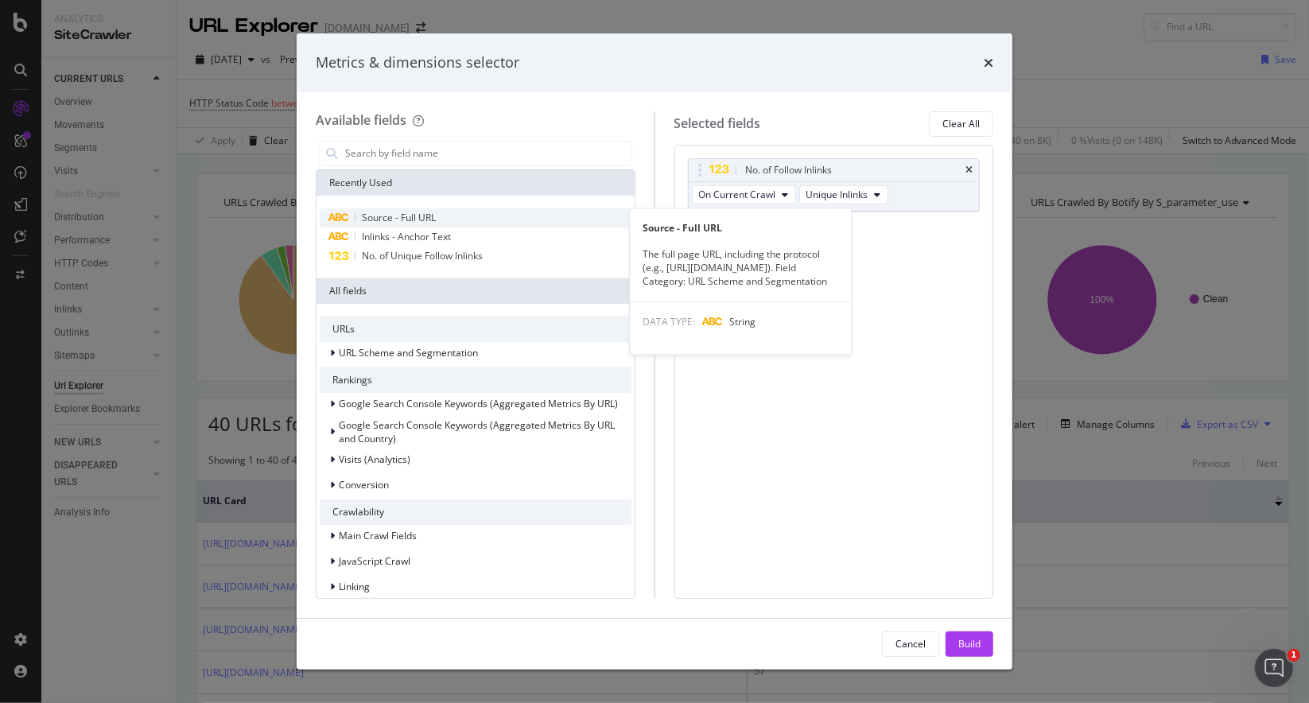
click at [414, 223] on span "Source - Full URL" at bounding box center [399, 218] width 74 height 14
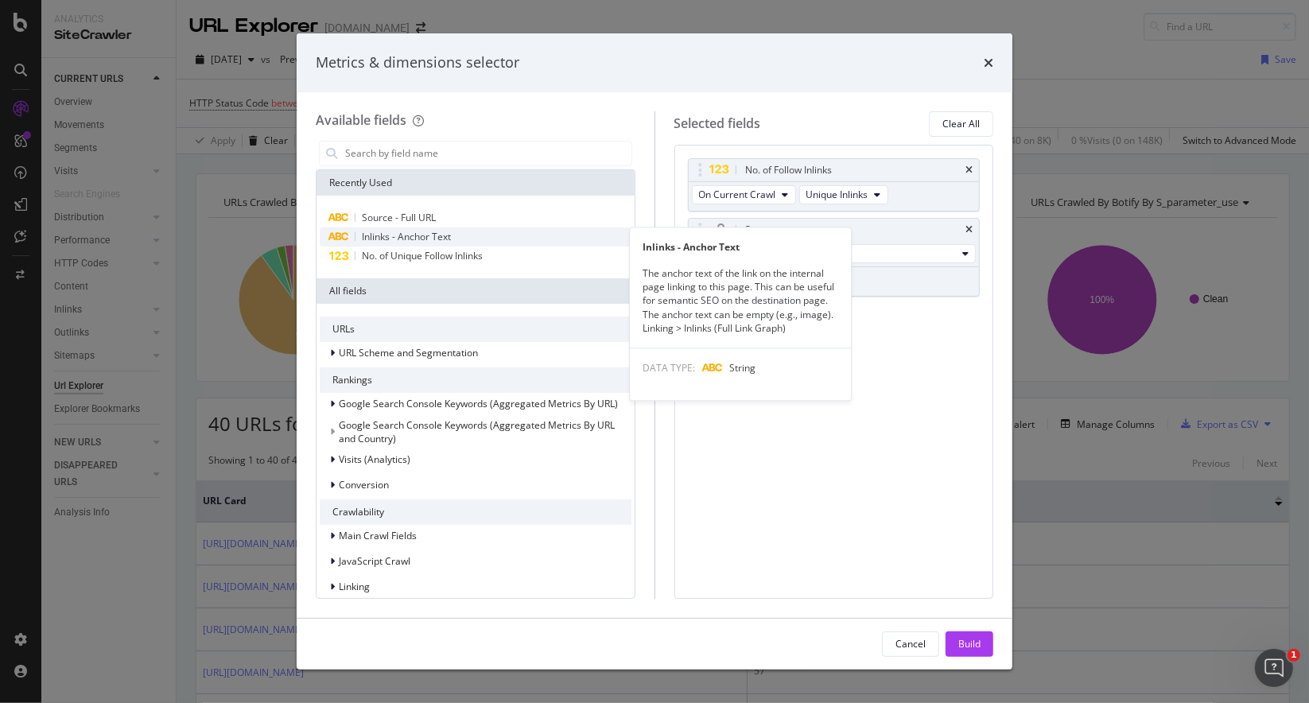
click at [417, 237] on span "Inlinks - Anchor Text" at bounding box center [406, 237] width 89 height 14
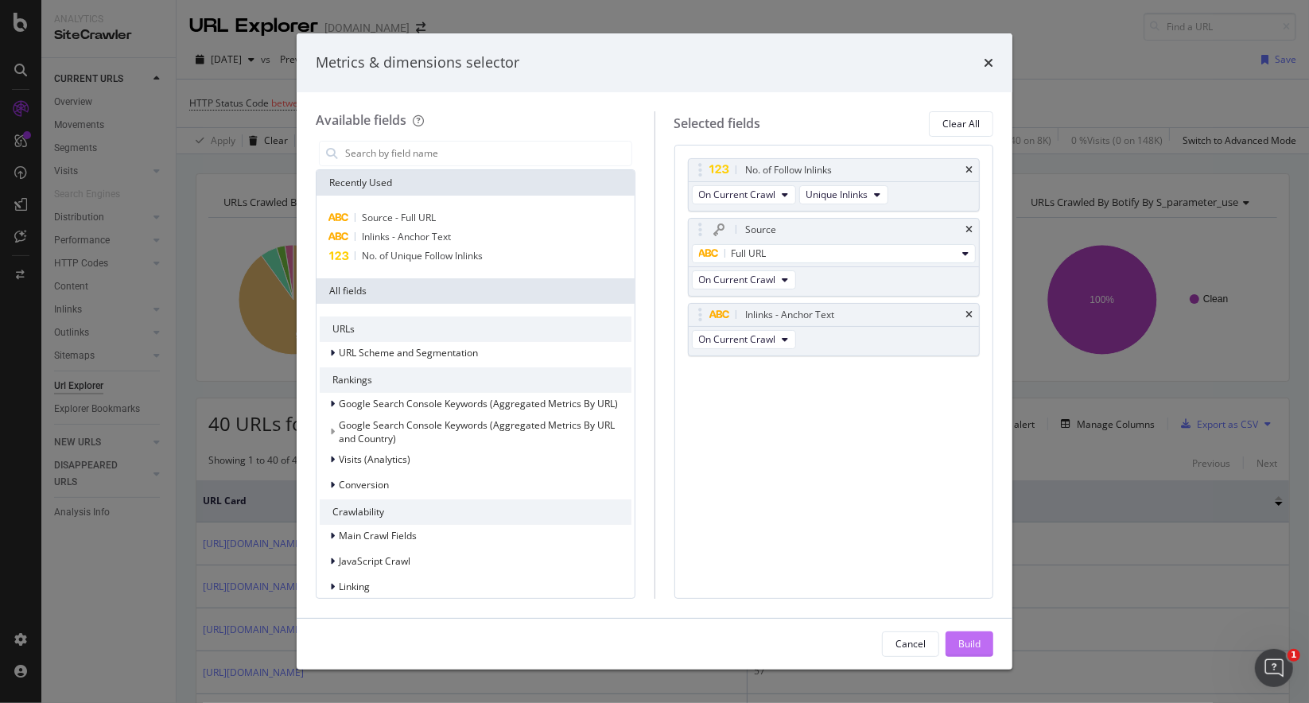
click at [959, 649] on div "Build" at bounding box center [969, 644] width 22 height 14
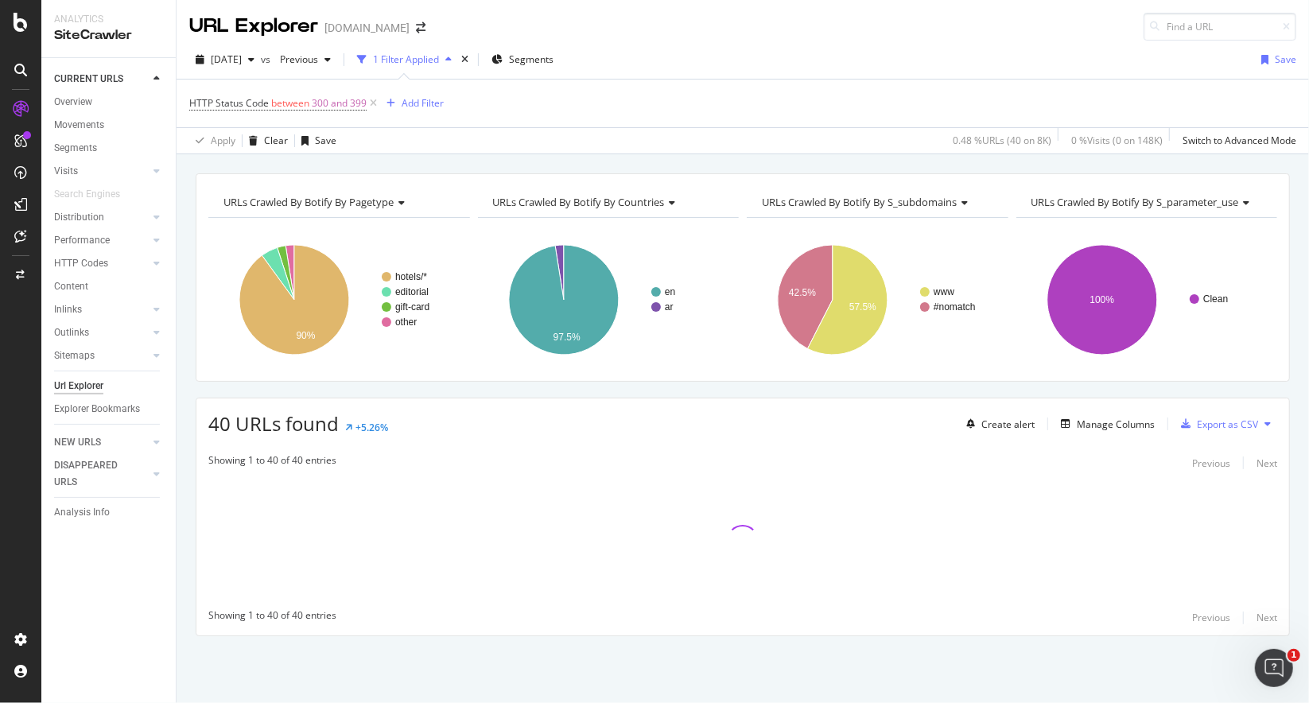
click at [1266, 422] on icon at bounding box center [1268, 424] width 6 height 10
click at [1265, 370] on div "URLs Crawled By Botify By pagetype Chart (by Value) Table Expand Export as CSV …" at bounding box center [743, 277] width 1094 height 208
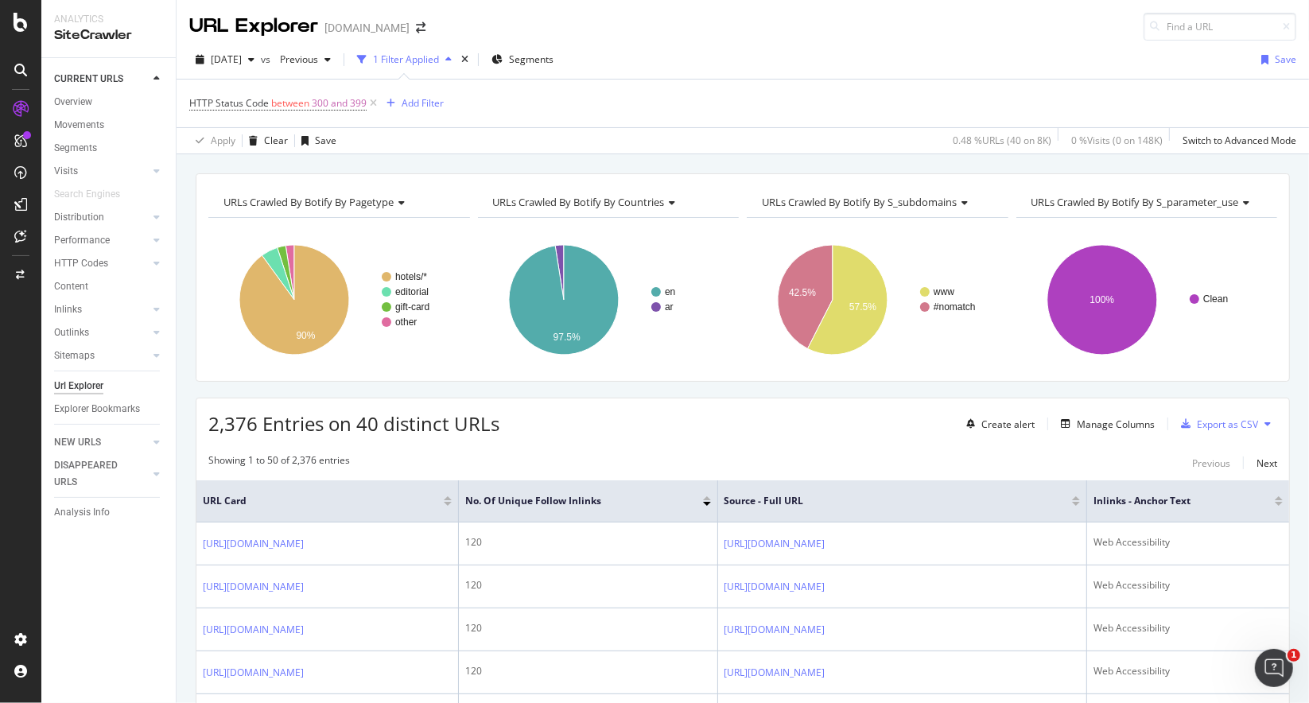
scroll to position [239, 0]
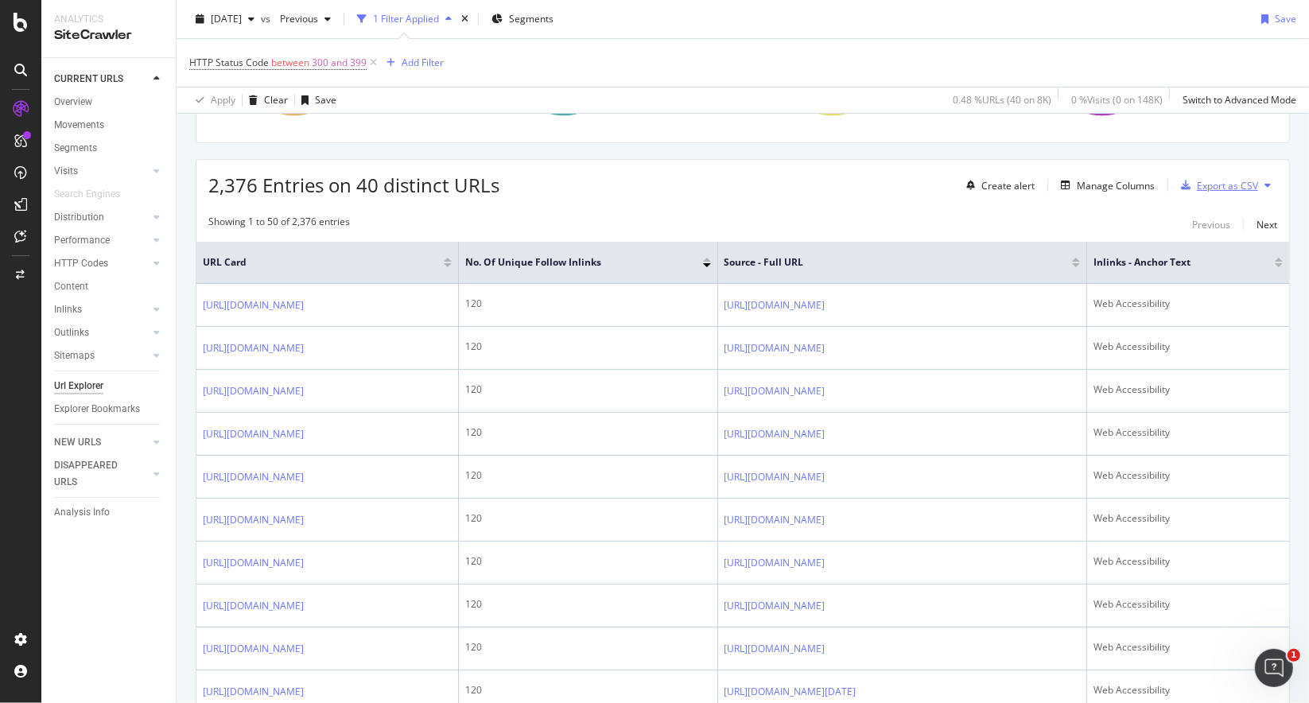
click at [1244, 182] on div "Export as CSV" at bounding box center [1227, 186] width 61 height 14
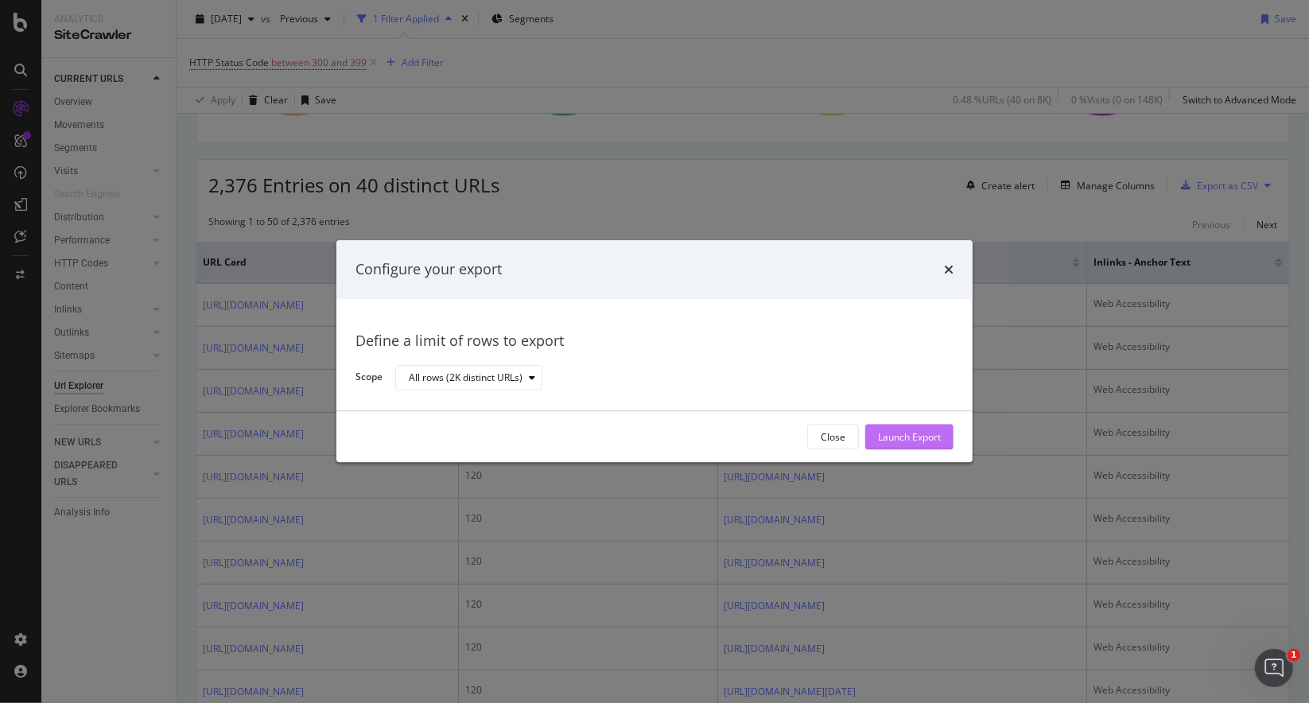
click at [903, 434] on div "Launch Export" at bounding box center [909, 437] width 63 height 14
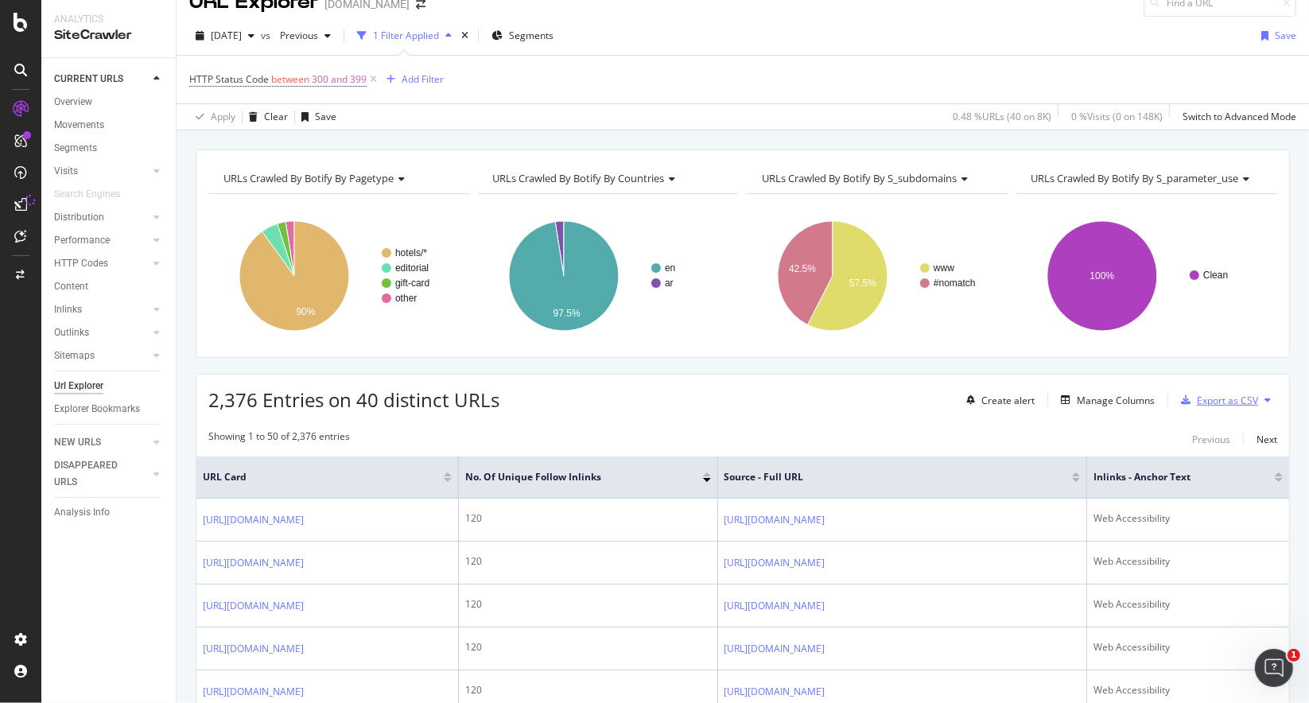
scroll to position [0, 0]
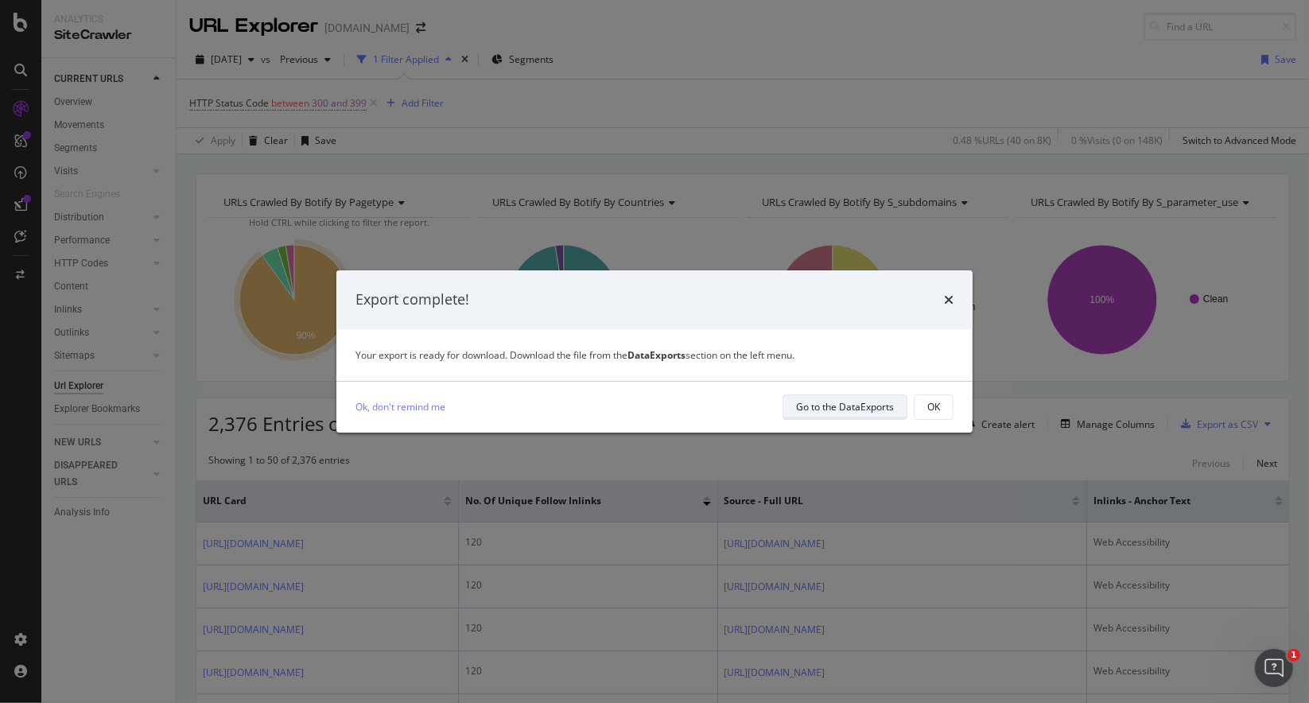
click at [863, 408] on div "Go to the DataExports" at bounding box center [845, 407] width 98 height 14
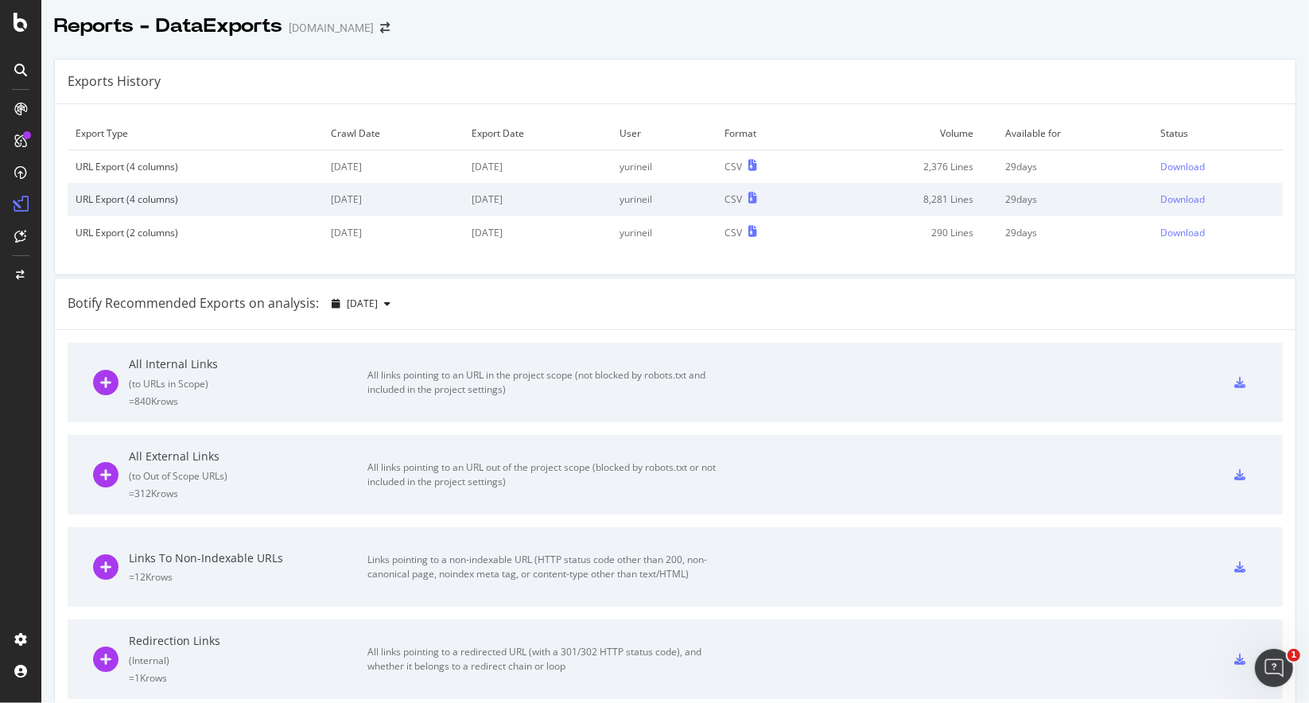
drag, startPoint x: 321, startPoint y: 169, endPoint x: 397, endPoint y: 173, distance: 75.6
click at [397, 173] on td "[DATE]" at bounding box center [394, 166] width 141 height 33
drag, startPoint x: 596, startPoint y: 204, endPoint x: 755, endPoint y: 197, distance: 158.4
click at [597, 205] on td "[DATE]" at bounding box center [538, 199] width 148 height 33
drag, startPoint x: 929, startPoint y: 166, endPoint x: 982, endPoint y: 165, distance: 53.3
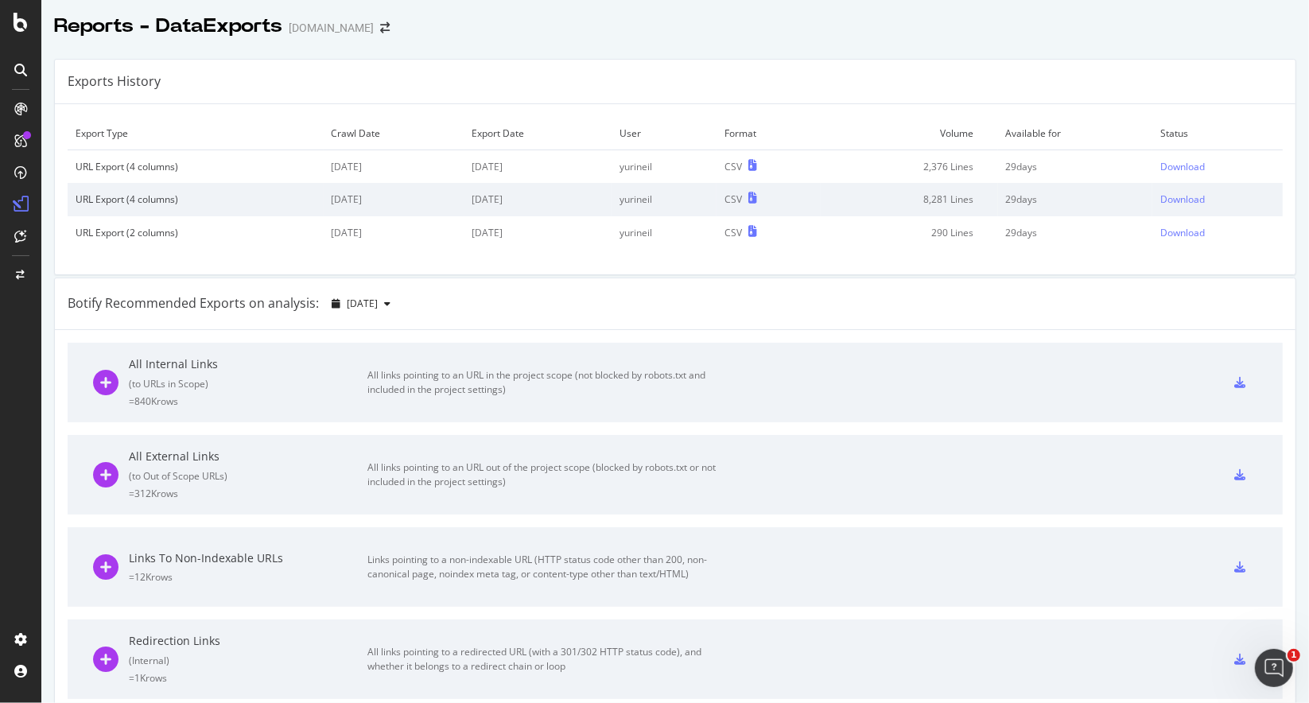
click at [982, 165] on td "2,376 Lines" at bounding box center [909, 166] width 177 height 33
click at [1163, 165] on div "Download" at bounding box center [1182, 167] width 45 height 14
click at [20, 642] on icon at bounding box center [21, 639] width 16 height 16
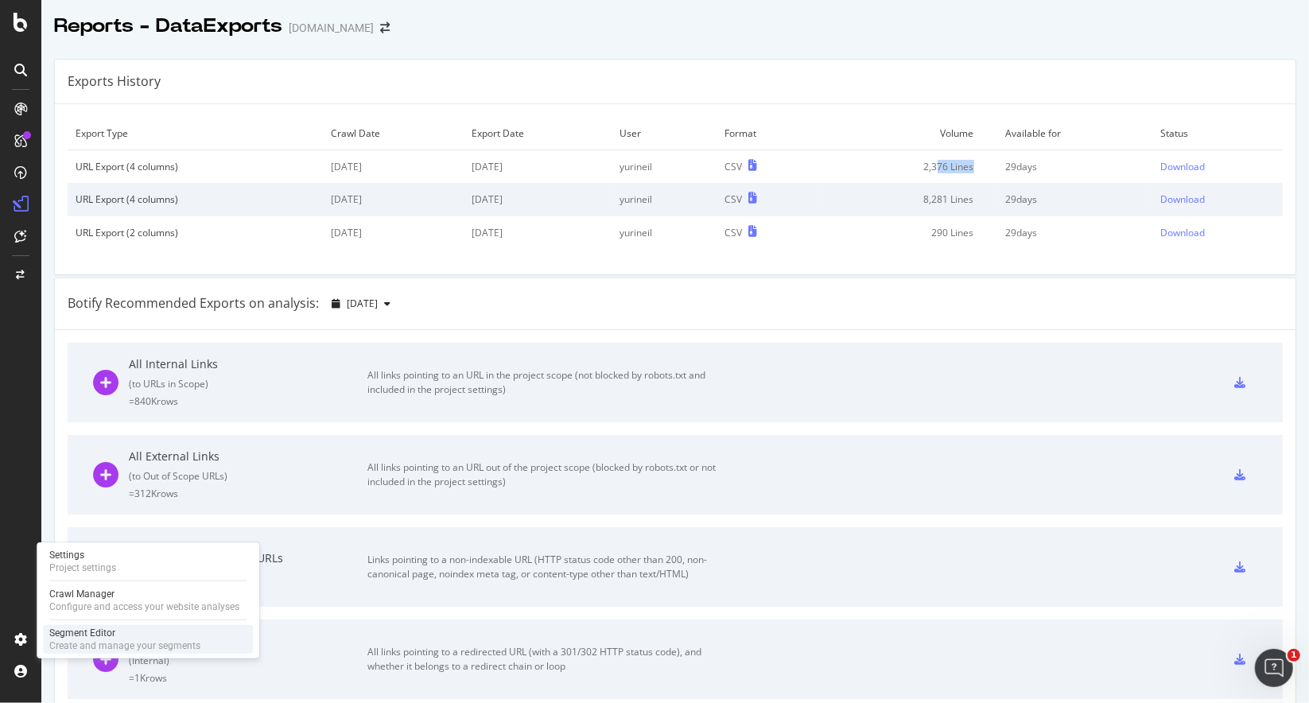
click at [89, 639] on div "Create and manage your segments" at bounding box center [124, 645] width 151 height 13
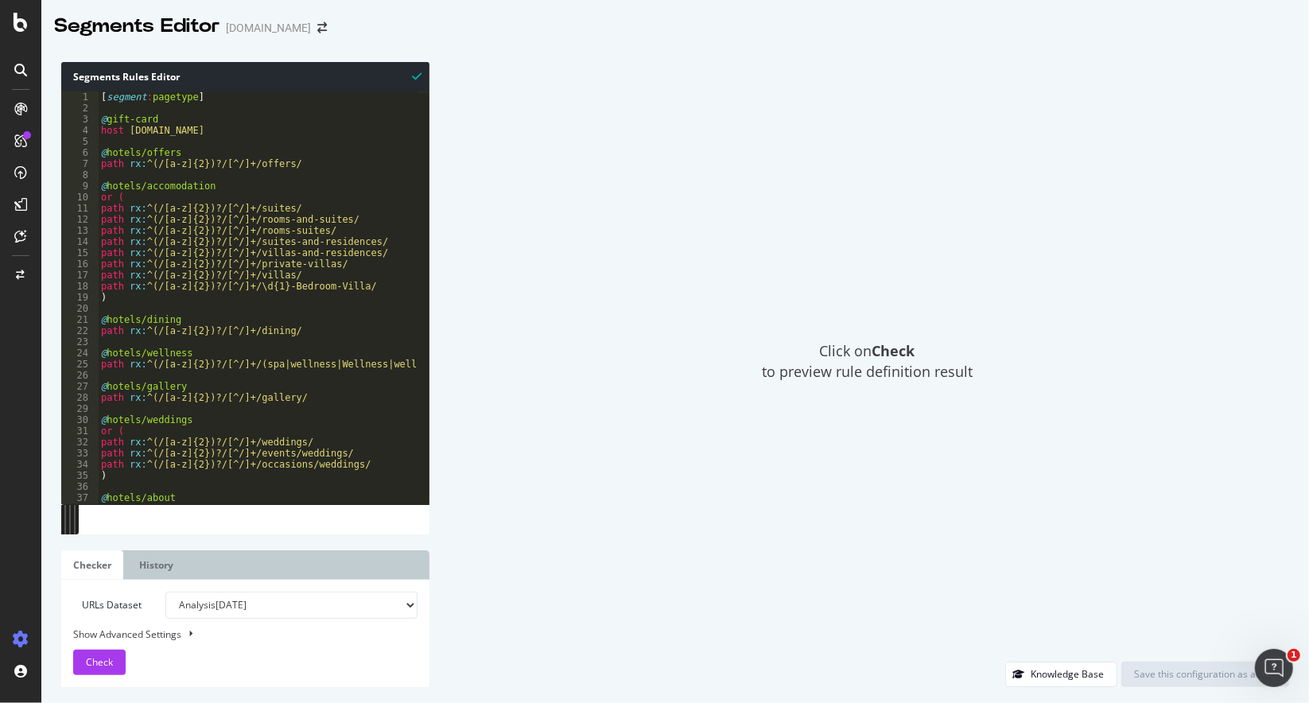
type textarea "@hotels/accomodation"
drag, startPoint x: 305, startPoint y: 189, endPoint x: 188, endPoint y: 173, distance: 118.1
click at [164, 146] on div "[ segment : pagetype ] @ gift-card host [DOMAIN_NAME] @ hotels/offers path rx :…" at bounding box center [474, 302] width 752 height 423
click at [247, 166] on div "[ segment : pagetype ] @ gift-card host [DOMAIN_NAME] @ hotels/offers path rx :…" at bounding box center [474, 302] width 752 height 423
click at [289, 165] on div "[ segment : pagetype ] @ gift-card host [DOMAIN_NAME] @ hotels/offers path rx :…" at bounding box center [474, 302] width 752 height 423
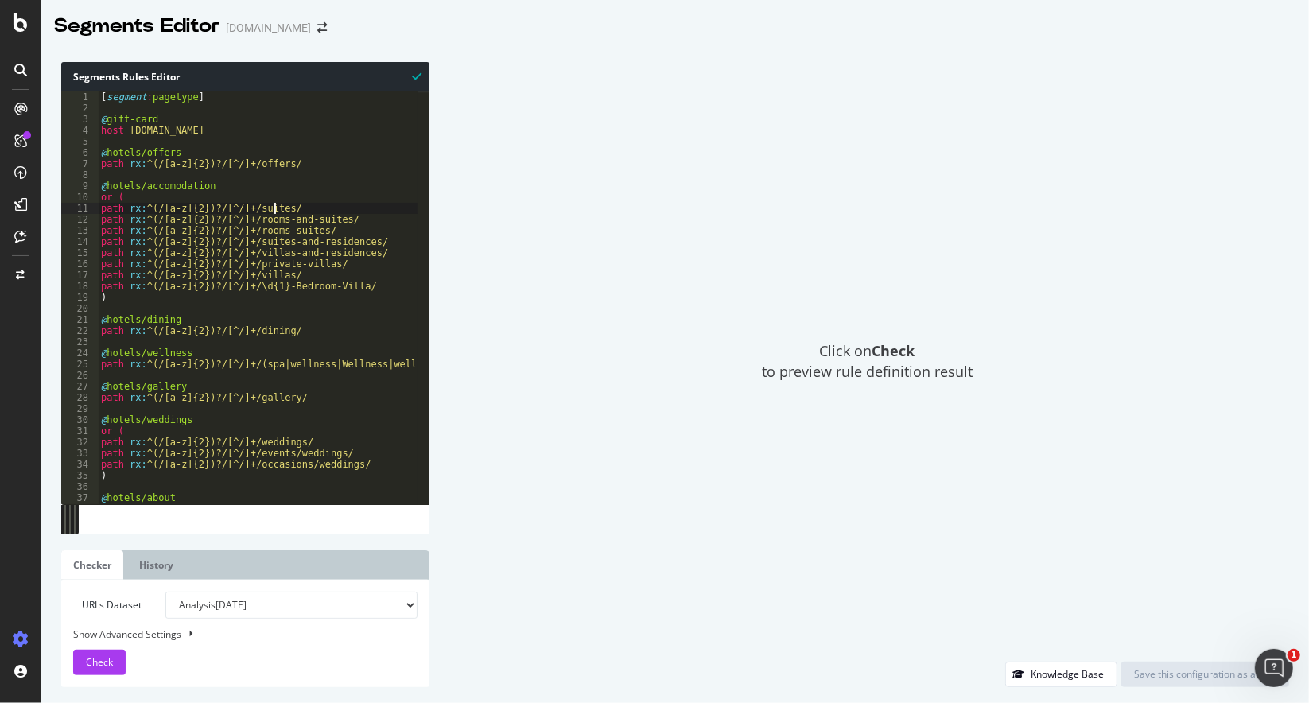
click at [274, 209] on div "[ segment : pagetype ] @ gift-card host [DOMAIN_NAME] @ hotels/offers path rx :…" at bounding box center [474, 302] width 752 height 423
click at [282, 240] on div "[ segment : pagetype ] @ gift-card host [DOMAIN_NAME] @ hotels/offers path rx :…" at bounding box center [474, 302] width 752 height 423
click at [286, 283] on div "[ segment : pagetype ] @ gift-card host [DOMAIN_NAME] @ hotels/offers path rx :…" at bounding box center [474, 302] width 752 height 423
click at [312, 319] on div "[ segment : pagetype ] @ gift-card host [DOMAIN_NAME] @ hotels/offers path rx :…" at bounding box center [474, 302] width 752 height 423
type textarea "@hotels/dining"
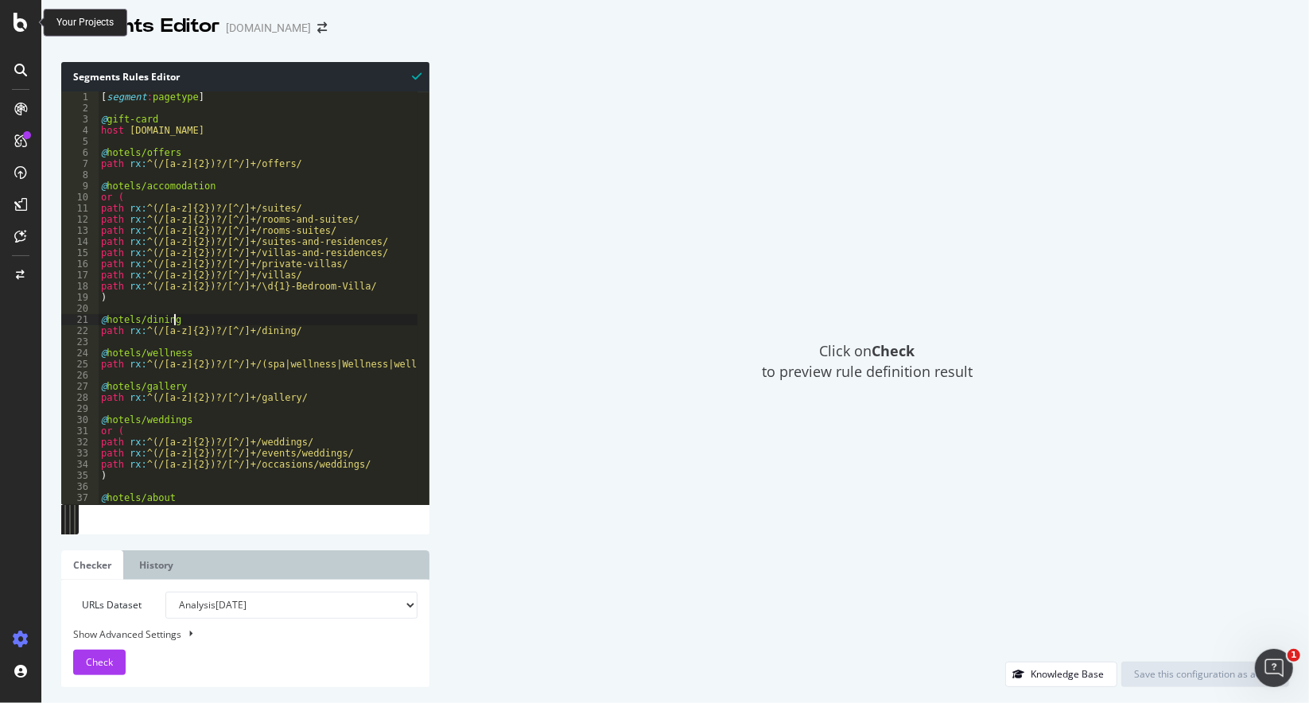
click at [16, 21] on icon at bounding box center [21, 22] width 14 height 19
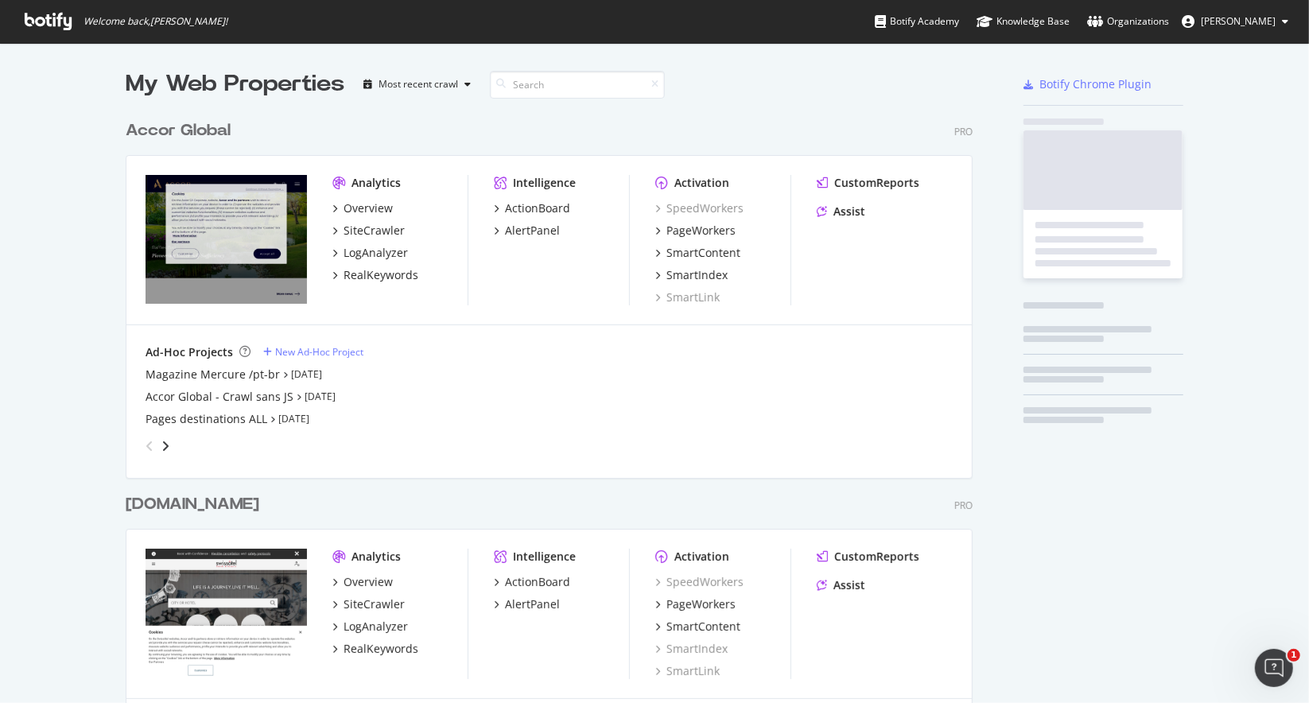
scroll to position [691, 1285]
